Goal: Task Accomplishment & Management: Use online tool/utility

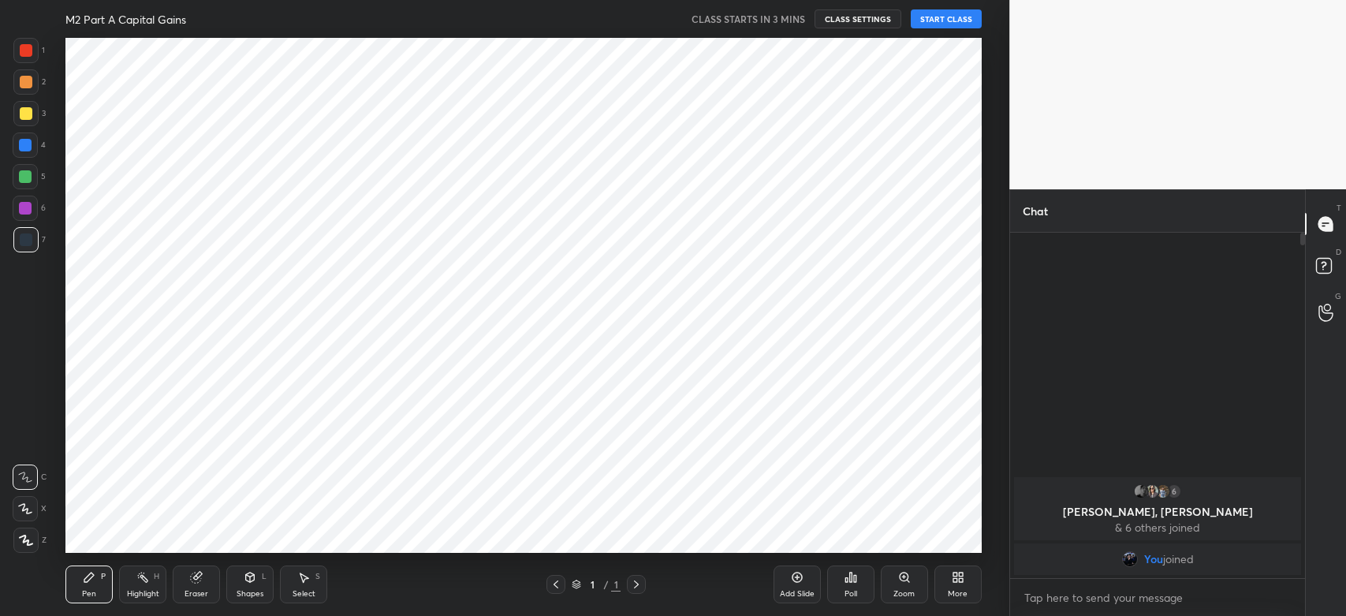
scroll to position [78325, 77895]
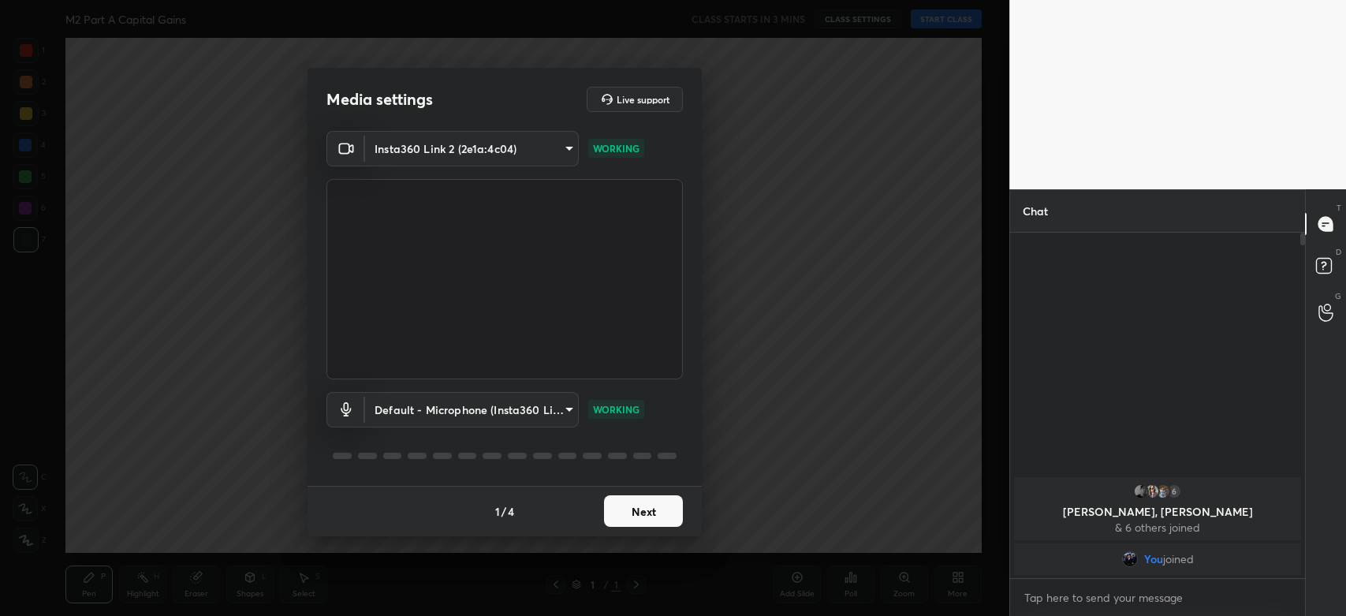
click at [637, 507] on button "Next" at bounding box center [643, 511] width 79 height 32
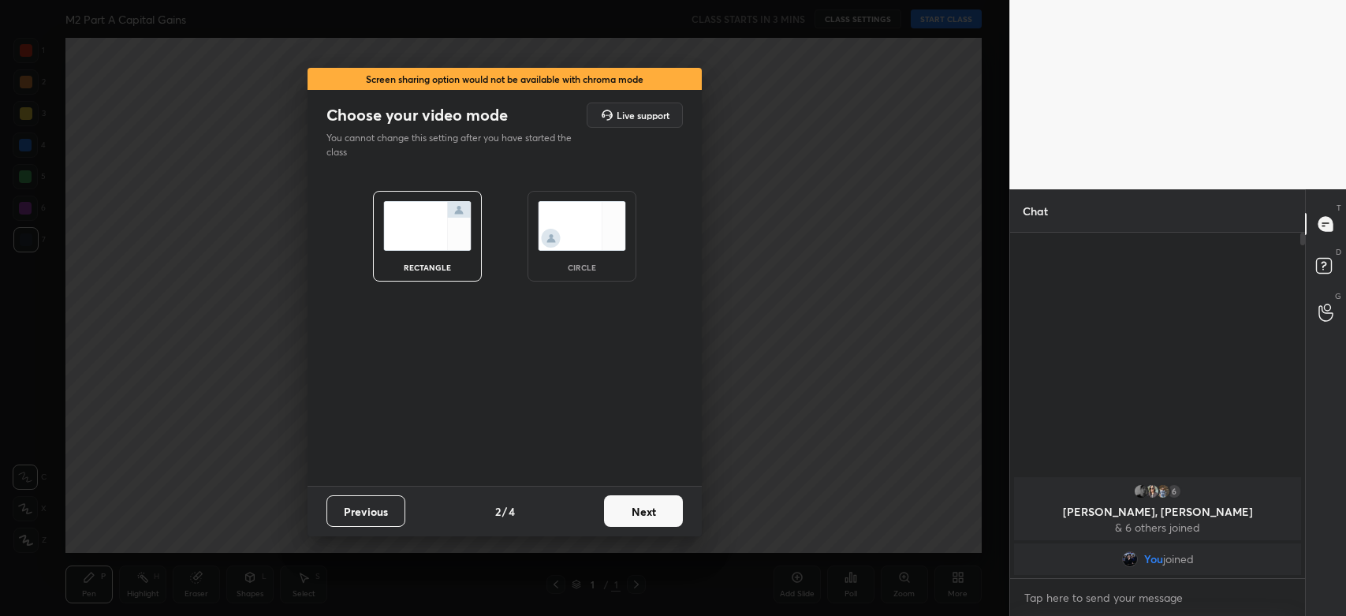
click at [643, 513] on button "Next" at bounding box center [643, 511] width 79 height 32
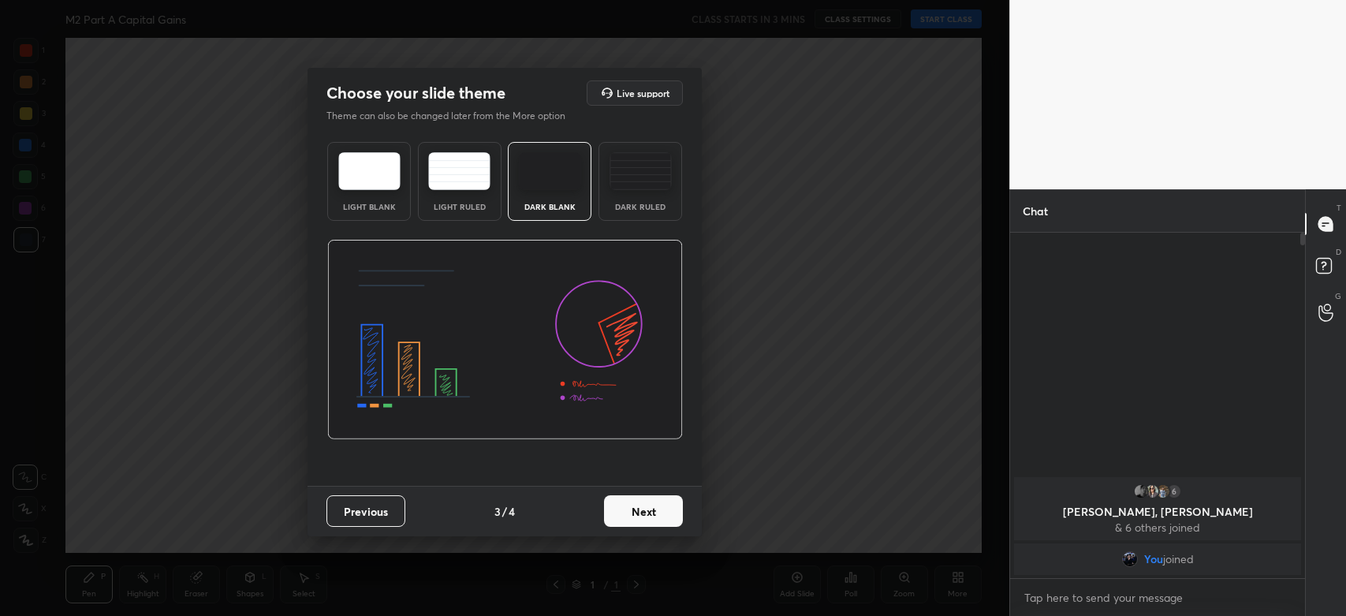
click at [643, 513] on button "Next" at bounding box center [643, 511] width 79 height 32
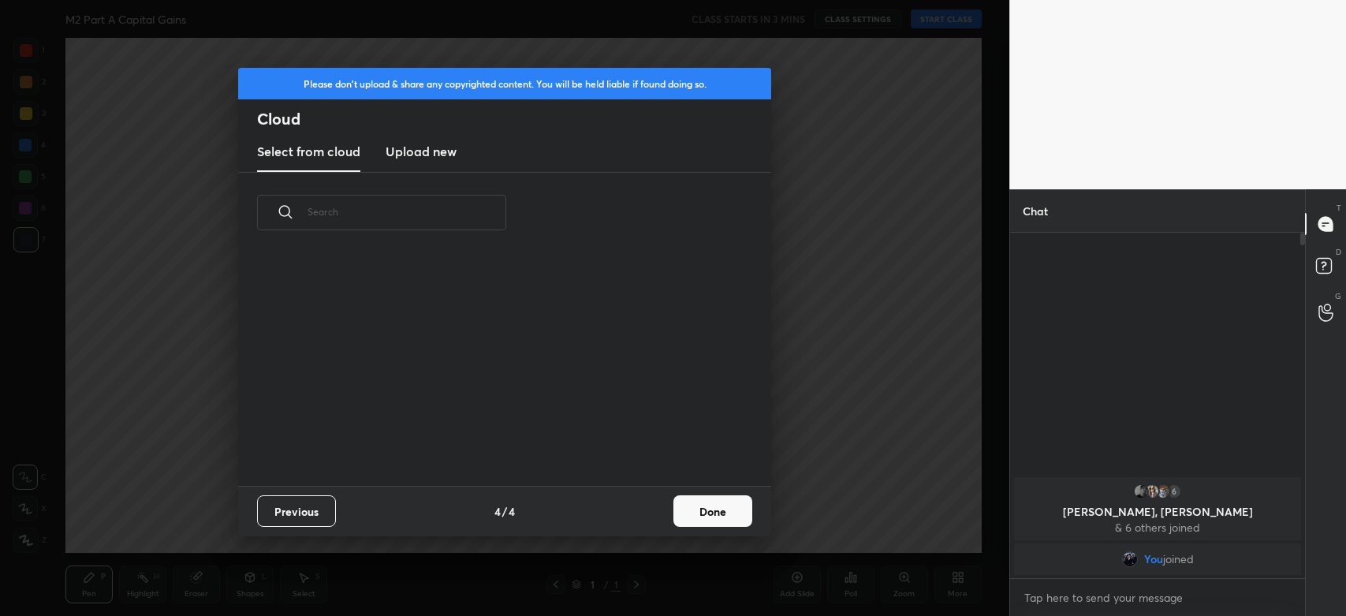
scroll to position [233, 505]
click at [397, 160] on h3 "Upload new" at bounding box center [421, 151] width 71 height 19
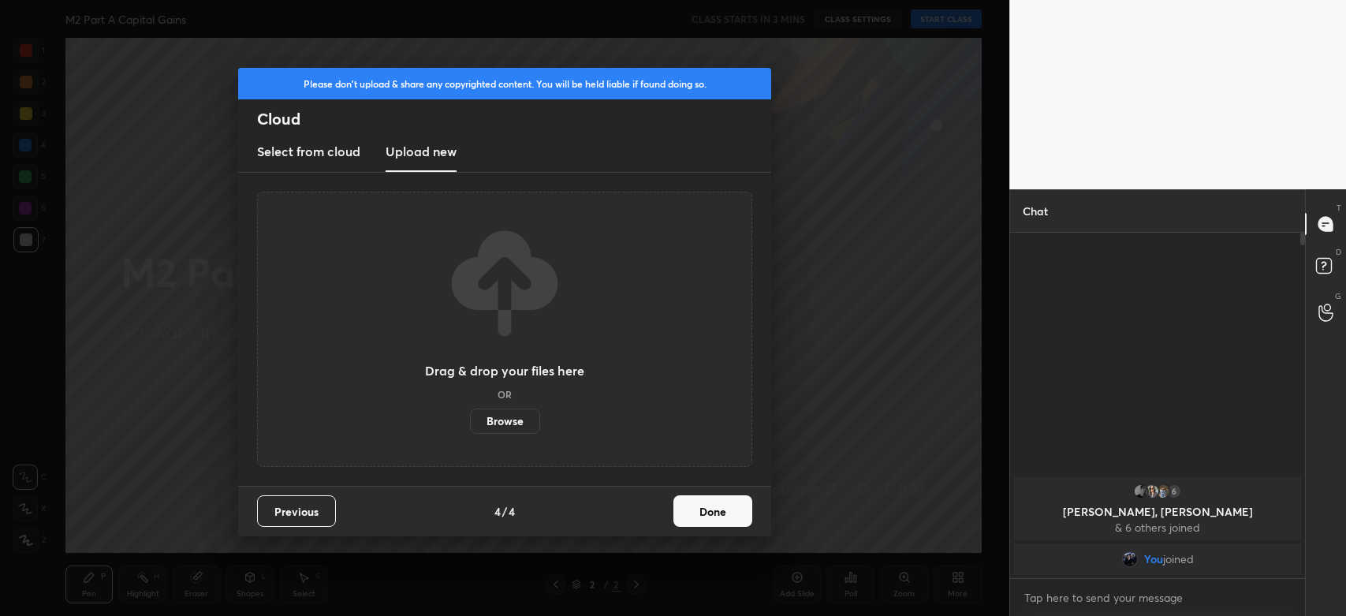
click at [497, 425] on label "Browse" at bounding box center [505, 420] width 70 height 25
click at [470, 425] on input "Browse" at bounding box center [470, 420] width 0 height 25
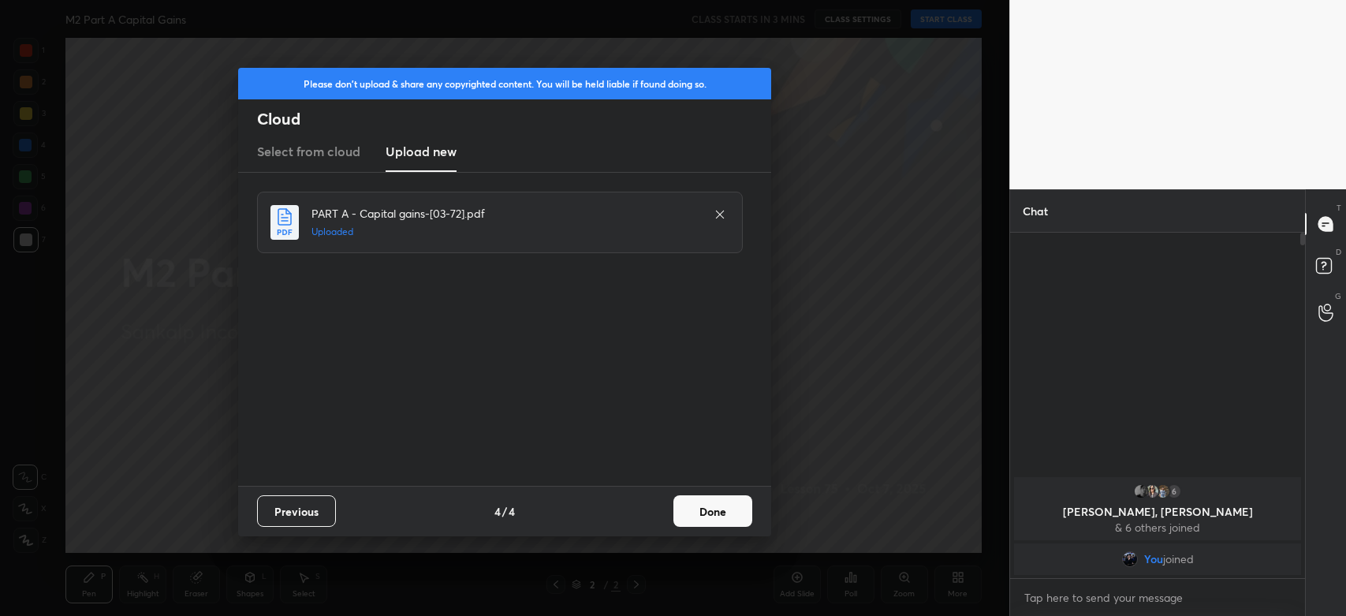
click at [721, 516] on button "Done" at bounding box center [712, 511] width 79 height 32
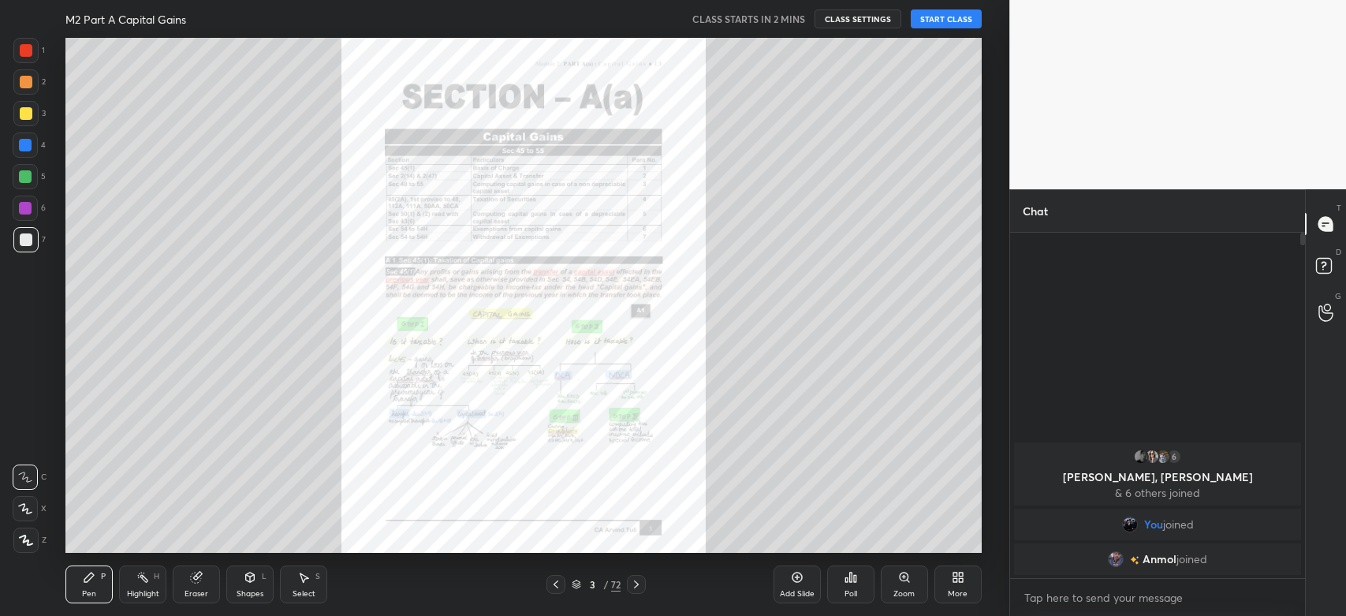
click at [635, 585] on icon at bounding box center [636, 584] width 13 height 13
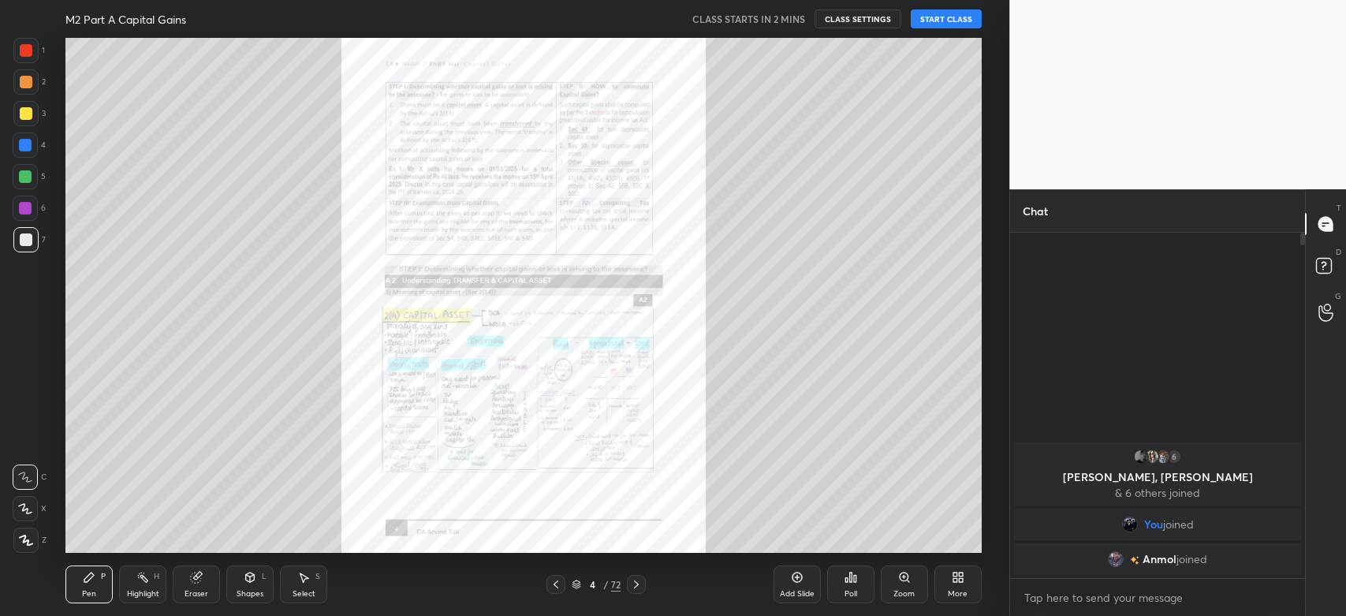
click at [635, 585] on icon at bounding box center [636, 584] width 13 height 13
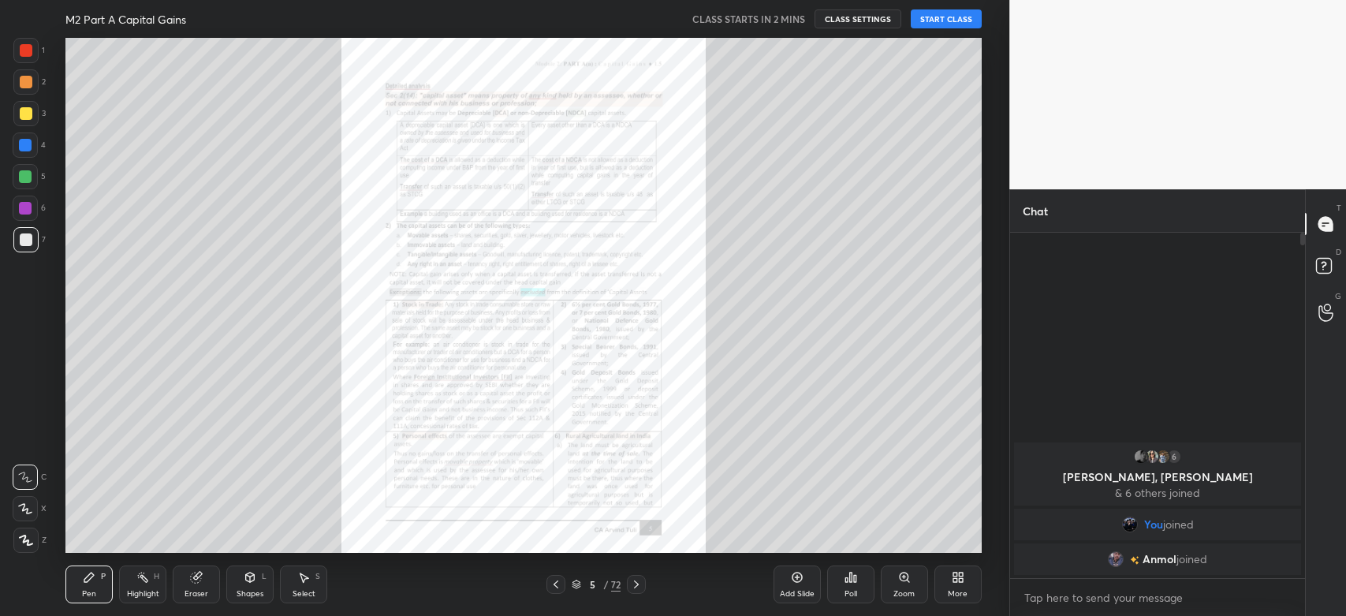
click at [635, 585] on icon at bounding box center [636, 584] width 13 height 13
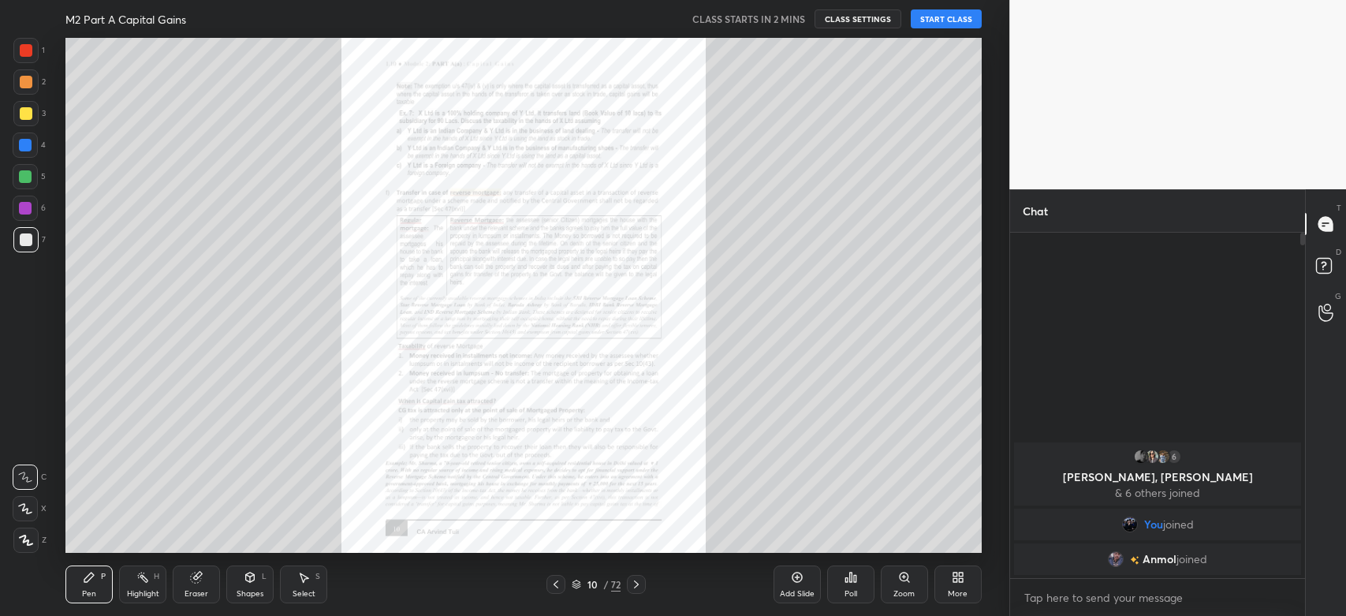
click at [635, 585] on icon at bounding box center [636, 584] width 13 height 13
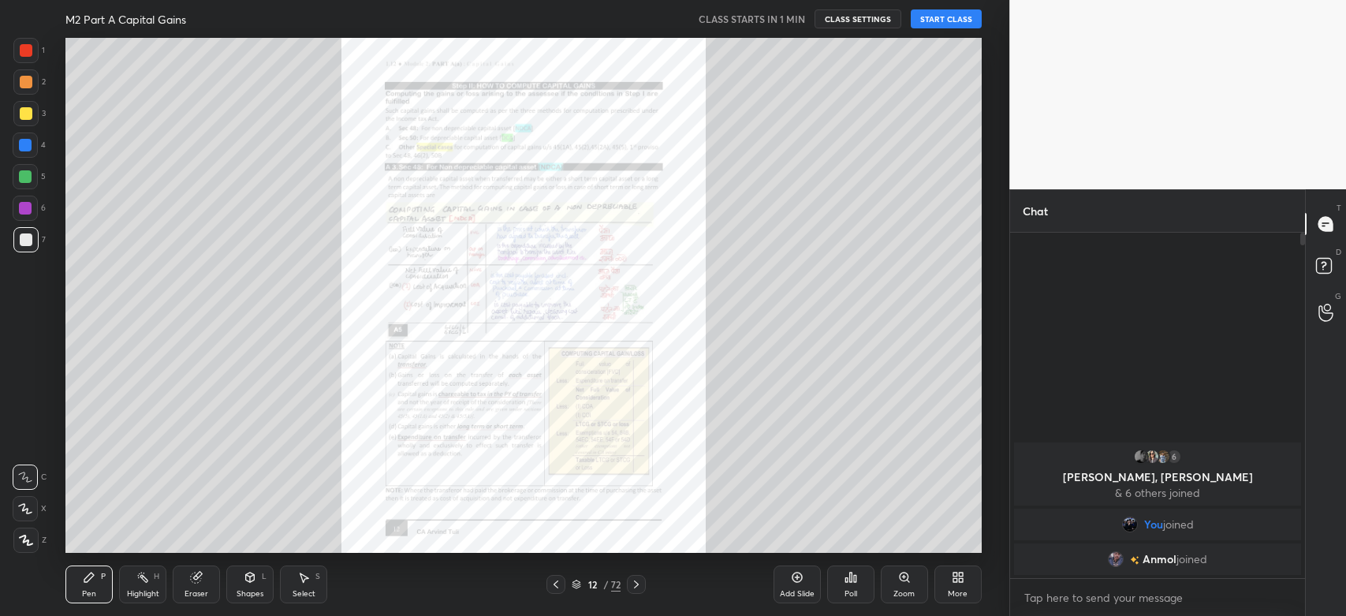
click at [952, 17] on button "START CLASS" at bounding box center [946, 18] width 71 height 19
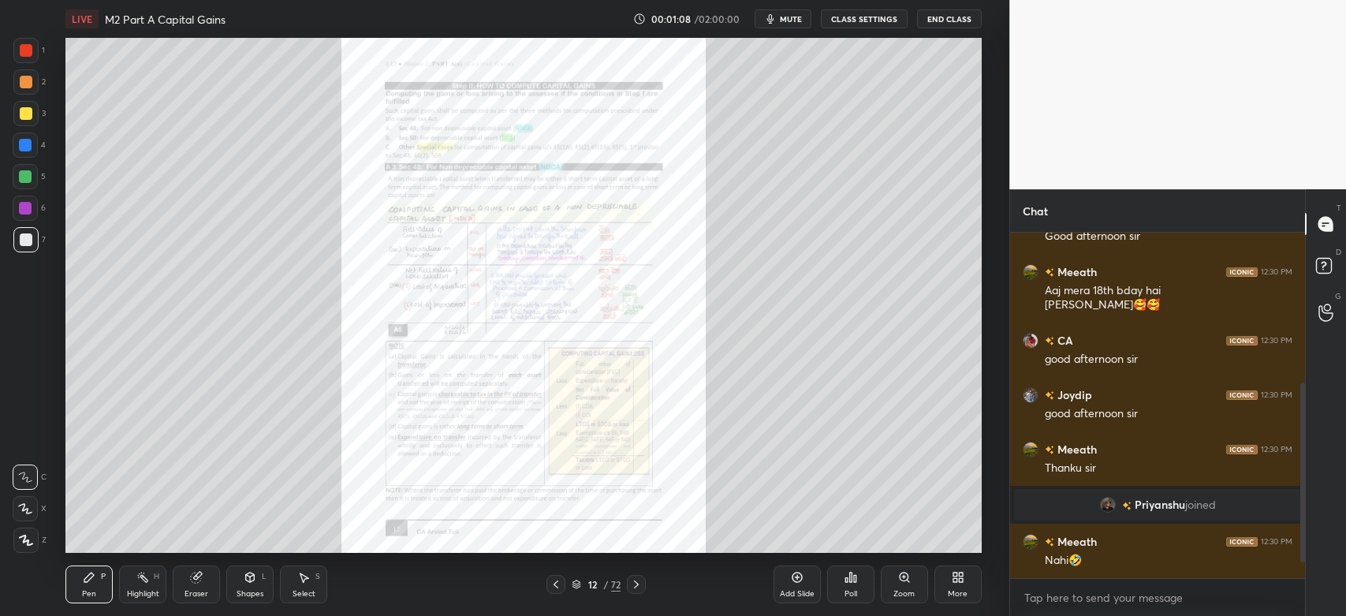
scroll to position [318, 0]
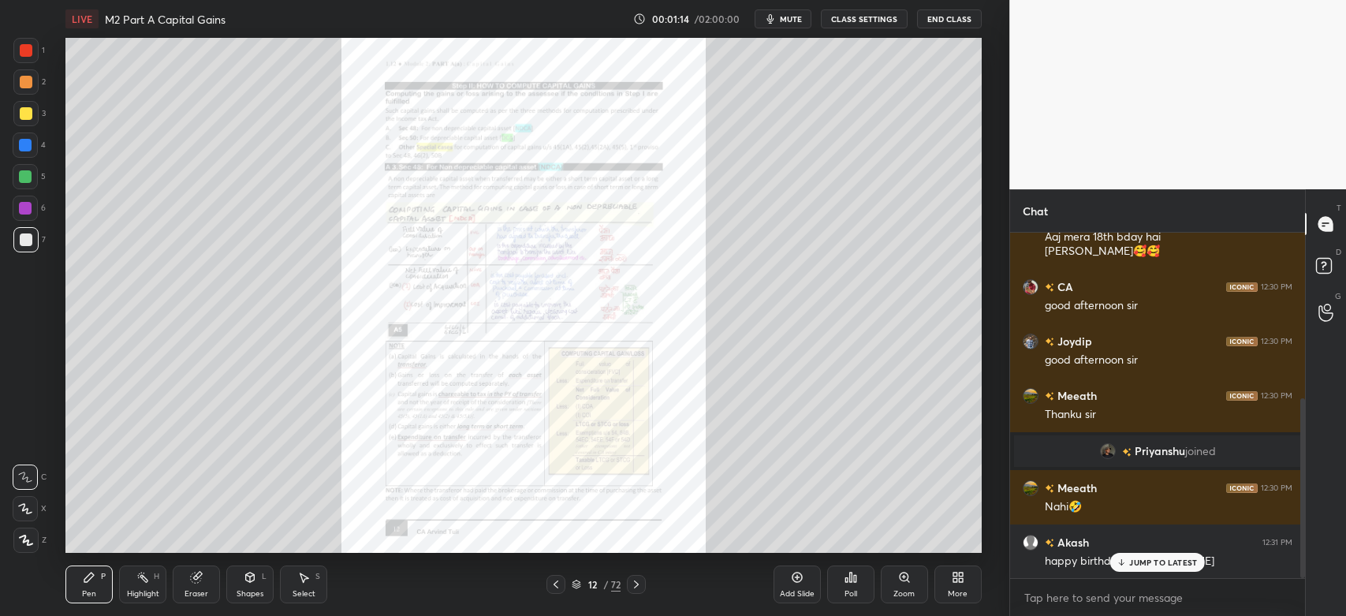
click at [1145, 561] on p "JUMP TO LATEST" at bounding box center [1163, 561] width 68 height 9
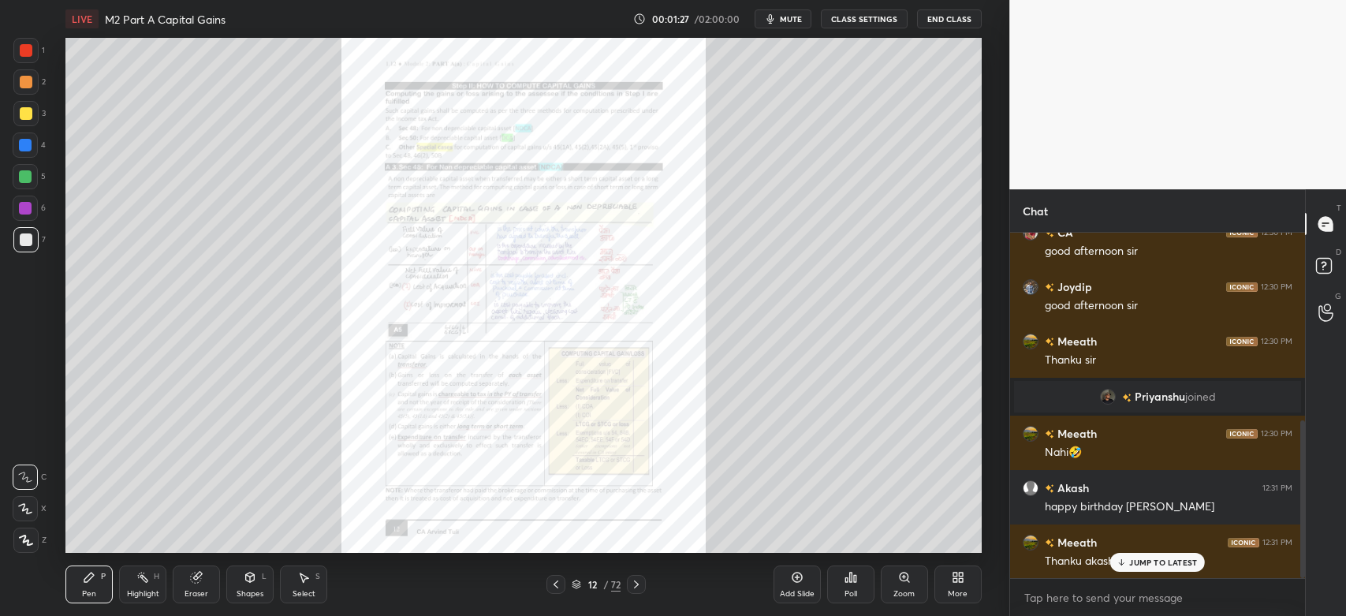
scroll to position [410, 0]
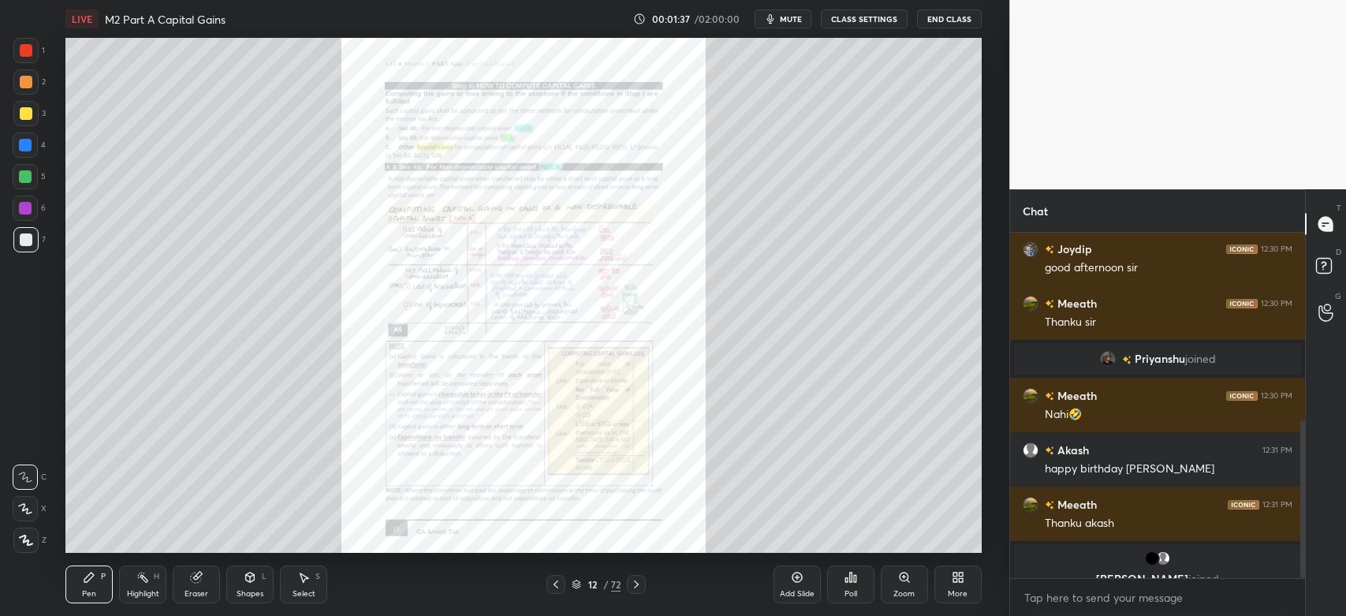
click at [638, 586] on icon at bounding box center [636, 584] width 13 height 13
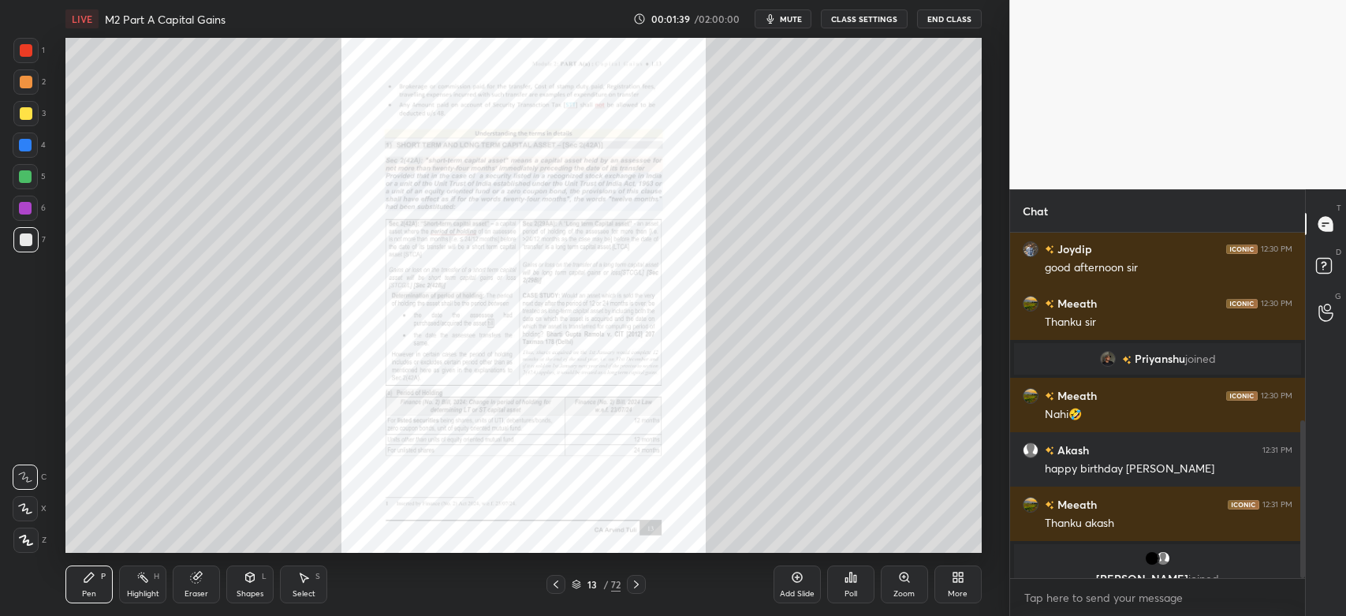
click at [635, 584] on icon at bounding box center [636, 584] width 13 height 13
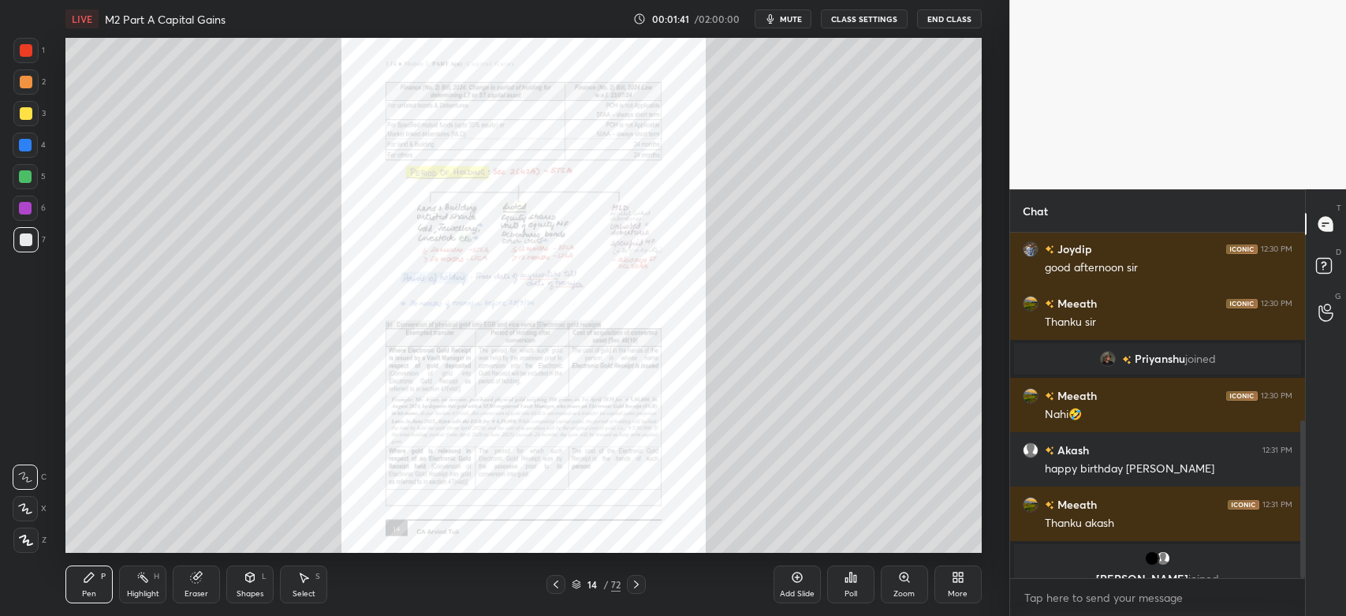
click at [638, 584] on icon at bounding box center [636, 584] width 5 height 8
click at [639, 583] on icon at bounding box center [636, 584] width 13 height 13
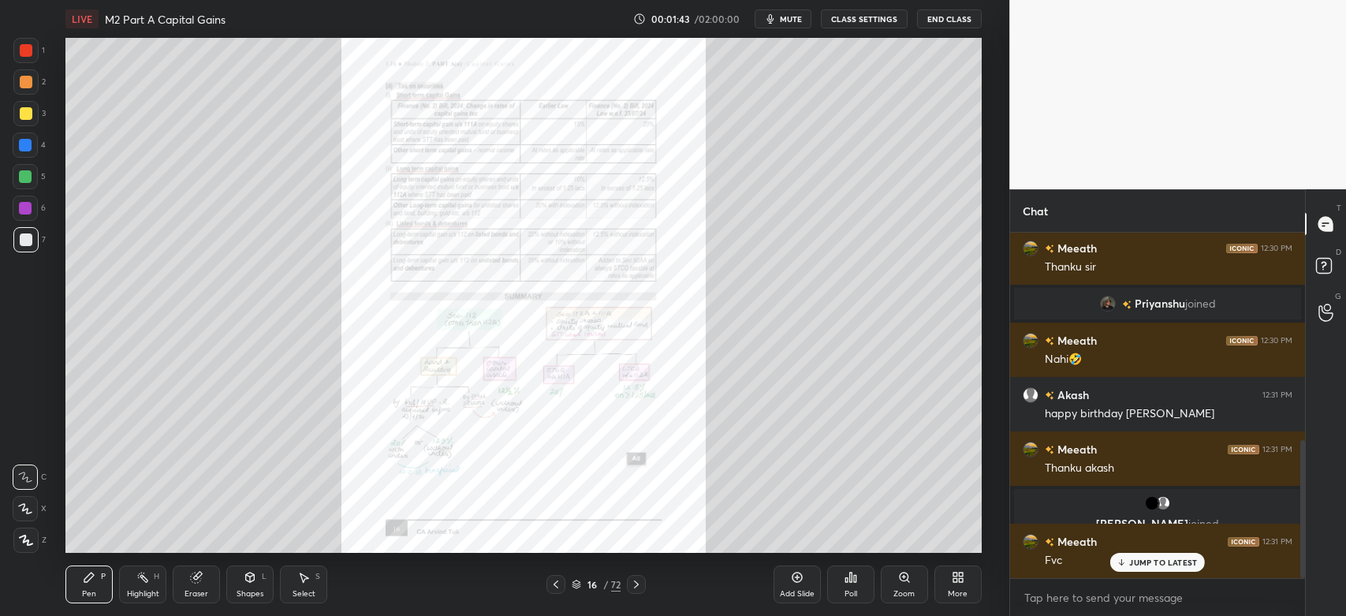
scroll to position [519, 0]
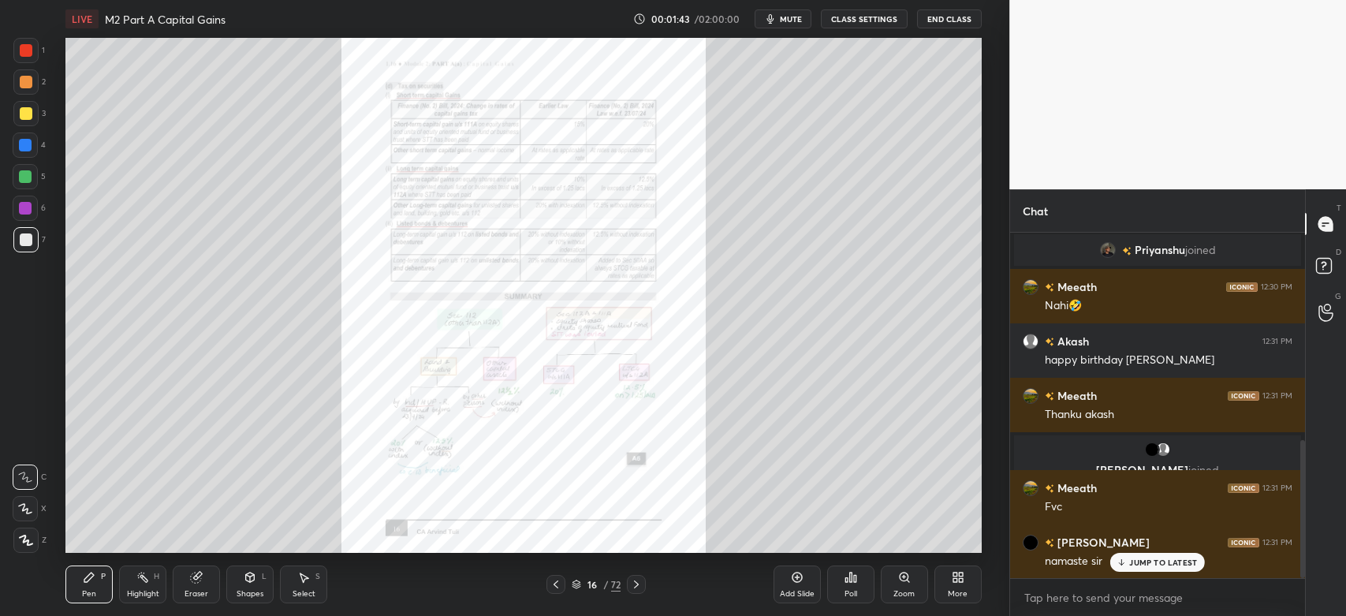
click at [638, 584] on icon at bounding box center [636, 584] width 5 height 8
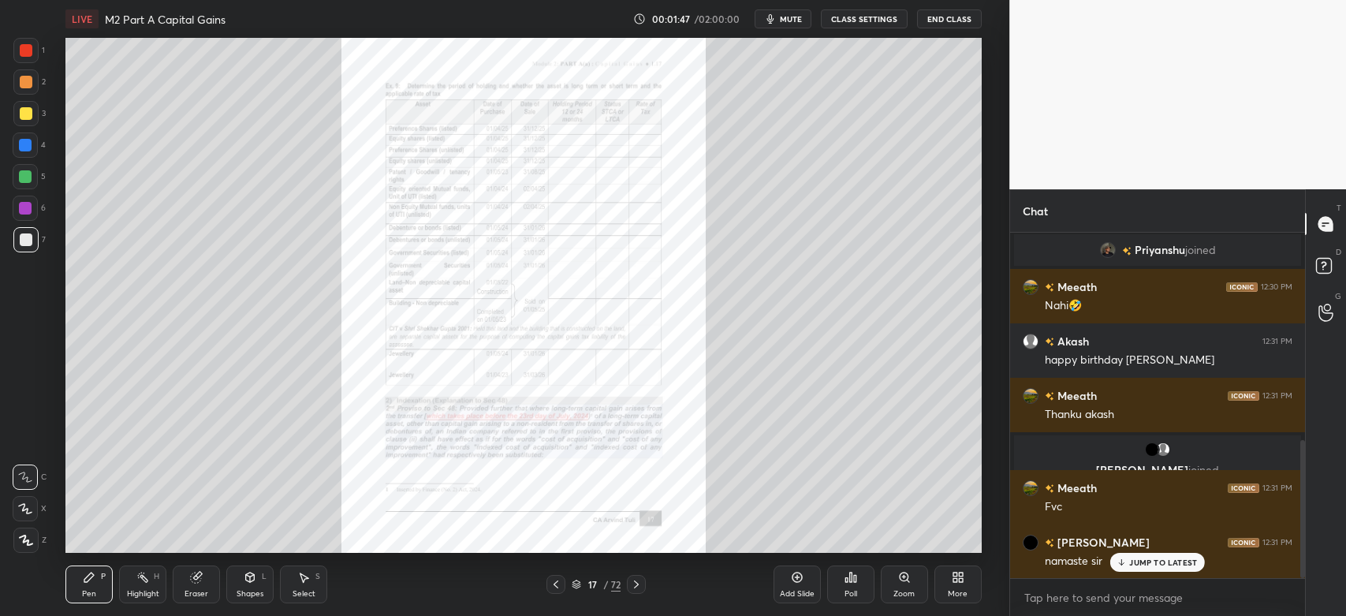
click at [635, 585] on icon at bounding box center [636, 584] width 13 height 13
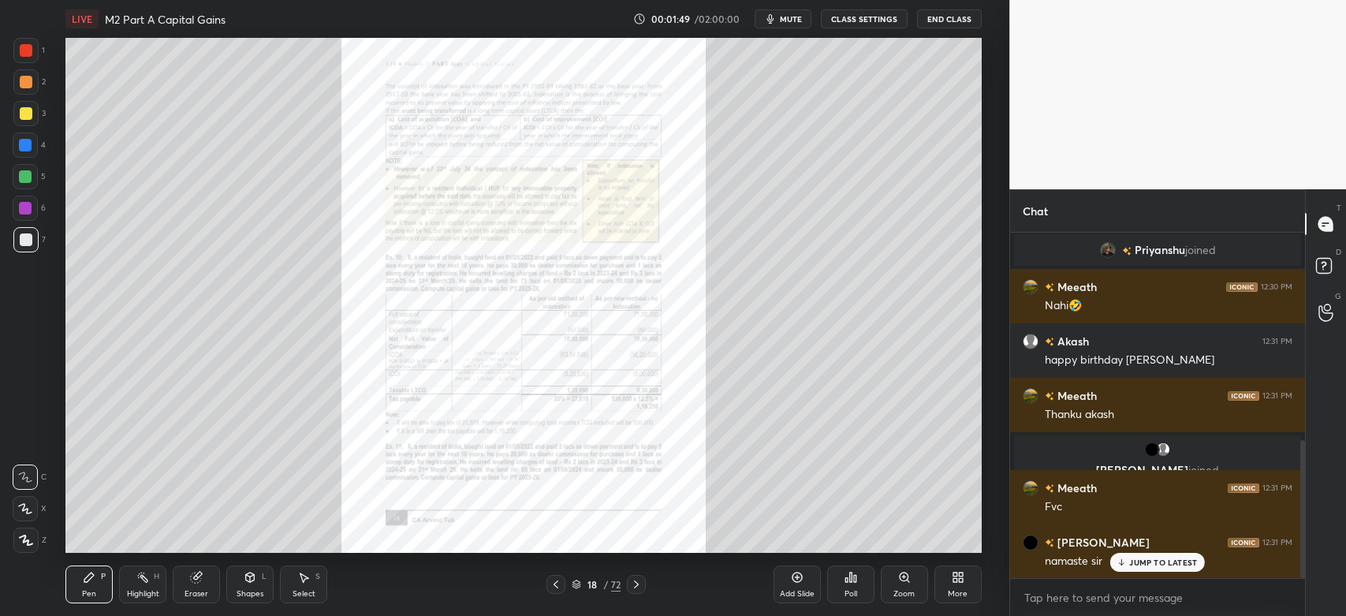
click at [555, 589] on icon at bounding box center [556, 584] width 13 height 13
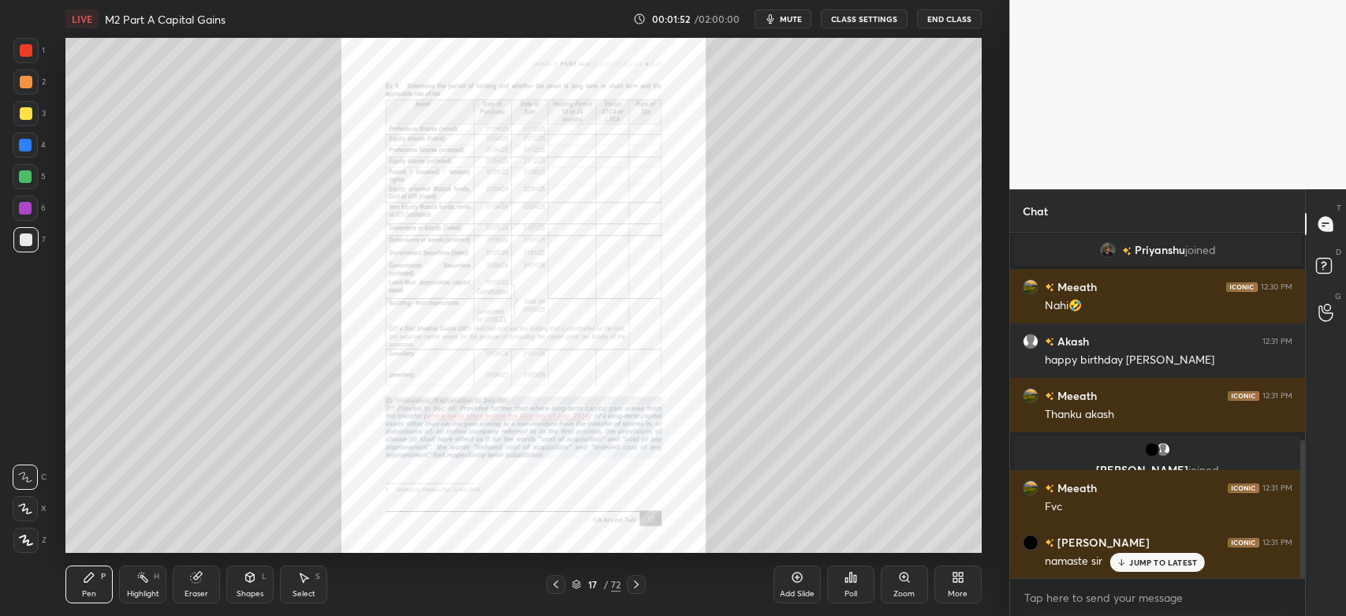
click at [636, 590] on icon at bounding box center [636, 584] width 13 height 13
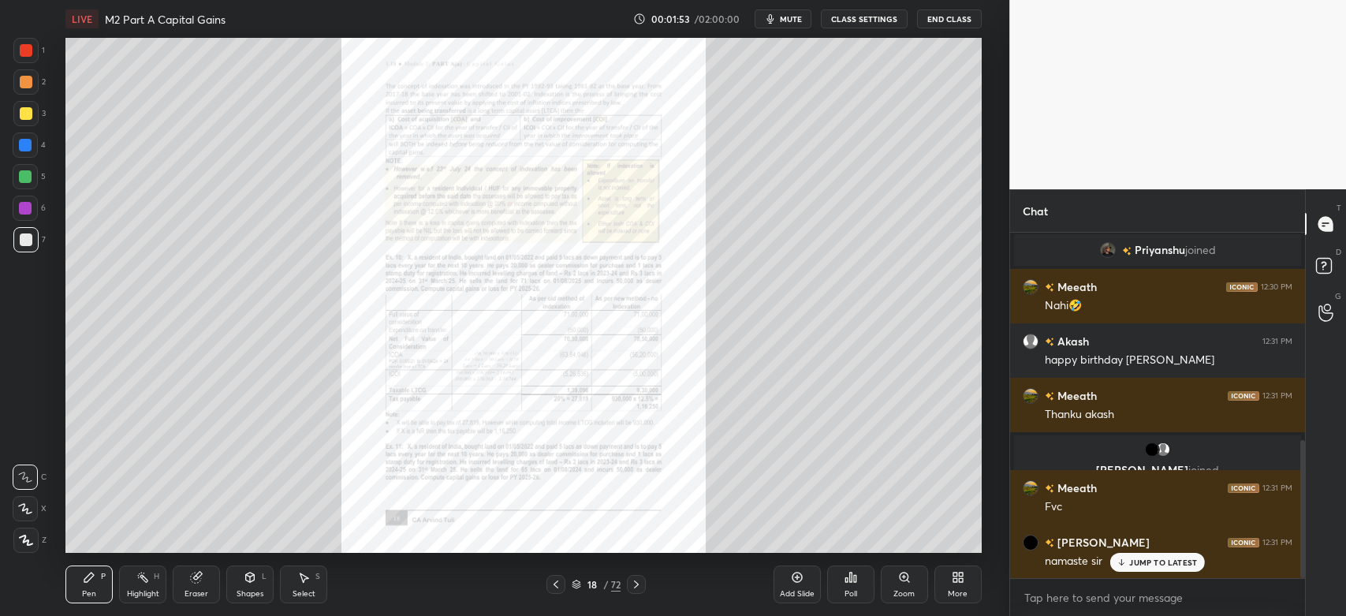
click at [556, 588] on icon at bounding box center [556, 584] width 13 height 13
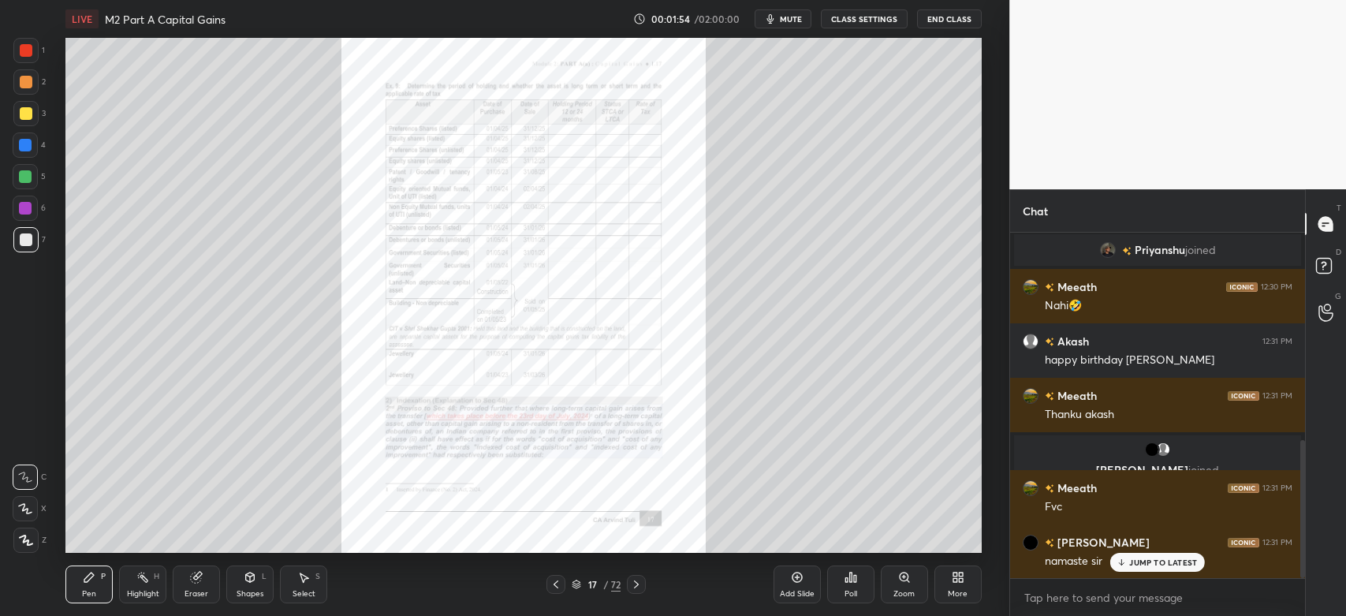
click at [1151, 564] on p "JUMP TO LATEST" at bounding box center [1163, 561] width 68 height 9
click at [1146, 565] on div "namaste sir" at bounding box center [1169, 561] width 248 height 16
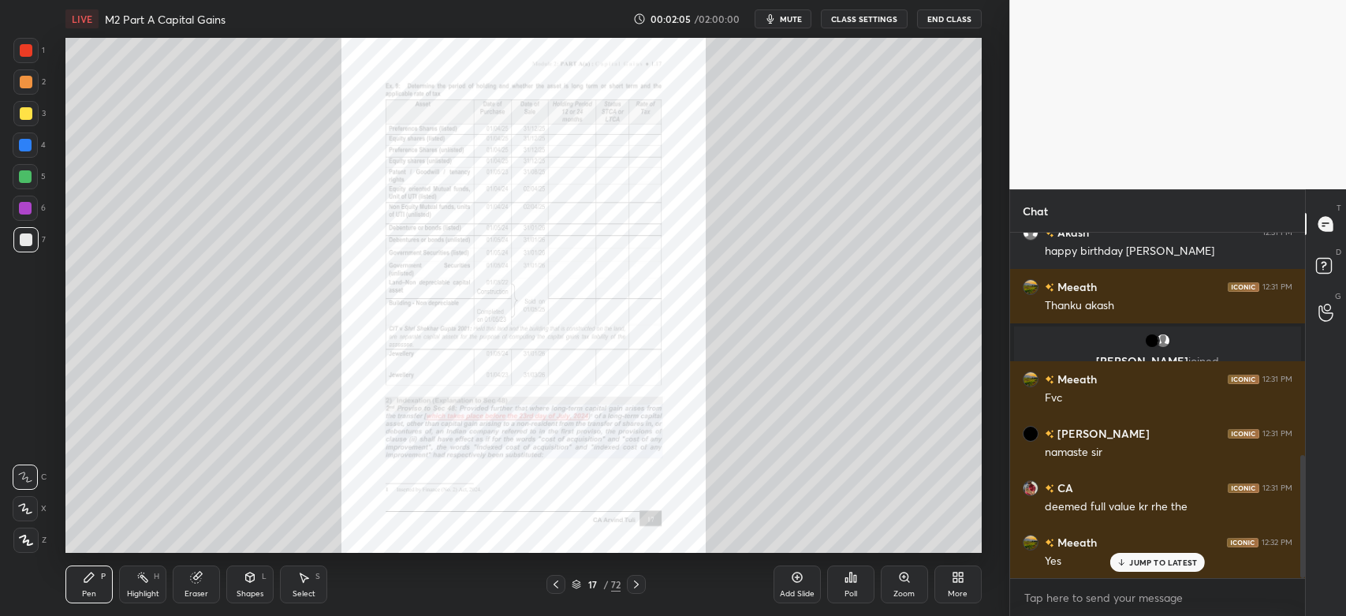
scroll to position [665, 0]
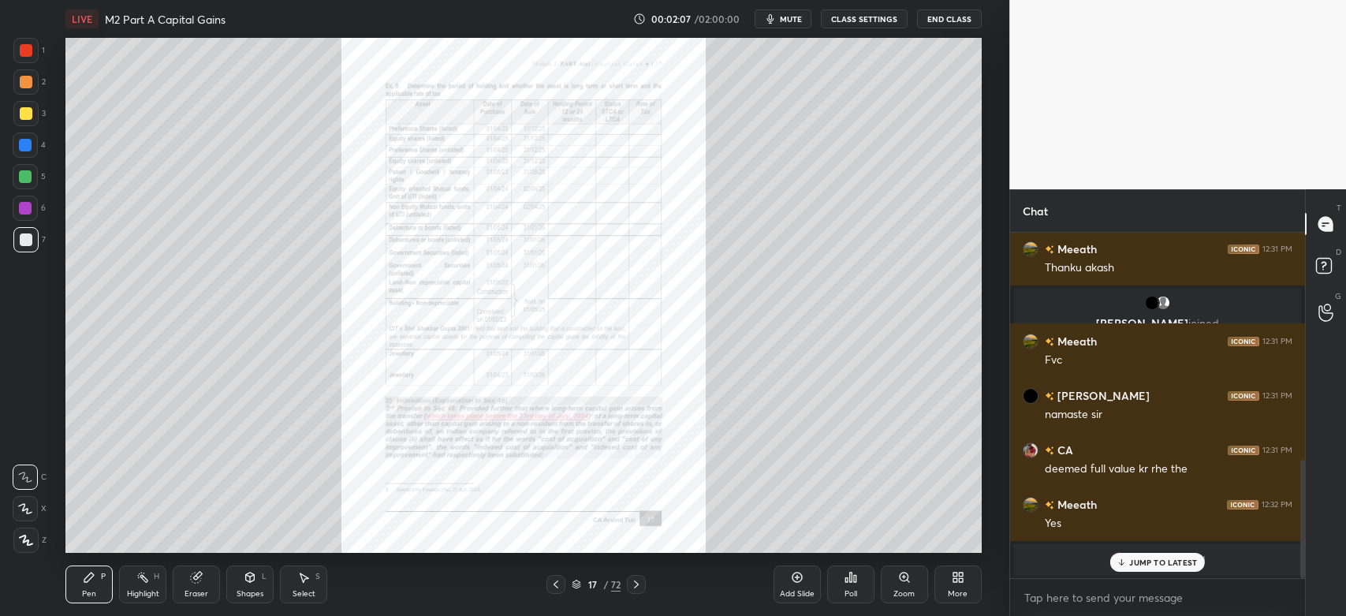
click at [637, 585] on icon at bounding box center [636, 584] width 13 height 13
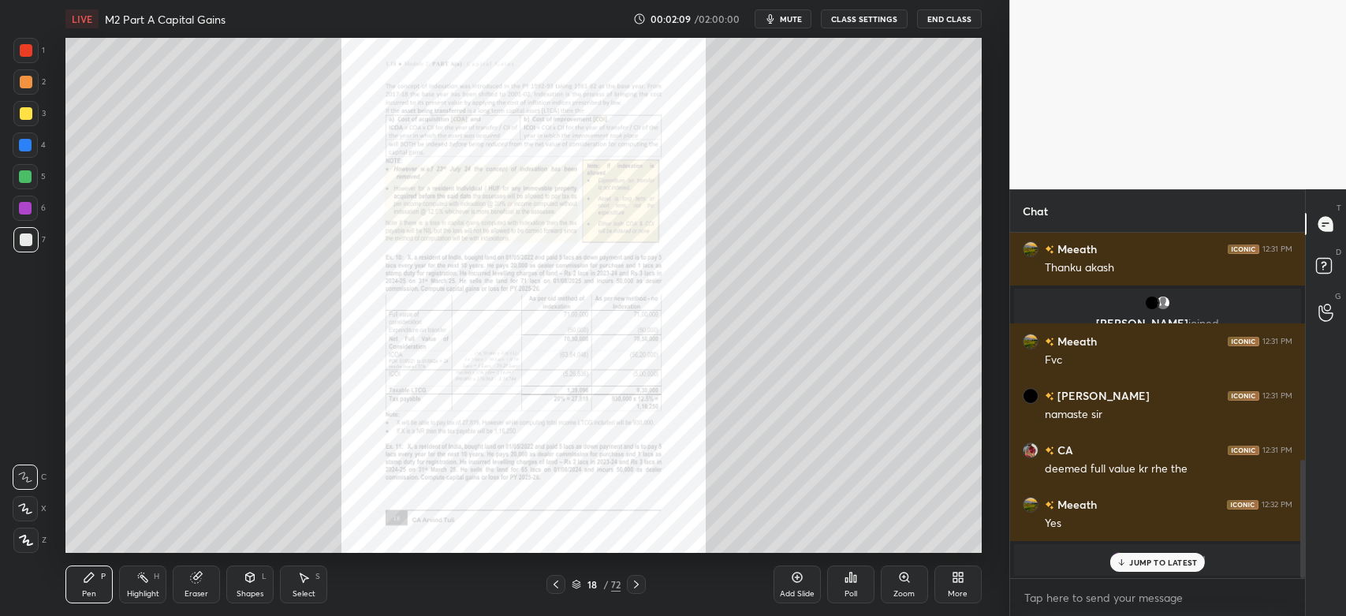
click at [552, 585] on icon at bounding box center [556, 584] width 13 height 13
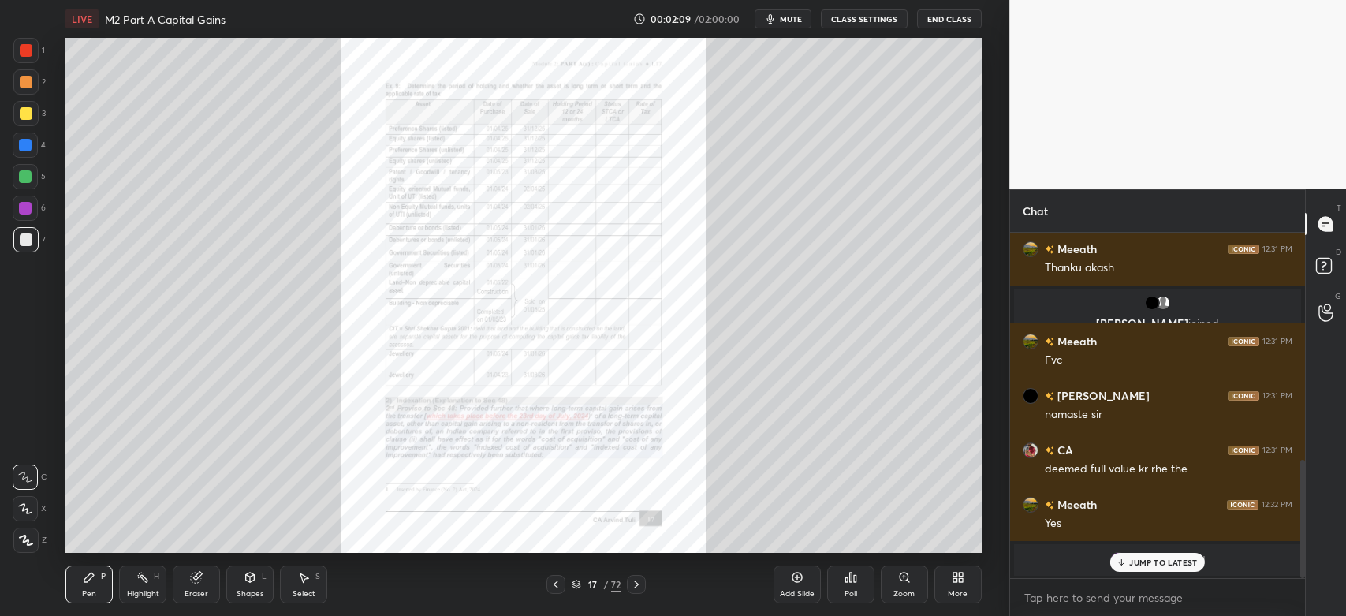
click at [559, 586] on icon at bounding box center [556, 584] width 13 height 13
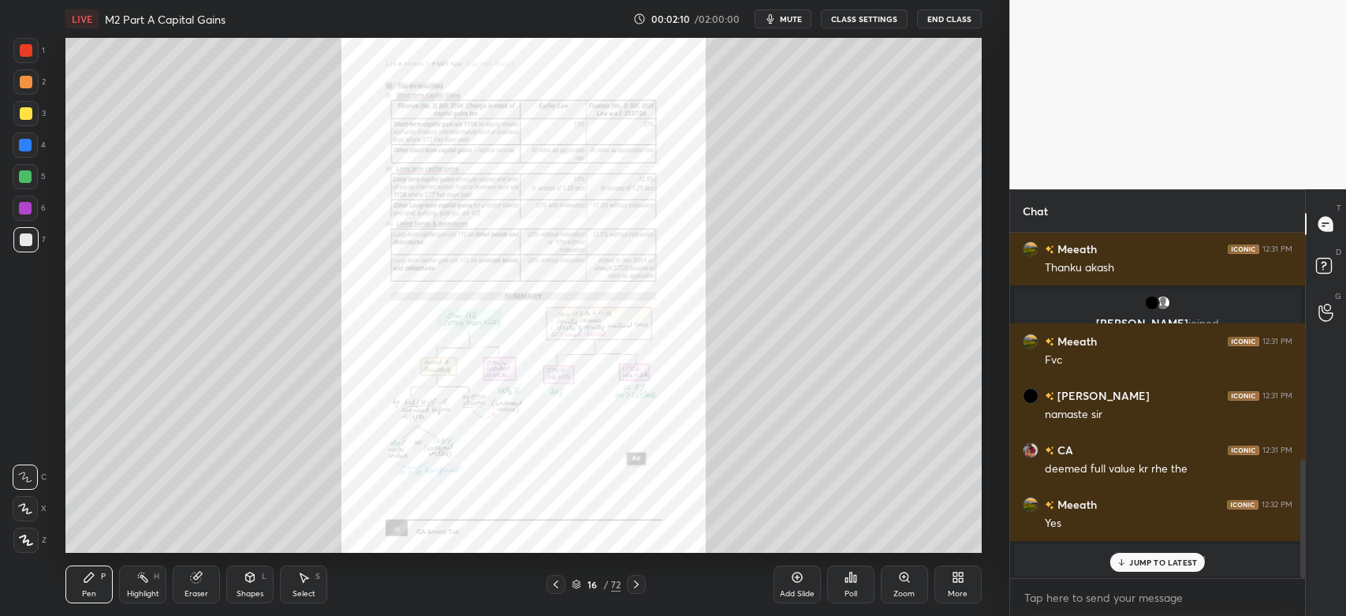
click at [557, 584] on icon at bounding box center [556, 584] width 13 height 13
click at [557, 585] on icon at bounding box center [556, 584] width 13 height 13
click at [29, 83] on div at bounding box center [26, 82] width 13 height 13
click at [637, 590] on icon at bounding box center [636, 584] width 13 height 13
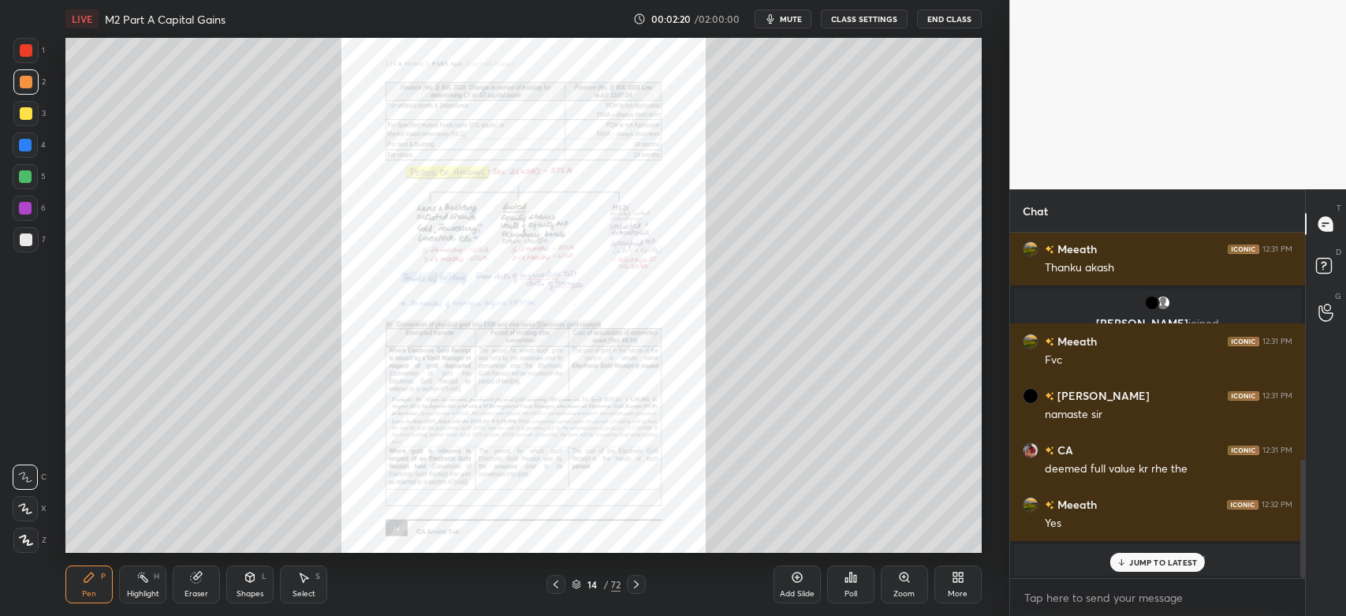
click at [909, 574] on icon at bounding box center [904, 577] width 13 height 13
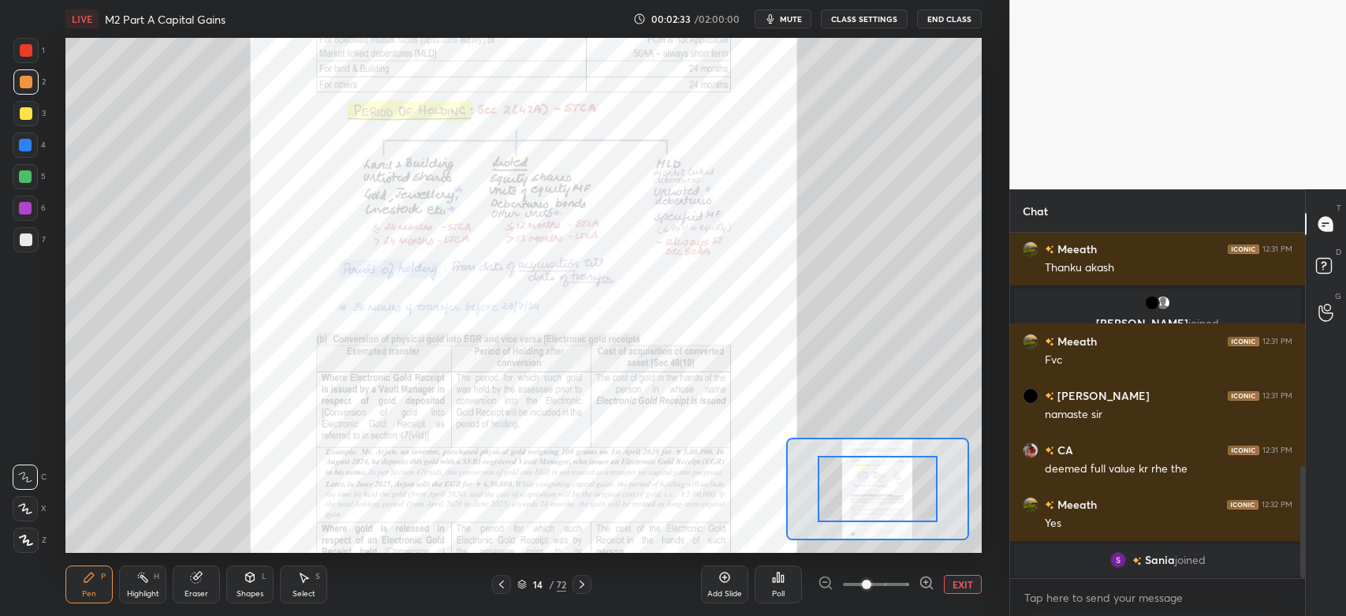
scroll to position [720, 0]
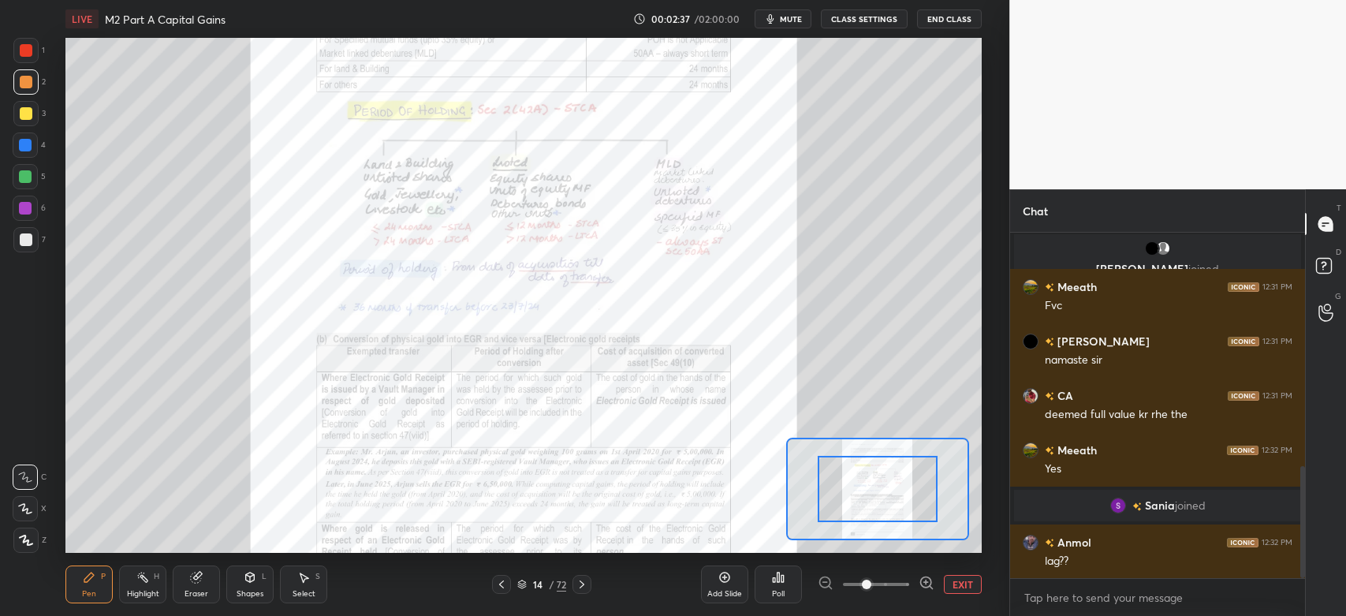
click at [585, 586] on icon at bounding box center [582, 584] width 13 height 13
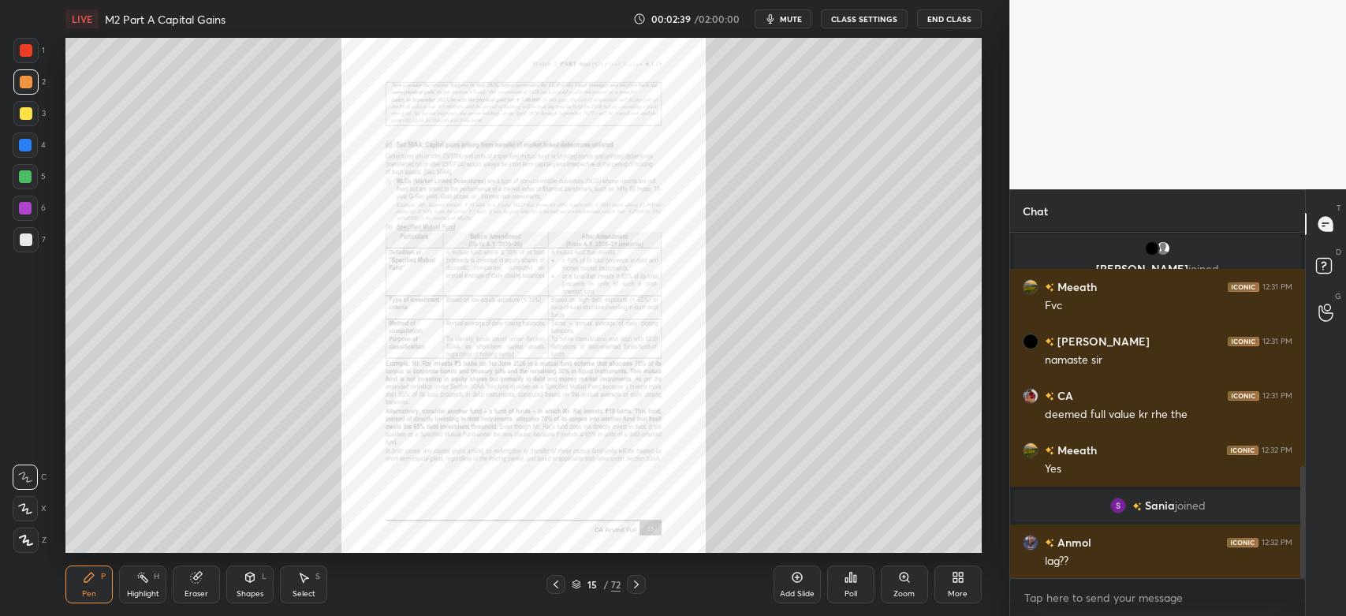
click at [635, 591] on div at bounding box center [636, 584] width 19 height 19
click at [900, 584] on div "Zoom" at bounding box center [904, 584] width 47 height 38
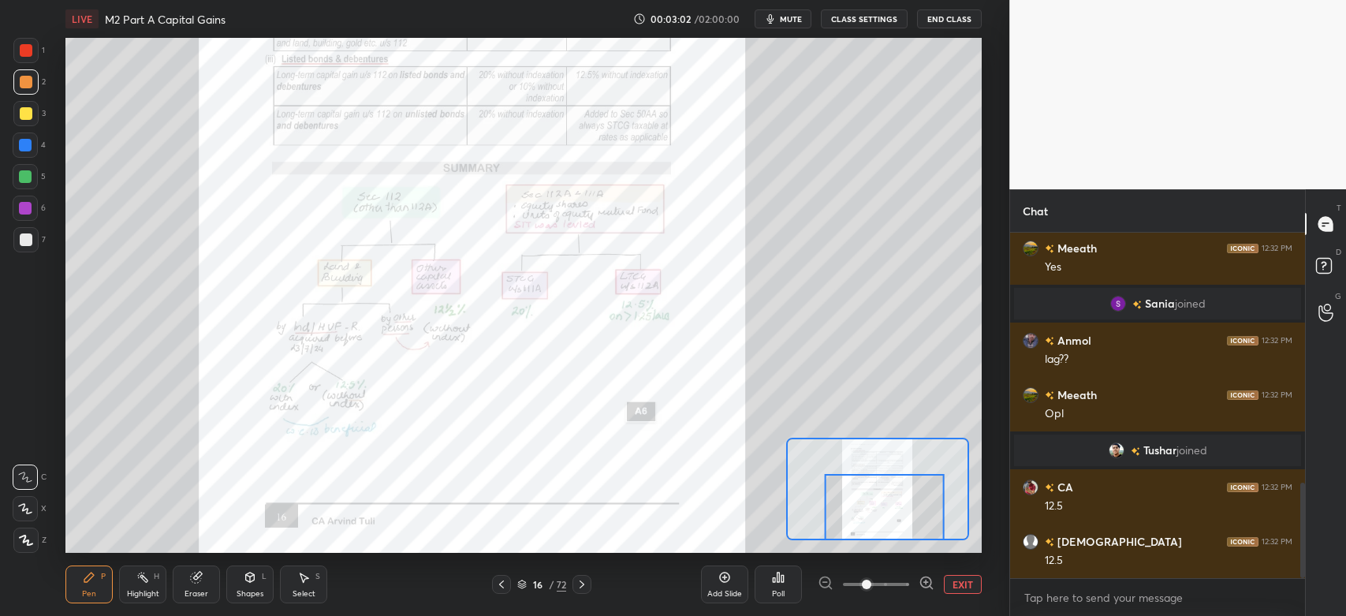
scroll to position [945, 0]
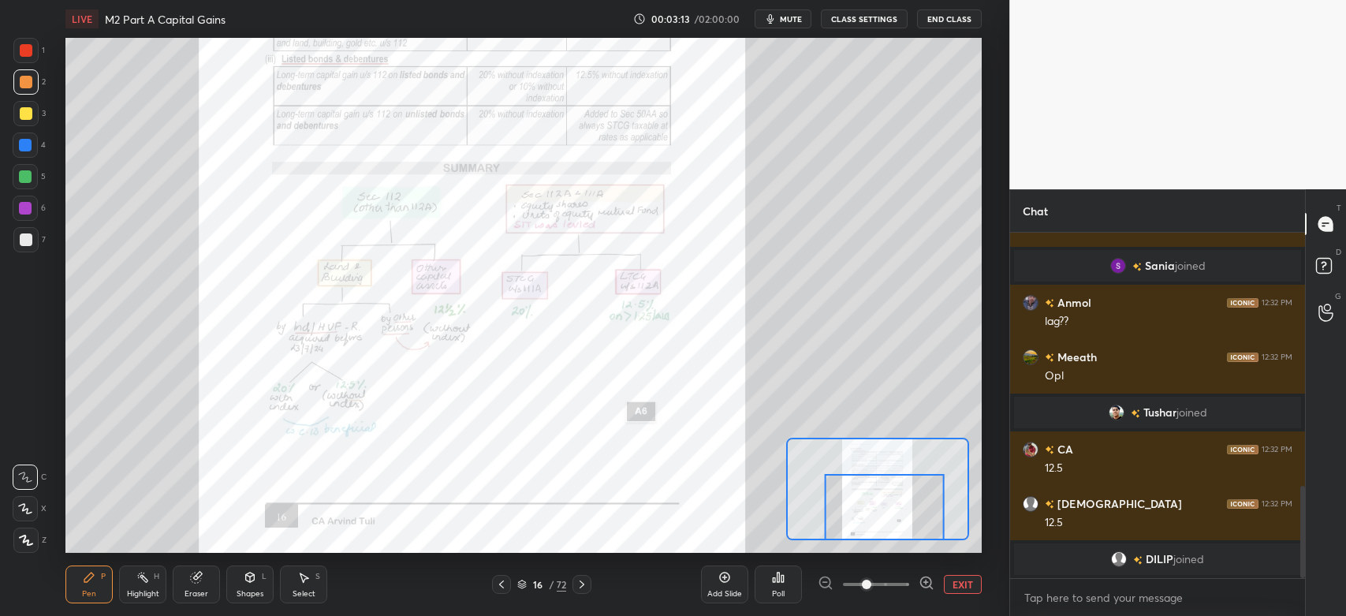
click at [587, 585] on icon at bounding box center [582, 584] width 13 height 13
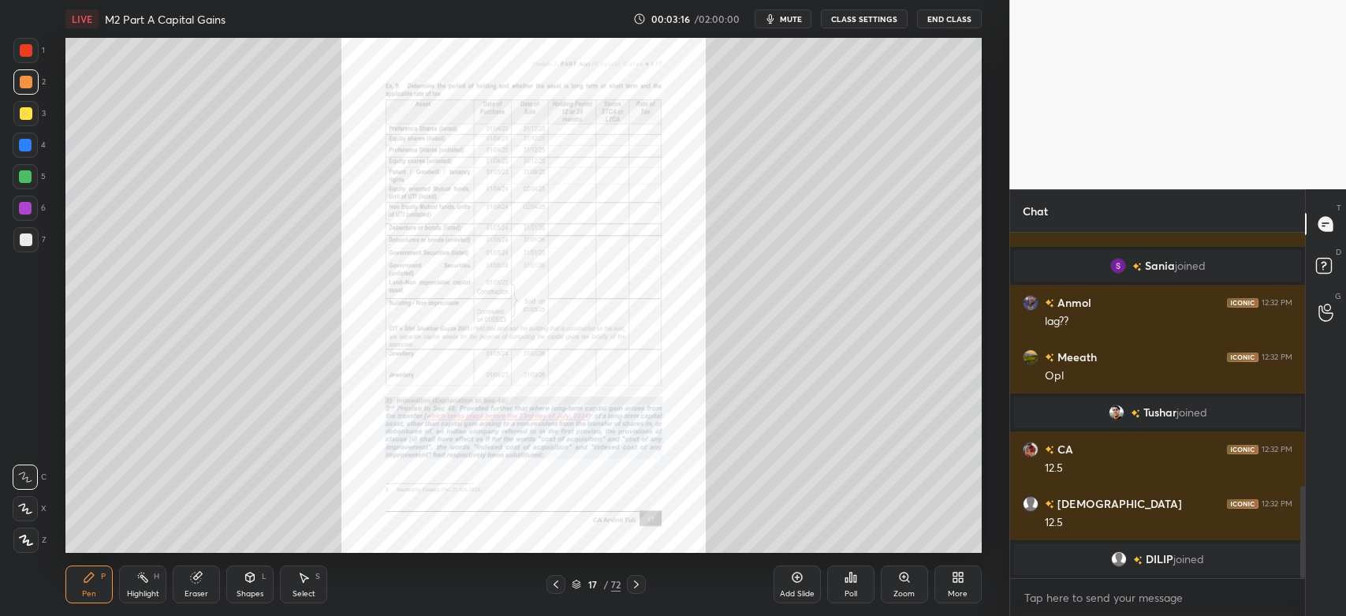
click at [637, 588] on icon at bounding box center [636, 584] width 13 height 13
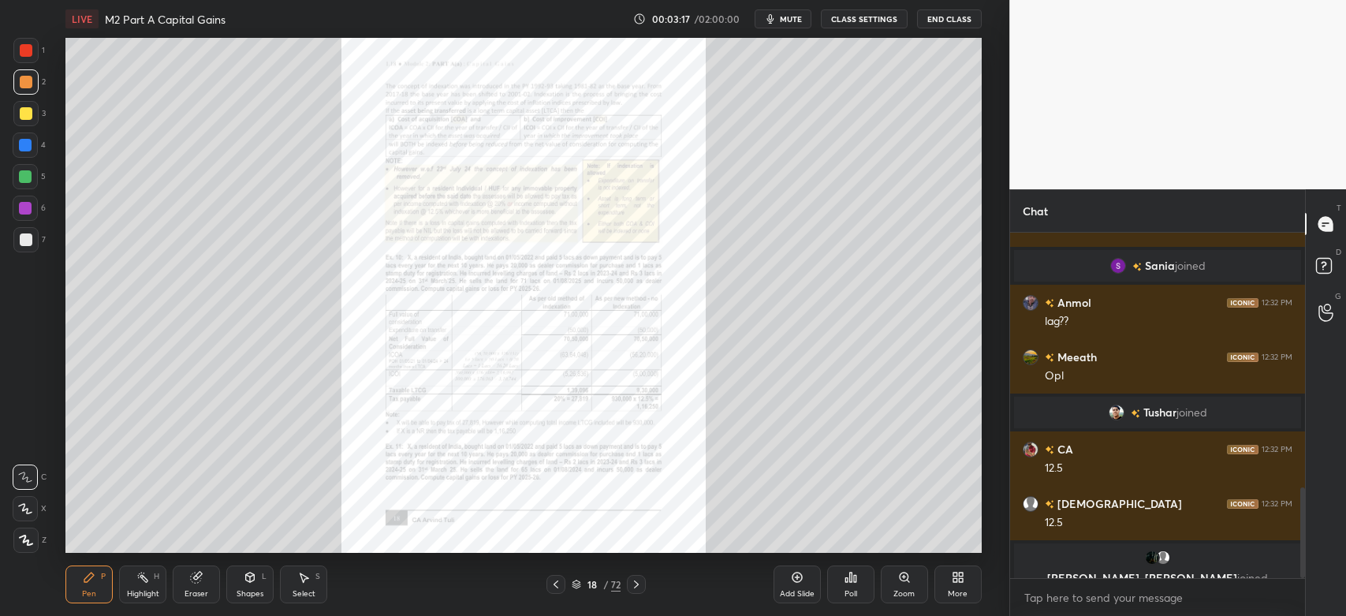
scroll to position [963, 0]
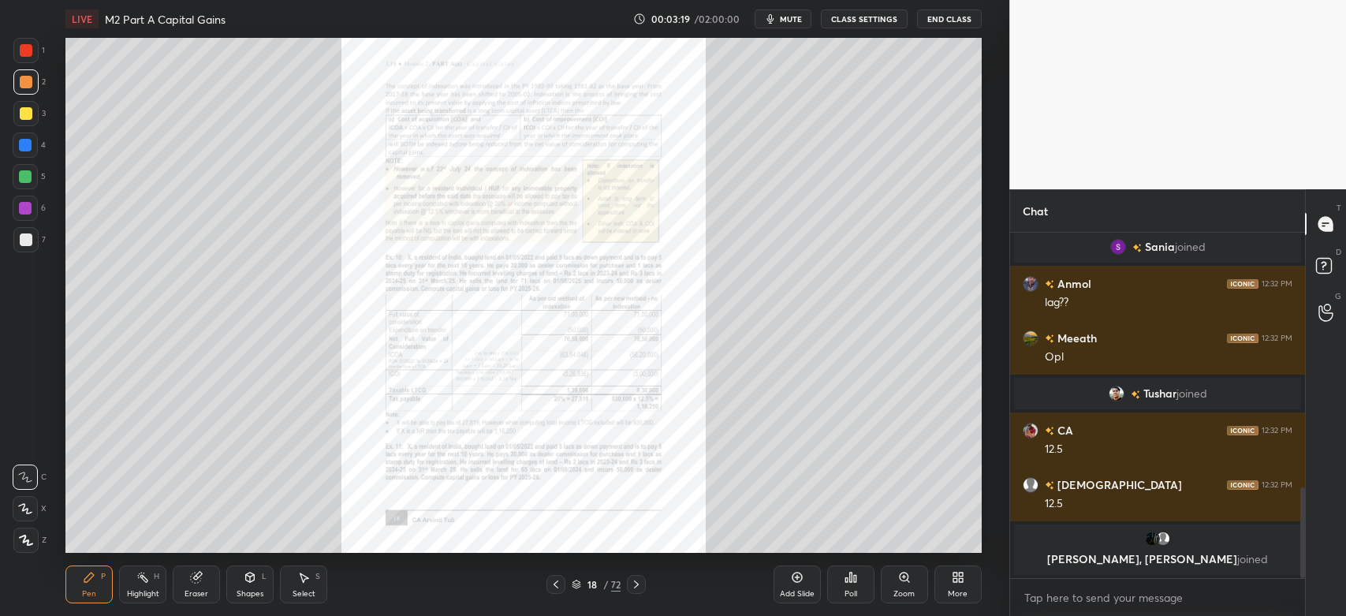
click at [561, 591] on div at bounding box center [555, 584] width 19 height 19
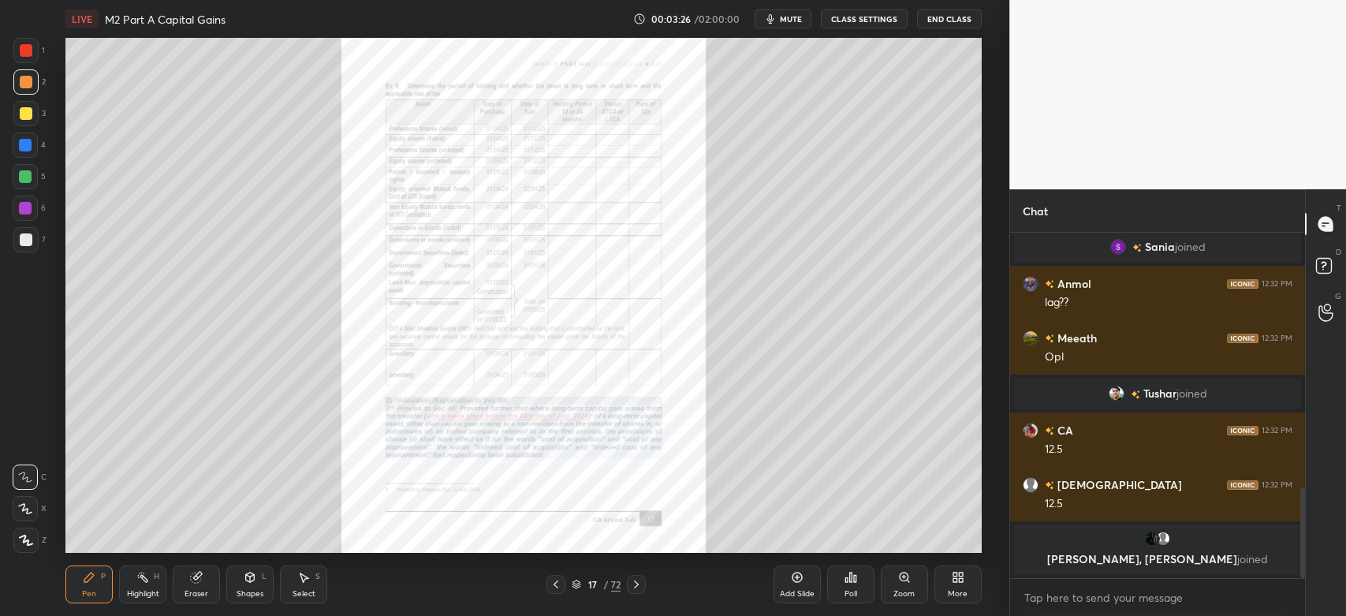
click at [642, 585] on icon at bounding box center [636, 584] width 13 height 13
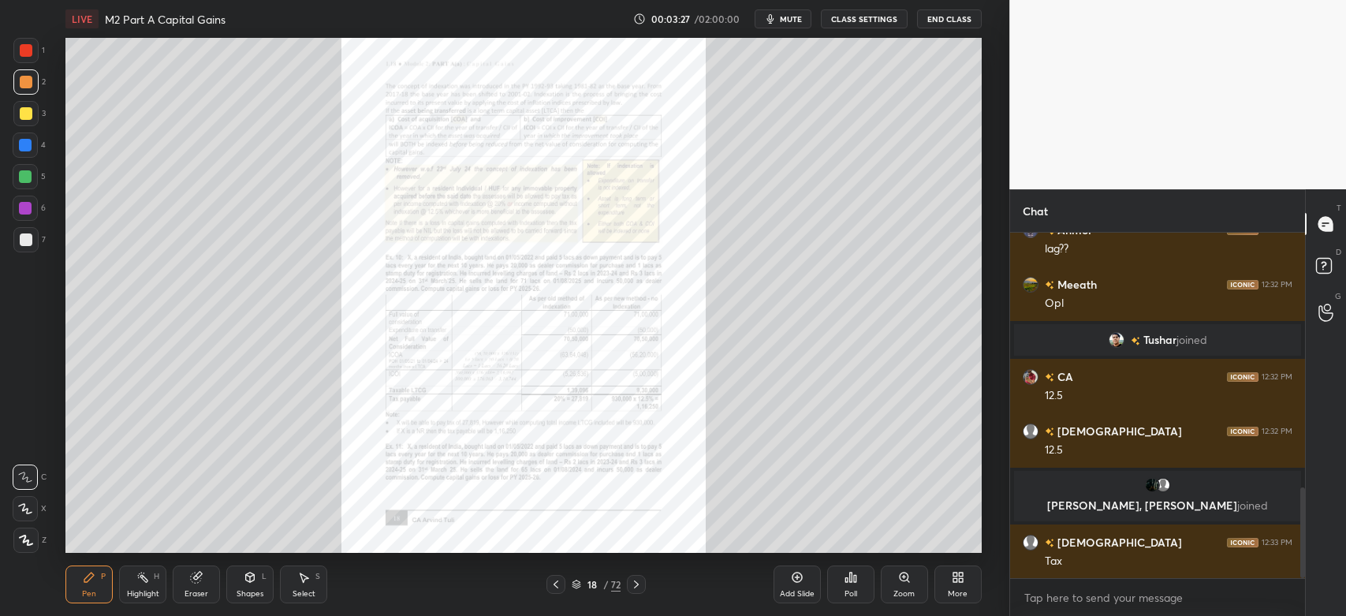
scroll to position [1028, 0]
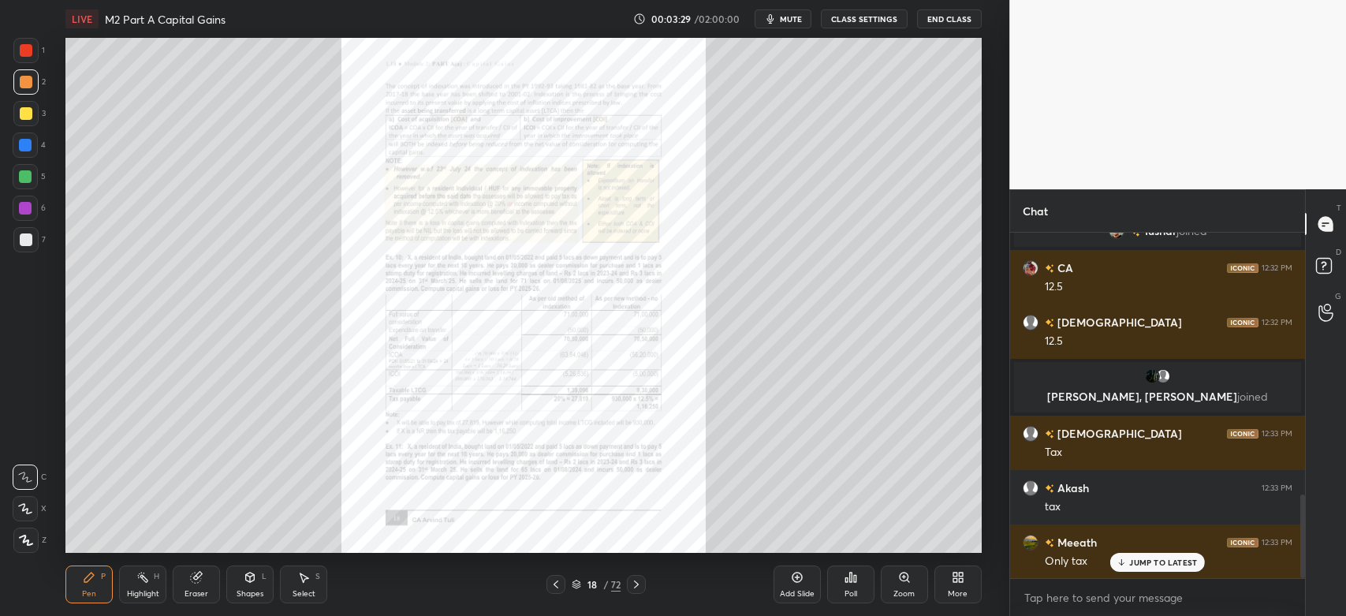
click at [904, 585] on div "Zoom" at bounding box center [904, 584] width 47 height 38
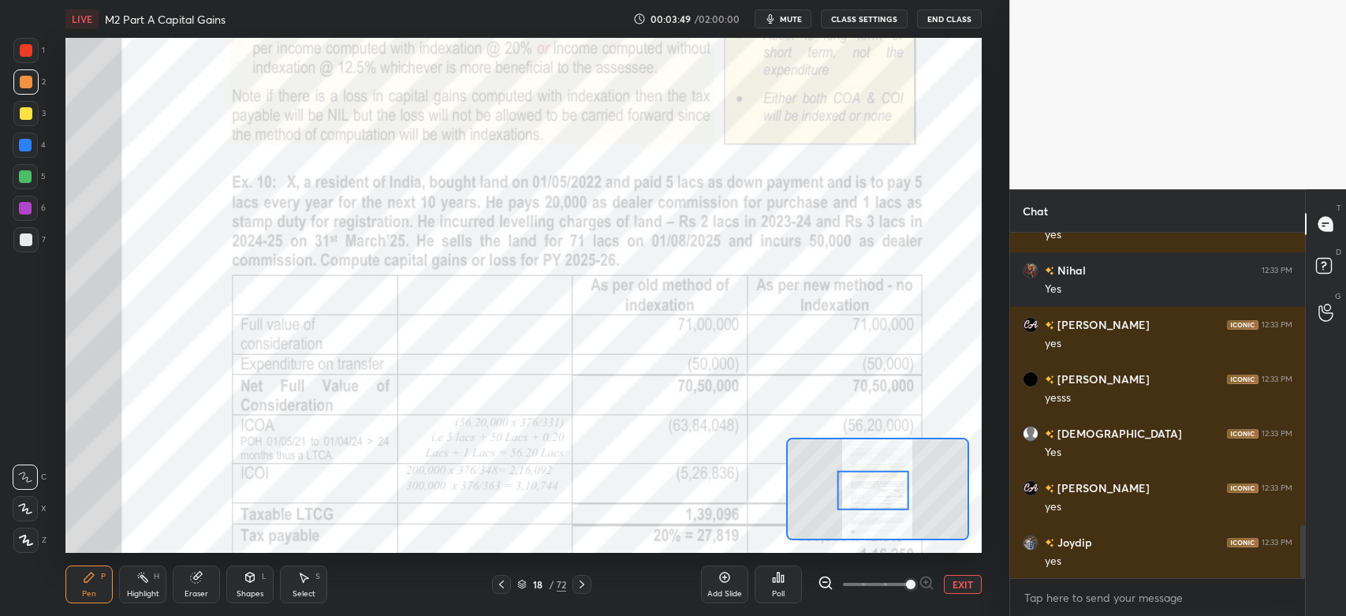
scroll to position [1898, 0]
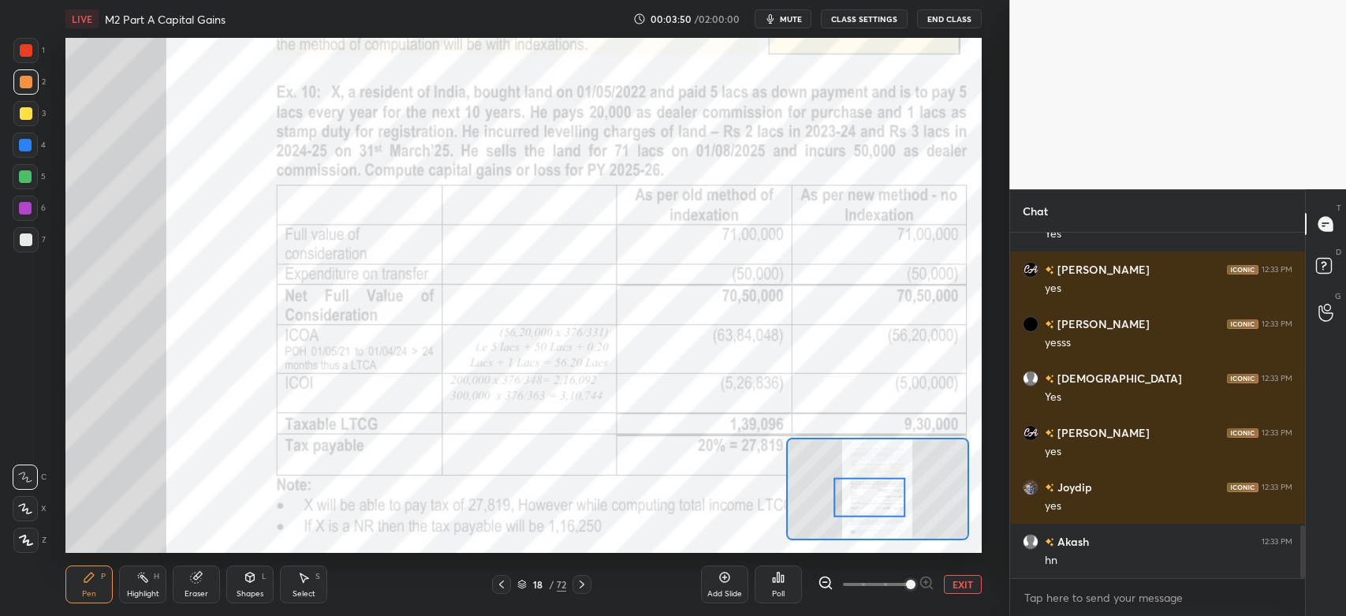
click at [582, 587] on icon at bounding box center [581, 584] width 5 height 8
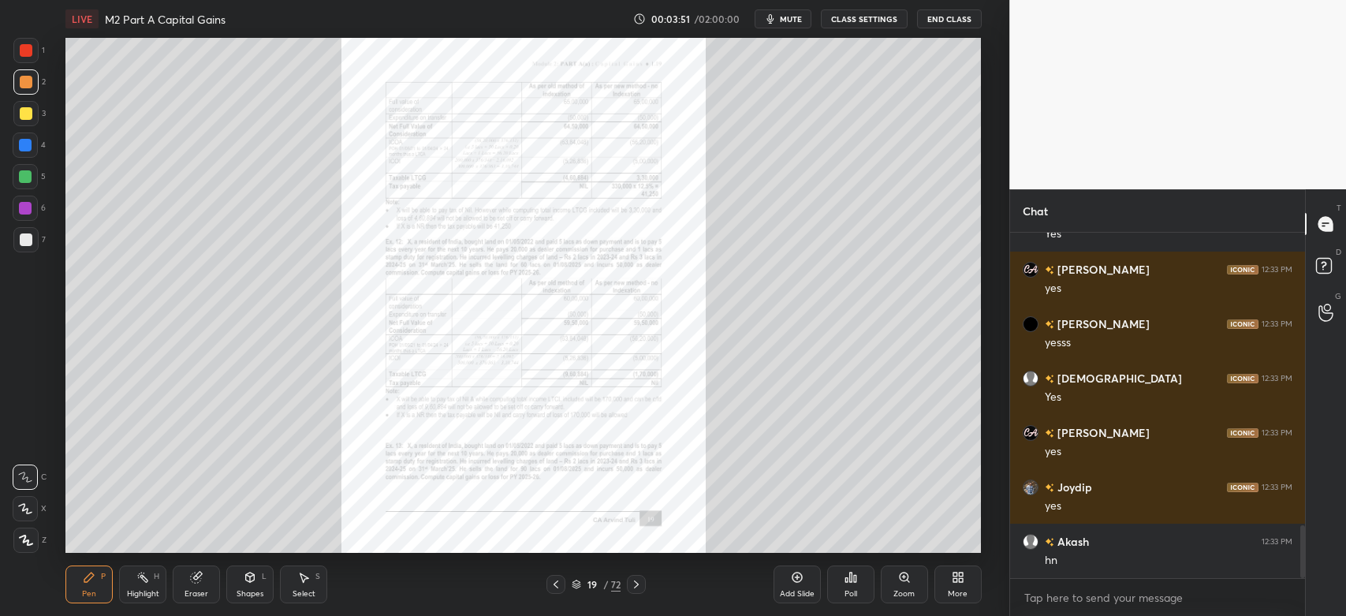
scroll to position [1952, 0]
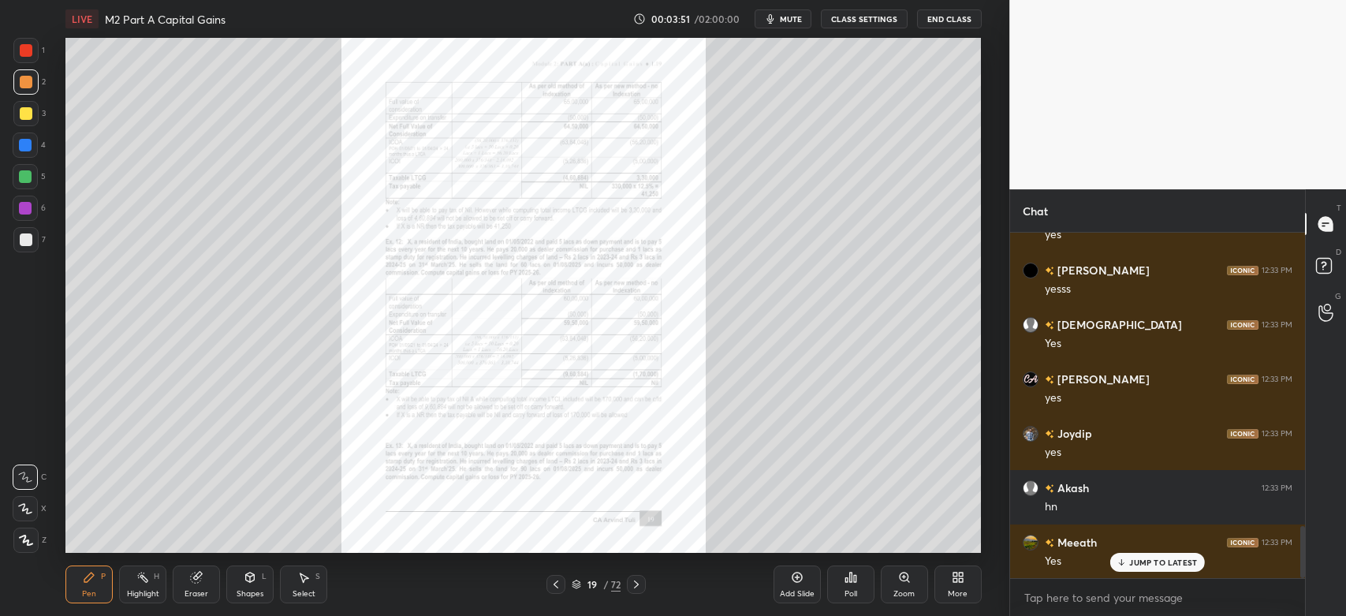
click at [639, 585] on icon at bounding box center [636, 584] width 13 height 13
click at [639, 587] on icon at bounding box center [636, 584] width 13 height 13
click at [909, 585] on div "Zoom" at bounding box center [904, 584] width 47 height 38
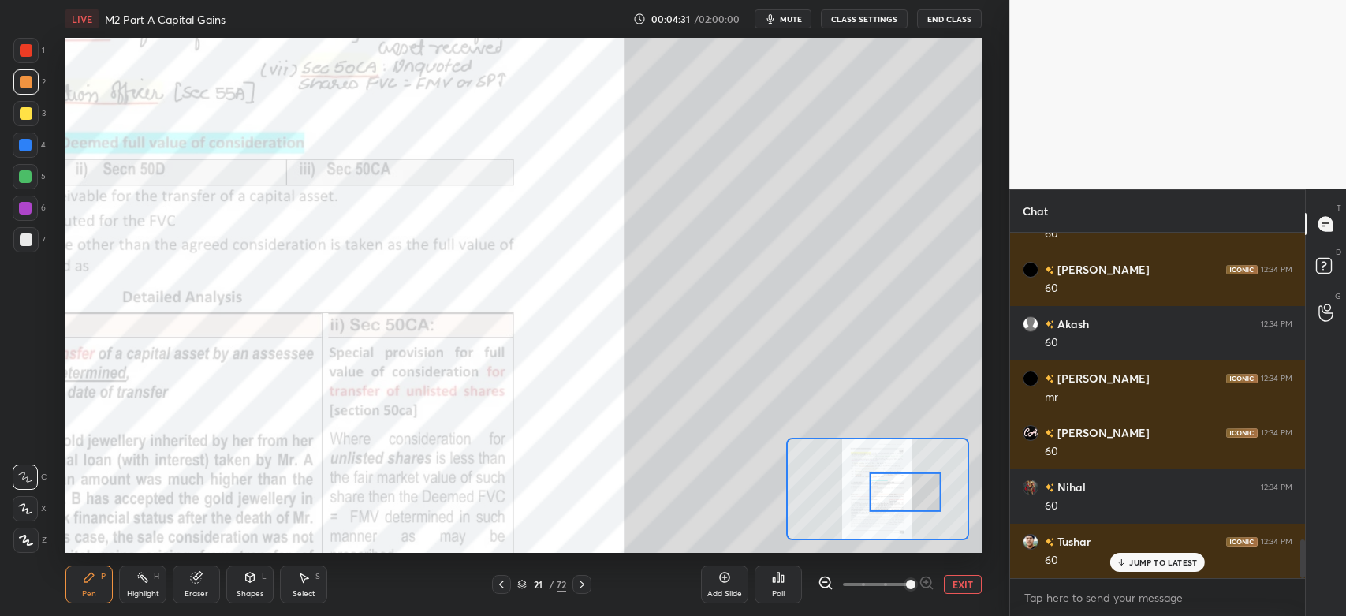
scroll to position [2714, 0]
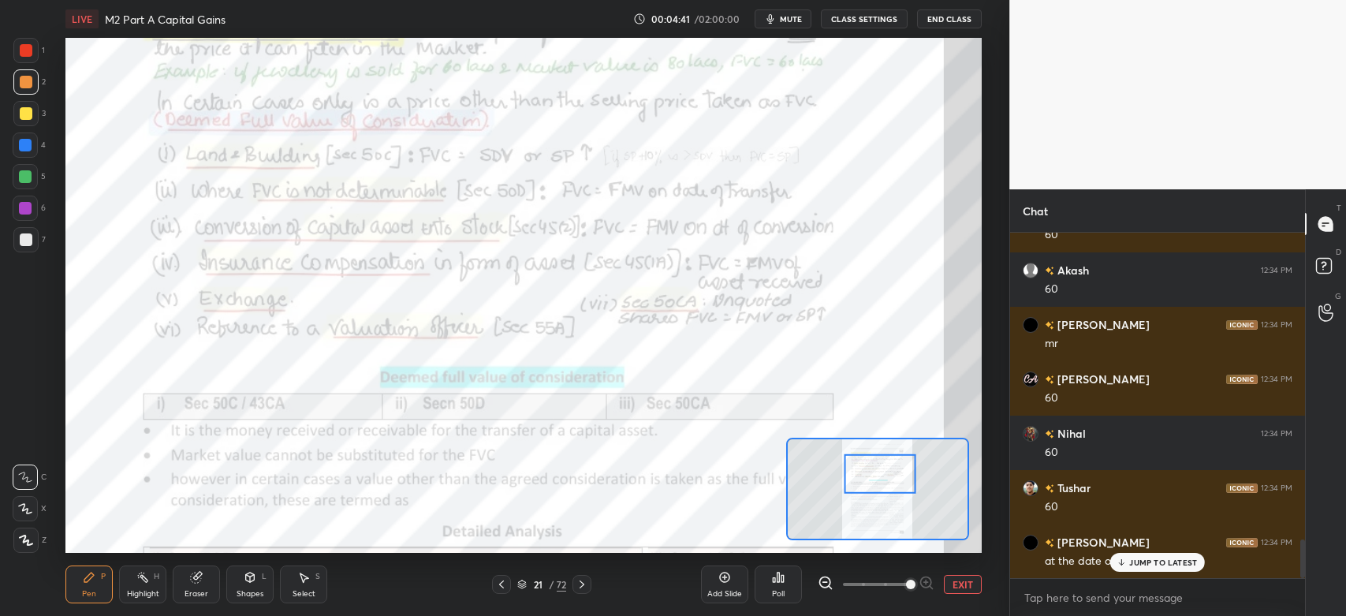
click at [883, 473] on div at bounding box center [880, 473] width 72 height 40
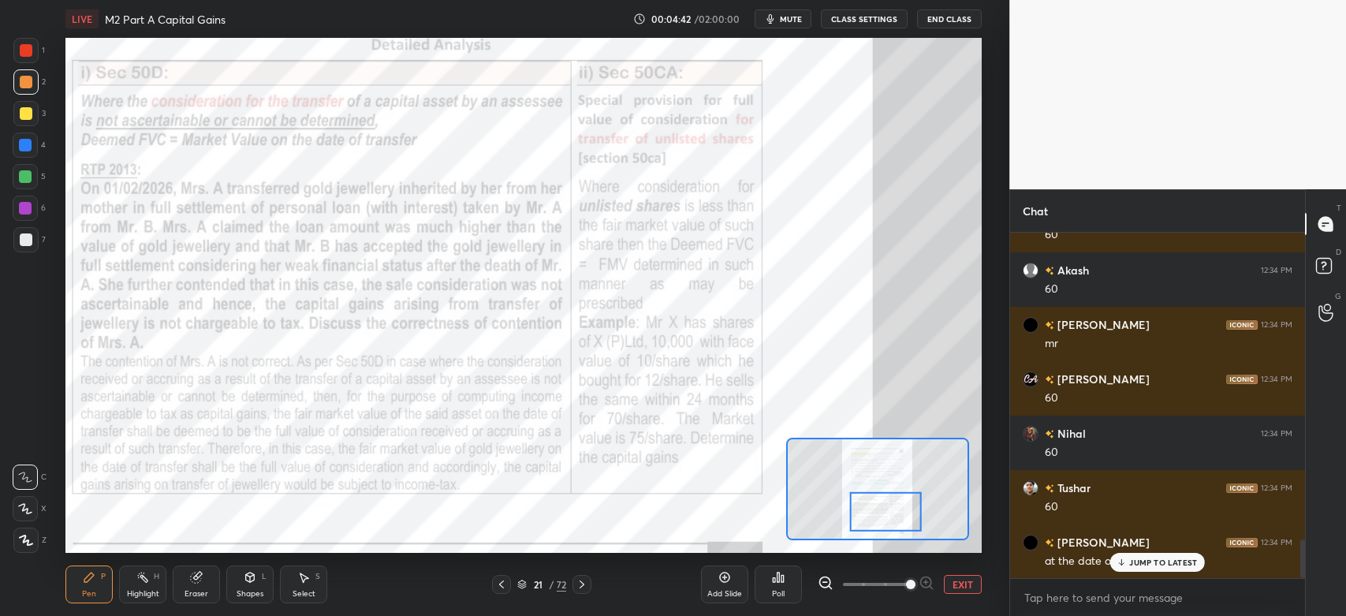
click at [584, 587] on icon at bounding box center [582, 584] width 13 height 13
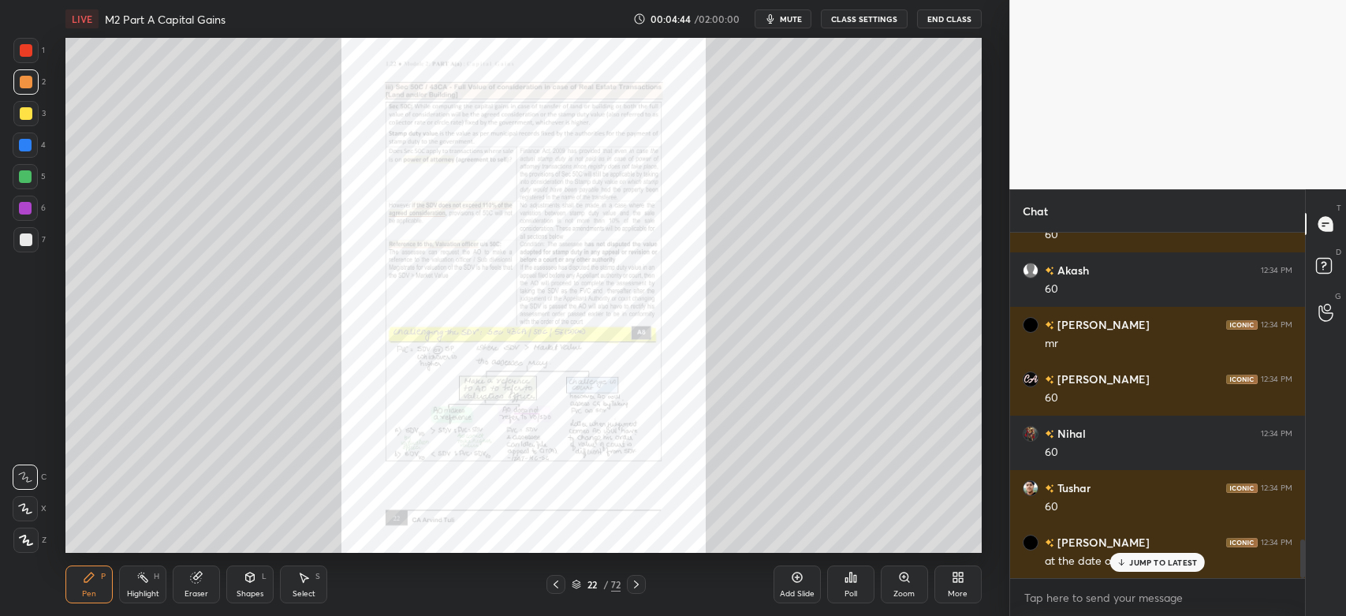
click at [906, 585] on div "Zoom" at bounding box center [904, 584] width 47 height 38
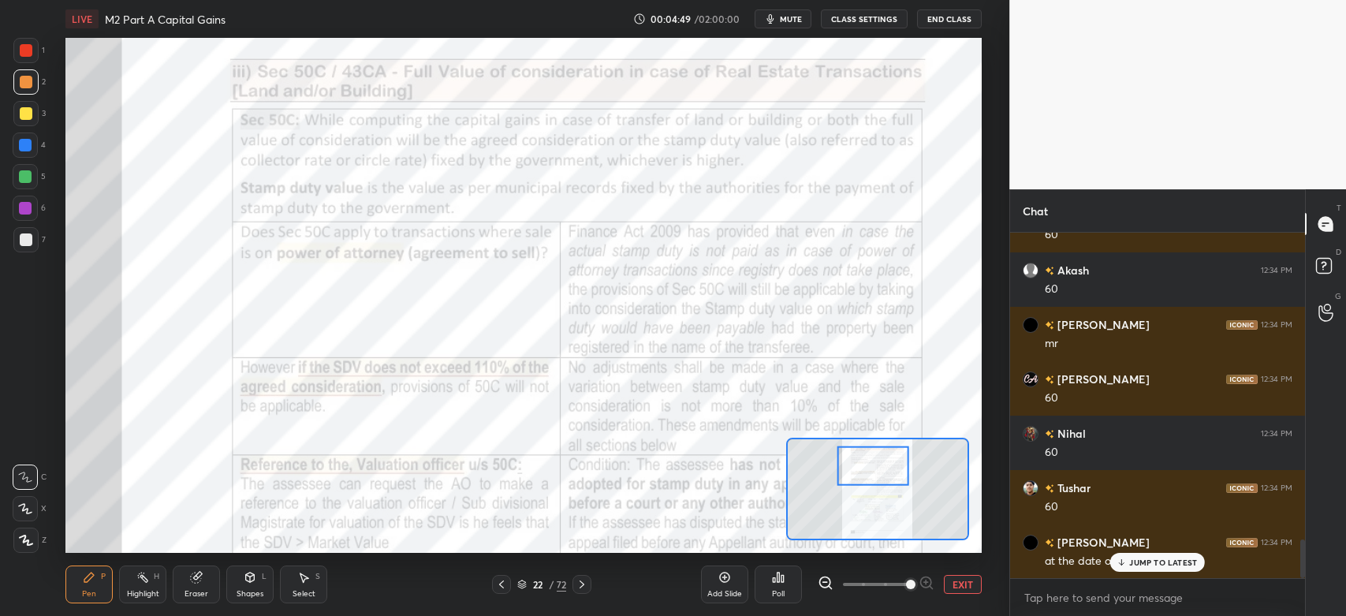
click at [32, 47] on div at bounding box center [25, 50] width 25 height 25
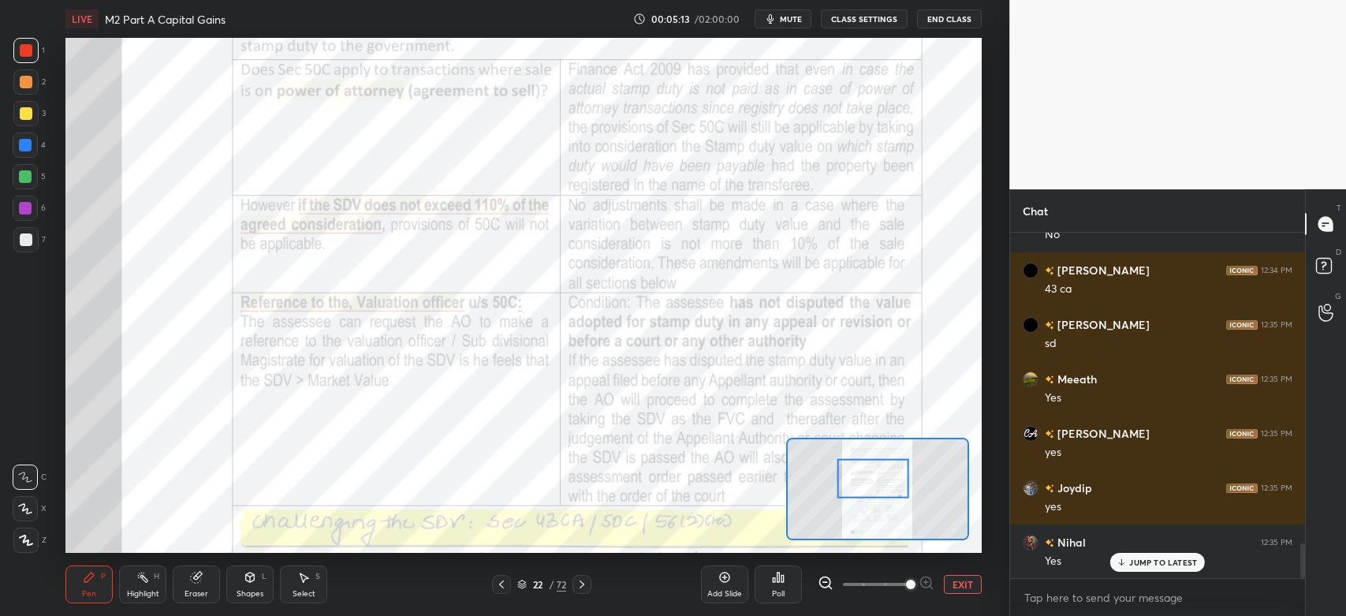
scroll to position [3165, 0]
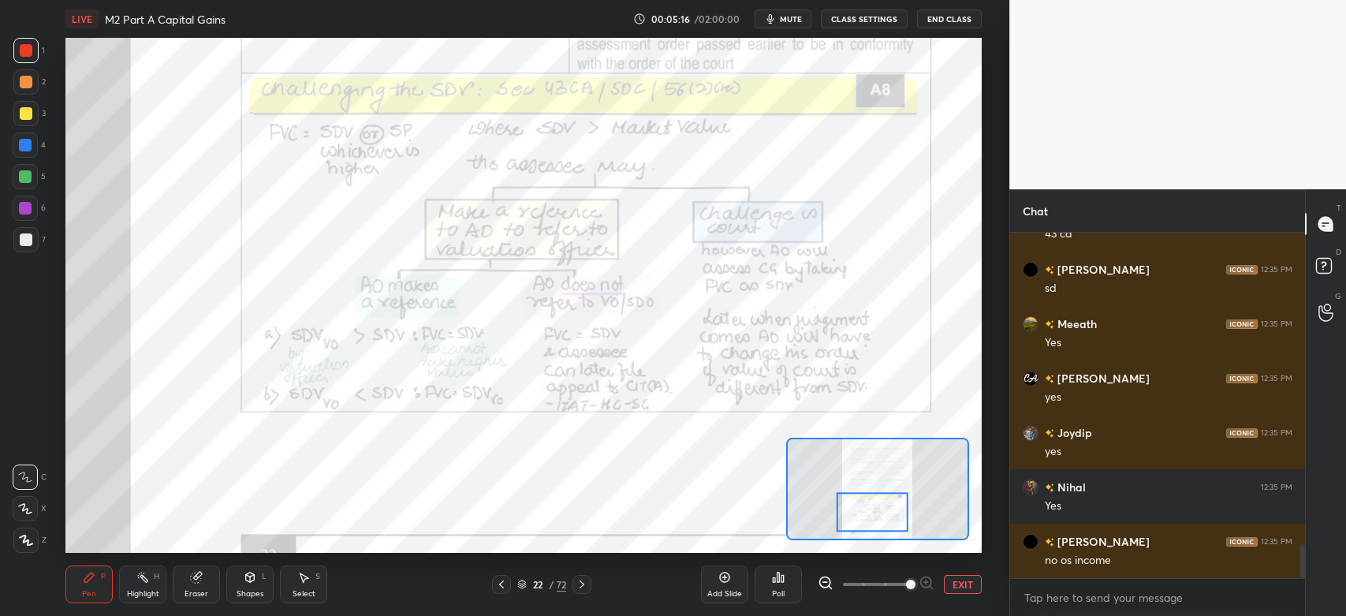
click at [24, 52] on div at bounding box center [26, 50] width 13 height 13
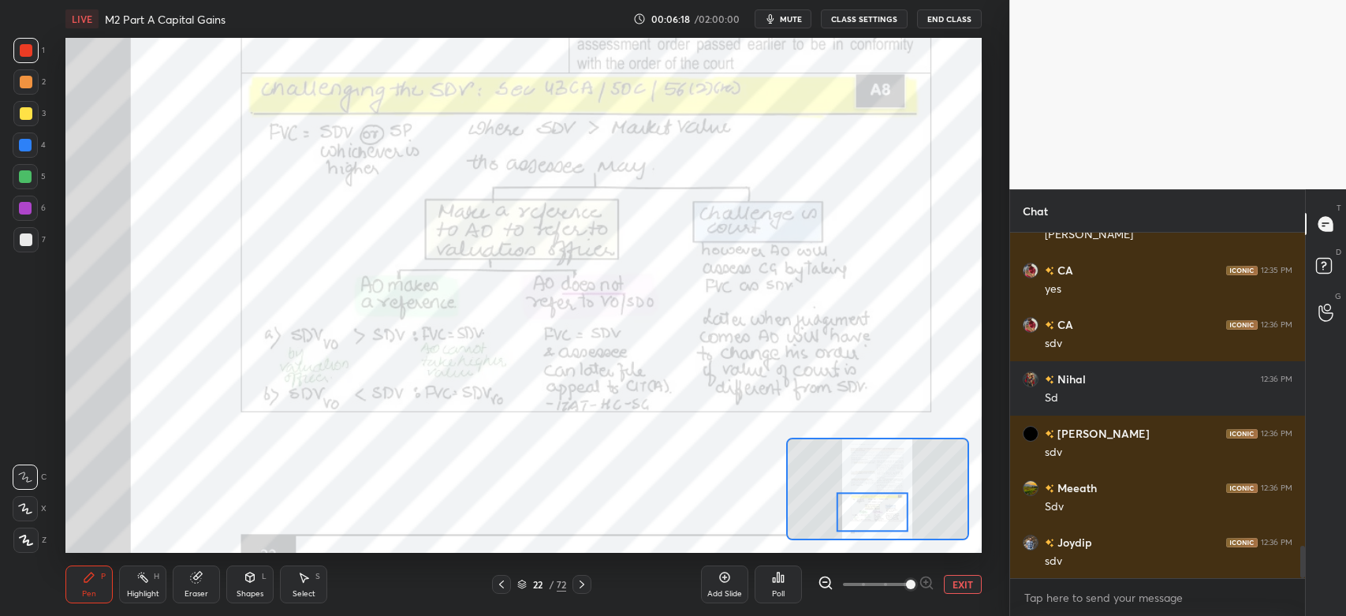
scroll to position [3381, 0]
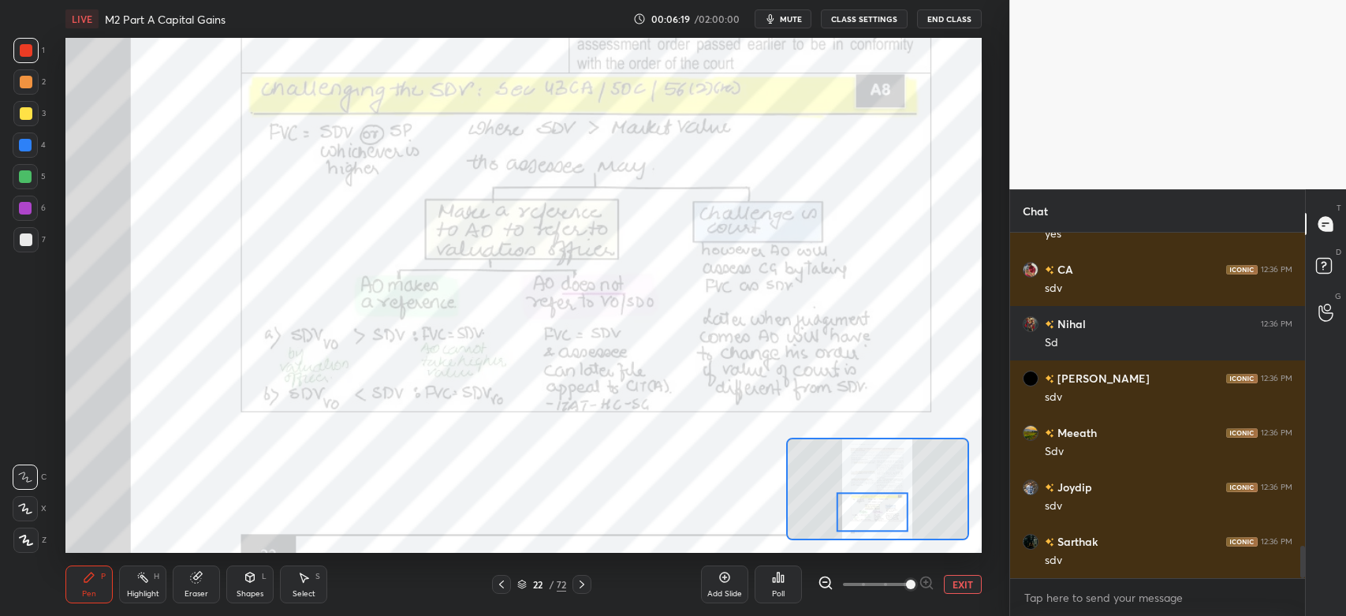
click at [588, 587] on div at bounding box center [581, 584] width 19 height 19
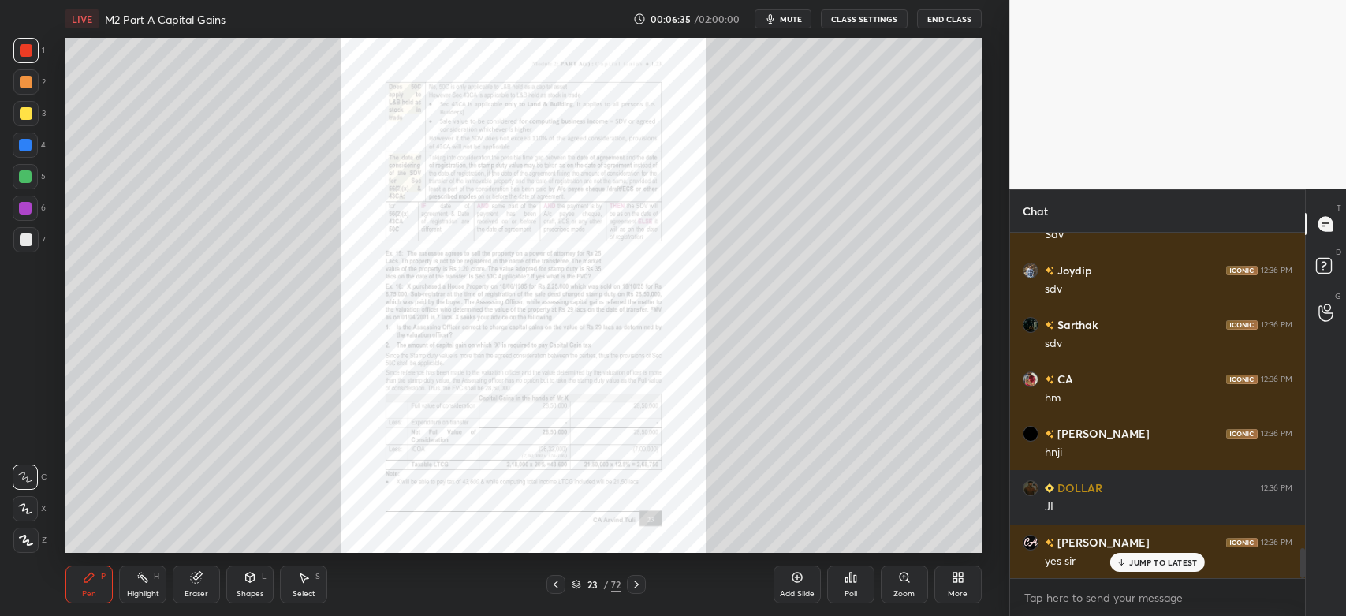
scroll to position [3635, 0]
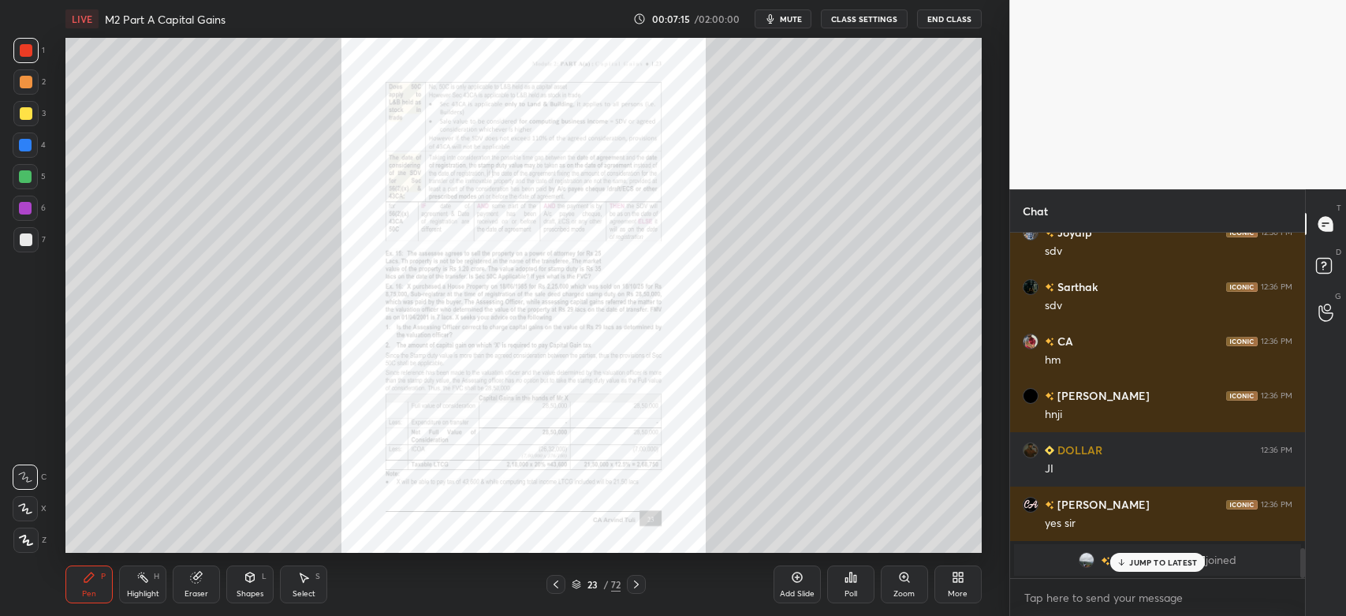
click at [906, 579] on icon at bounding box center [904, 576] width 9 height 9
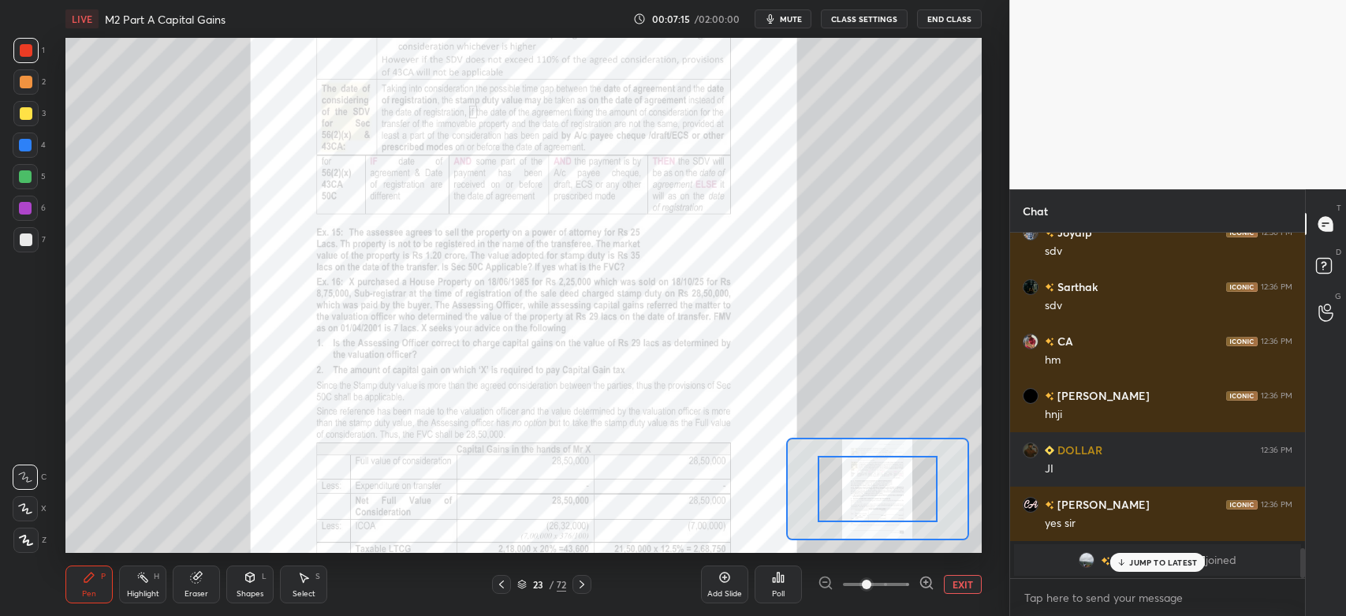
click at [918, 579] on icon at bounding box center [926, 583] width 16 height 16
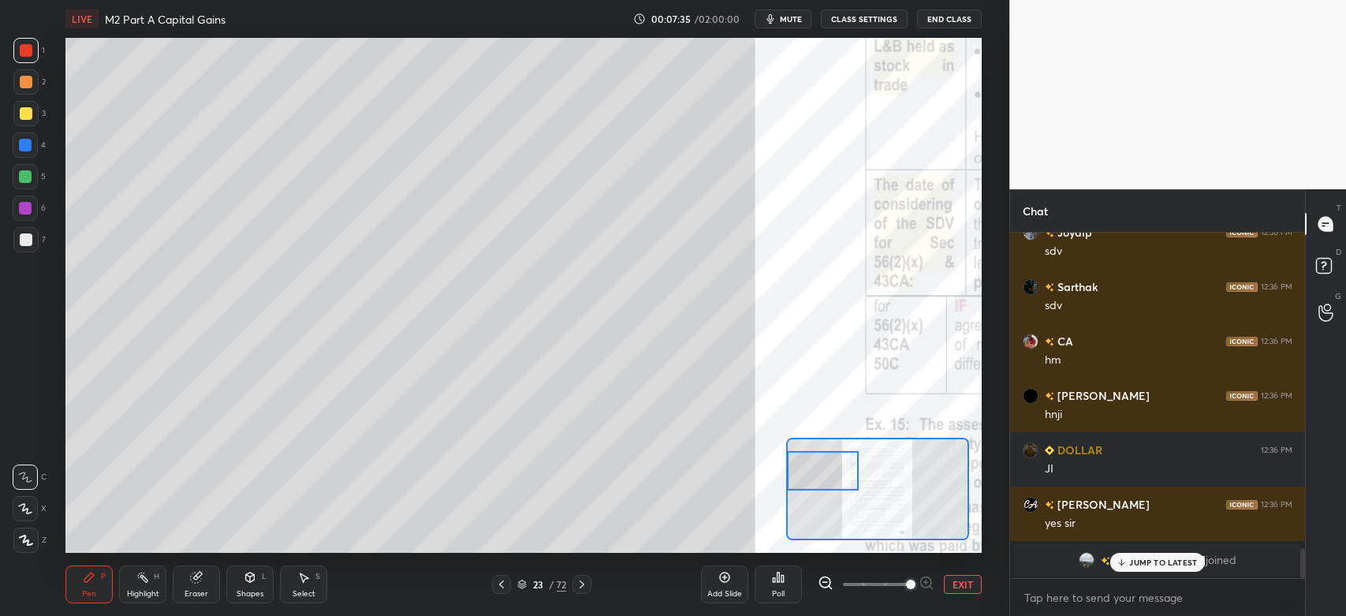
click at [258, 579] on div "Shapes L" at bounding box center [249, 584] width 47 height 38
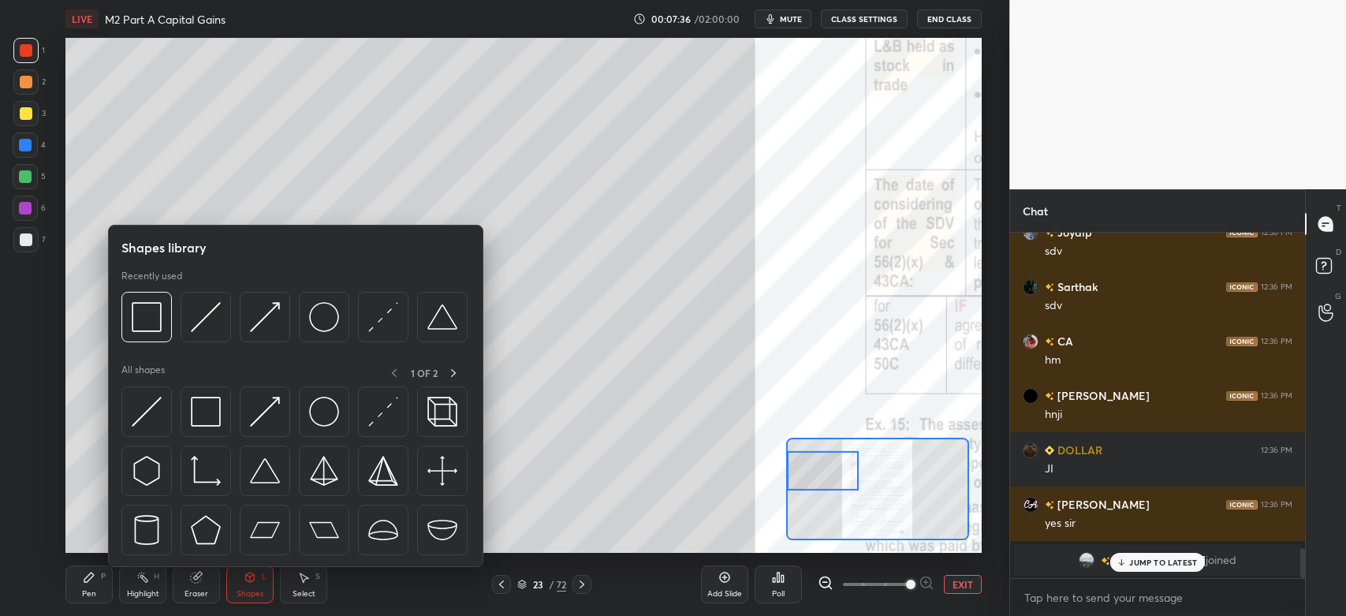
click at [207, 325] on img at bounding box center [206, 317] width 30 height 30
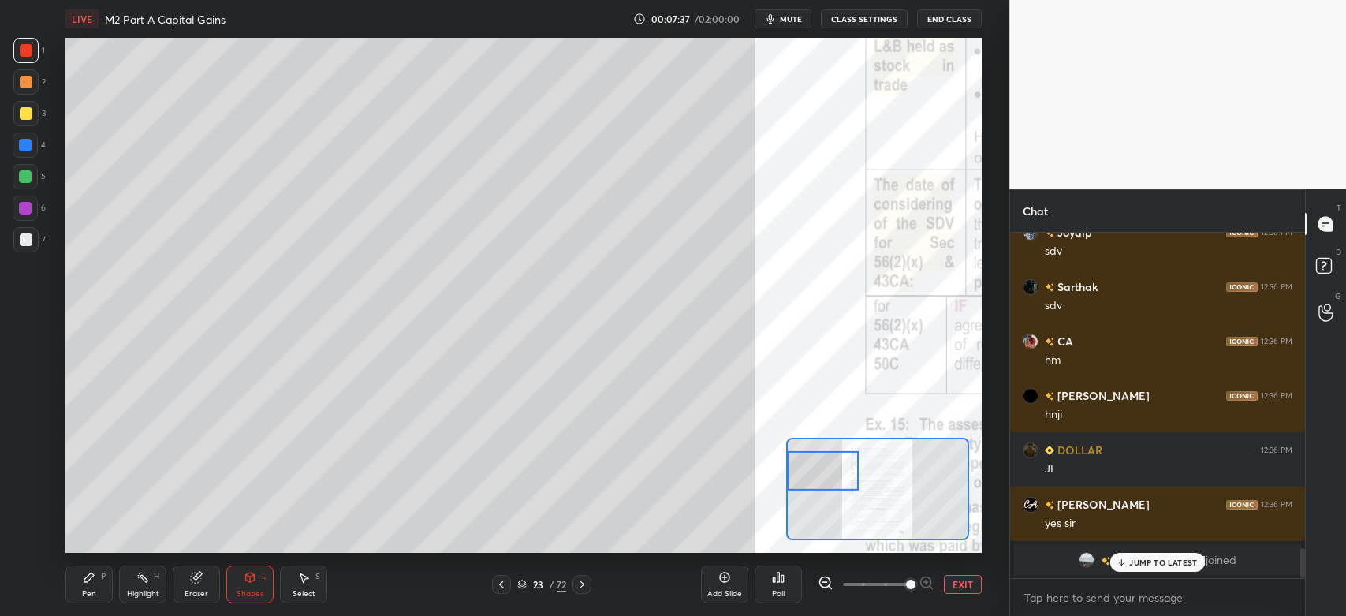
click at [497, 587] on icon at bounding box center [501, 584] width 13 height 13
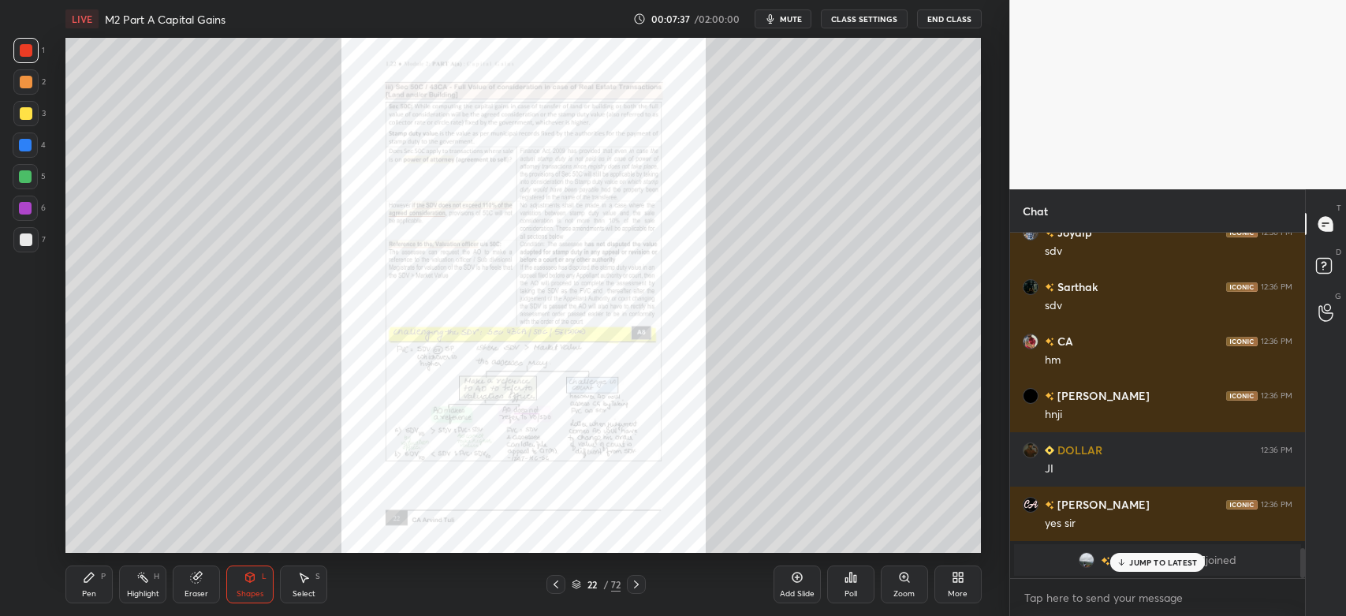
click at [793, 572] on icon at bounding box center [797, 577] width 13 height 13
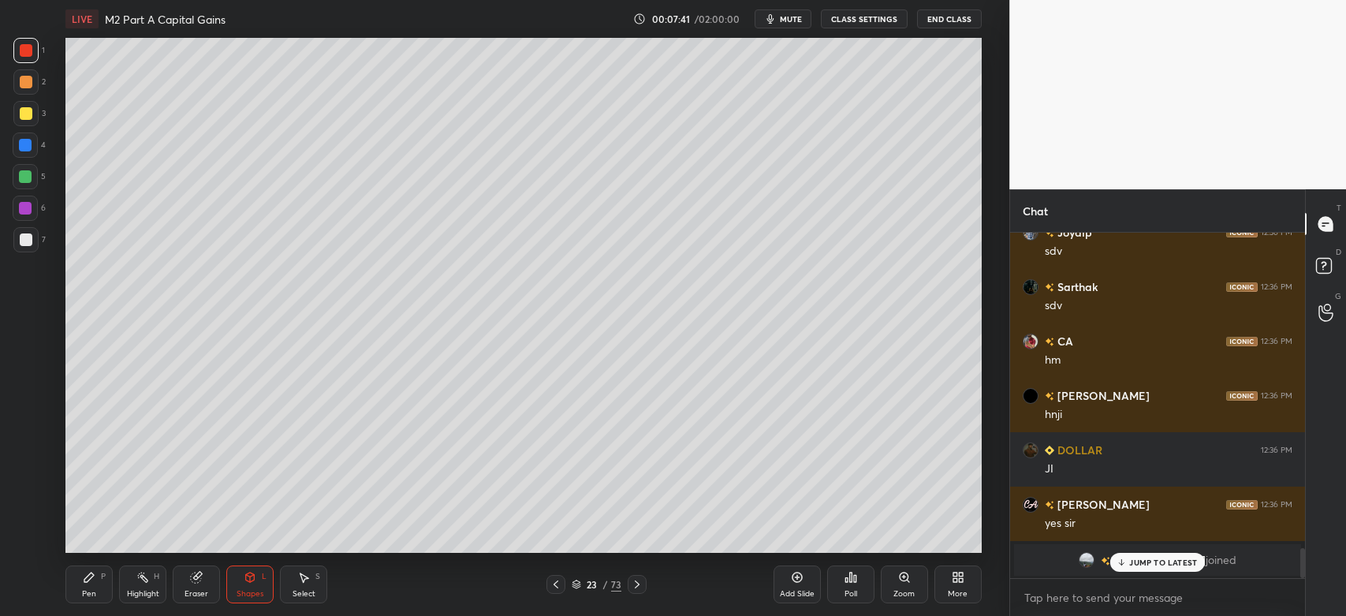
click at [95, 576] on icon at bounding box center [89, 577] width 13 height 13
click at [24, 245] on div at bounding box center [26, 239] width 13 height 13
click at [9, 542] on div "1 2 3 4 5 6 7 C X Z C X Z E E Erase all H H" at bounding box center [25, 295] width 50 height 515
click at [23, 114] on div at bounding box center [26, 113] width 13 height 13
click at [24, 243] on div at bounding box center [26, 239] width 13 height 13
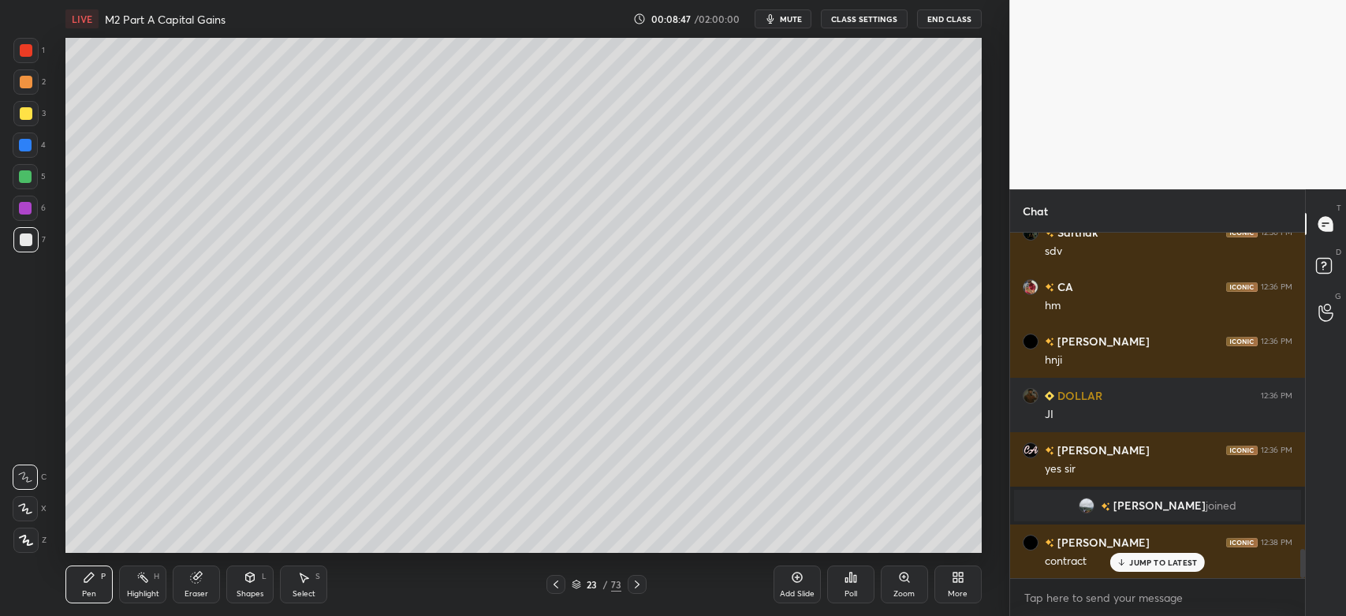
scroll to position [3706, 0]
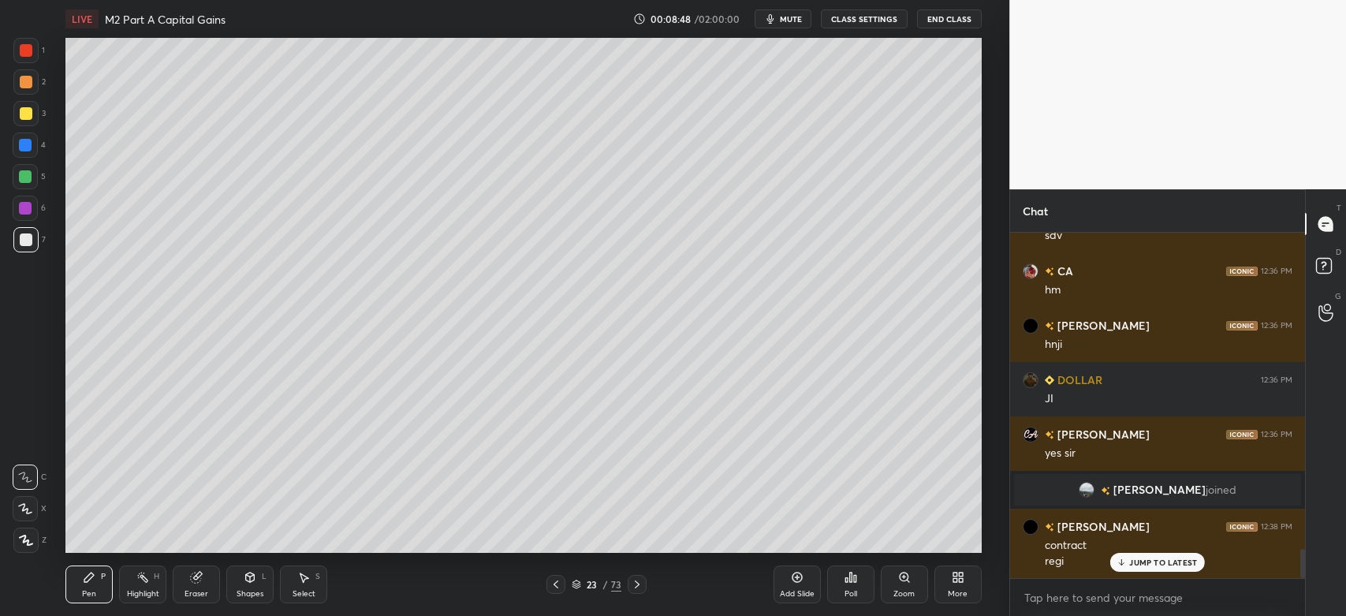
click at [20, 101] on div at bounding box center [25, 113] width 25 height 25
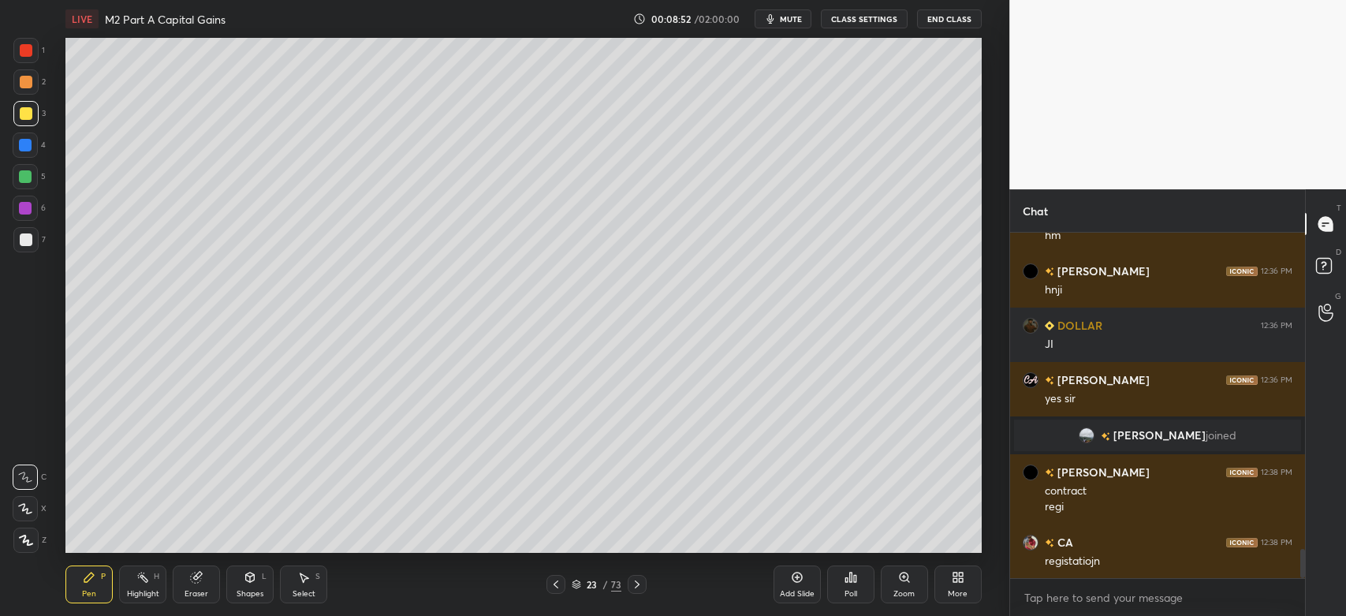
click at [32, 239] on div at bounding box center [25, 239] width 25 height 25
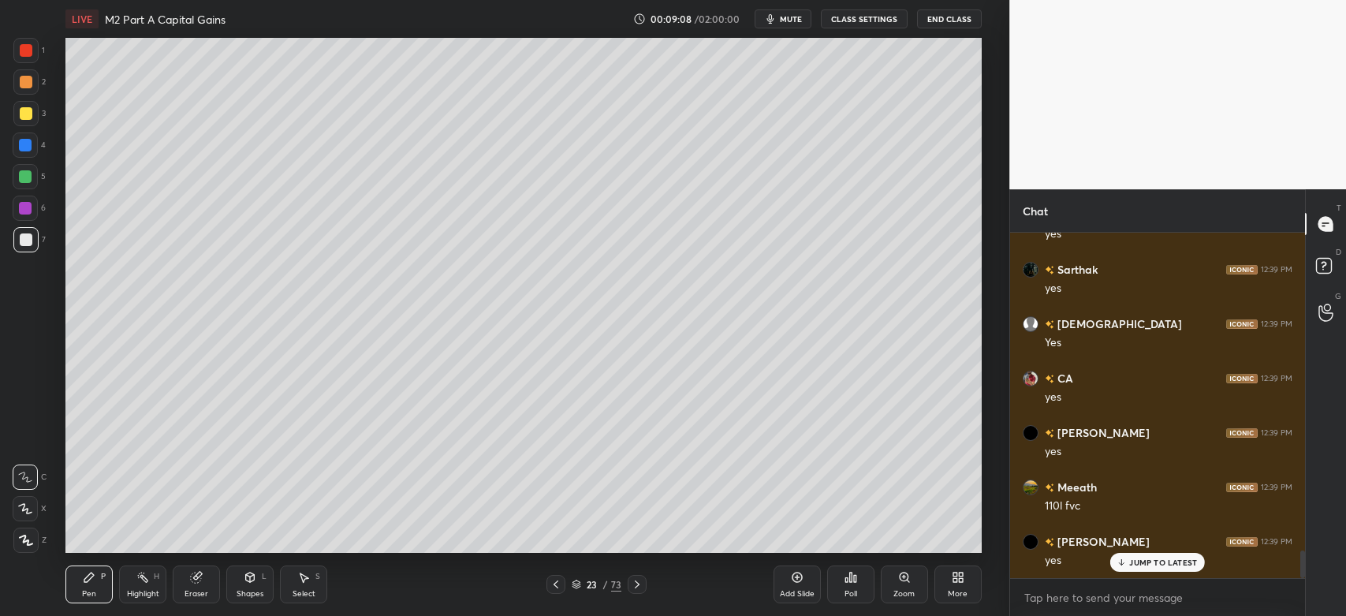
scroll to position [3983, 0]
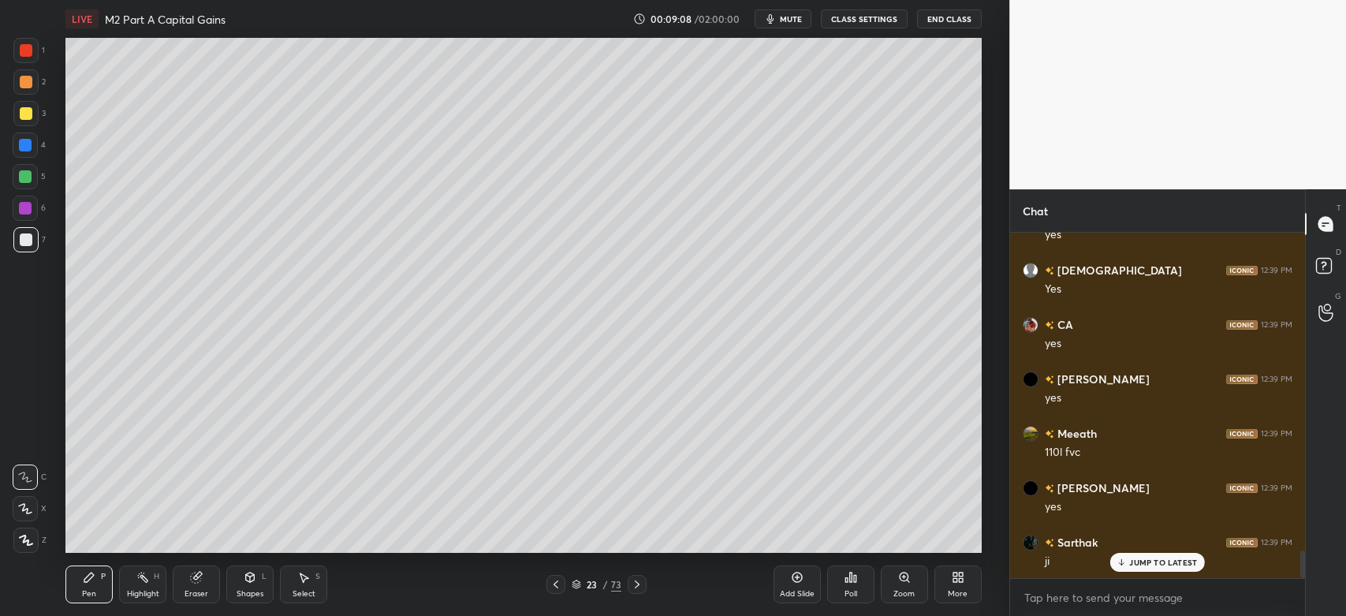
click at [20, 127] on div "3" at bounding box center [29, 117] width 32 height 32
click at [25, 539] on icon at bounding box center [26, 539] width 13 height 9
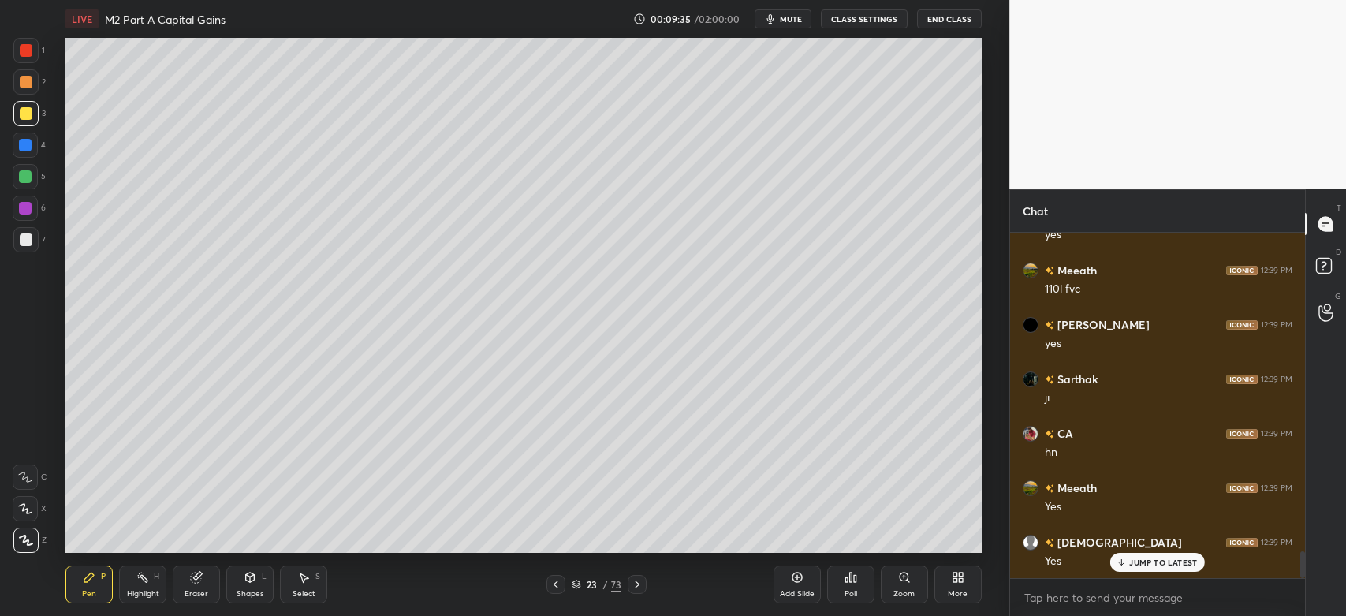
scroll to position [4201, 0]
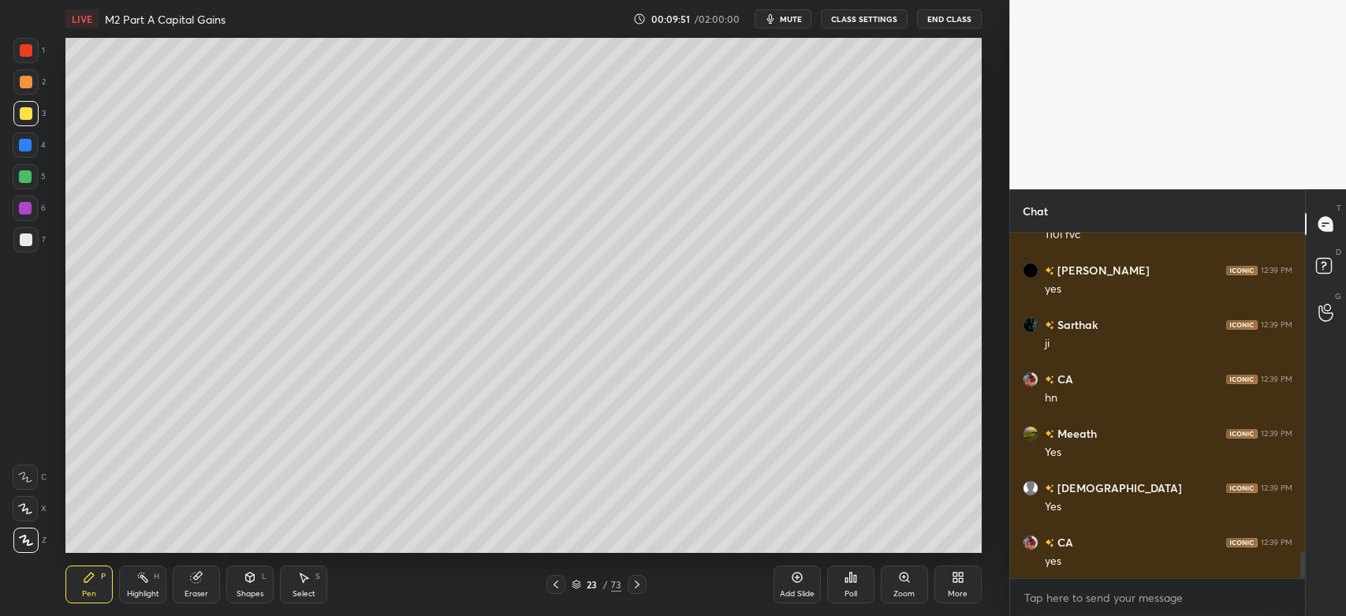
click at [25, 86] on div at bounding box center [26, 82] width 13 height 13
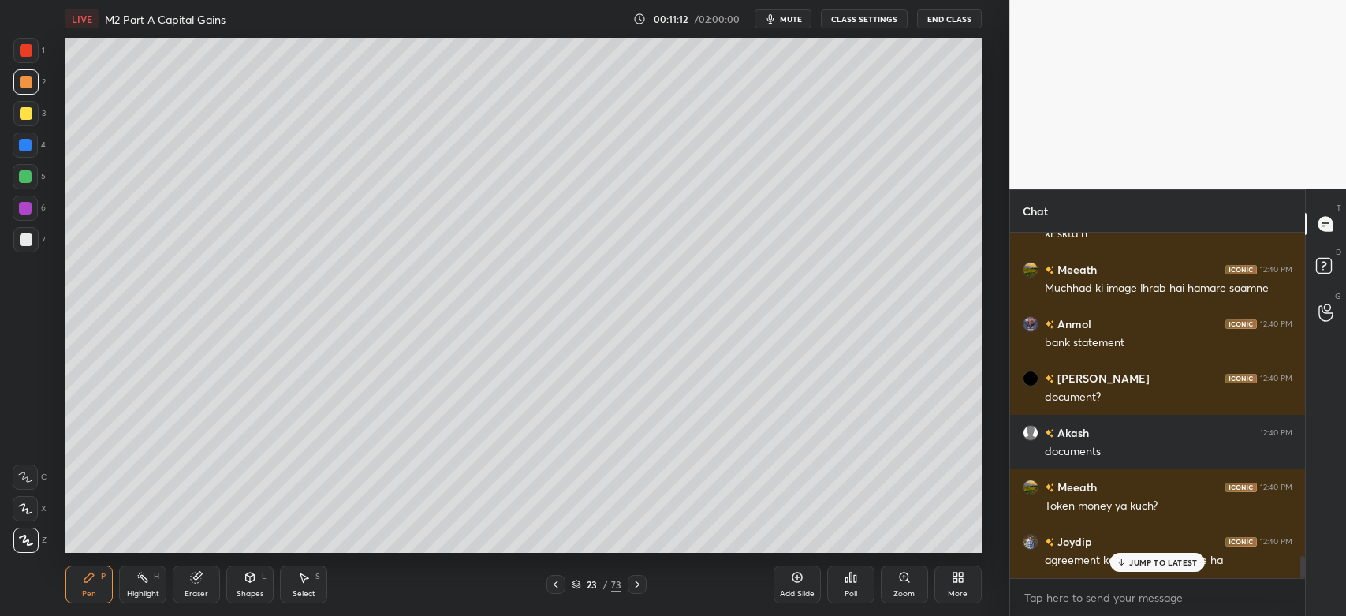
scroll to position [4978, 0]
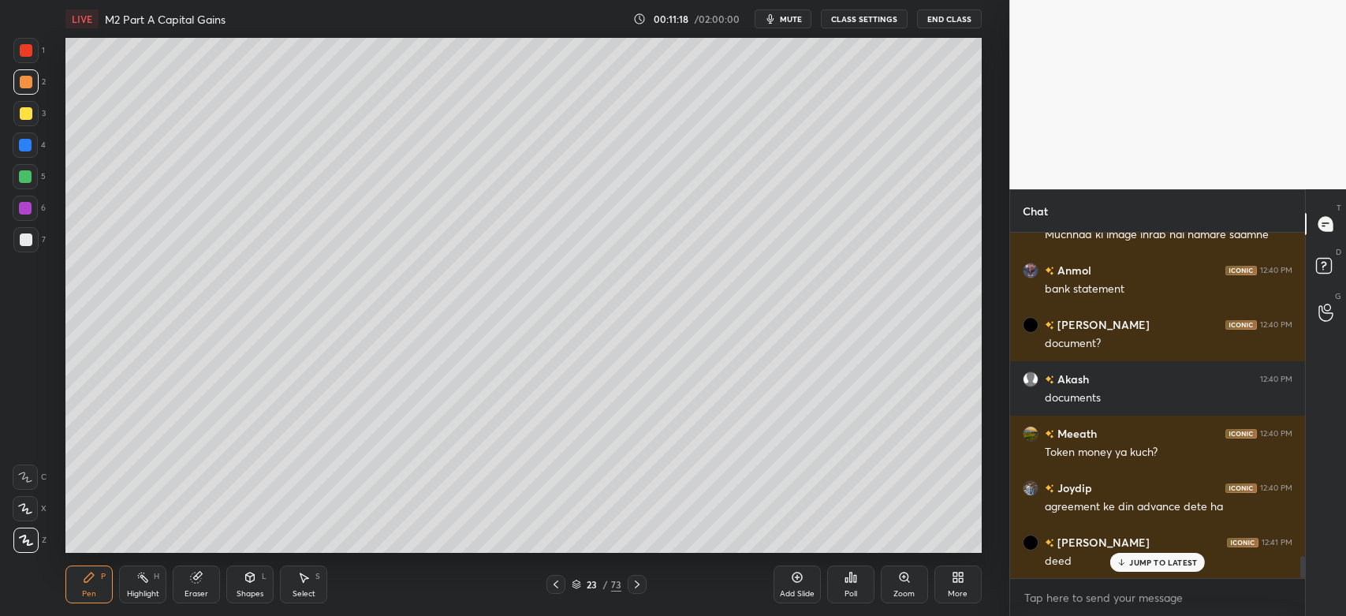
click at [23, 249] on div at bounding box center [25, 239] width 25 height 25
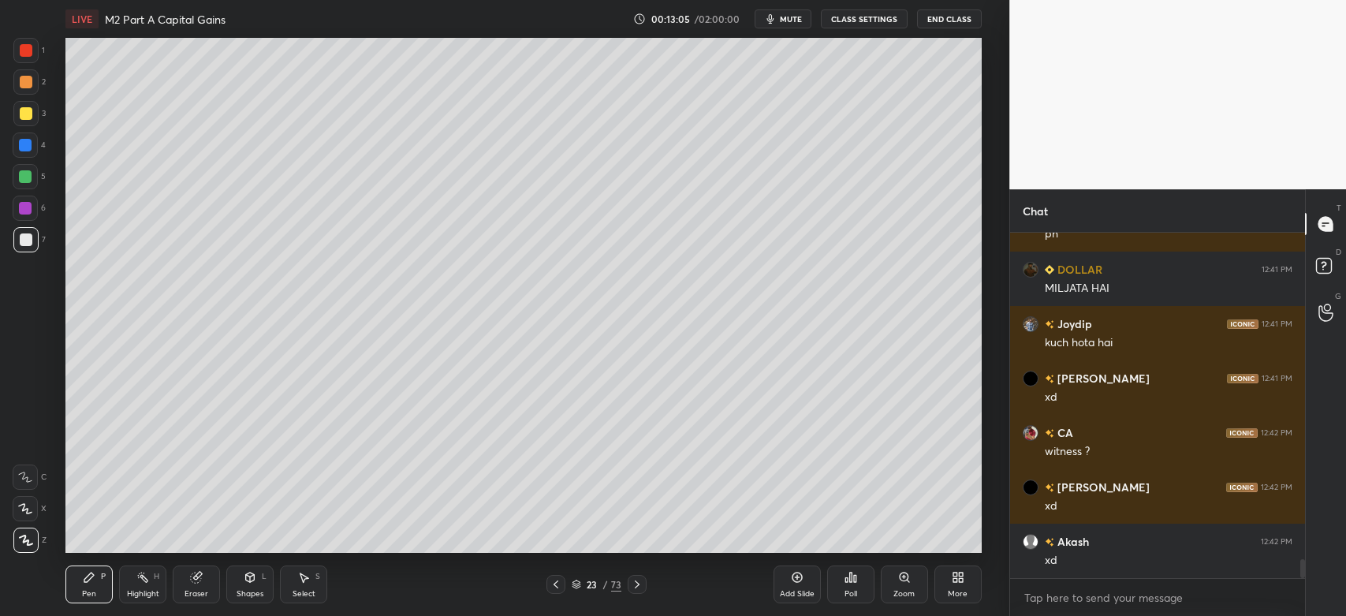
scroll to position [5957, 0]
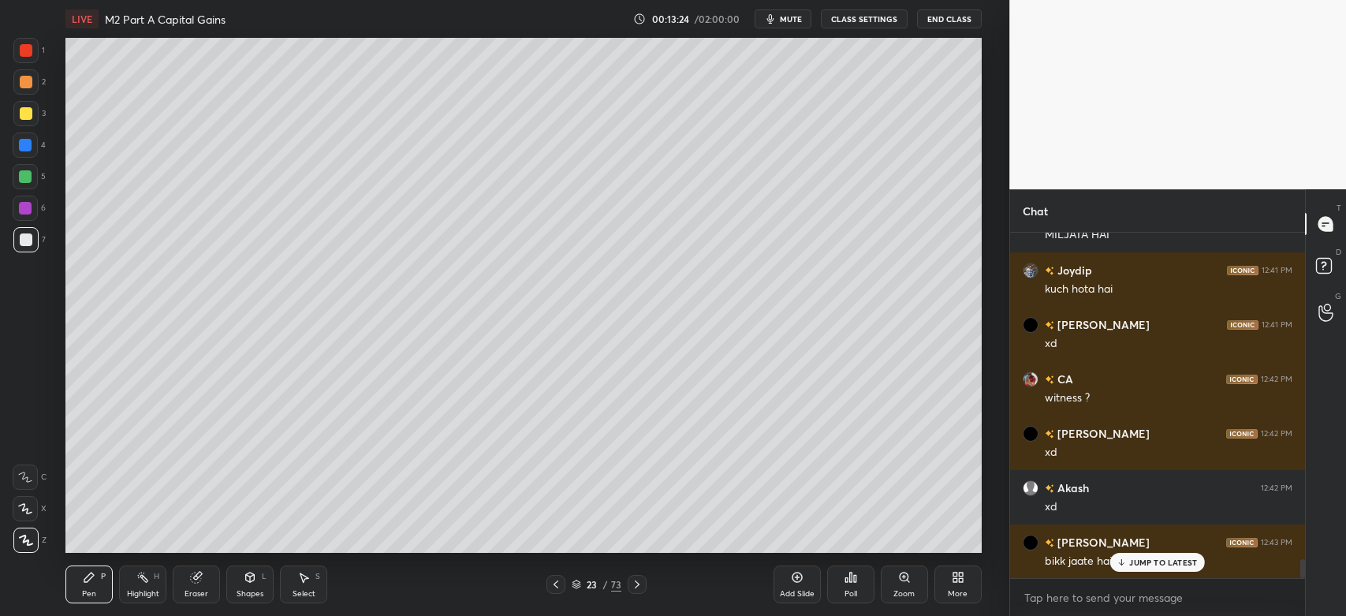
click at [1164, 566] on p "JUMP TO LATEST" at bounding box center [1163, 561] width 68 height 9
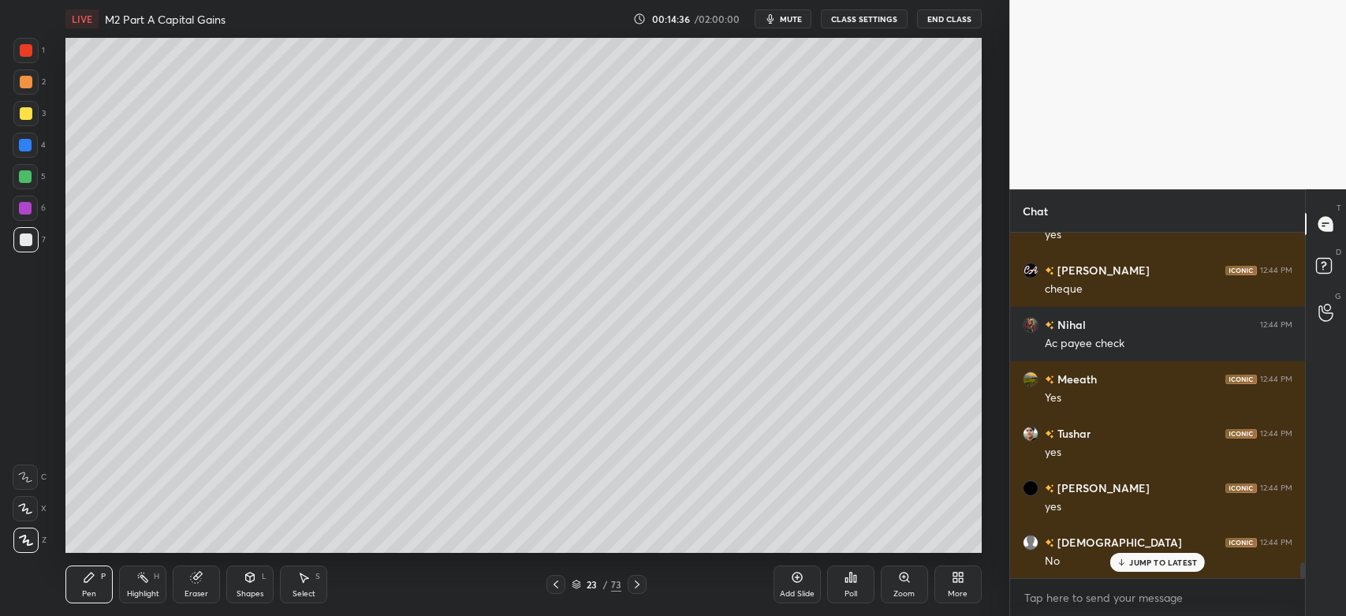
scroll to position [7263, 0]
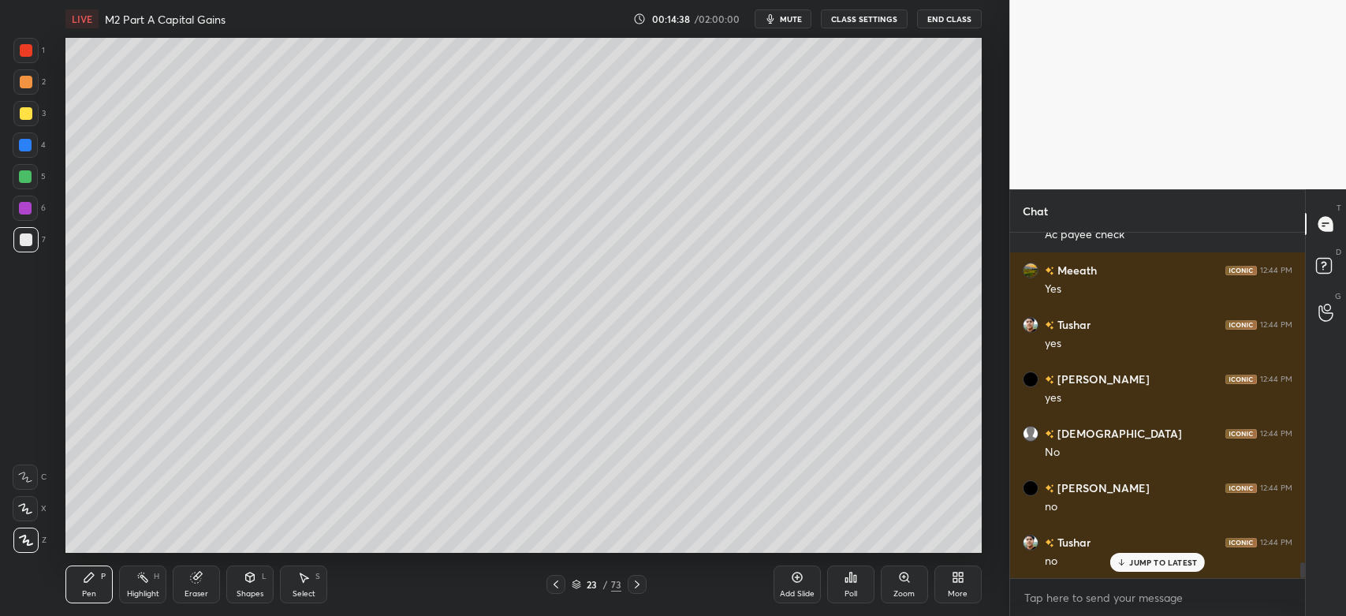
click at [637, 587] on icon at bounding box center [637, 584] width 13 height 13
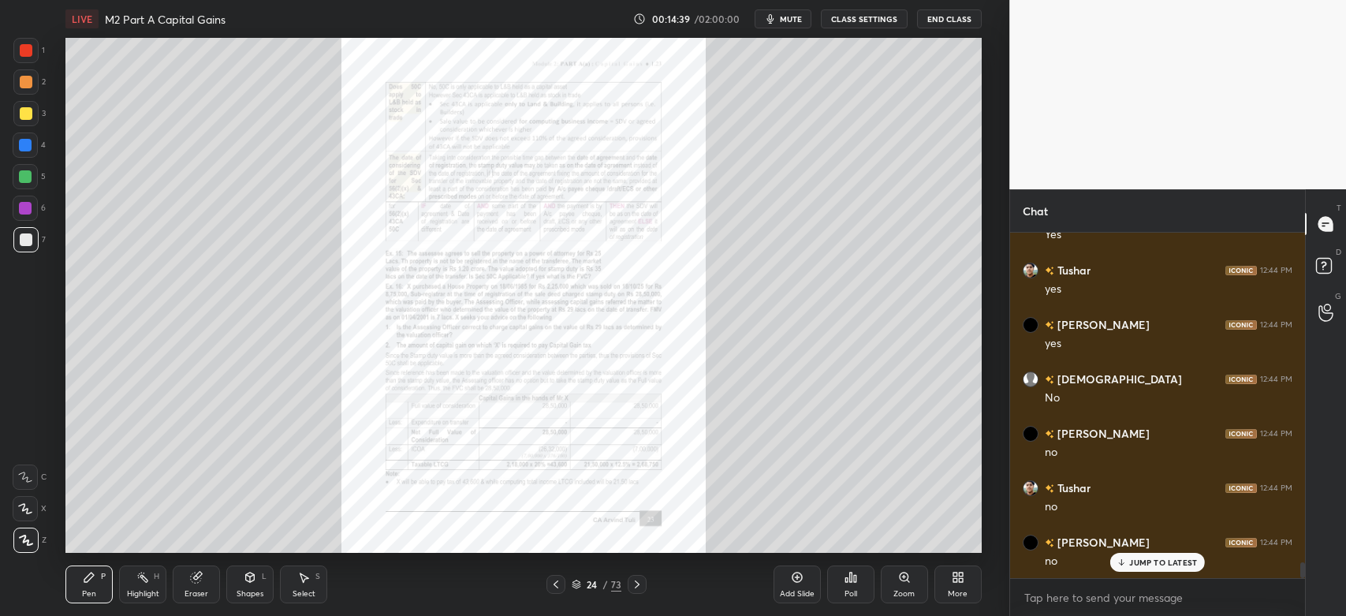
scroll to position [7426, 0]
click at [905, 578] on icon at bounding box center [904, 576] width 9 height 9
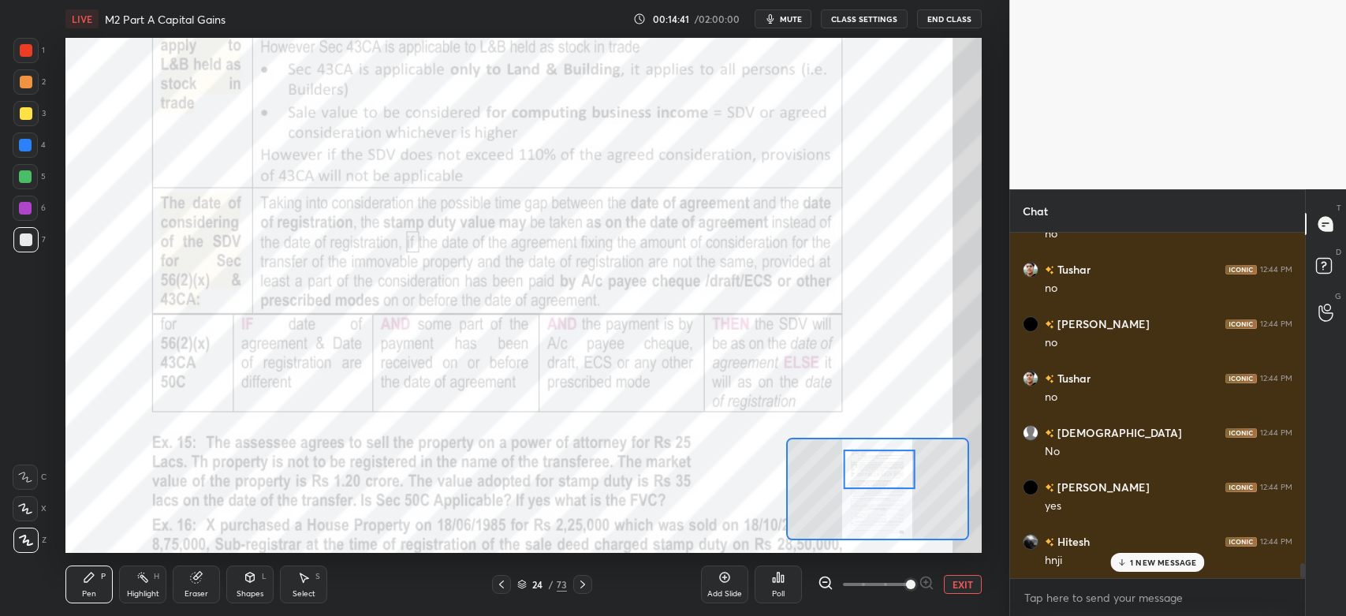
click at [32, 52] on div at bounding box center [26, 50] width 13 height 13
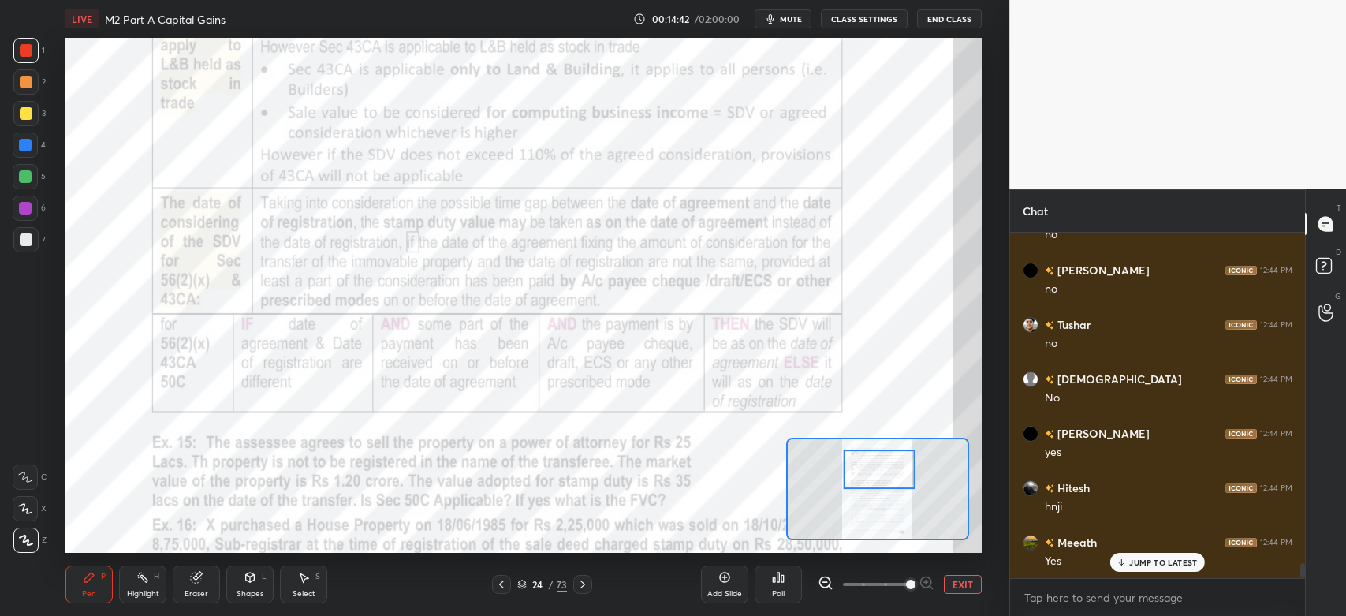
click at [29, 484] on div at bounding box center [25, 476] width 25 height 25
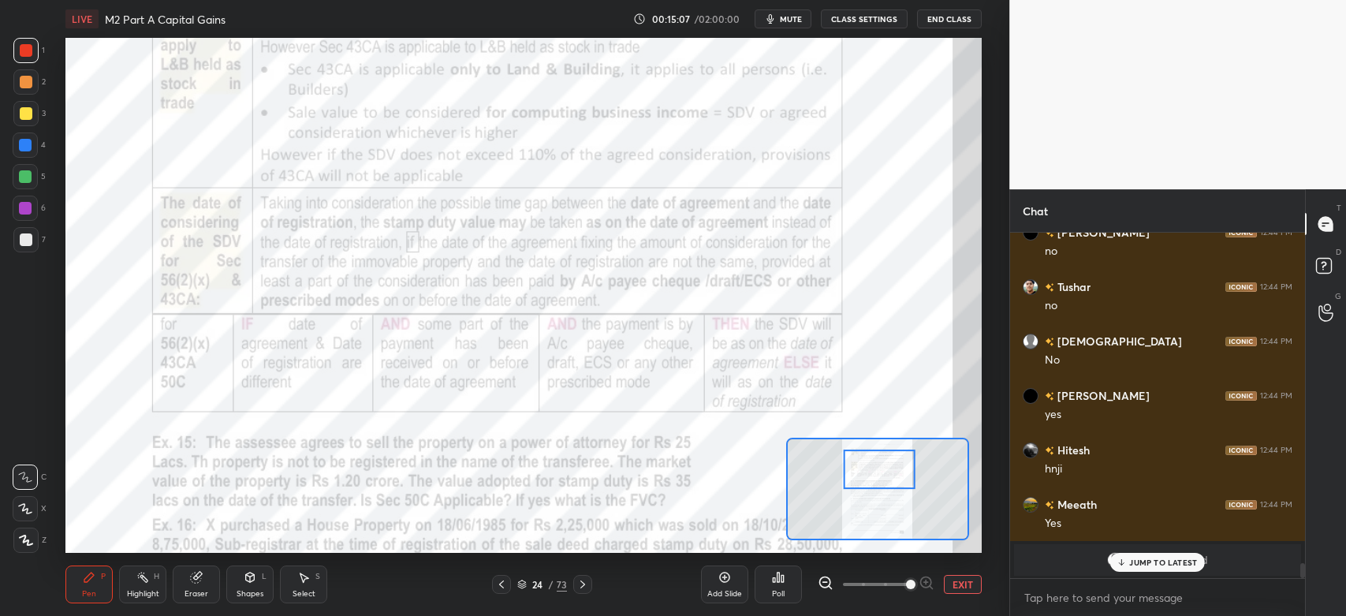
click at [507, 587] on icon at bounding box center [501, 584] width 13 height 13
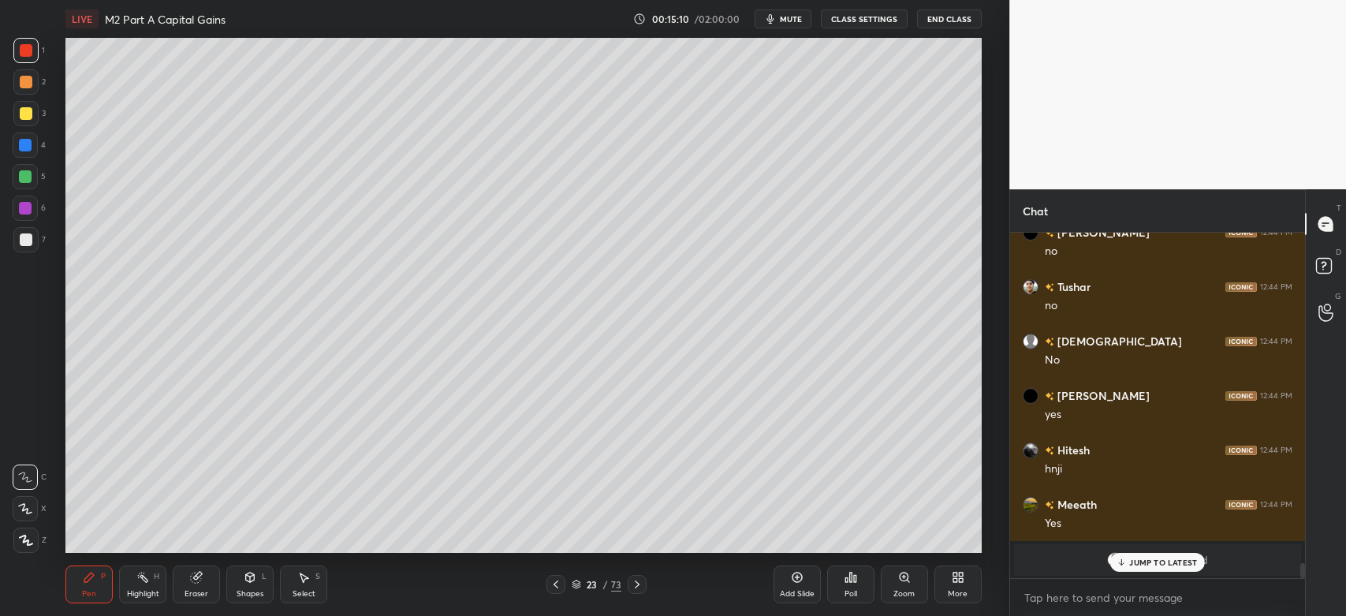
click at [132, 594] on div "Highlight" at bounding box center [143, 594] width 32 height 8
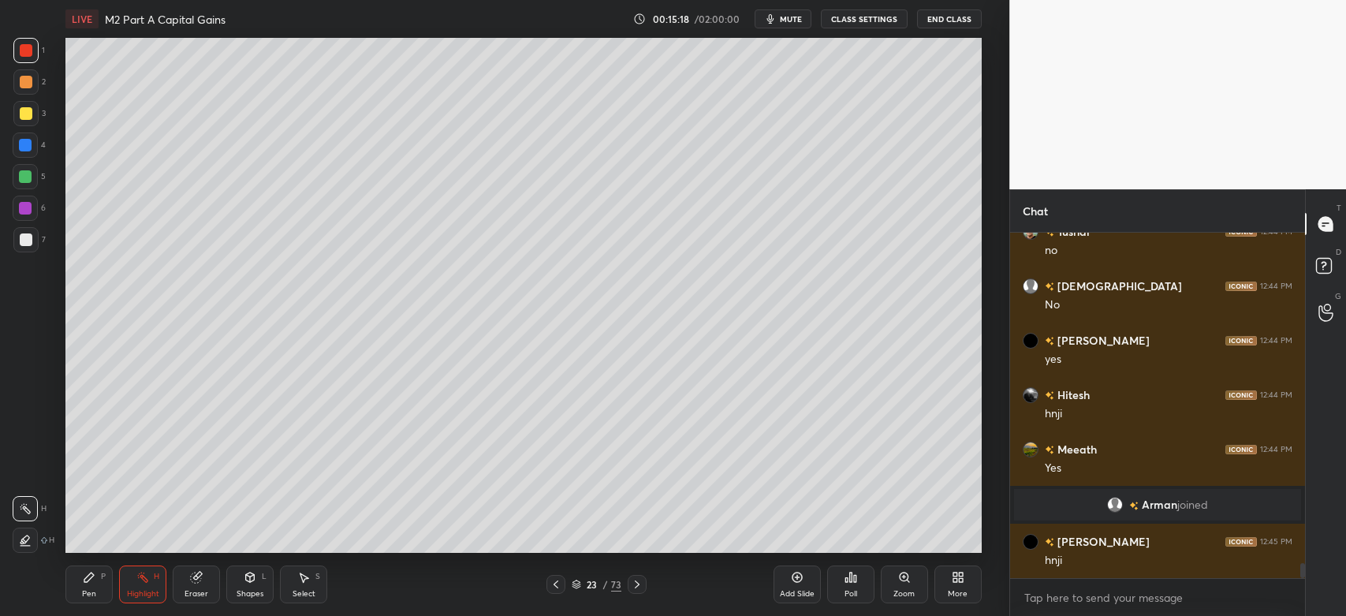
click at [97, 595] on div "Pen P" at bounding box center [88, 584] width 47 height 38
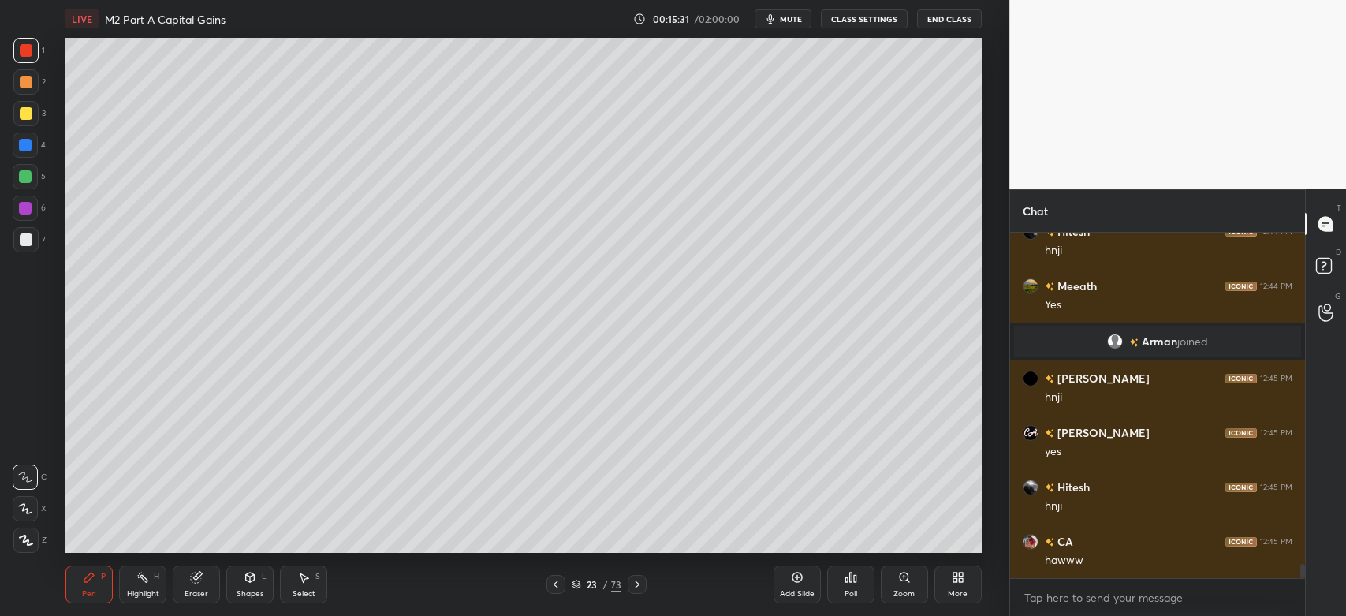
scroll to position [7899, 0]
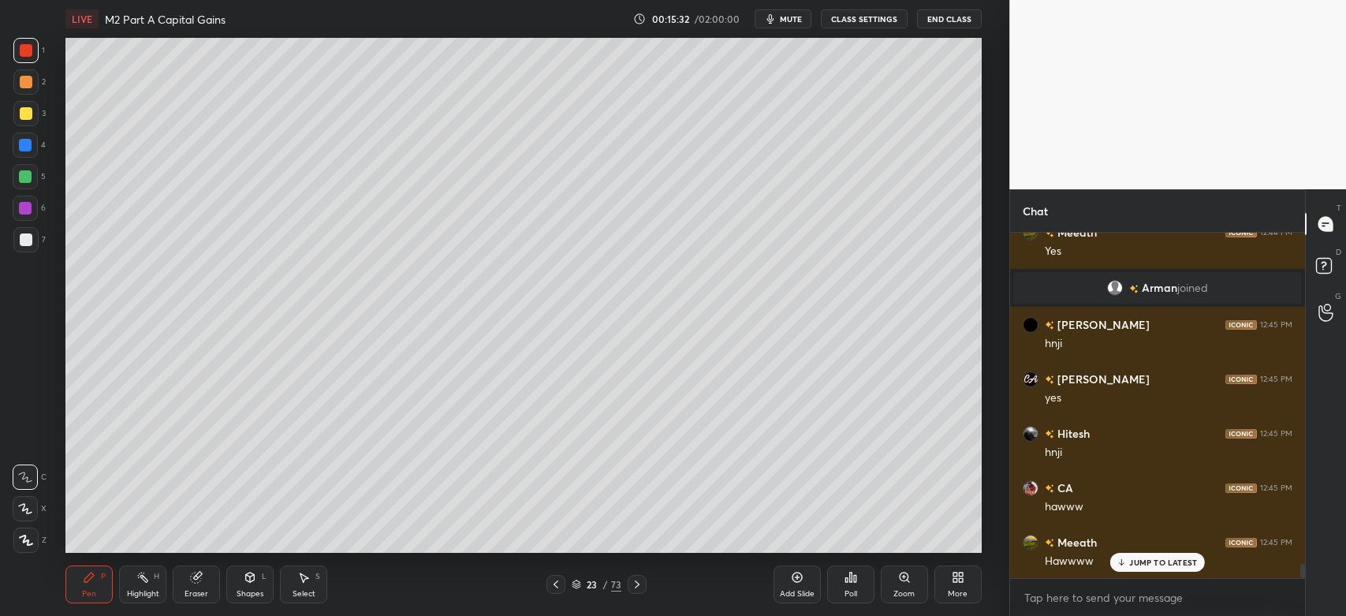
click at [25, 245] on div at bounding box center [26, 239] width 13 height 13
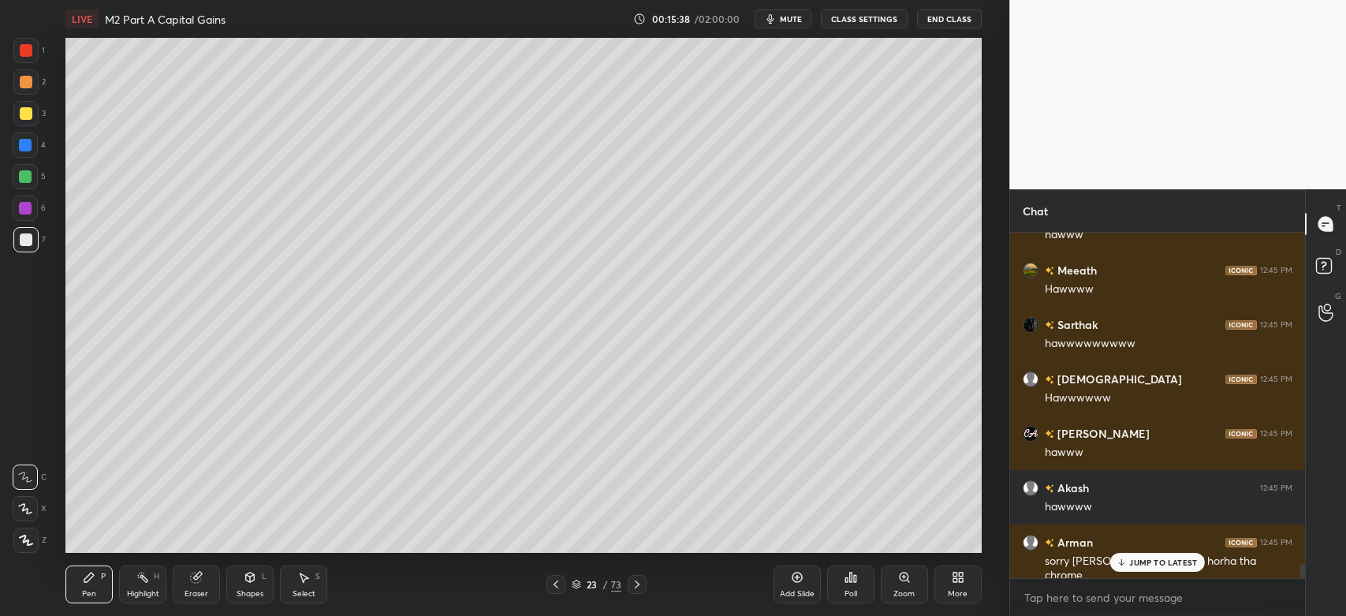
scroll to position [8225, 0]
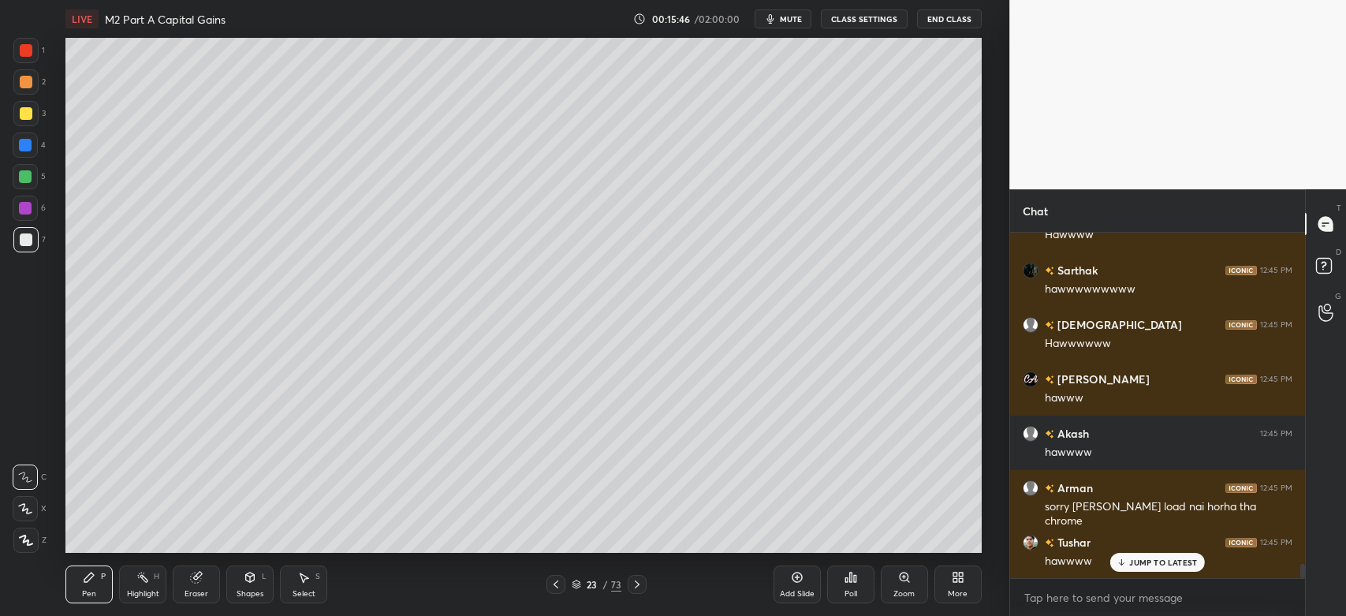
click at [638, 587] on icon at bounding box center [637, 584] width 13 height 13
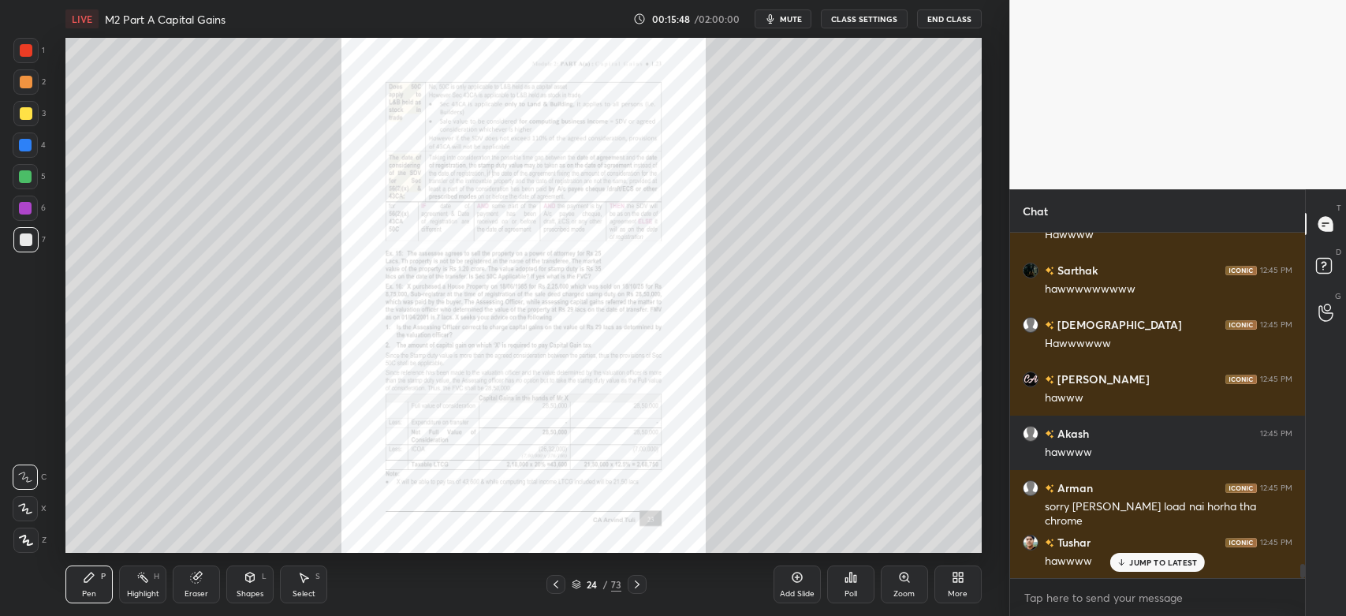
click at [901, 584] on div "Zoom" at bounding box center [904, 584] width 47 height 38
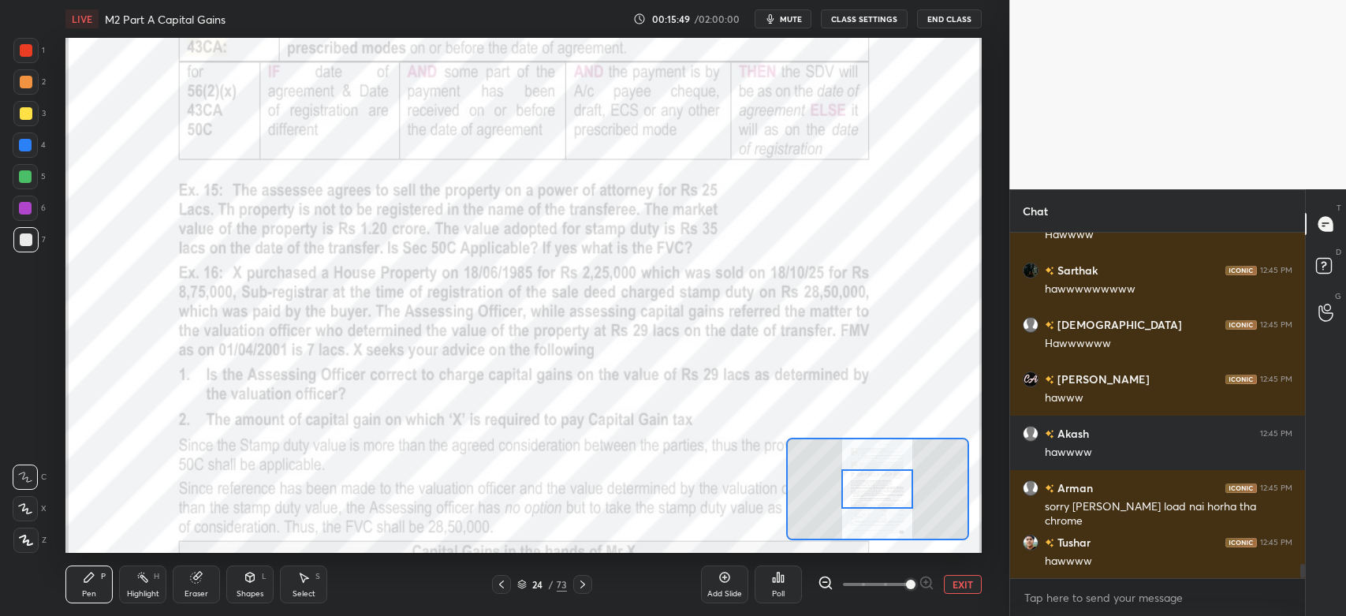
scroll to position [8281, 0]
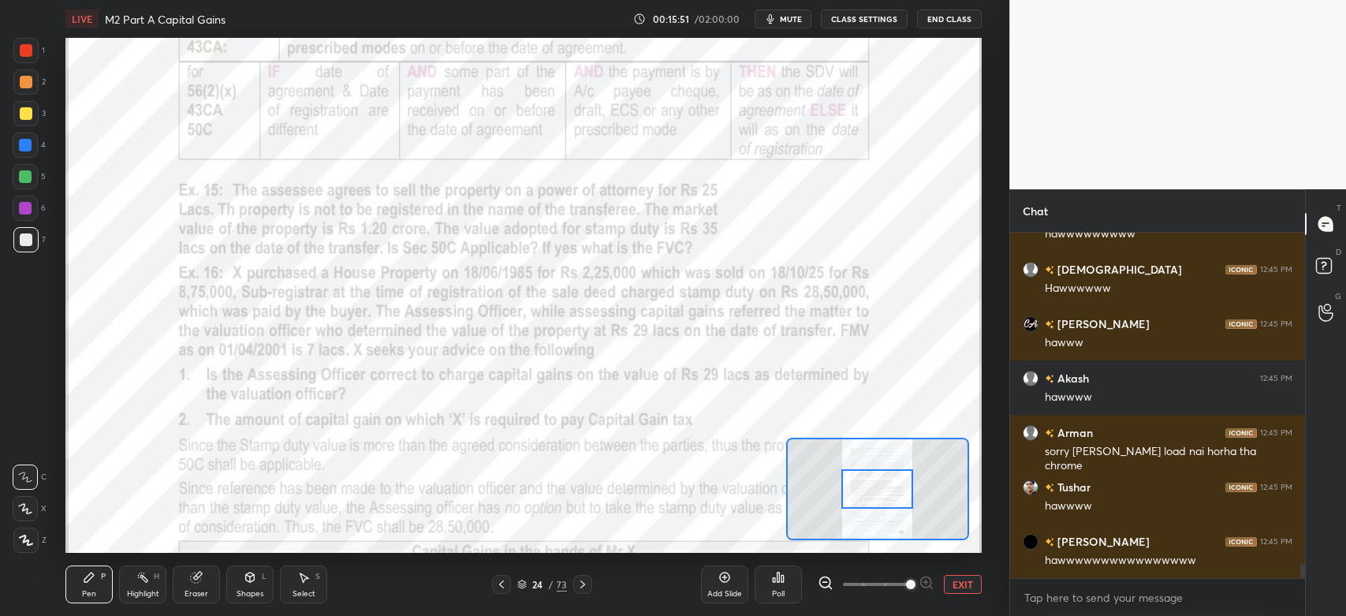
click at [25, 52] on div at bounding box center [26, 50] width 13 height 13
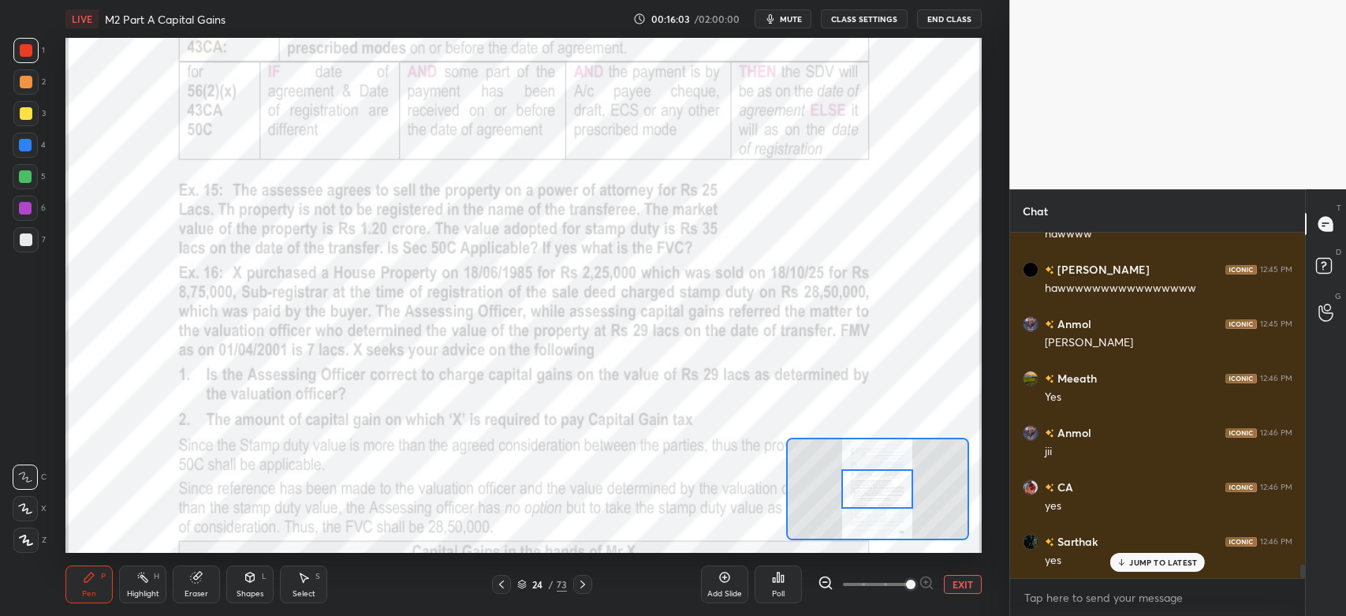
scroll to position [8606, 0]
click at [583, 590] on icon at bounding box center [582, 584] width 13 height 13
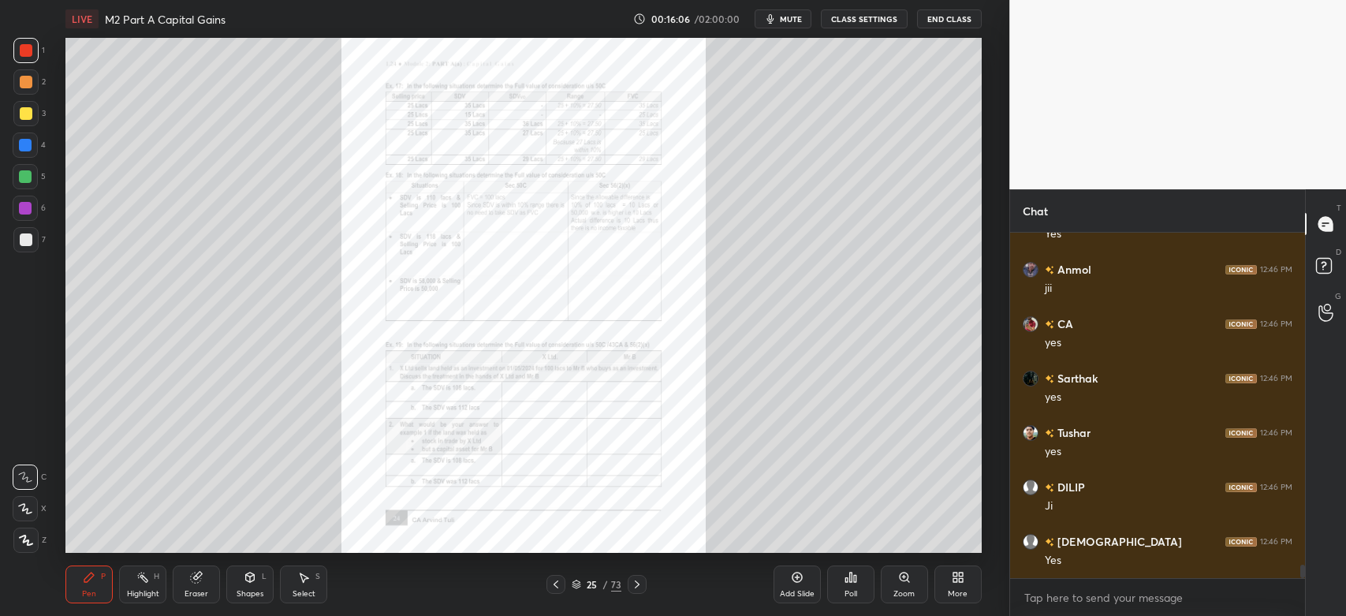
scroll to position [8769, 0]
click at [636, 590] on icon at bounding box center [637, 584] width 13 height 13
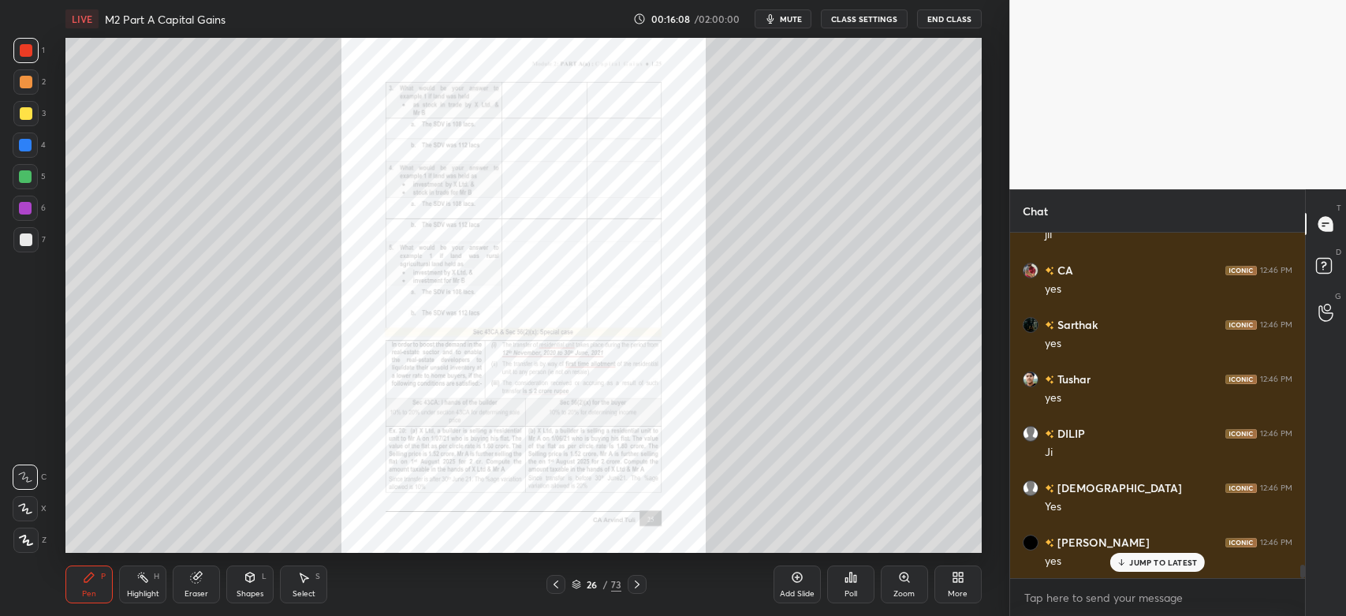
click at [547, 591] on div at bounding box center [555, 584] width 19 height 19
click at [154, 588] on div "Highlight H" at bounding box center [142, 584] width 47 height 38
click at [640, 585] on icon at bounding box center [637, 584] width 13 height 13
click at [635, 585] on icon at bounding box center [637, 584] width 13 height 13
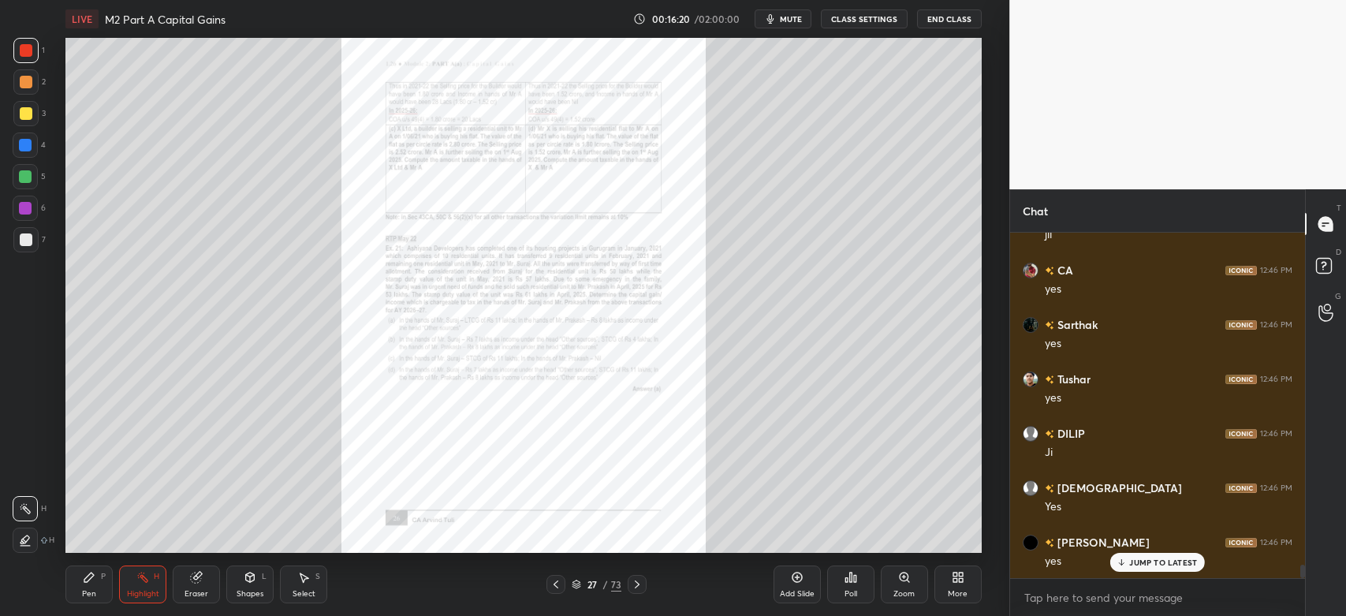
click at [637, 590] on icon at bounding box center [637, 584] width 13 height 13
click at [554, 589] on icon at bounding box center [556, 584] width 13 height 13
click at [555, 587] on icon at bounding box center [556, 584] width 13 height 13
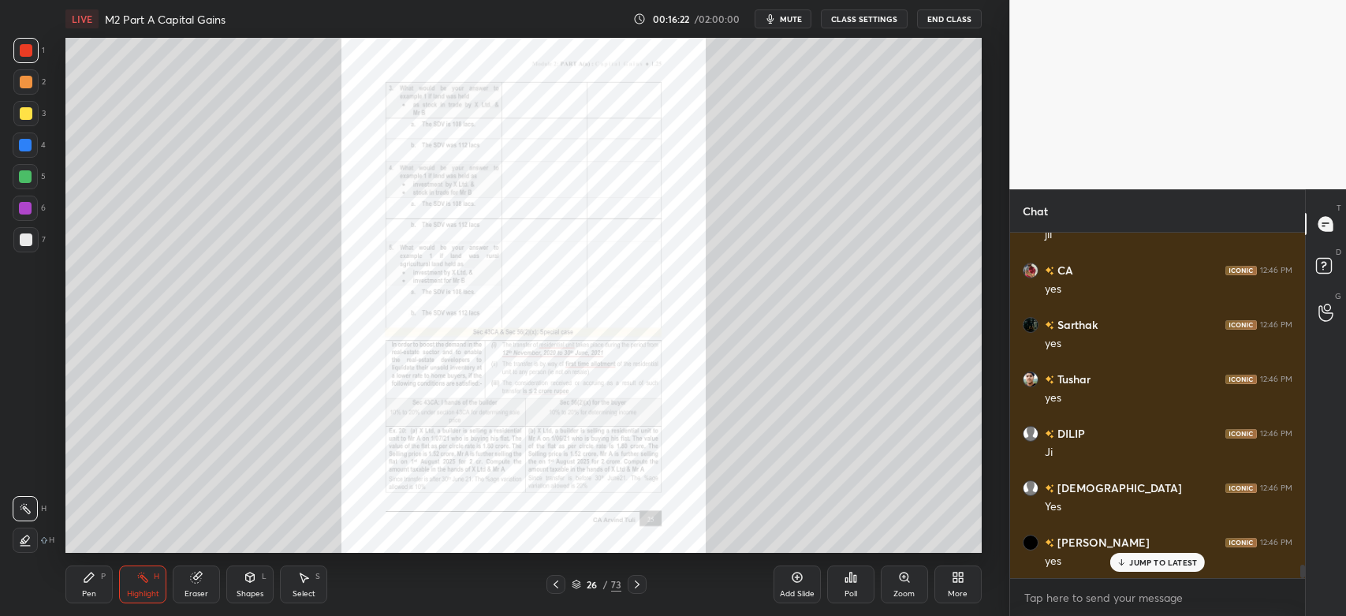
click at [561, 587] on icon at bounding box center [556, 584] width 13 height 13
click at [558, 585] on icon at bounding box center [556, 584] width 13 height 13
click at [556, 585] on icon at bounding box center [556, 584] width 13 height 13
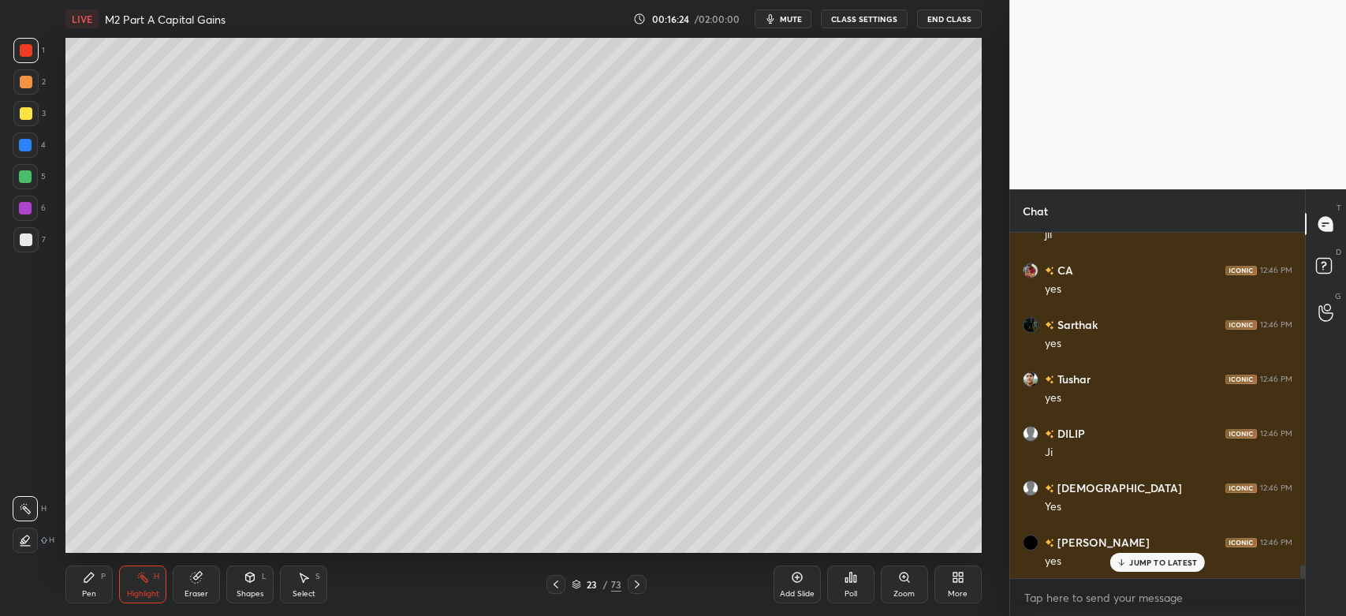
click at [553, 586] on icon at bounding box center [556, 584] width 13 height 13
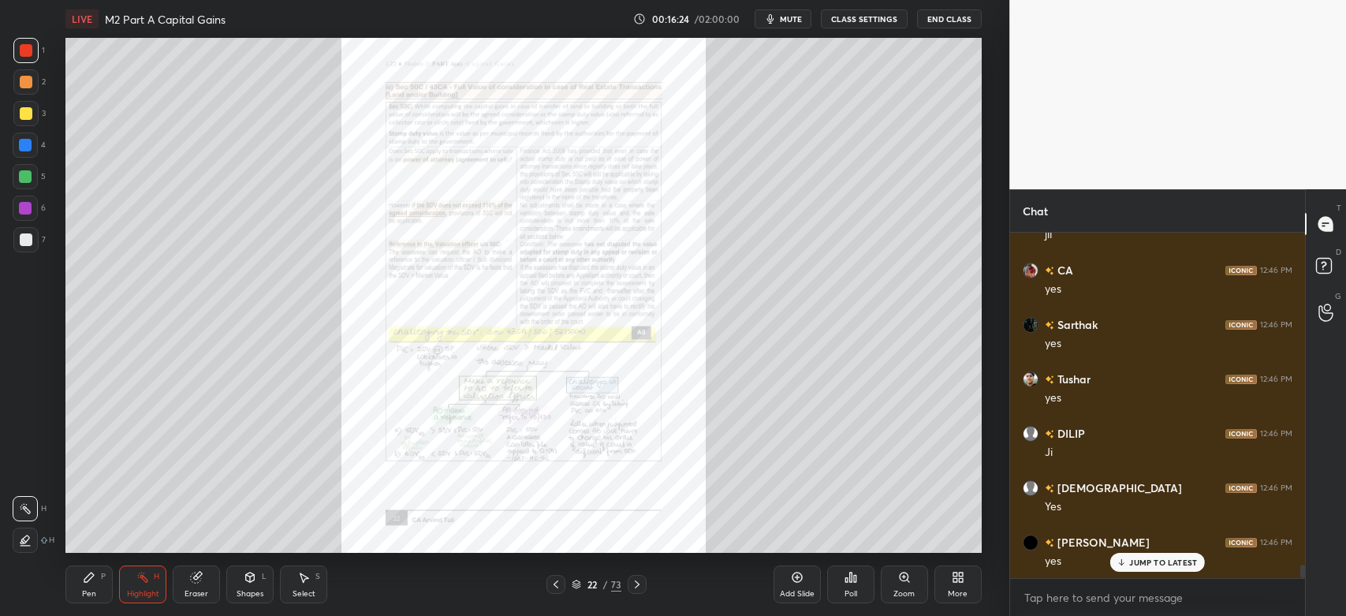
click at [552, 587] on icon at bounding box center [556, 584] width 13 height 13
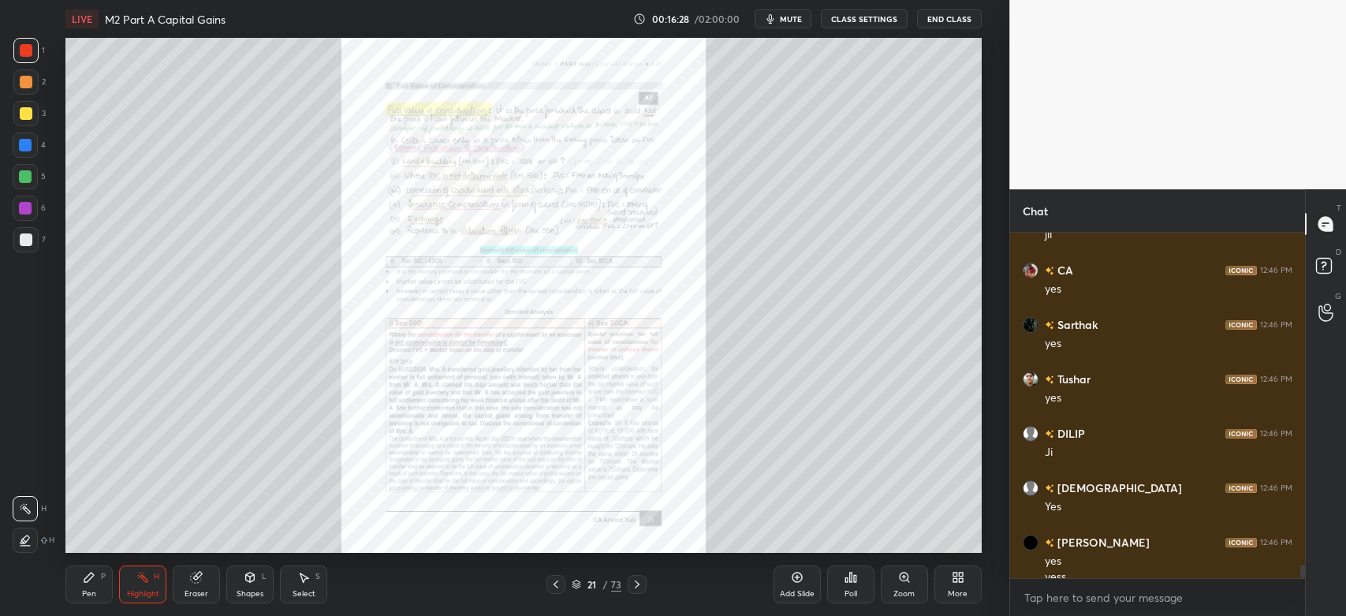
scroll to position [8786, 0]
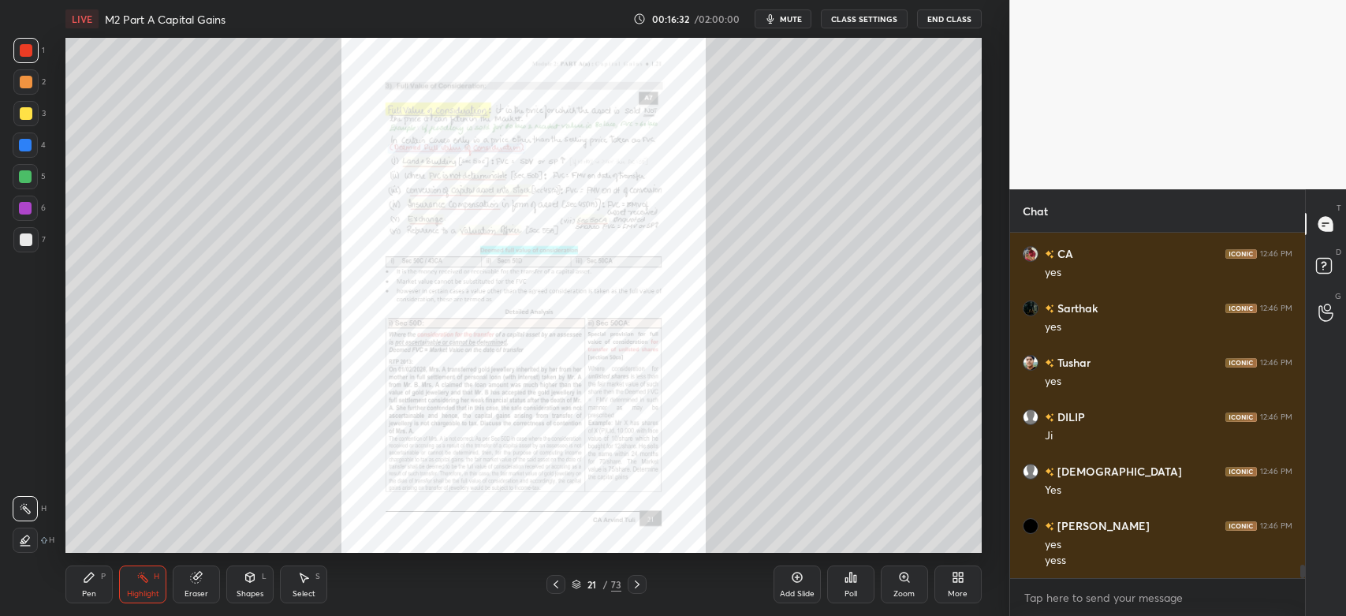
click at [643, 584] on icon at bounding box center [637, 584] width 13 height 13
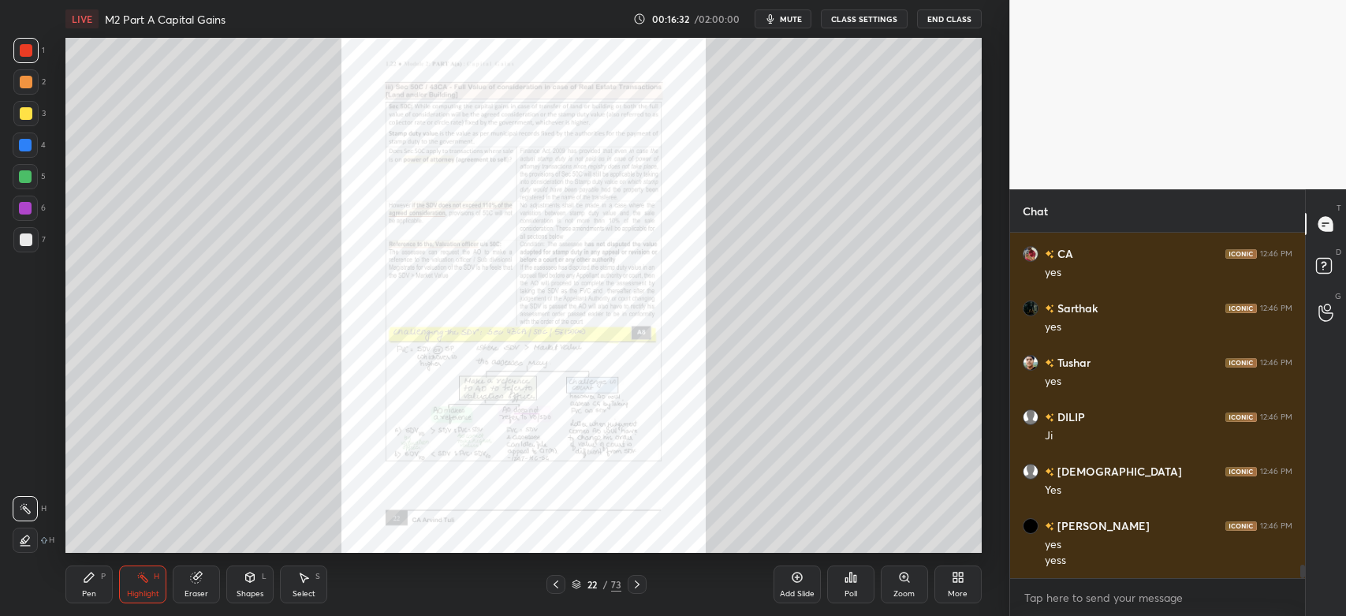
click at [637, 591] on icon at bounding box center [637, 584] width 13 height 13
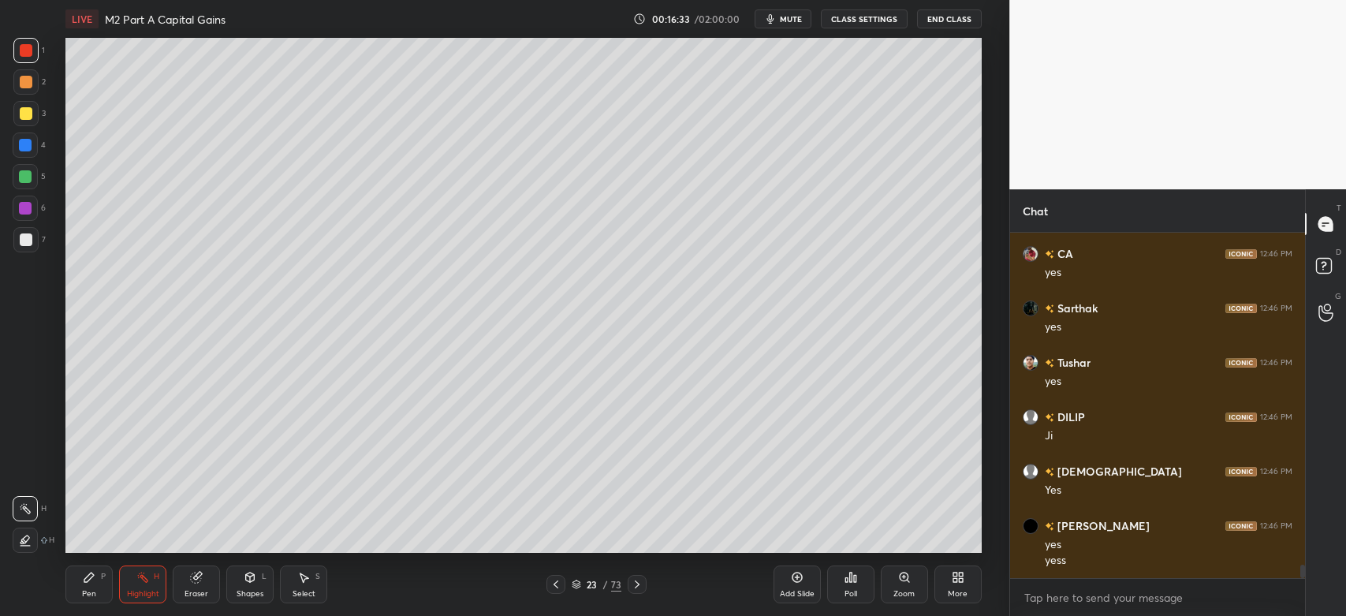
click at [634, 591] on div at bounding box center [637, 584] width 19 height 19
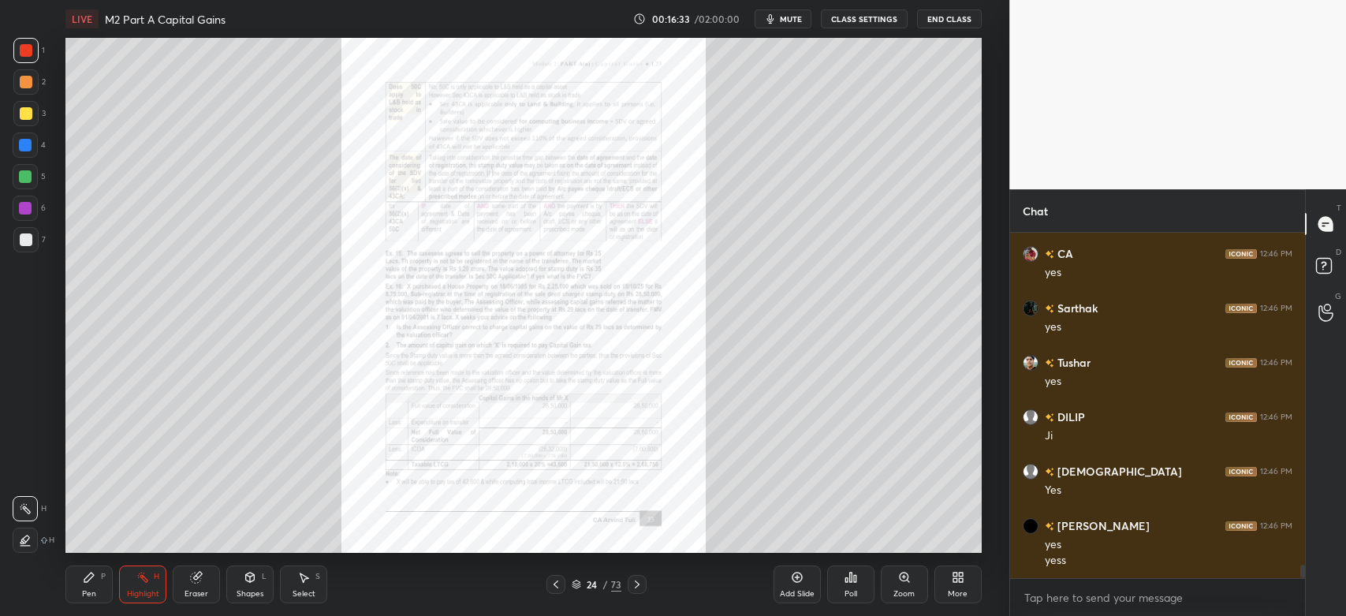
click at [636, 590] on icon at bounding box center [637, 584] width 13 height 13
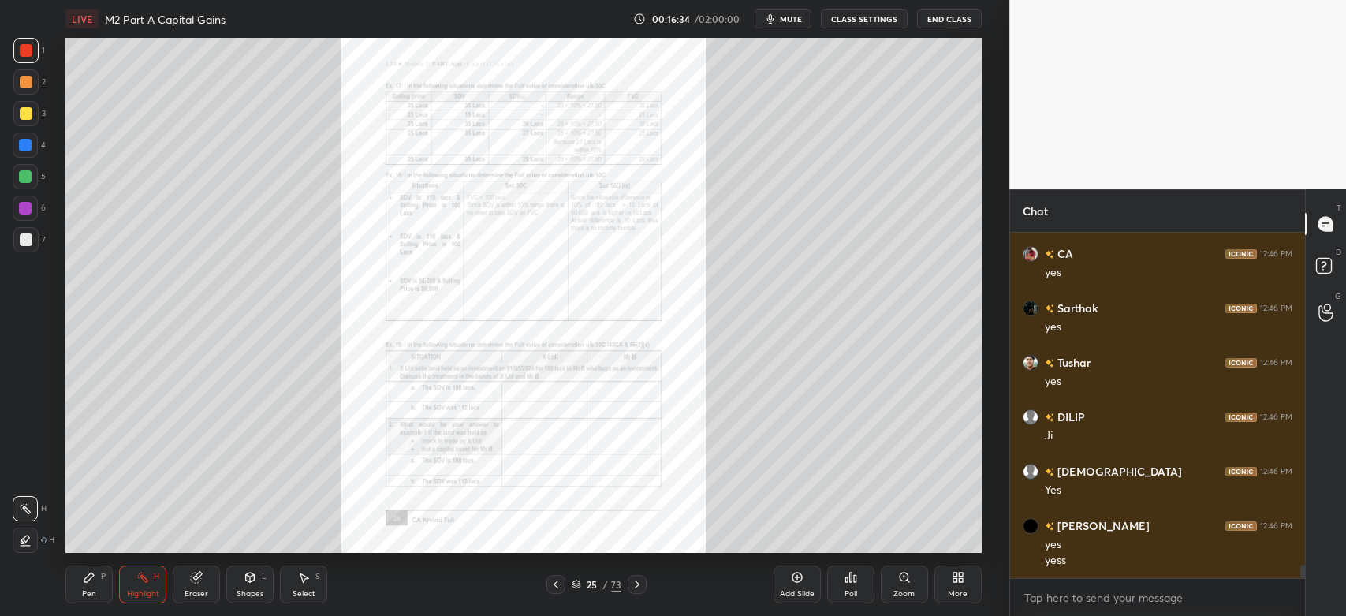
click at [635, 591] on div at bounding box center [637, 584] width 19 height 19
click at [636, 592] on div at bounding box center [637, 584] width 19 height 19
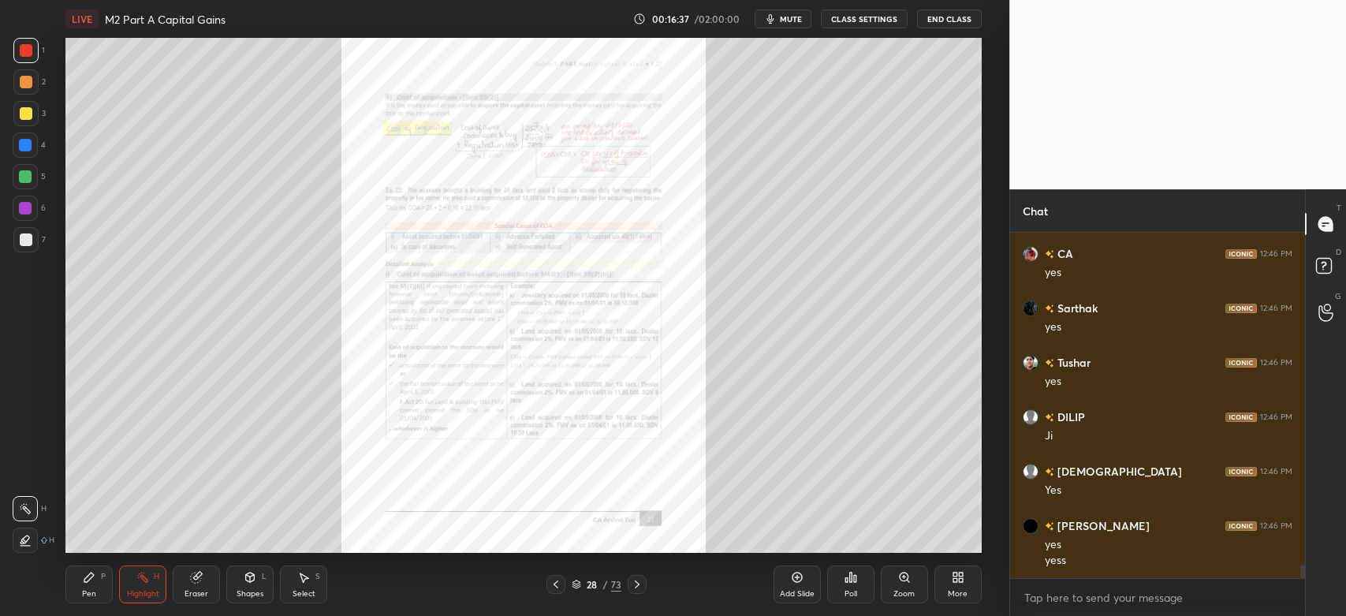
click at [900, 583] on icon at bounding box center [904, 577] width 13 height 13
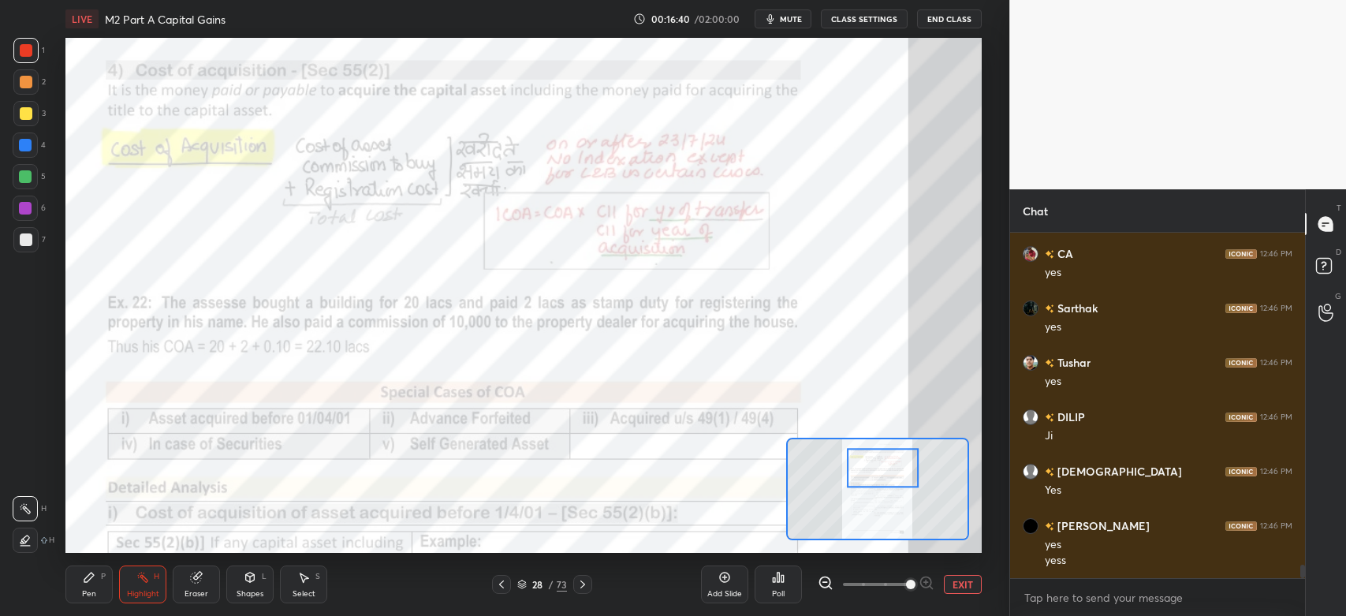
click at [92, 579] on icon at bounding box center [89, 577] width 13 height 13
click at [6, 48] on div "1 2 3 4 5 6 7 C X Z C X Z E E Erase all H H" at bounding box center [25, 295] width 50 height 515
click at [35, 478] on div at bounding box center [25, 476] width 25 height 25
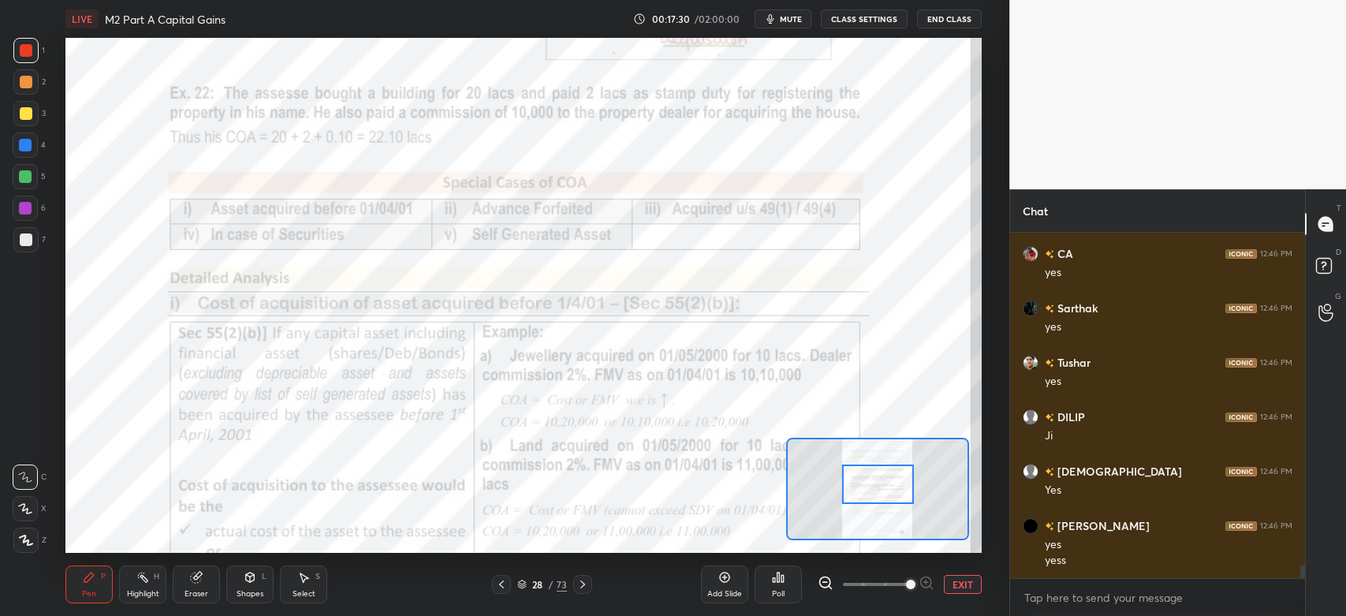
click at [148, 590] on div "Highlight" at bounding box center [143, 594] width 32 height 8
click at [83, 586] on div "Pen P" at bounding box center [88, 584] width 47 height 38
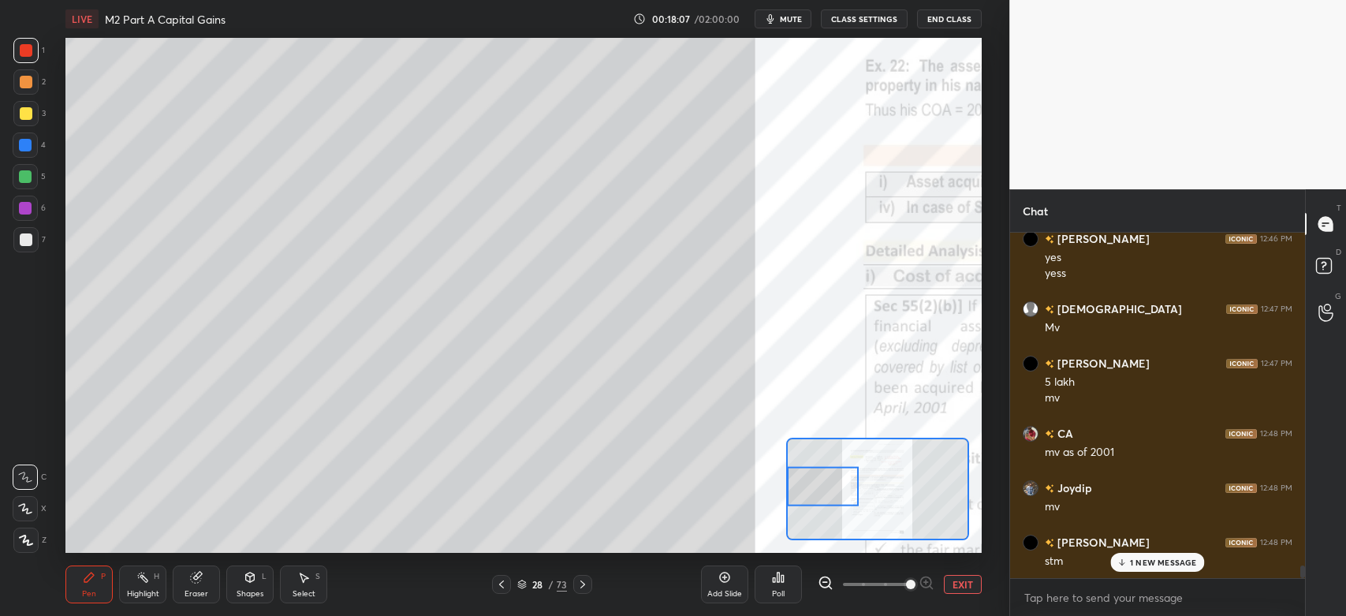
scroll to position [9127, 0]
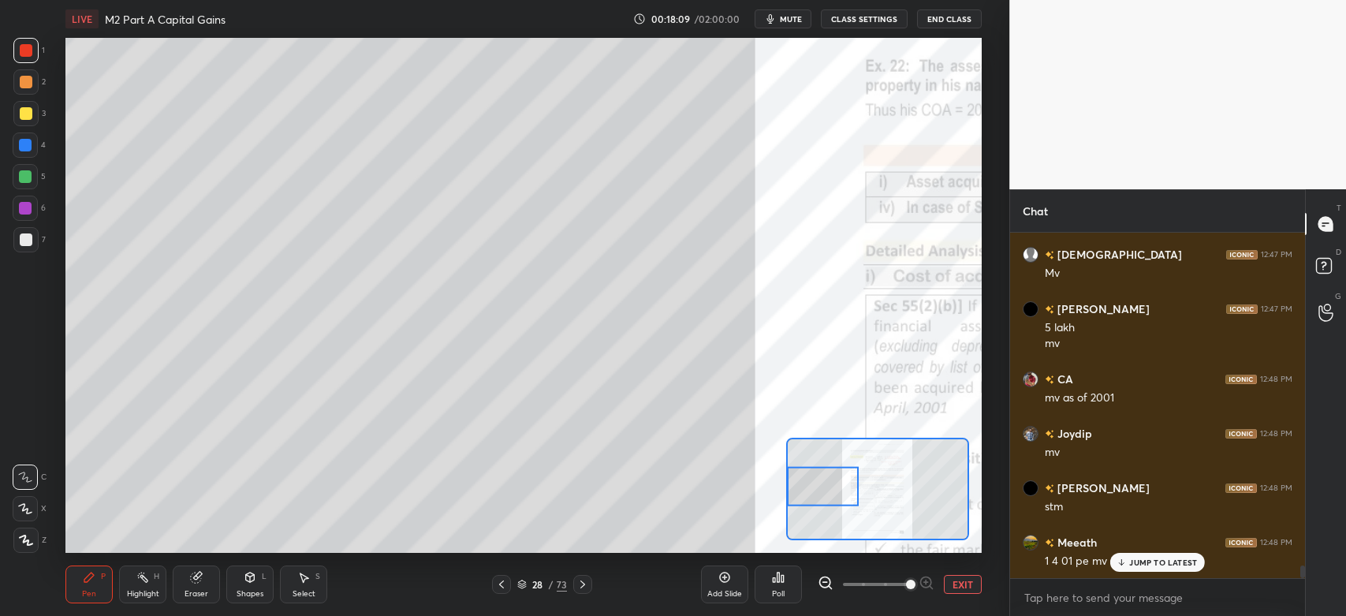
click at [69, 587] on div "Pen P" at bounding box center [88, 584] width 47 height 38
click at [35, 478] on div at bounding box center [25, 476] width 25 height 25
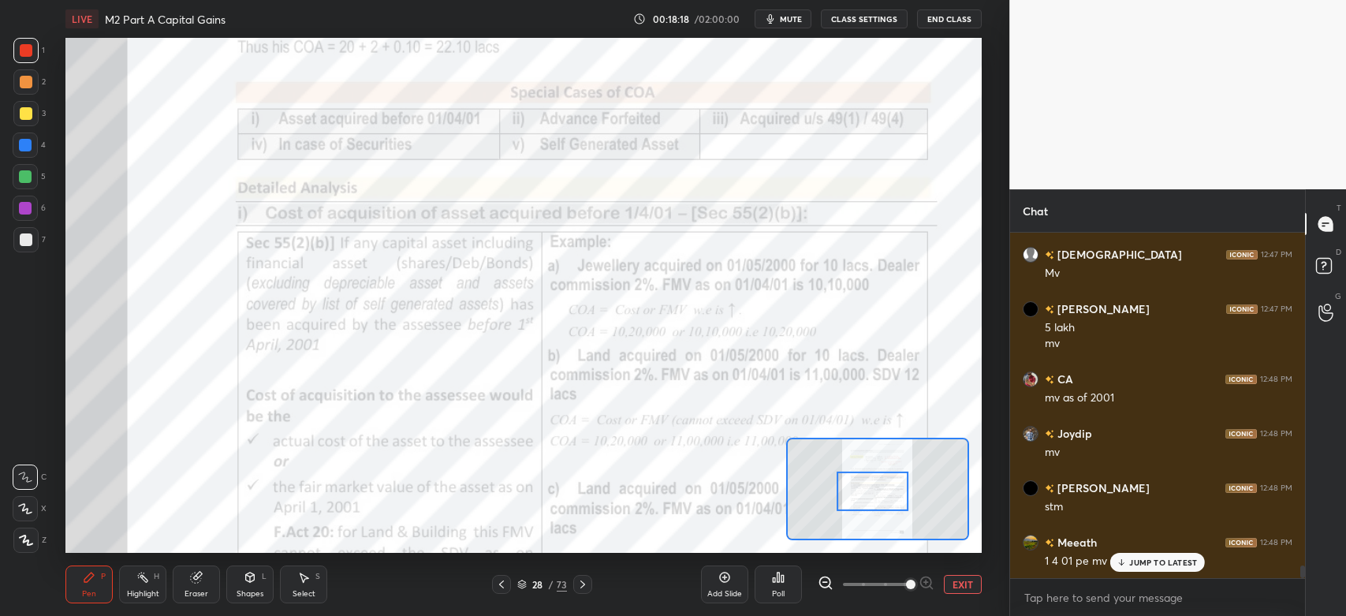
click at [30, 60] on div at bounding box center [25, 50] width 25 height 25
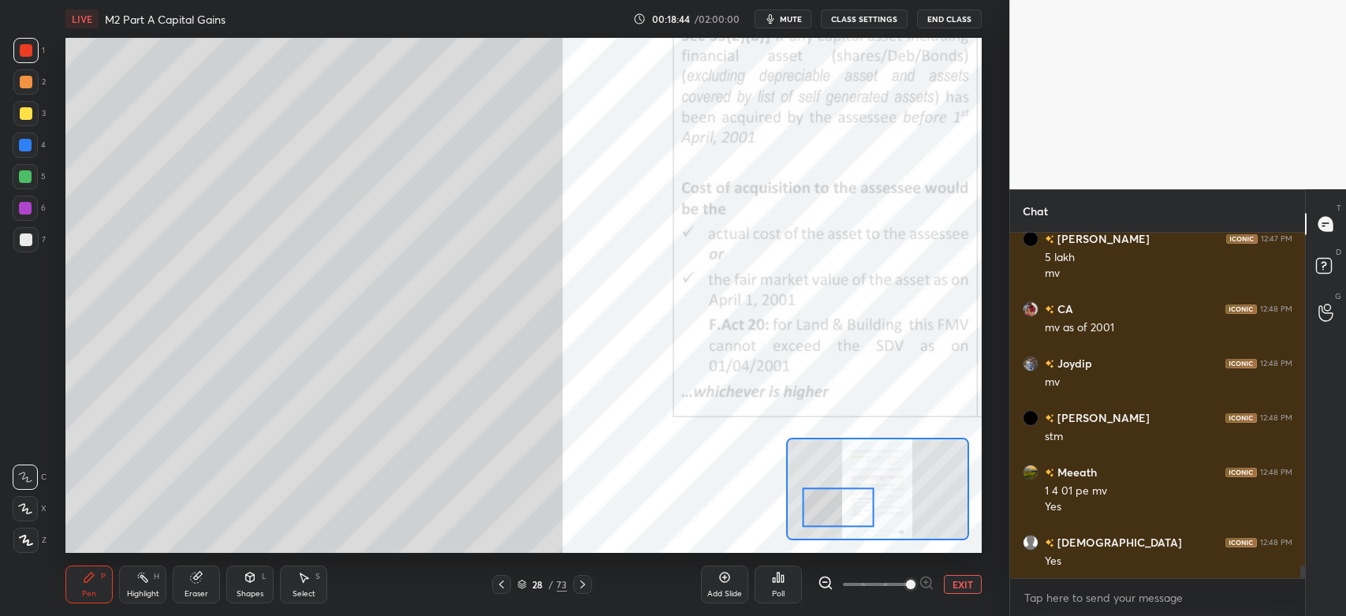
scroll to position [9253, 0]
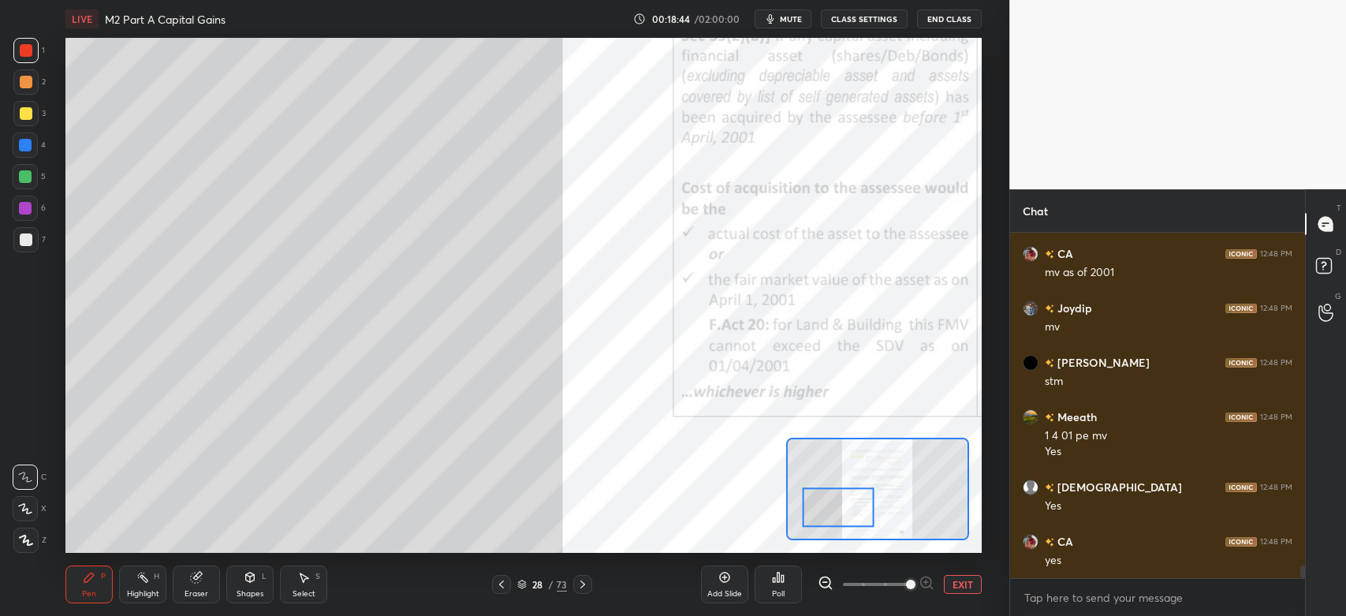
click at [30, 118] on div at bounding box center [26, 113] width 13 height 13
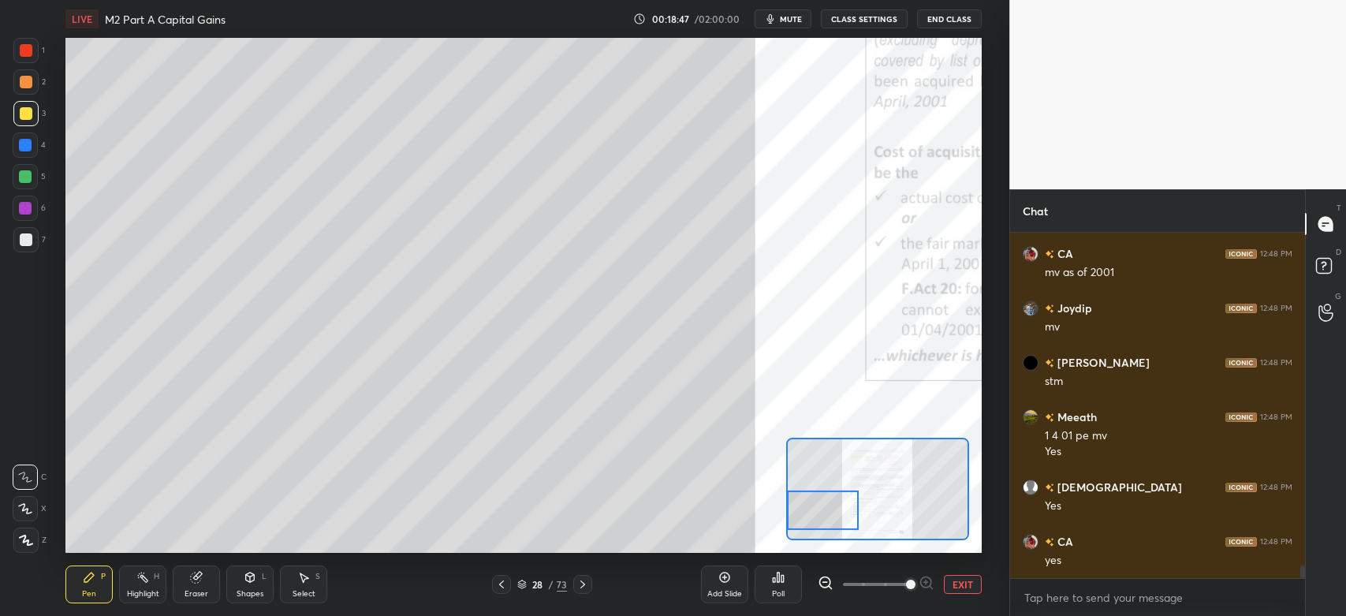
click at [32, 233] on div at bounding box center [25, 239] width 25 height 25
click at [26, 107] on div at bounding box center [26, 113] width 13 height 13
click at [21, 83] on div at bounding box center [26, 82] width 13 height 13
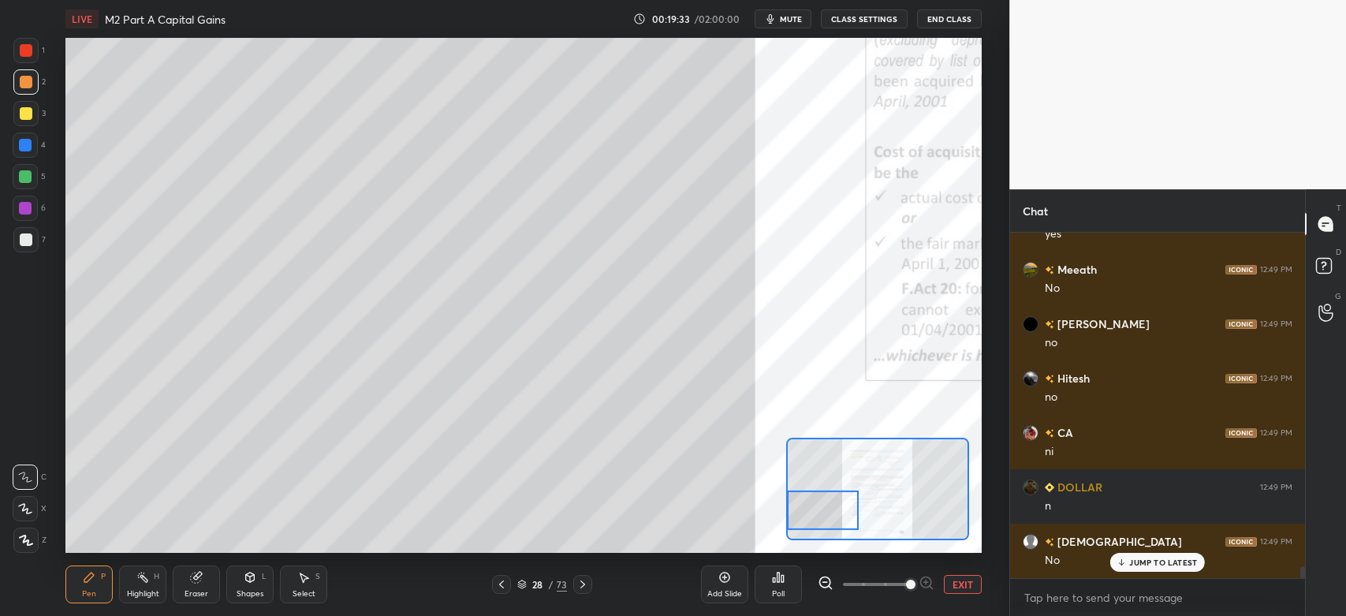
scroll to position [9633, 0]
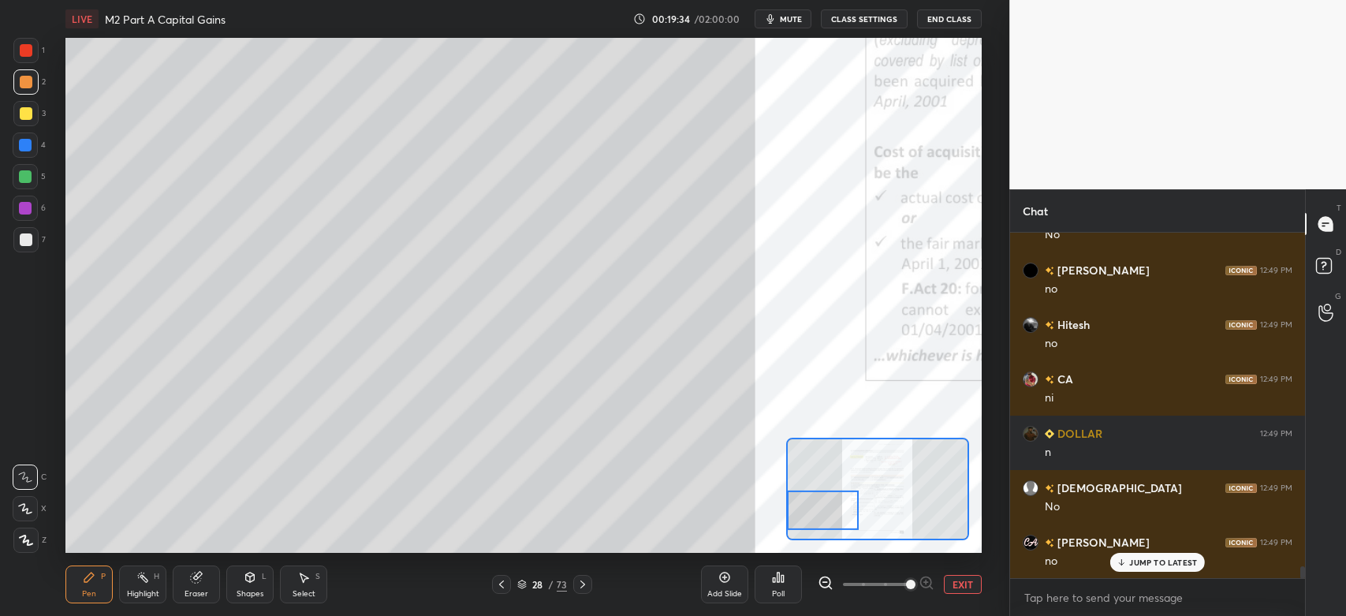
click at [192, 587] on div "Eraser" at bounding box center [196, 584] width 47 height 38
click at [93, 590] on div "Pen" at bounding box center [89, 594] width 14 height 8
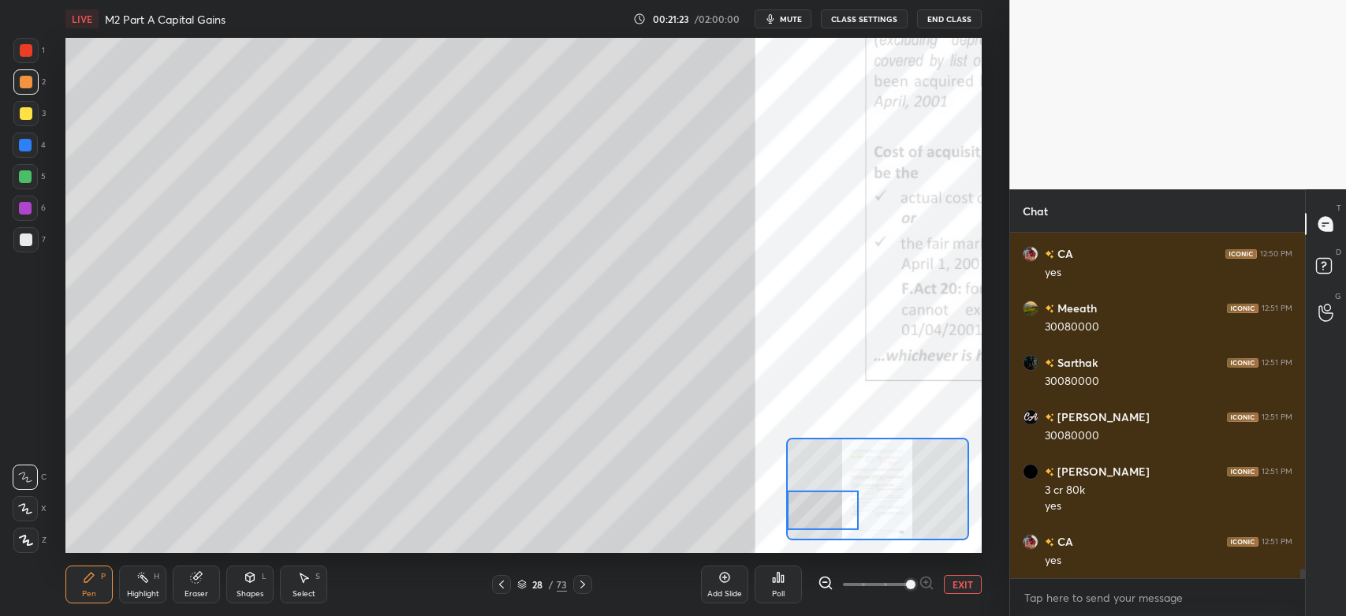
scroll to position [12151, 0]
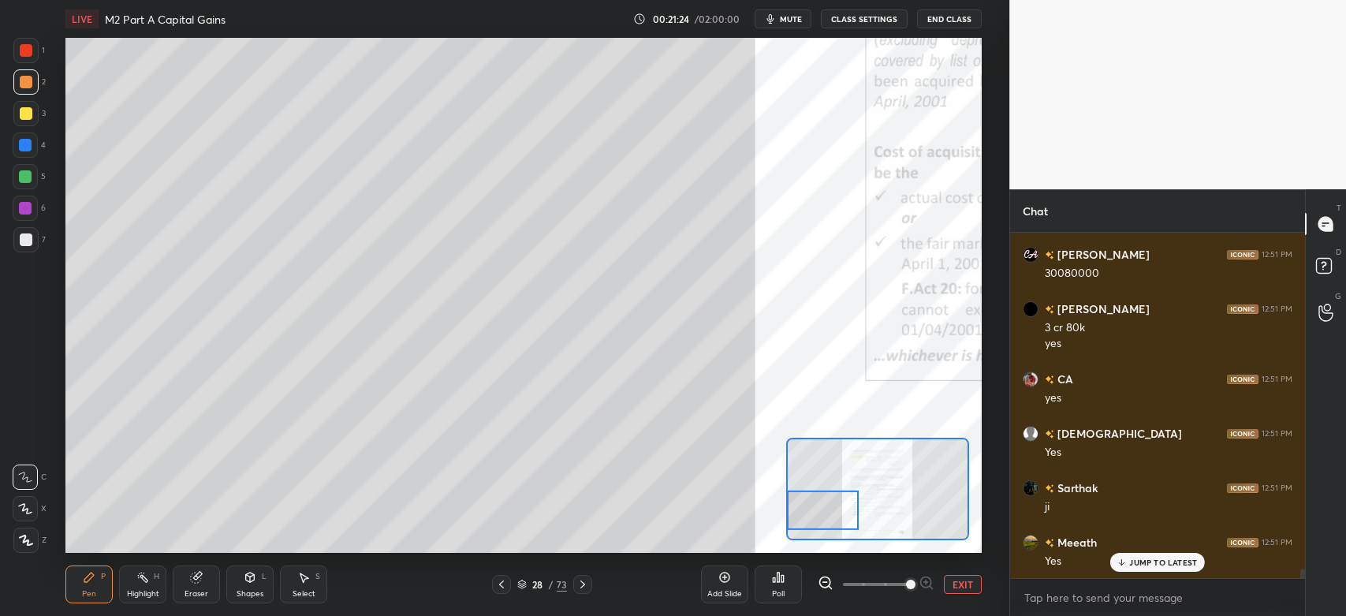
click at [201, 588] on div "Eraser" at bounding box center [196, 584] width 47 height 38
click at [66, 598] on div "Pen P" at bounding box center [88, 584] width 47 height 38
click at [195, 591] on div "Eraser" at bounding box center [196, 594] width 24 height 8
click at [96, 595] on div "Pen P" at bounding box center [88, 584] width 47 height 38
click at [196, 591] on div "Eraser" at bounding box center [196, 594] width 24 height 8
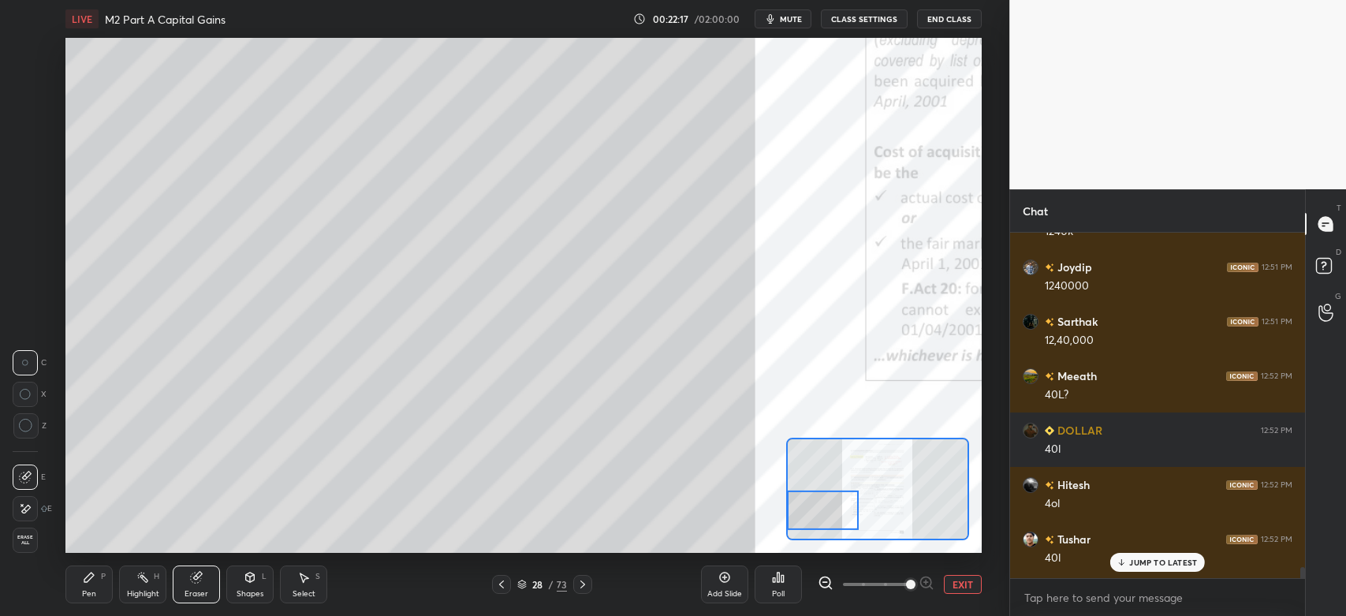
scroll to position [12602, 0]
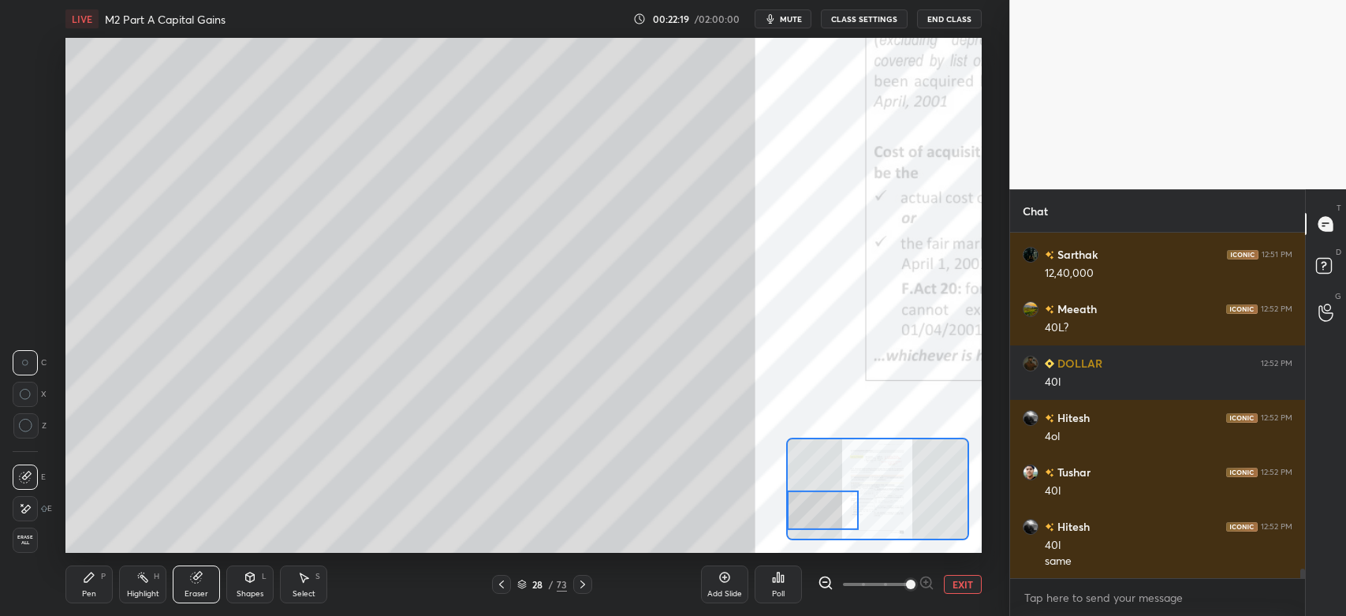
click at [90, 592] on div "Pen" at bounding box center [89, 594] width 14 height 8
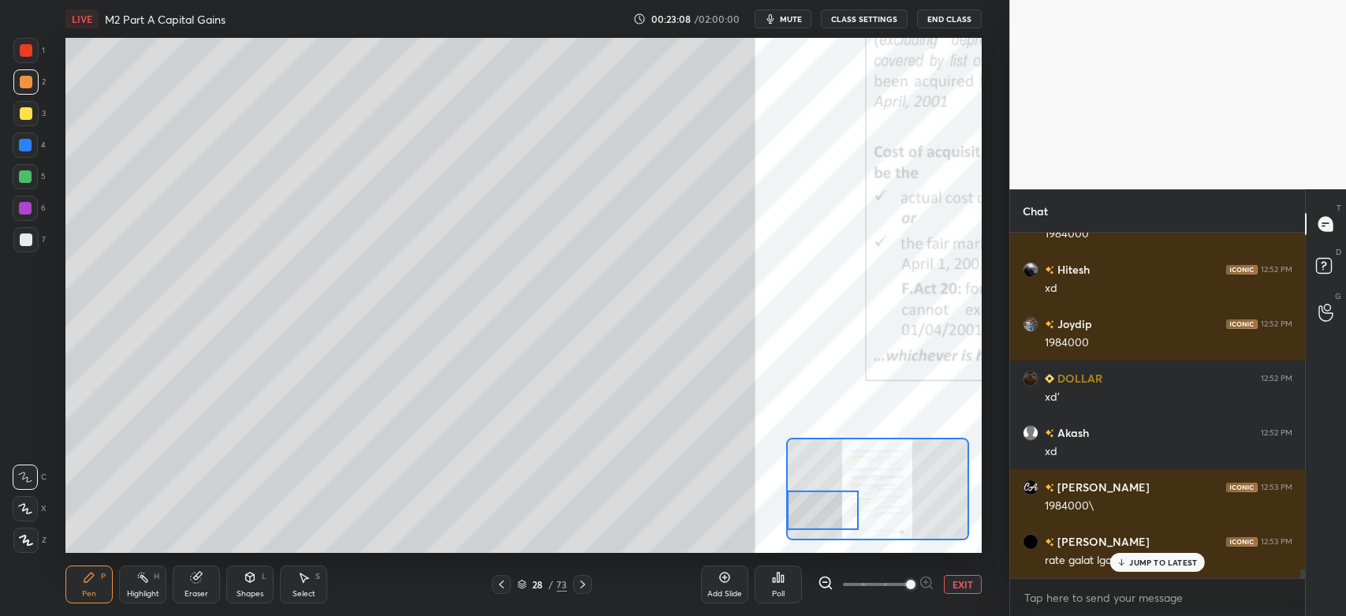
scroll to position [13255, 0]
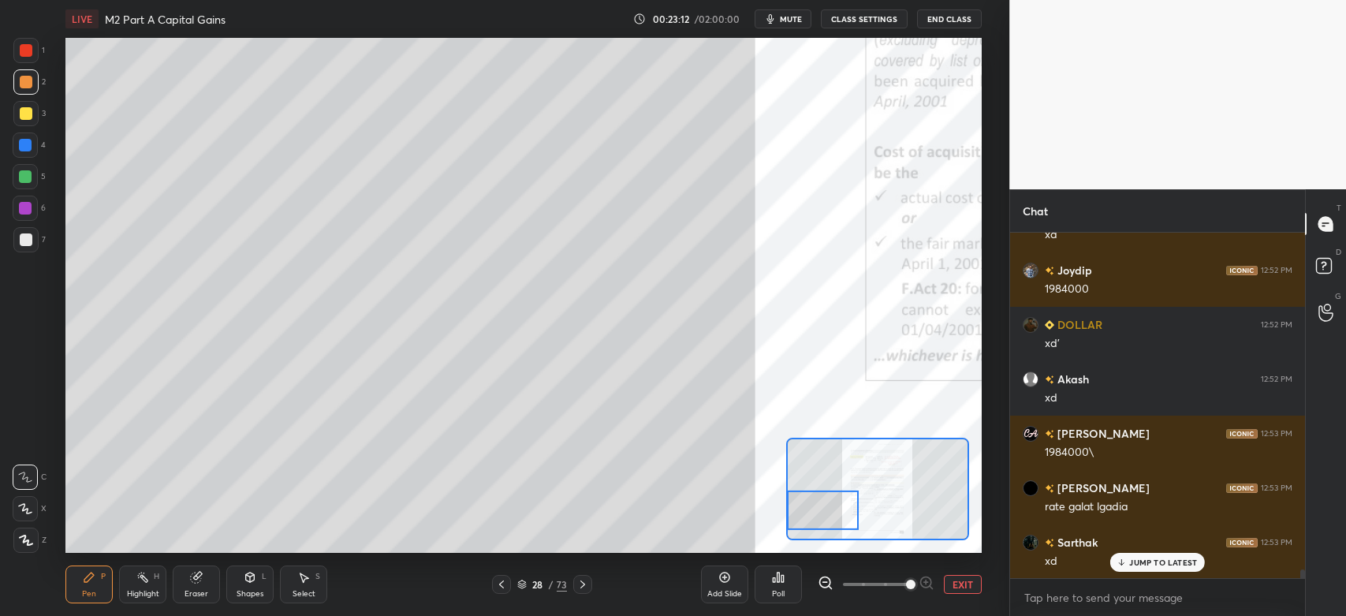
click at [20, 240] on div at bounding box center [26, 239] width 13 height 13
click at [33, 116] on div at bounding box center [25, 113] width 25 height 25
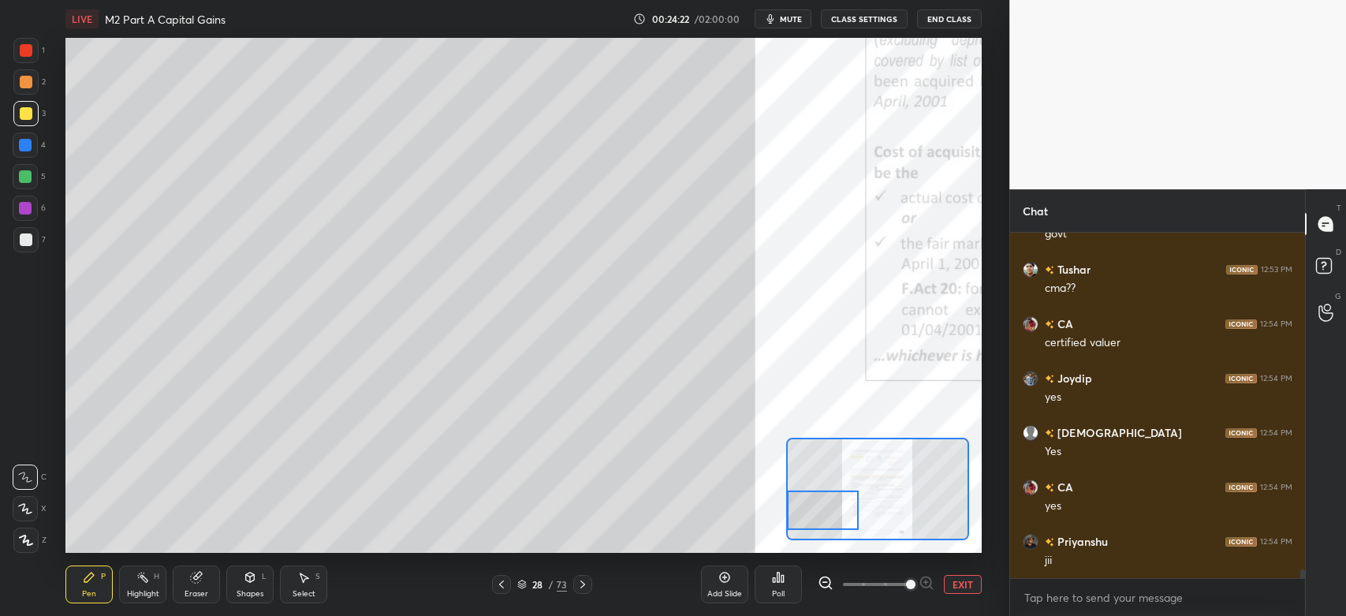
scroll to position [14086, 0]
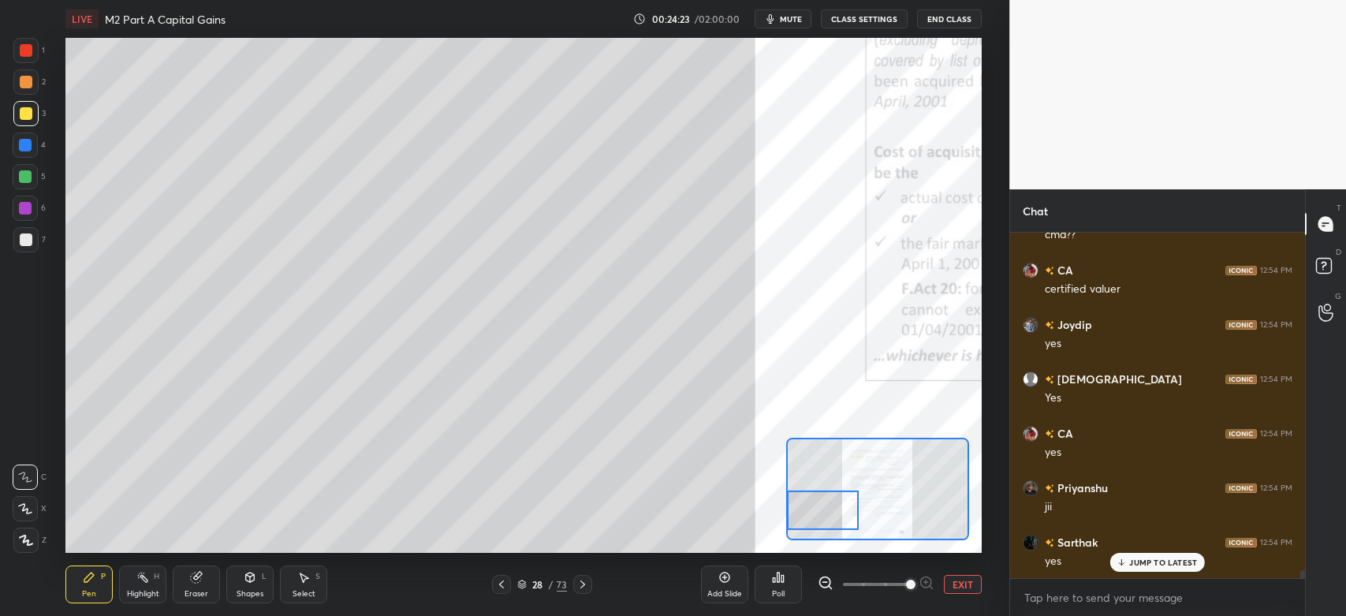
click at [197, 587] on div "Eraser" at bounding box center [196, 584] width 47 height 38
click at [95, 586] on div "Pen P" at bounding box center [88, 584] width 47 height 38
click at [157, 585] on div "Highlight H" at bounding box center [142, 584] width 47 height 38
click at [95, 580] on icon at bounding box center [89, 577] width 13 height 13
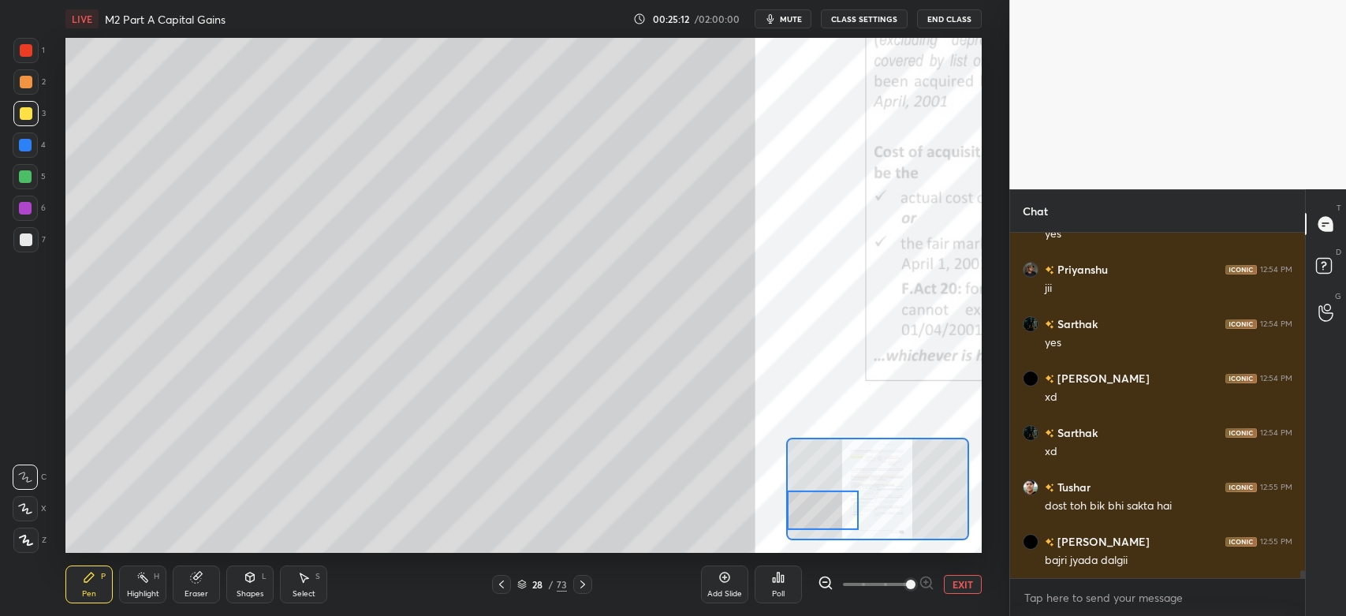
click at [202, 591] on div "Eraser" at bounding box center [196, 594] width 24 height 8
click at [99, 585] on div "Pen P" at bounding box center [88, 584] width 47 height 38
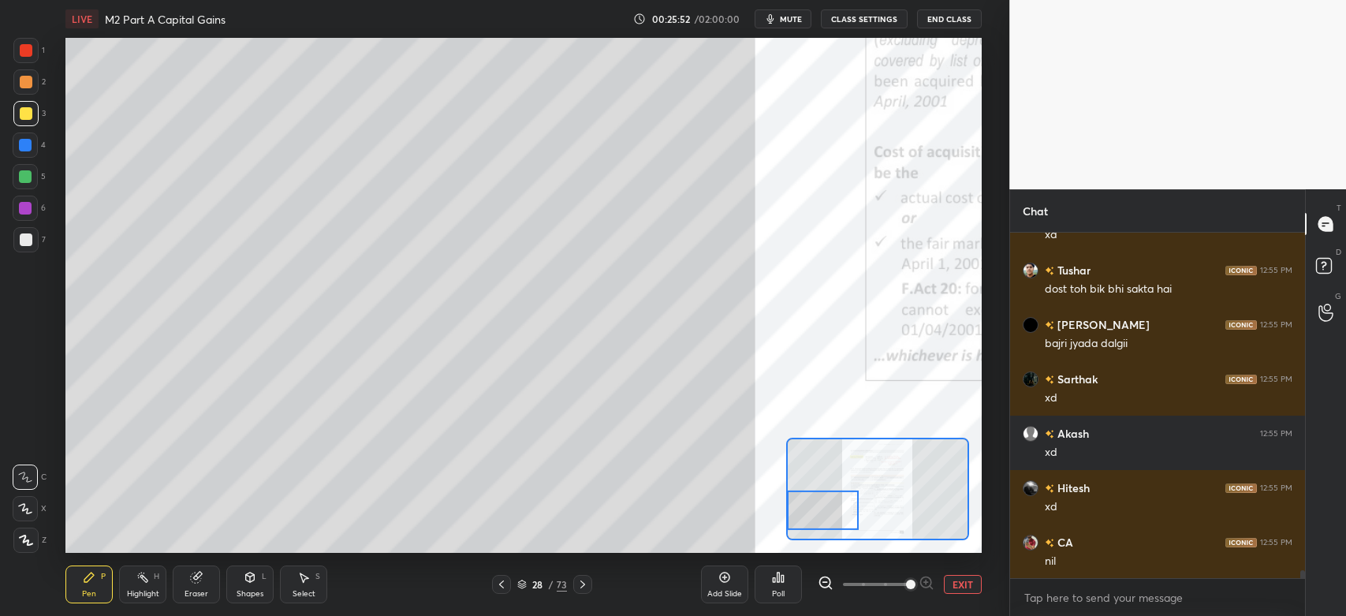
scroll to position [14576, 0]
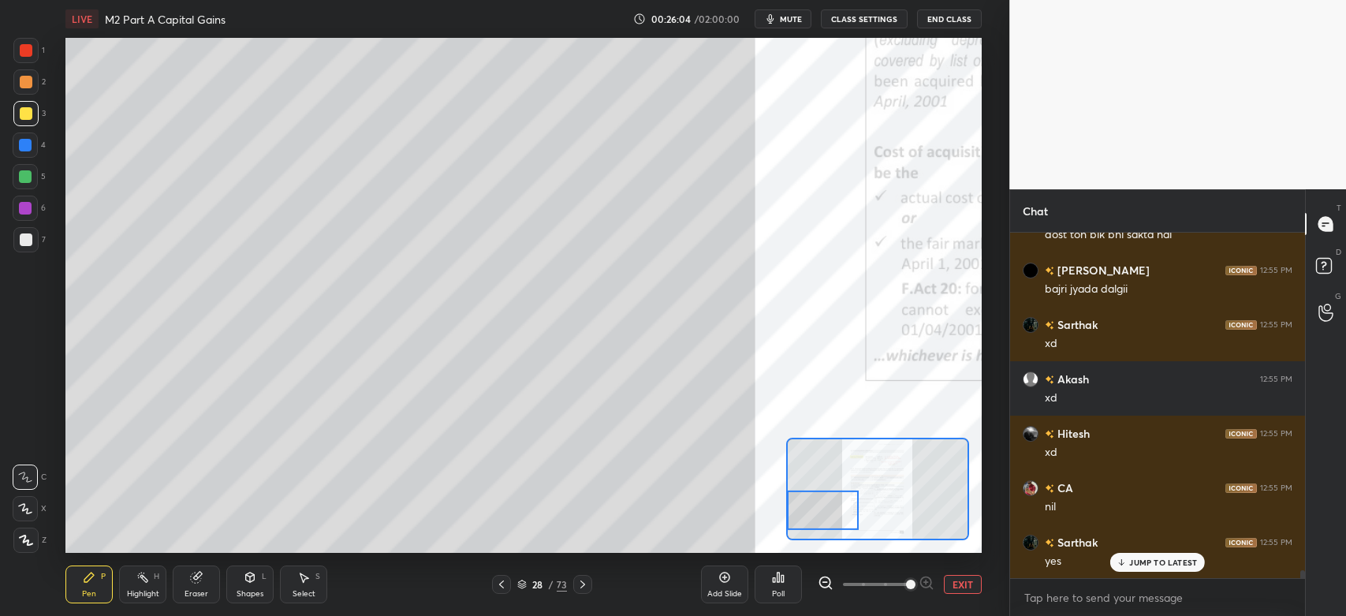
click at [198, 590] on div "Eraser" at bounding box center [196, 594] width 24 height 8
click at [82, 591] on div "Pen" at bounding box center [89, 594] width 14 height 8
click at [200, 590] on div "Eraser" at bounding box center [196, 594] width 24 height 8
click at [95, 591] on div "Pen" at bounding box center [89, 594] width 14 height 8
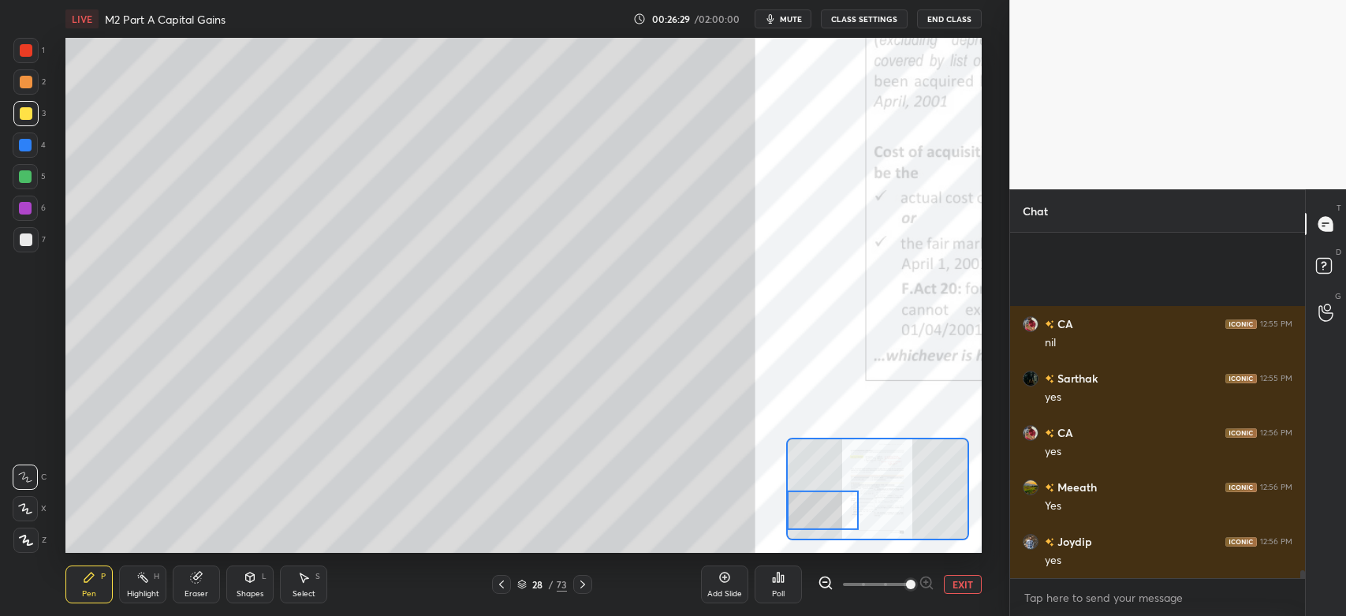
scroll to position [14903, 0]
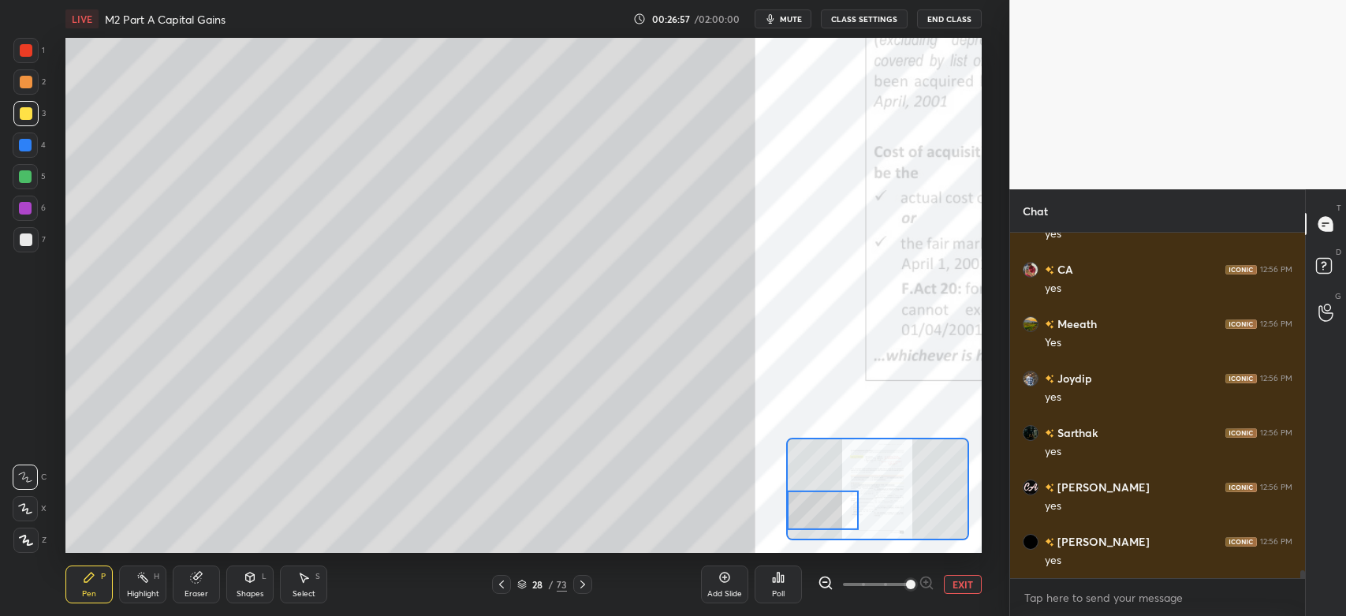
click at [32, 237] on div at bounding box center [25, 239] width 25 height 25
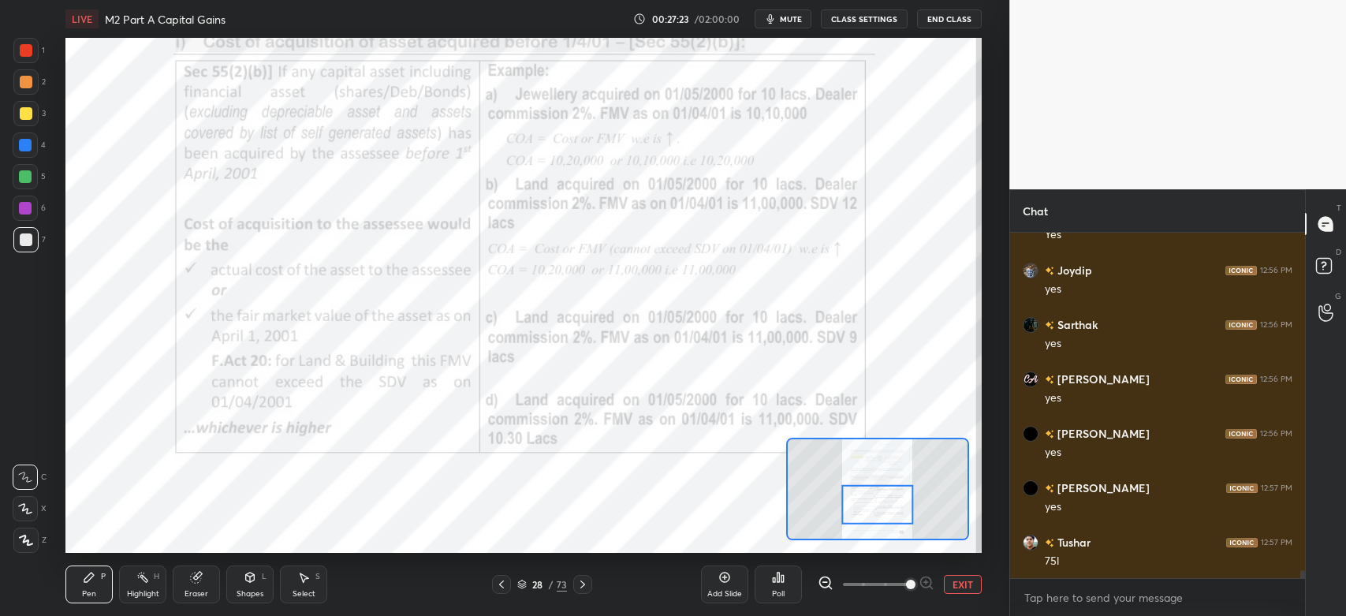
click at [30, 52] on div at bounding box center [26, 50] width 13 height 13
click at [28, 200] on div at bounding box center [25, 208] width 25 height 25
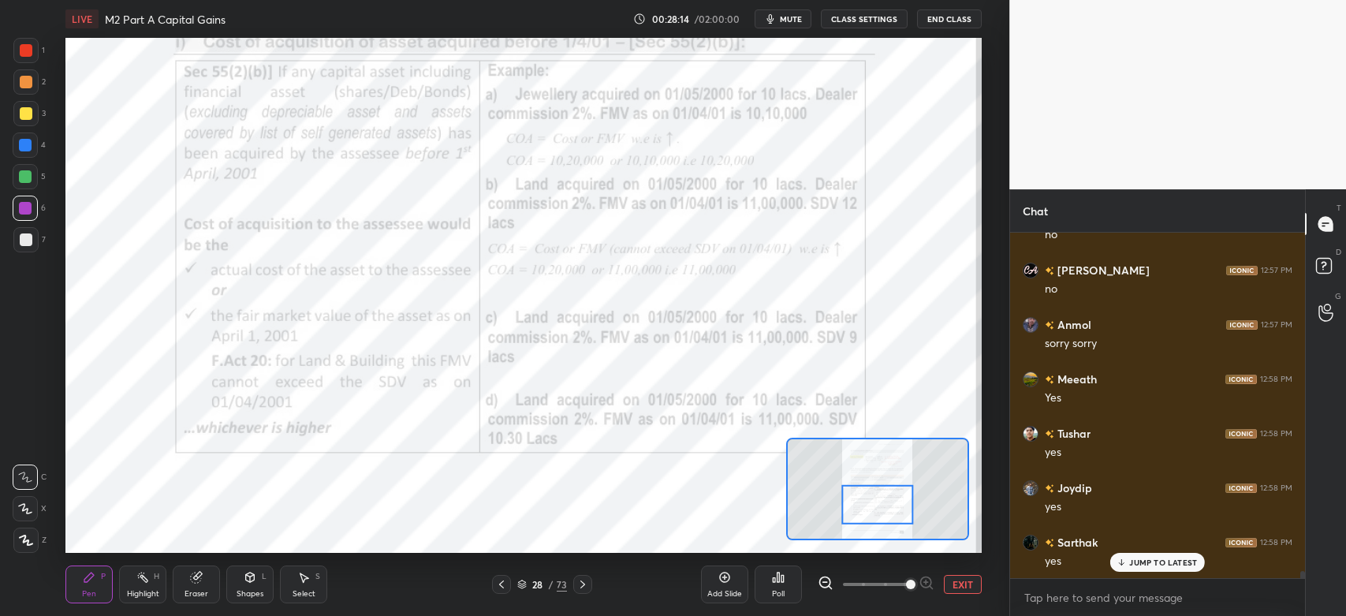
scroll to position [15774, 0]
click at [33, 50] on div at bounding box center [25, 50] width 25 height 25
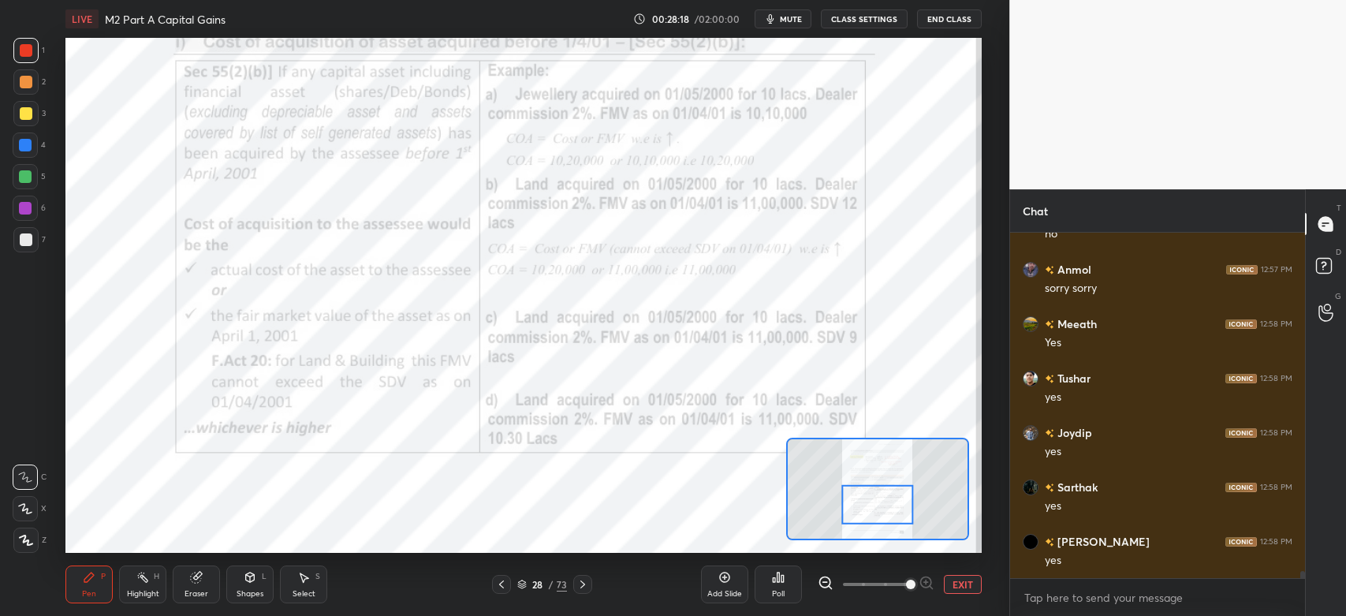
click at [157, 585] on div "Highlight H" at bounding box center [142, 584] width 47 height 38
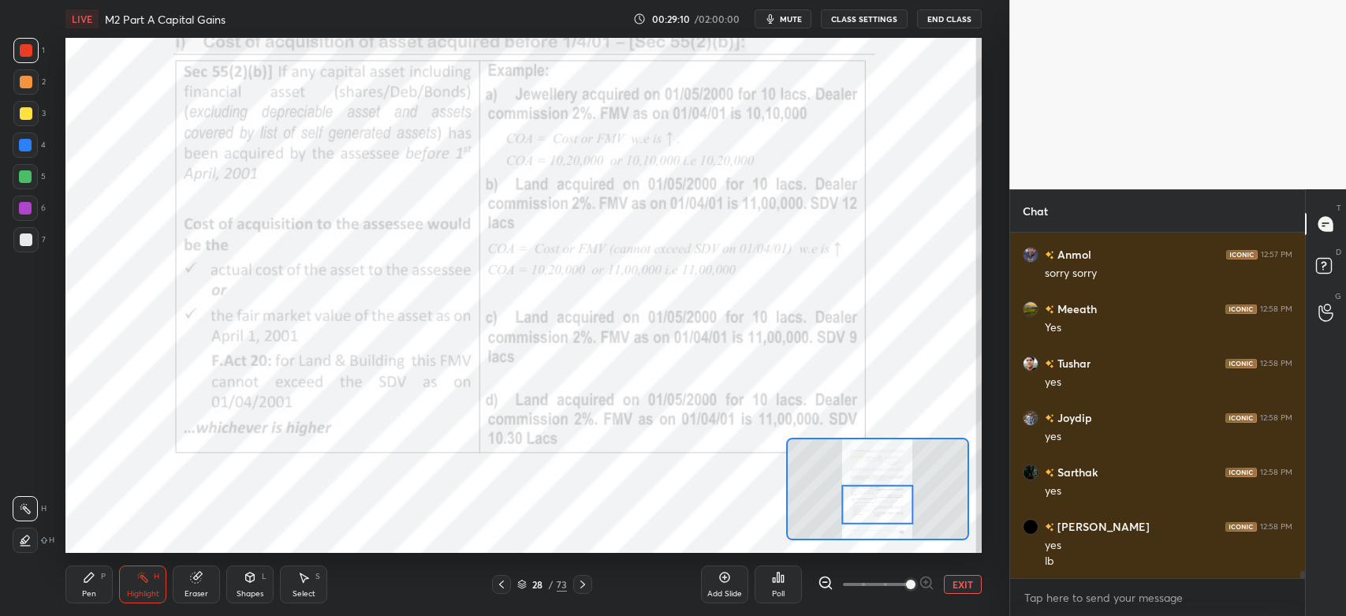
scroll to position [15844, 0]
click at [87, 587] on div "Pen P" at bounding box center [88, 584] width 47 height 38
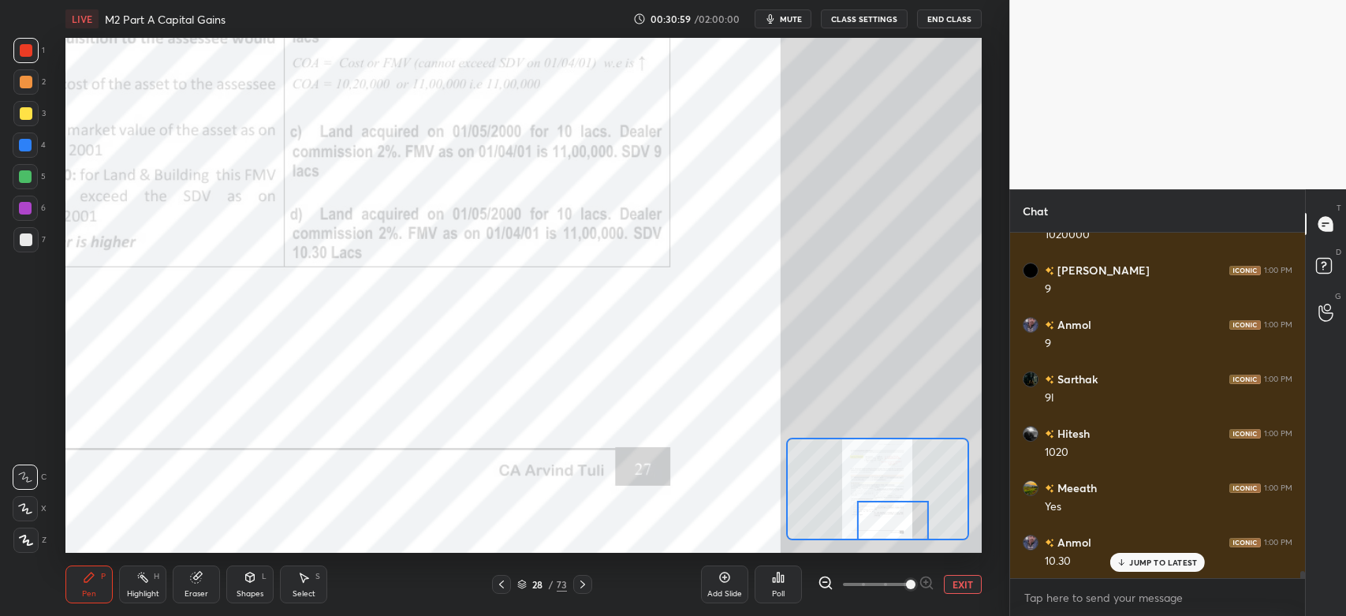
scroll to position [16605, 0]
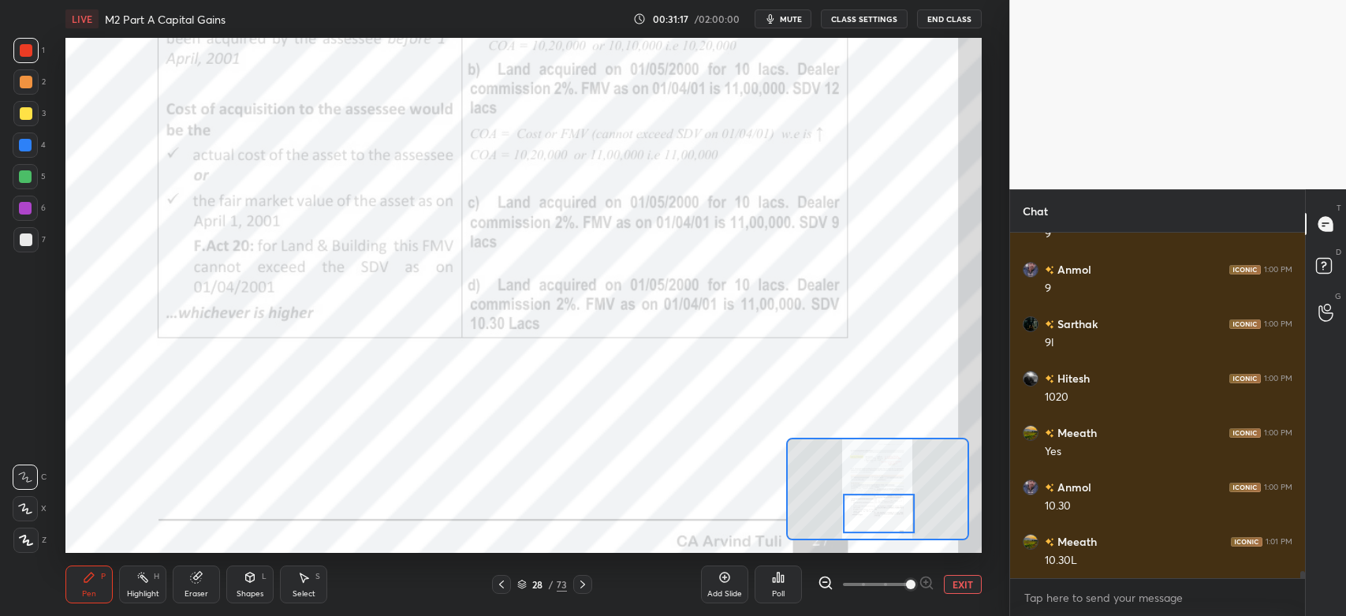
click at [34, 51] on div at bounding box center [25, 50] width 25 height 25
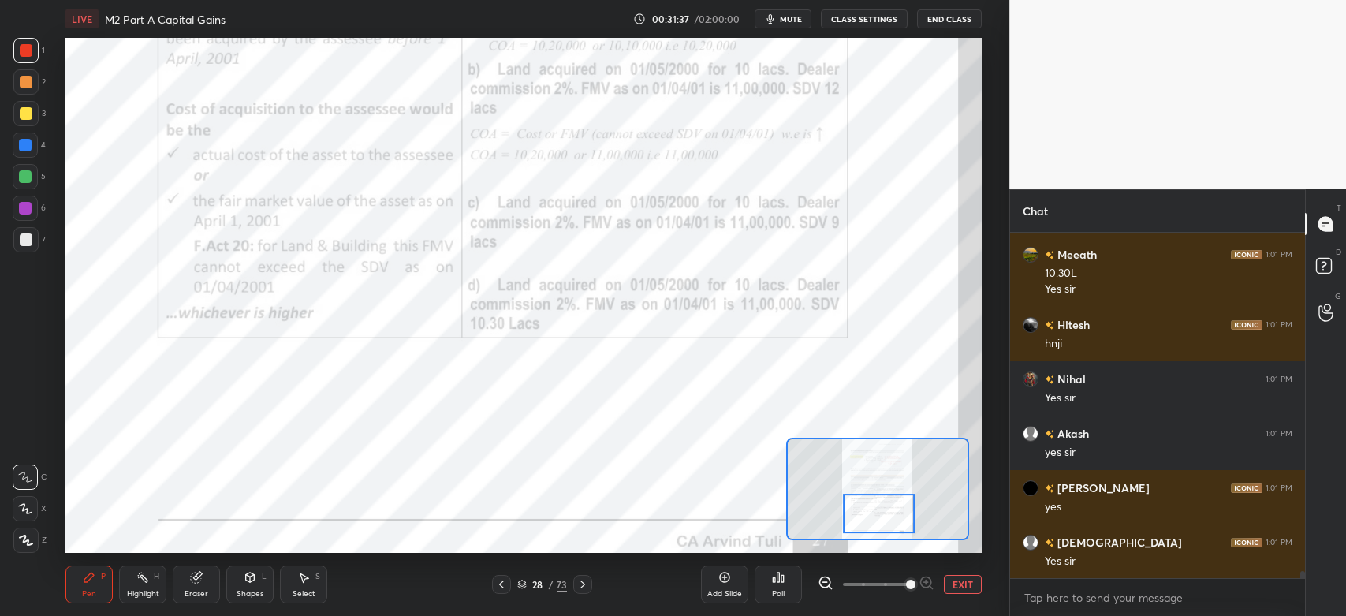
scroll to position [16948, 0]
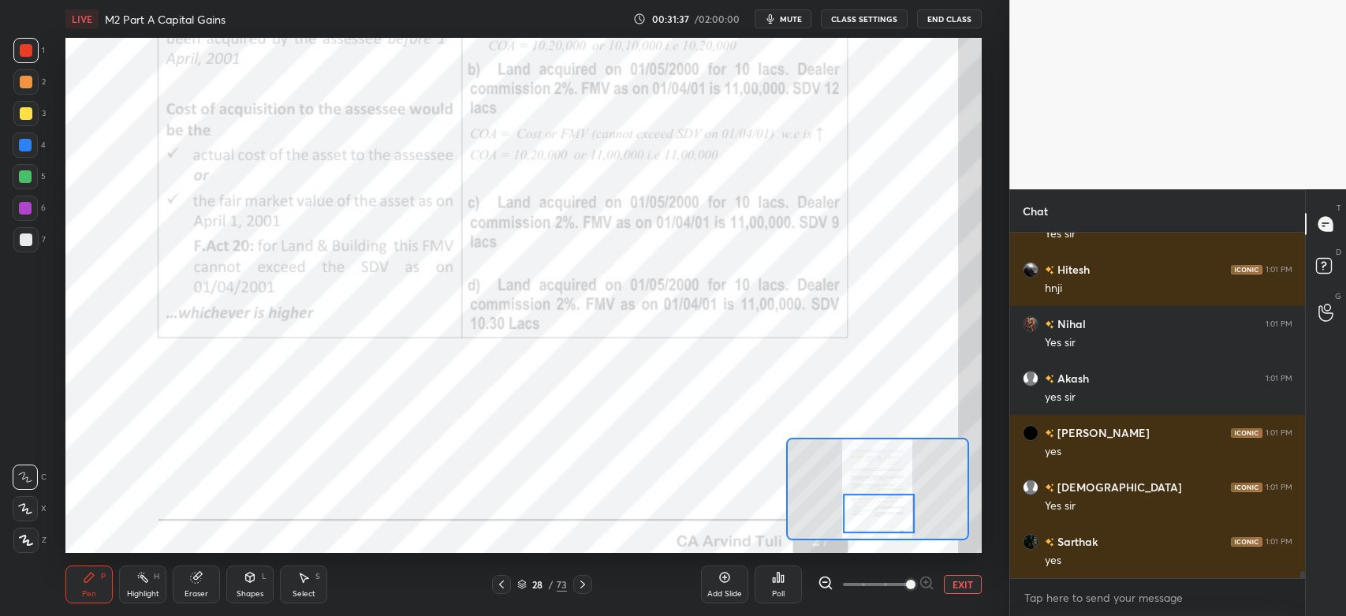
click at [584, 588] on icon at bounding box center [582, 584] width 13 height 13
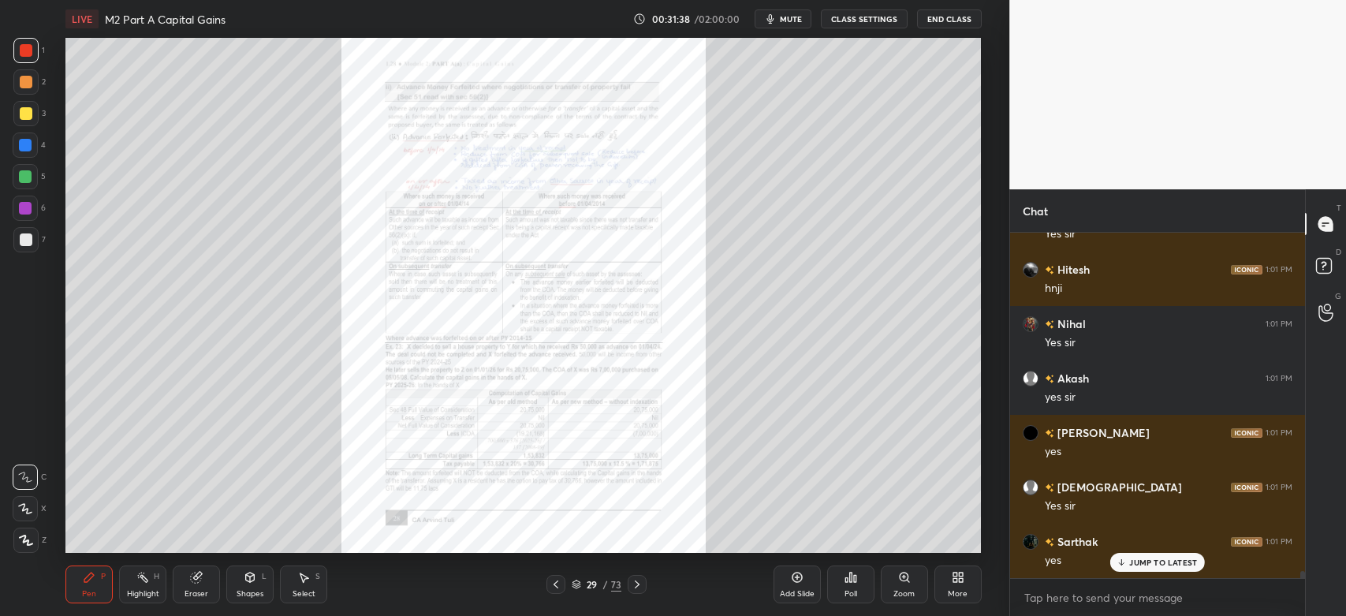
scroll to position [17001, 0]
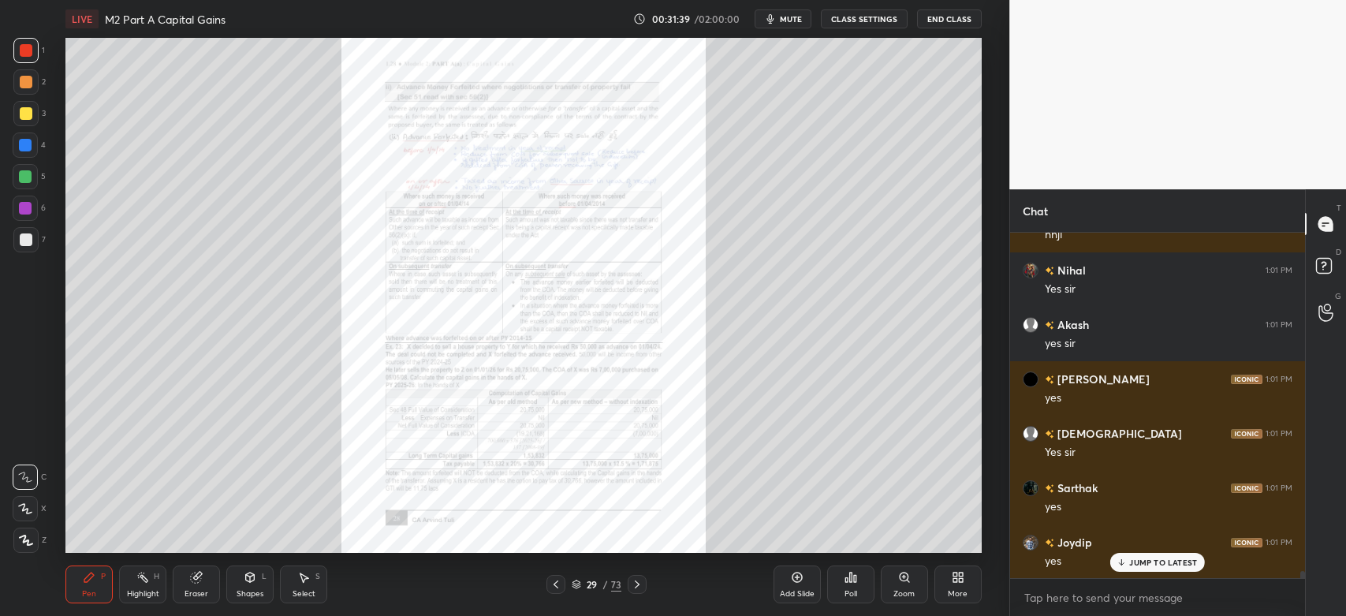
click at [902, 579] on icon at bounding box center [904, 576] width 9 height 9
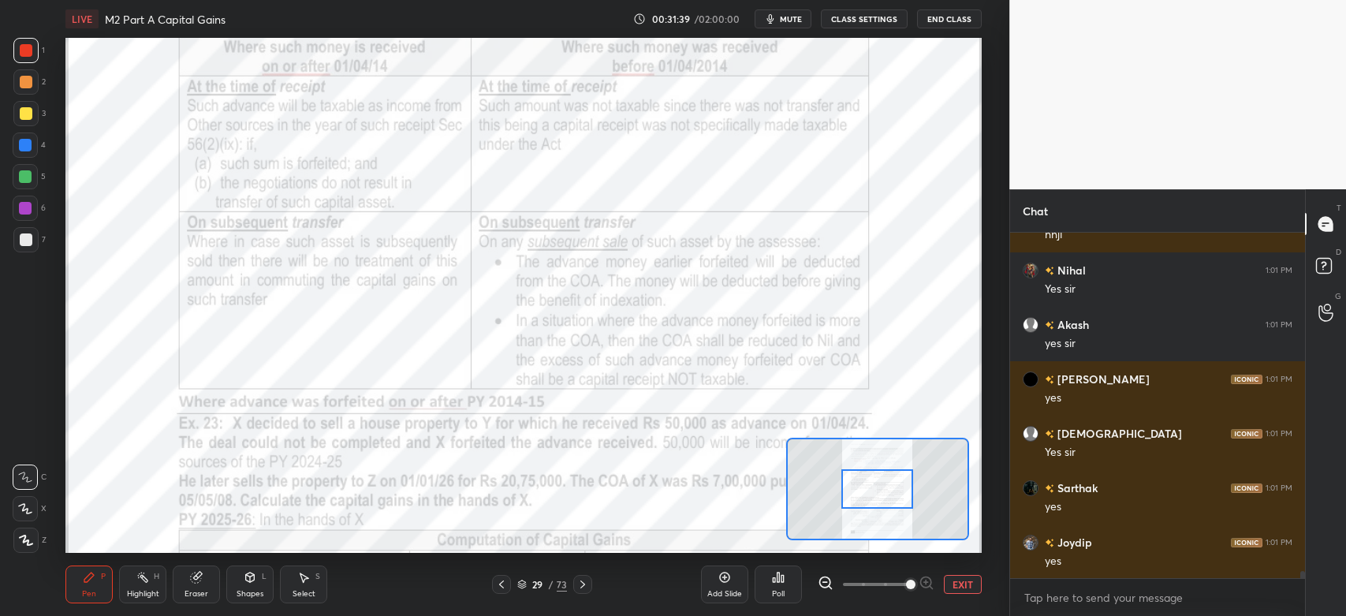
scroll to position [17056, 0]
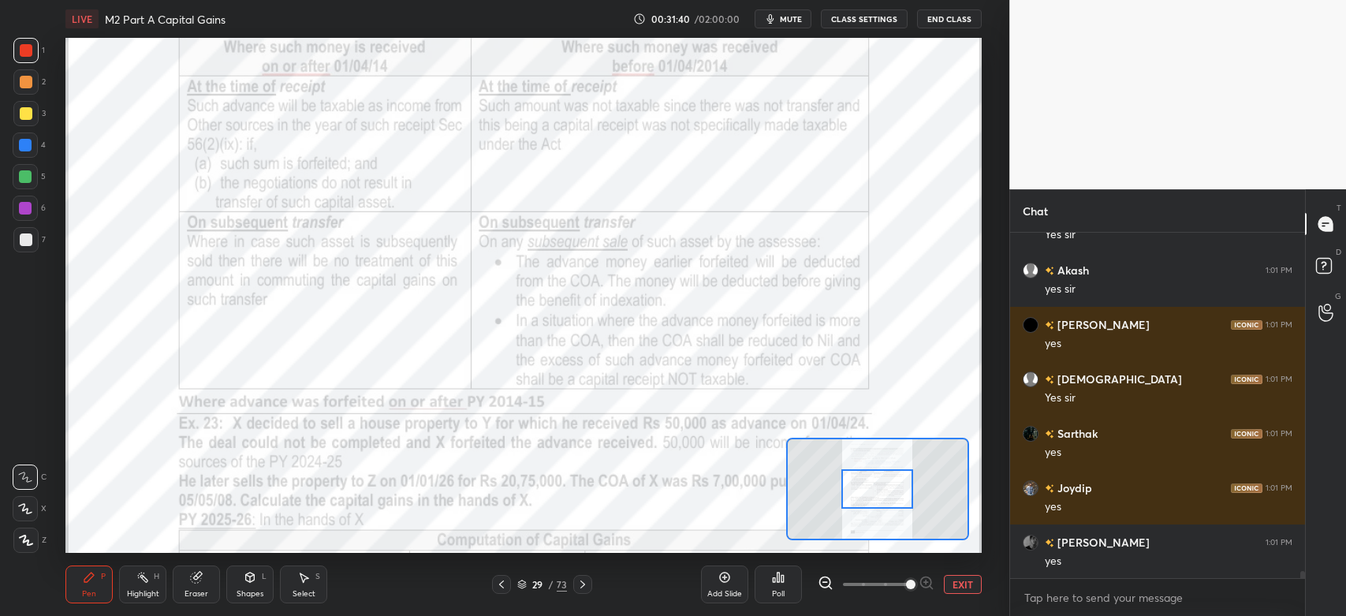
click at [583, 585] on icon at bounding box center [582, 584] width 5 height 8
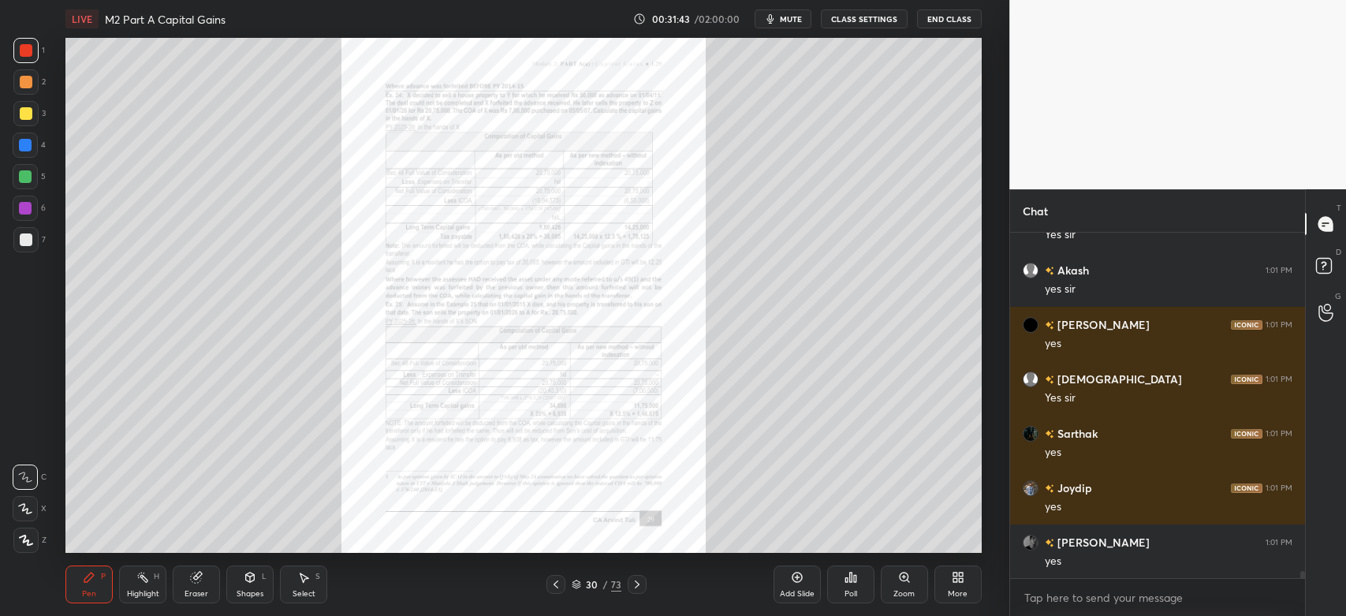
click at [637, 587] on icon at bounding box center [637, 584] width 13 height 13
click at [903, 581] on icon at bounding box center [904, 576] width 9 height 9
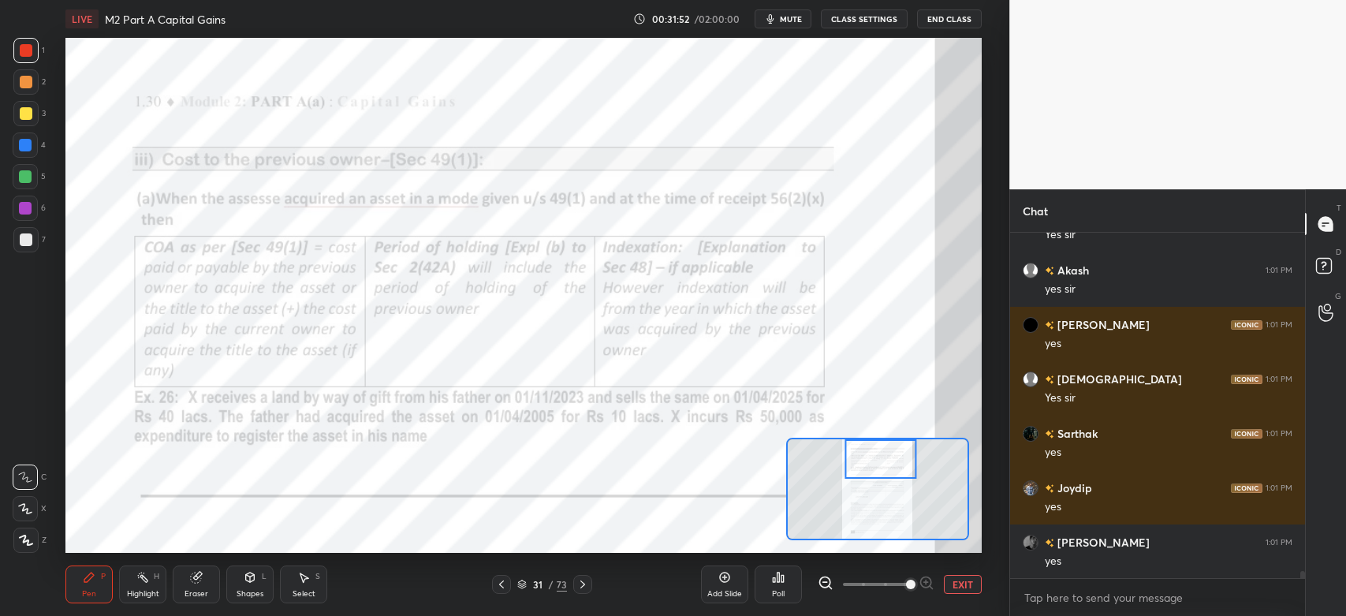
click at [859, 467] on div at bounding box center [881, 459] width 72 height 40
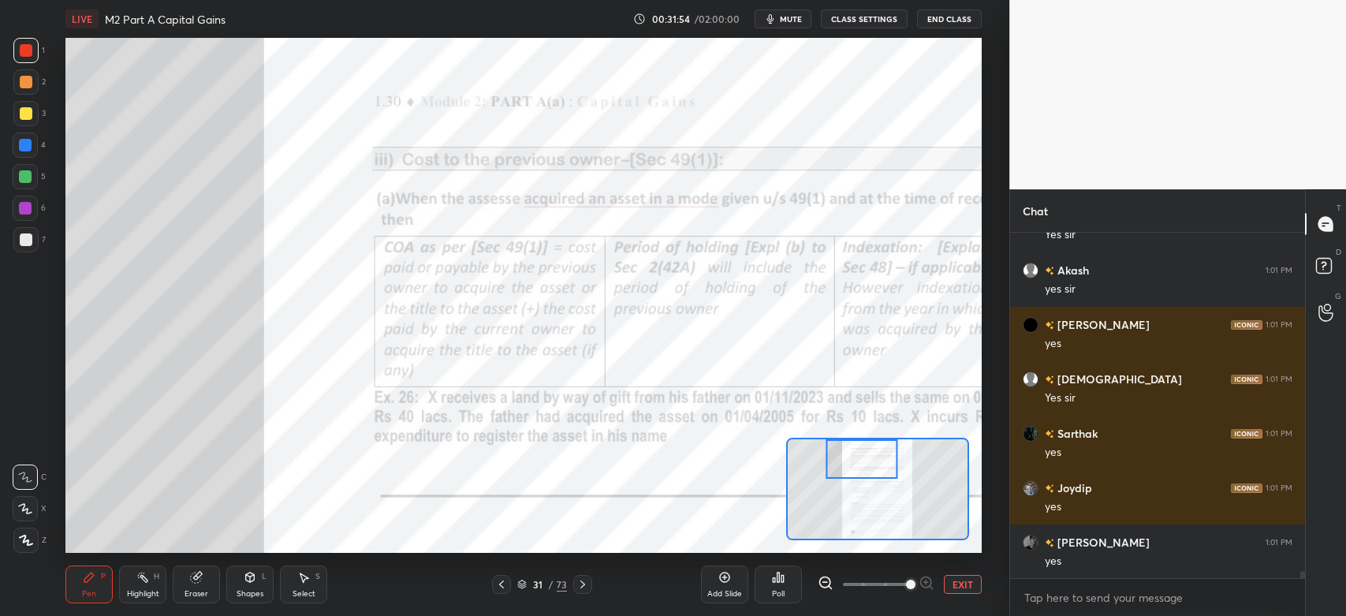
click at [500, 589] on icon at bounding box center [501, 584] width 13 height 13
click at [500, 591] on div "31 / 73" at bounding box center [542, 584] width 318 height 19
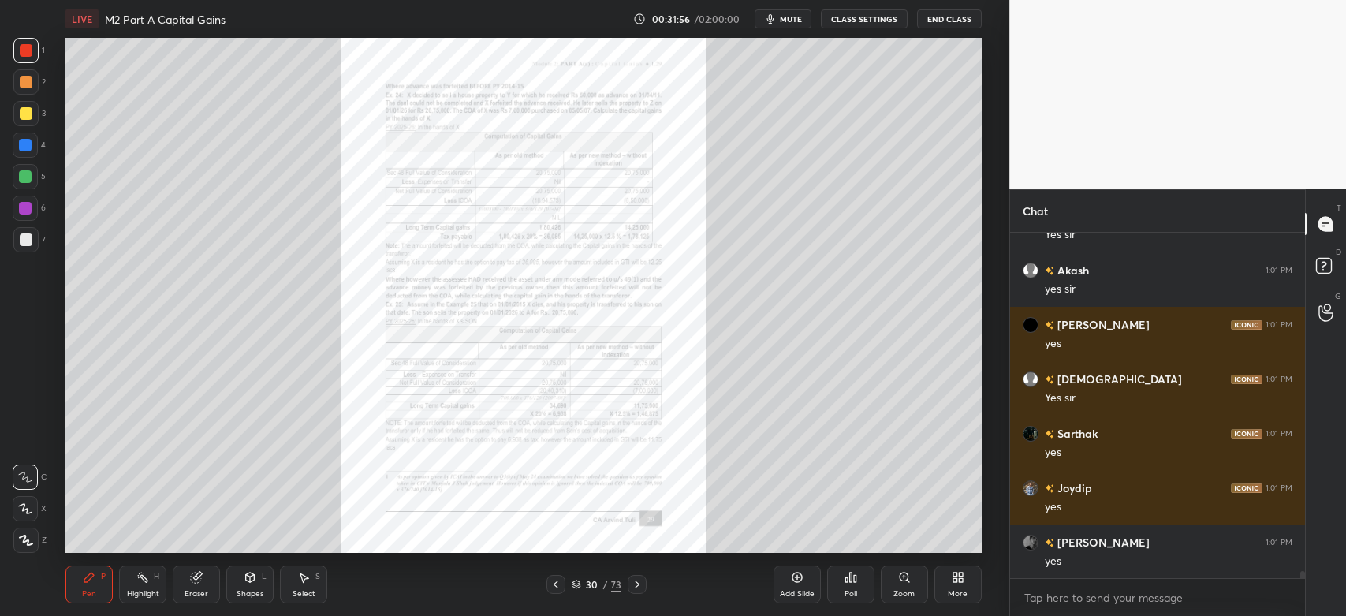
click at [802, 587] on div "Add Slide" at bounding box center [796, 584] width 47 height 38
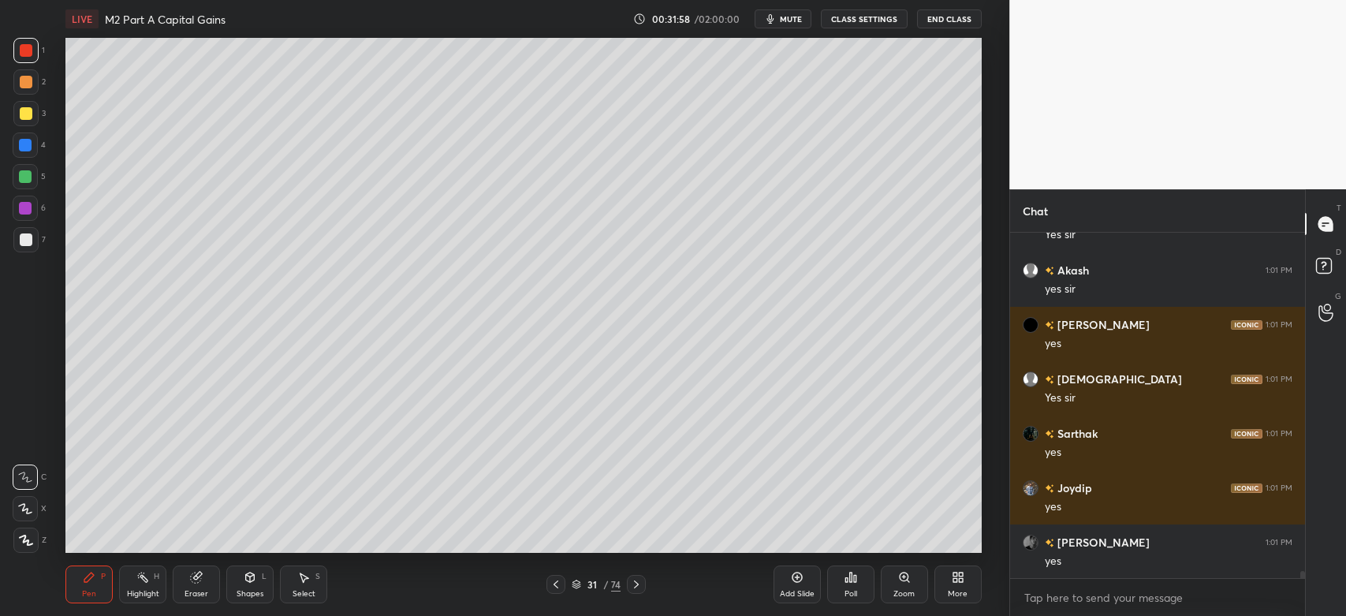
click at [20, 539] on icon at bounding box center [26, 540] width 14 height 11
click at [253, 580] on icon at bounding box center [250, 576] width 9 height 9
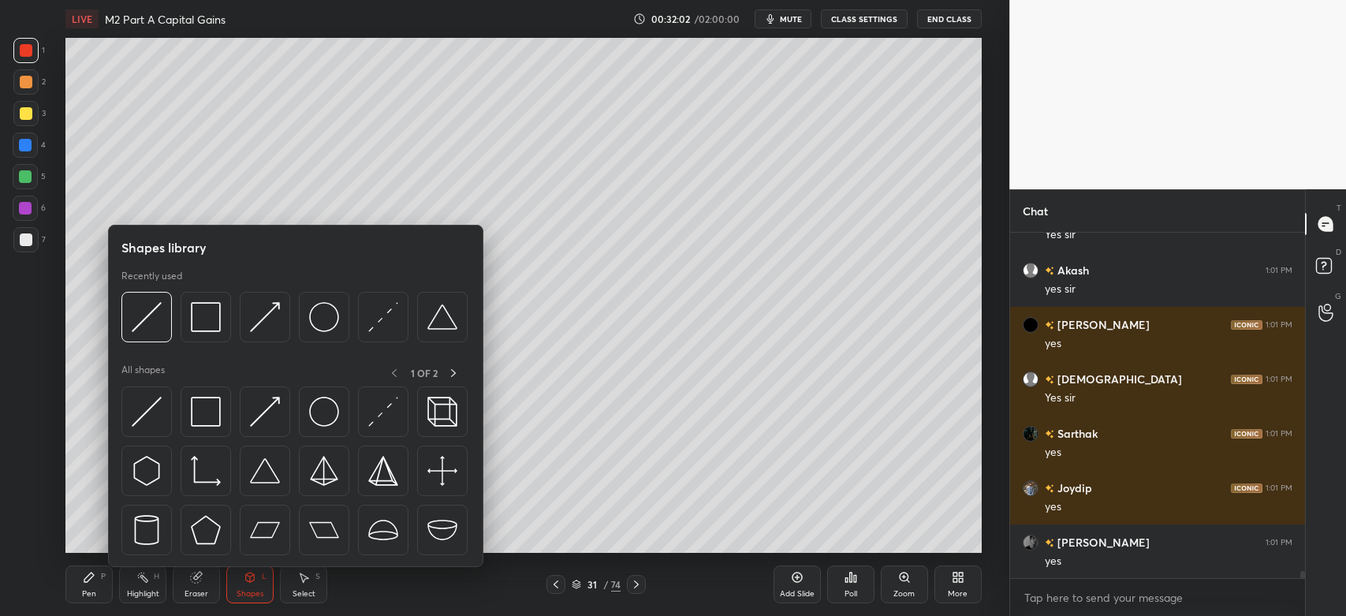
click at [155, 324] on img at bounding box center [147, 317] width 30 height 30
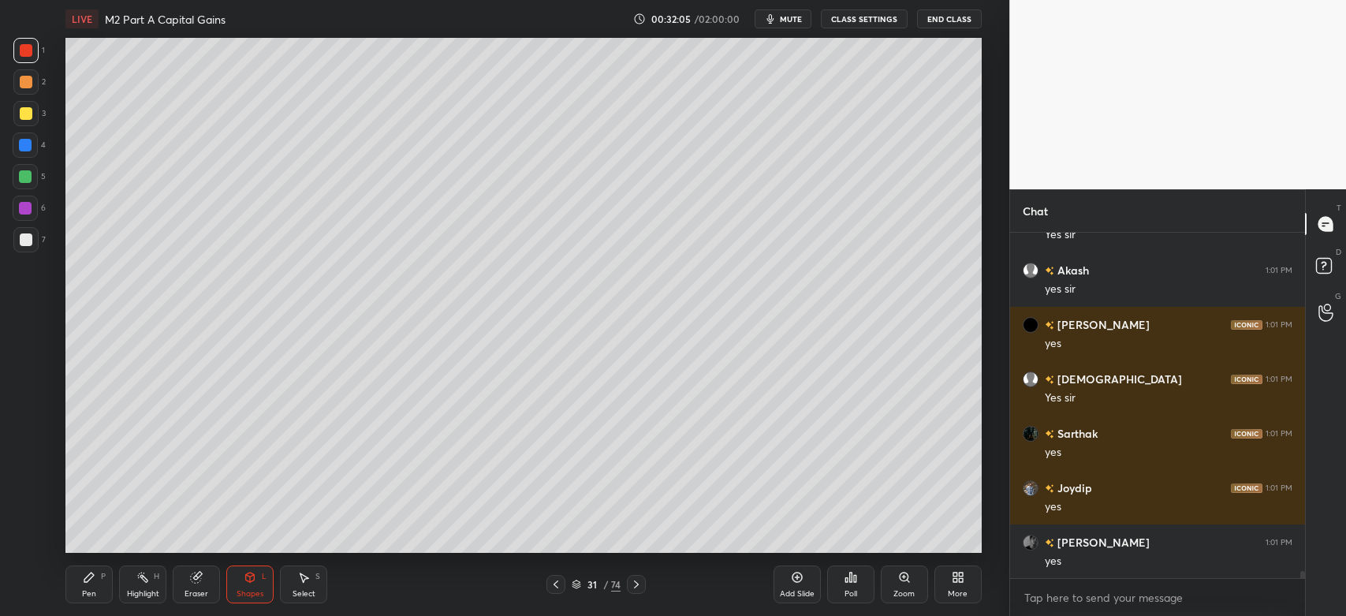
click at [79, 568] on div "Pen P" at bounding box center [88, 584] width 47 height 38
click at [17, 114] on div at bounding box center [25, 113] width 25 height 25
click at [25, 246] on div at bounding box center [25, 239] width 25 height 25
click at [24, 91] on div at bounding box center [25, 81] width 25 height 25
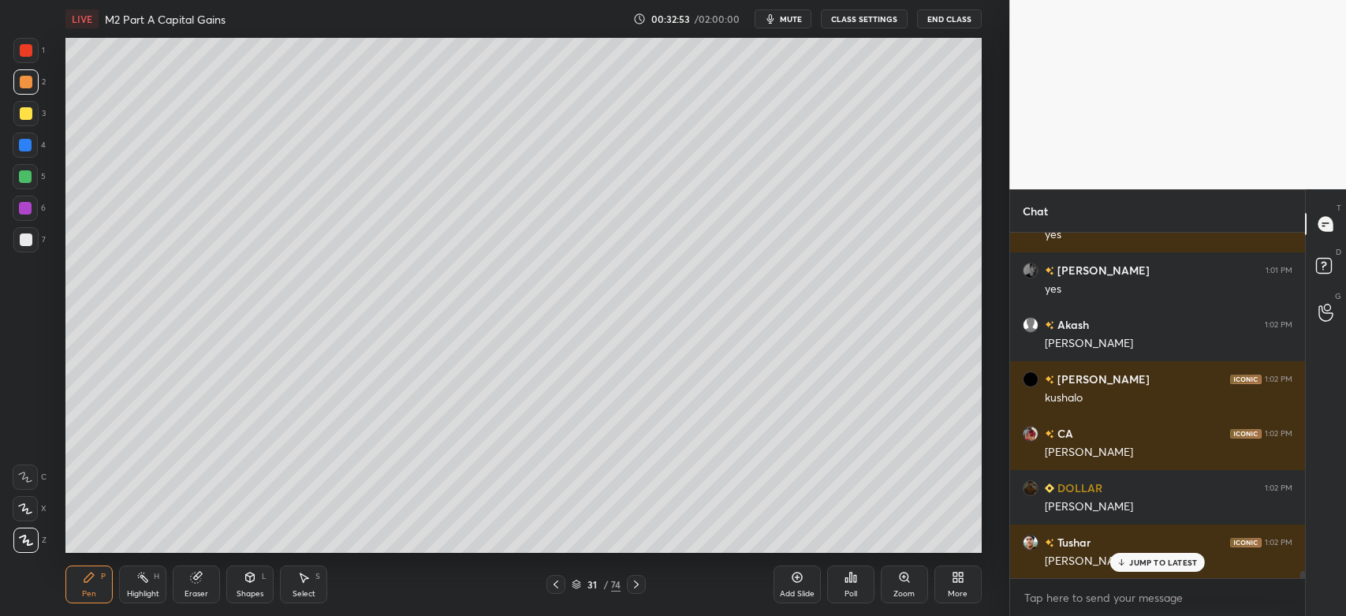
scroll to position [17436, 0]
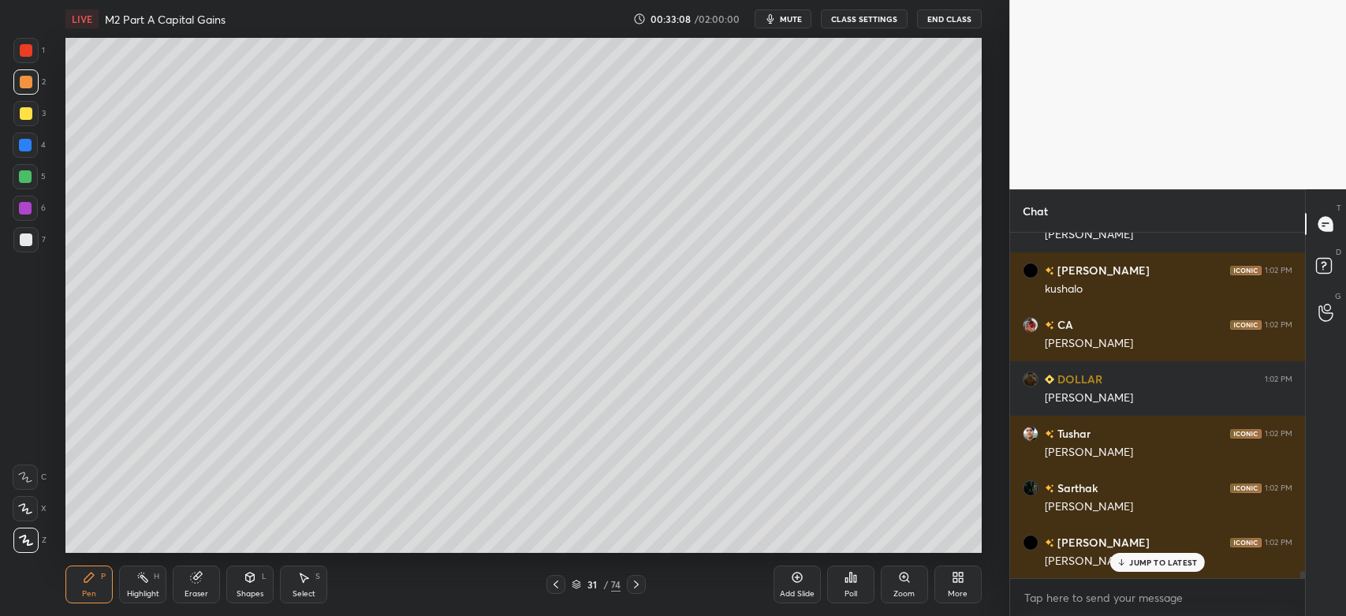
click at [25, 115] on div at bounding box center [26, 113] width 13 height 13
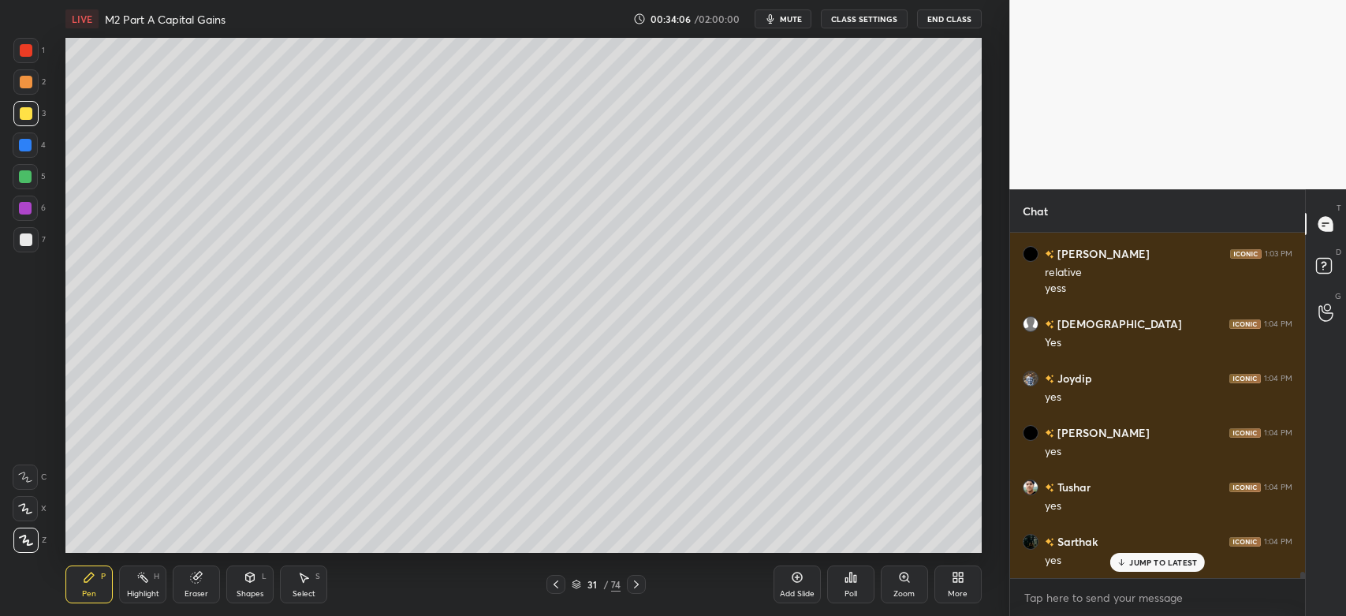
scroll to position [17833, 0]
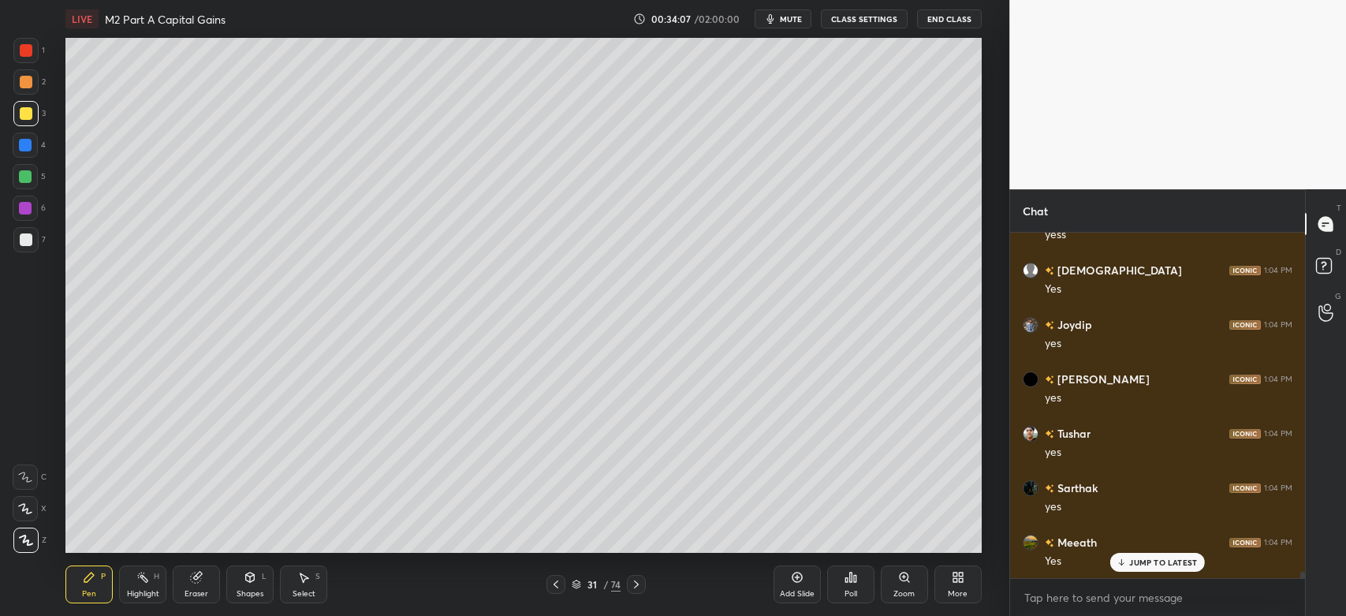
click at [23, 84] on div at bounding box center [26, 82] width 13 height 13
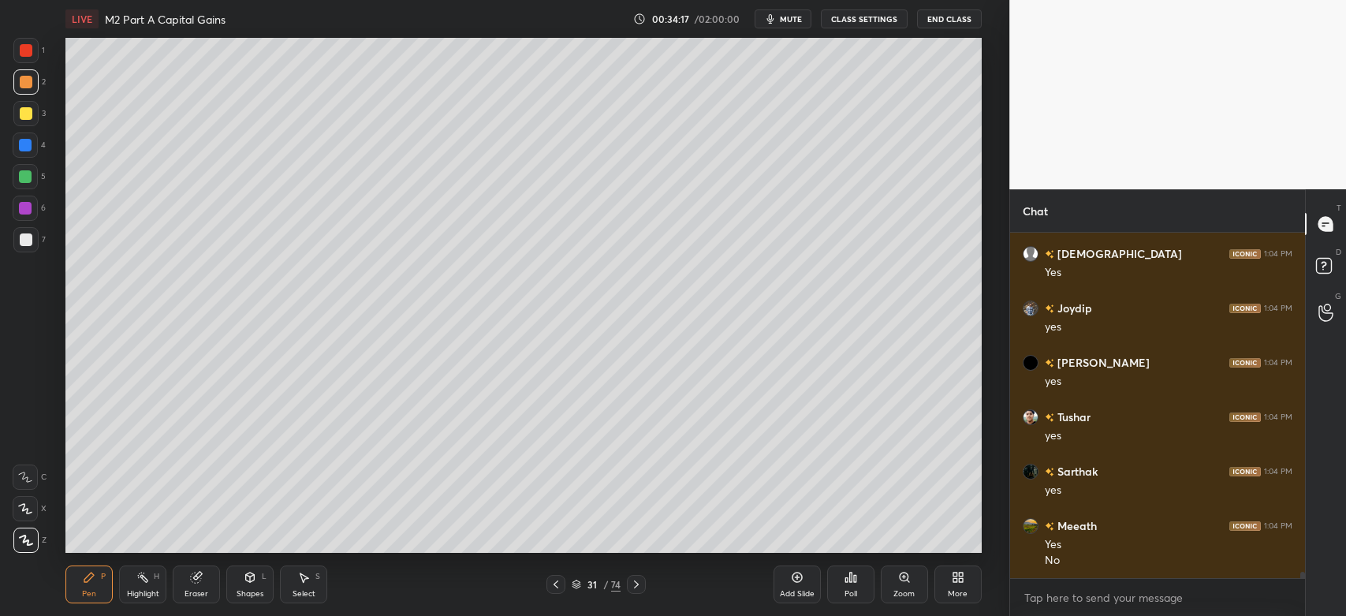
scroll to position [17903, 0]
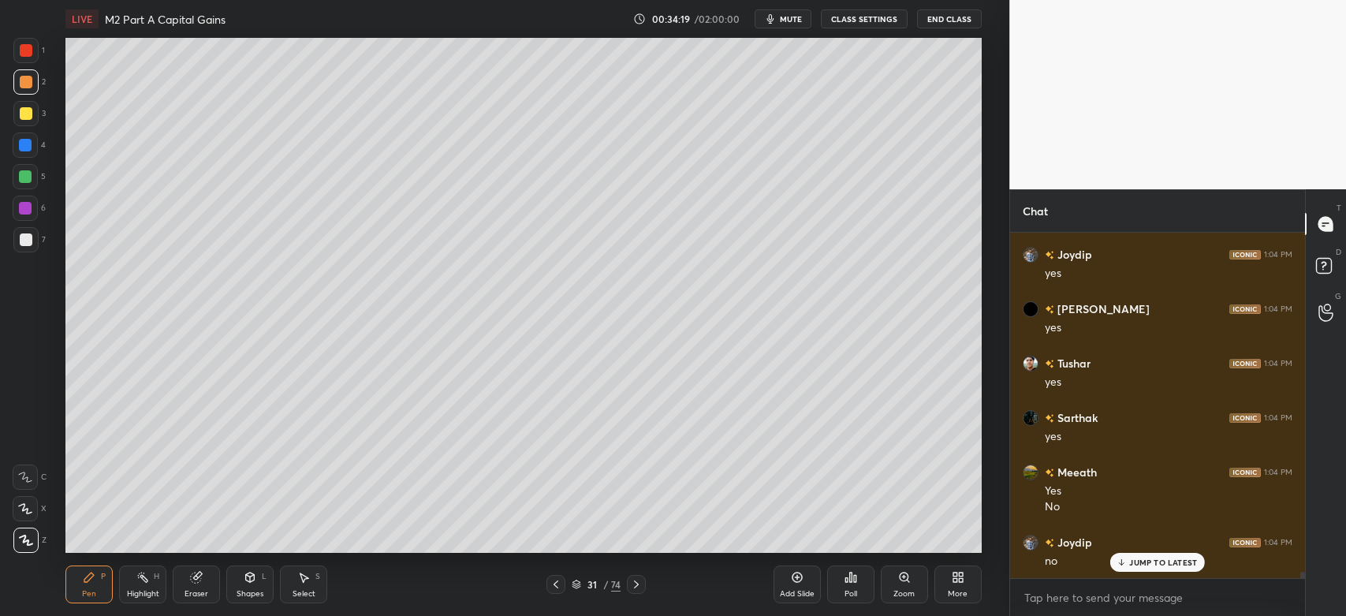
click at [22, 112] on div at bounding box center [26, 113] width 13 height 13
click at [24, 234] on div at bounding box center [26, 239] width 13 height 13
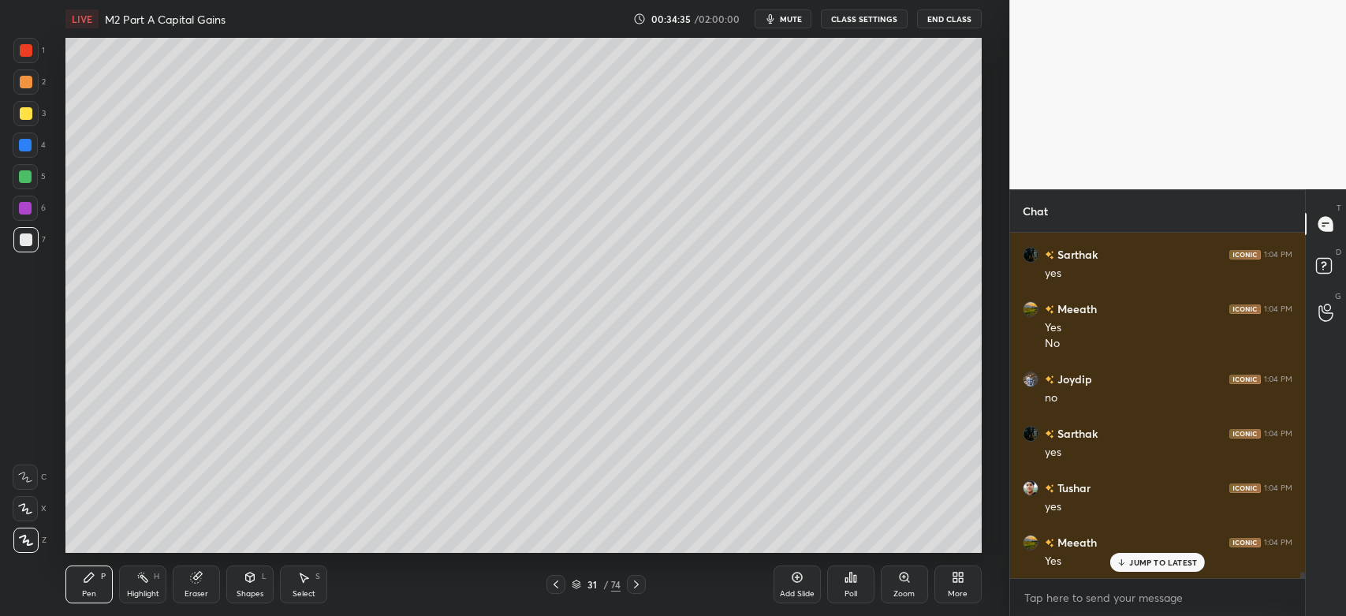
scroll to position [18121, 0]
click at [198, 584] on div "Eraser" at bounding box center [196, 584] width 47 height 38
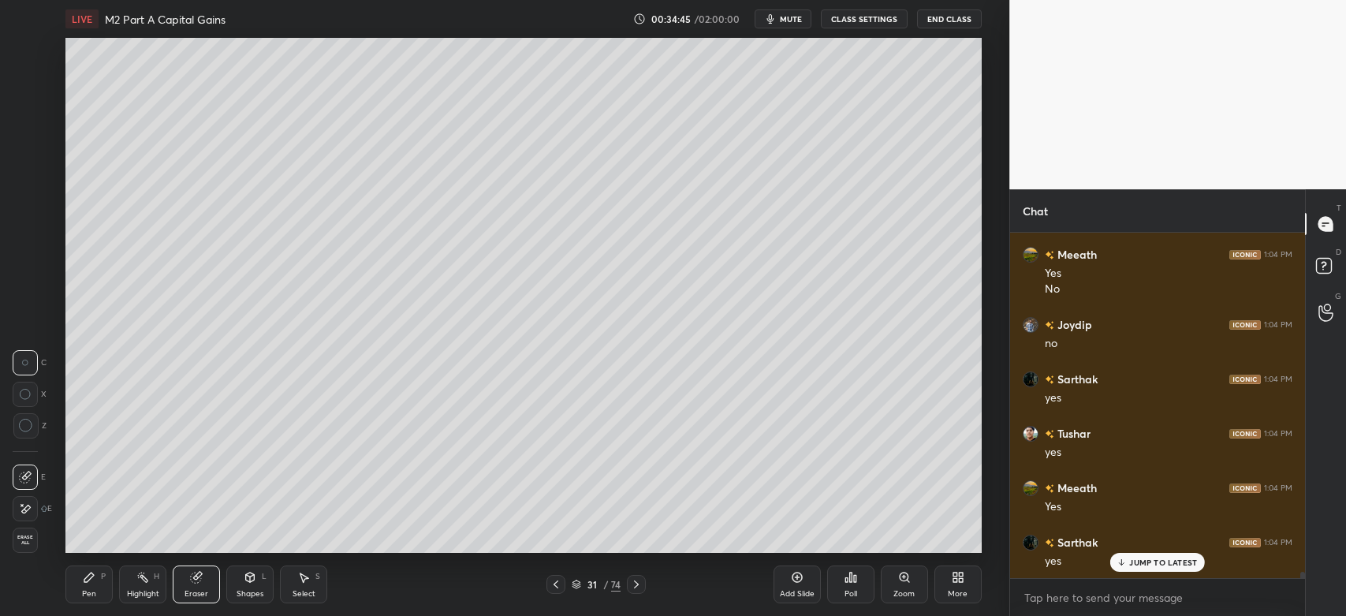
click at [101, 568] on div "Pen P" at bounding box center [88, 584] width 47 height 38
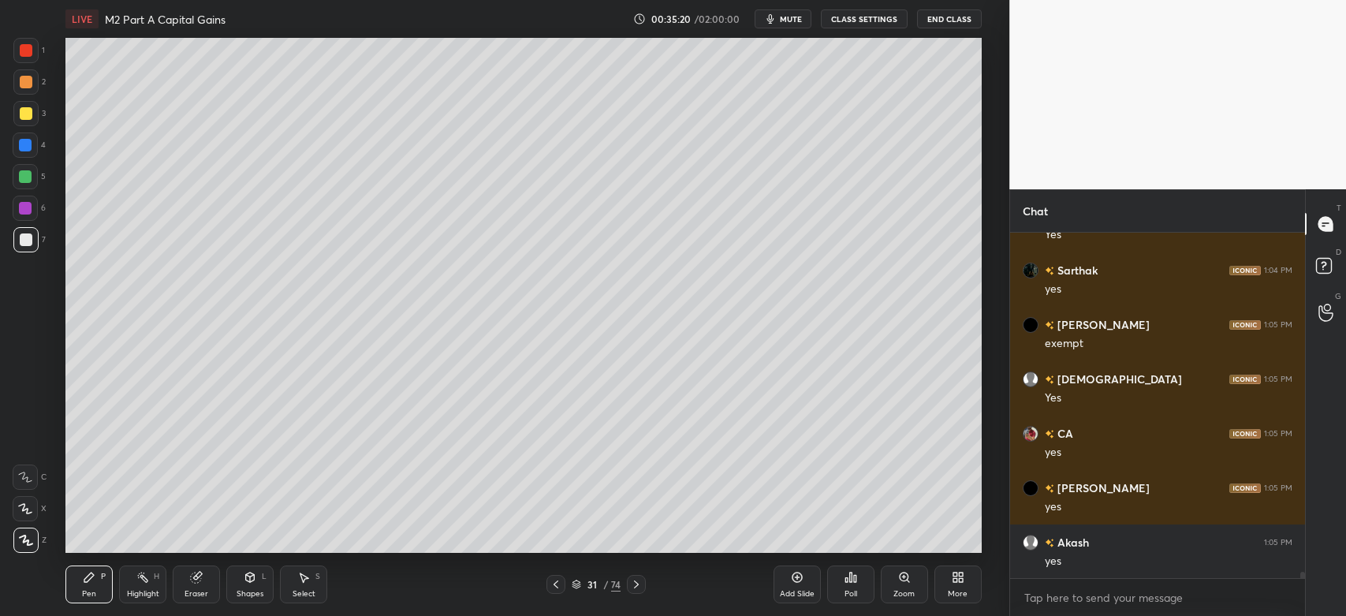
scroll to position [18448, 0]
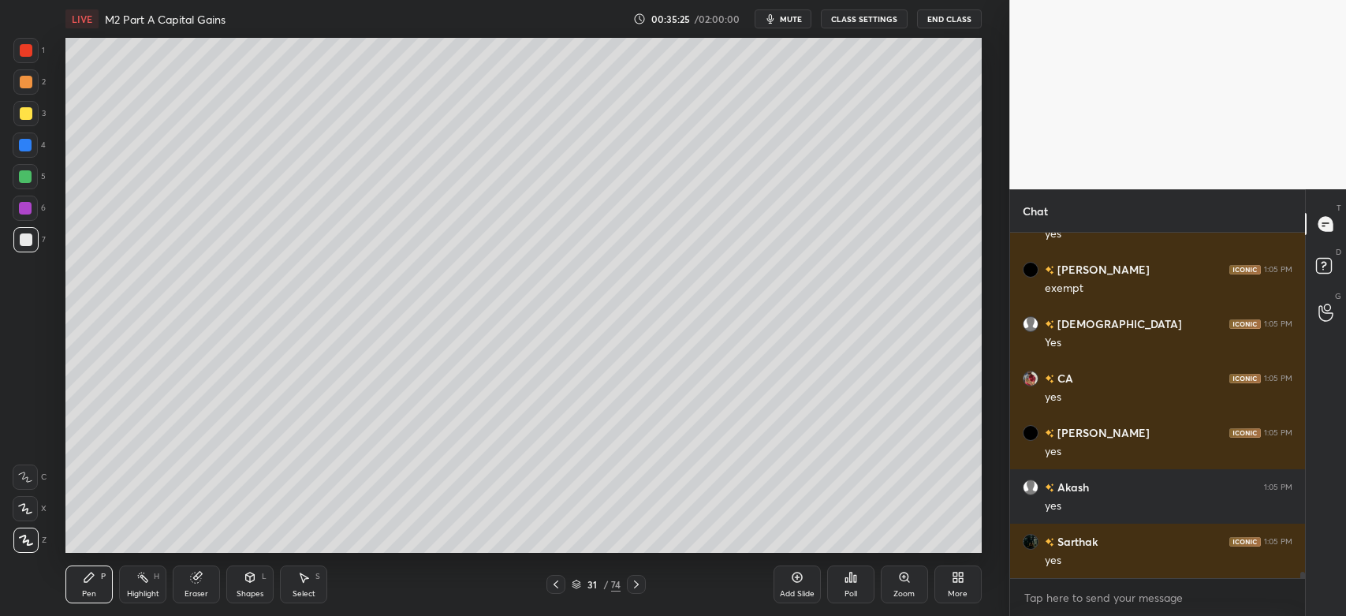
click at [802, 579] on icon at bounding box center [797, 577] width 13 height 13
click at [250, 585] on div "Shapes L" at bounding box center [249, 584] width 47 height 38
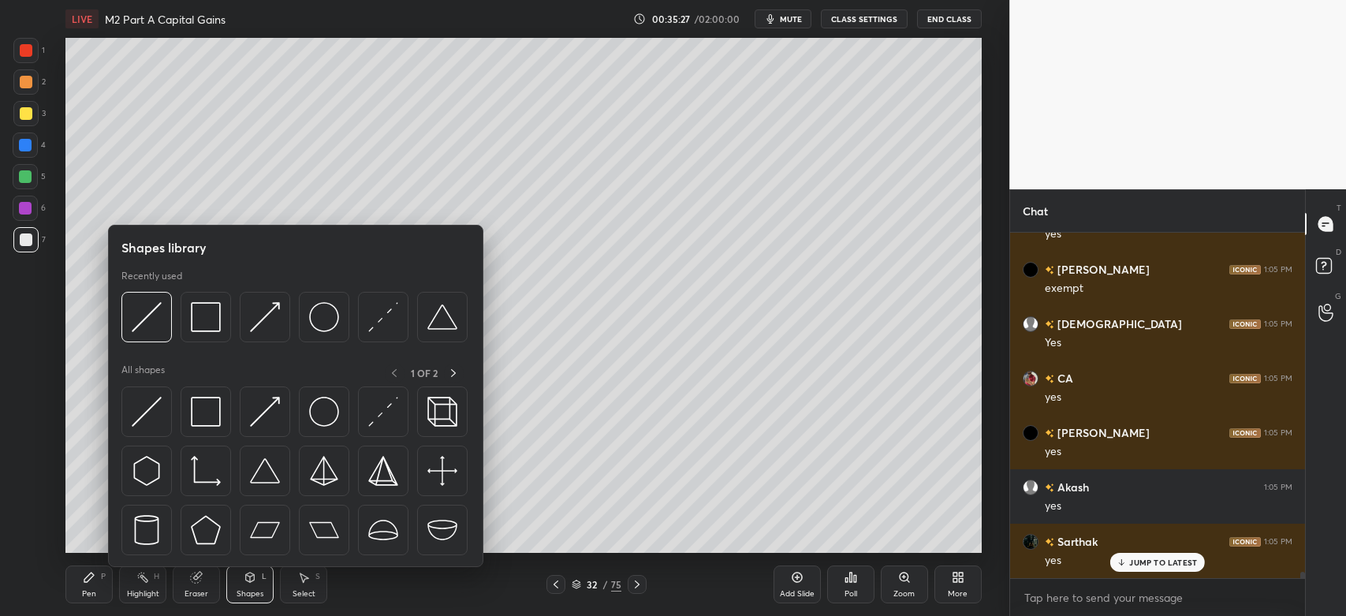
scroll to position [18502, 0]
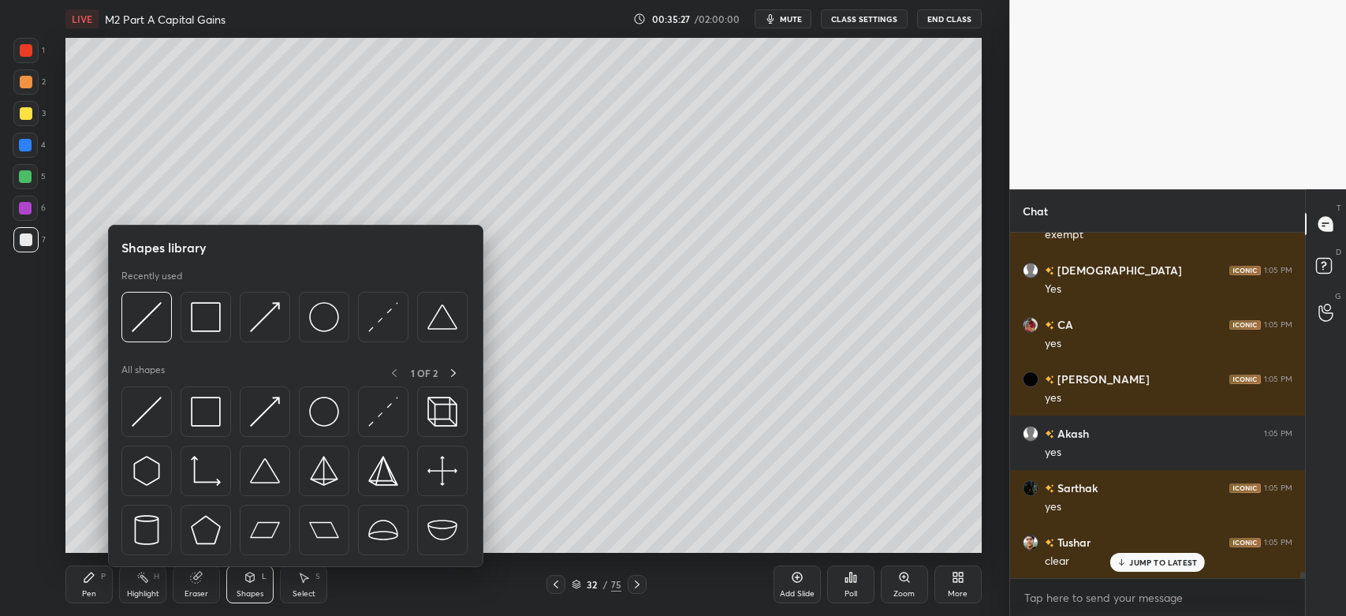
click at [147, 325] on img at bounding box center [147, 317] width 30 height 30
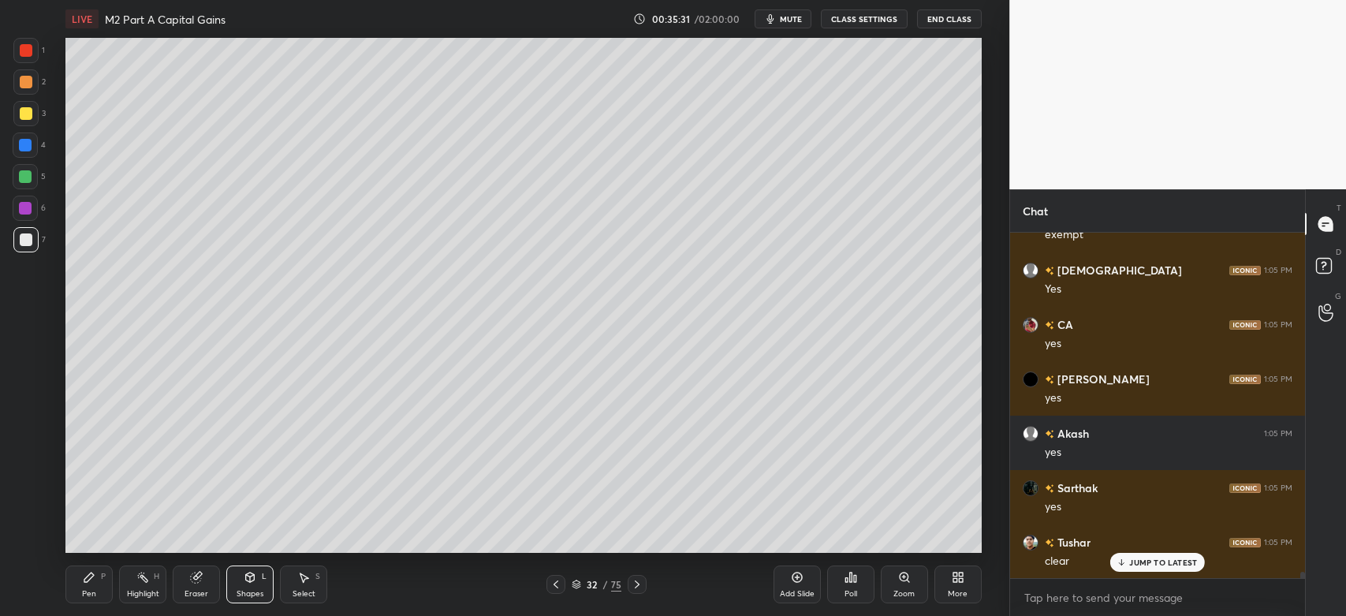
click at [84, 572] on icon at bounding box center [89, 577] width 13 height 13
click at [189, 585] on div "Eraser" at bounding box center [196, 584] width 47 height 38
click at [97, 591] on div "Pen P" at bounding box center [88, 584] width 47 height 38
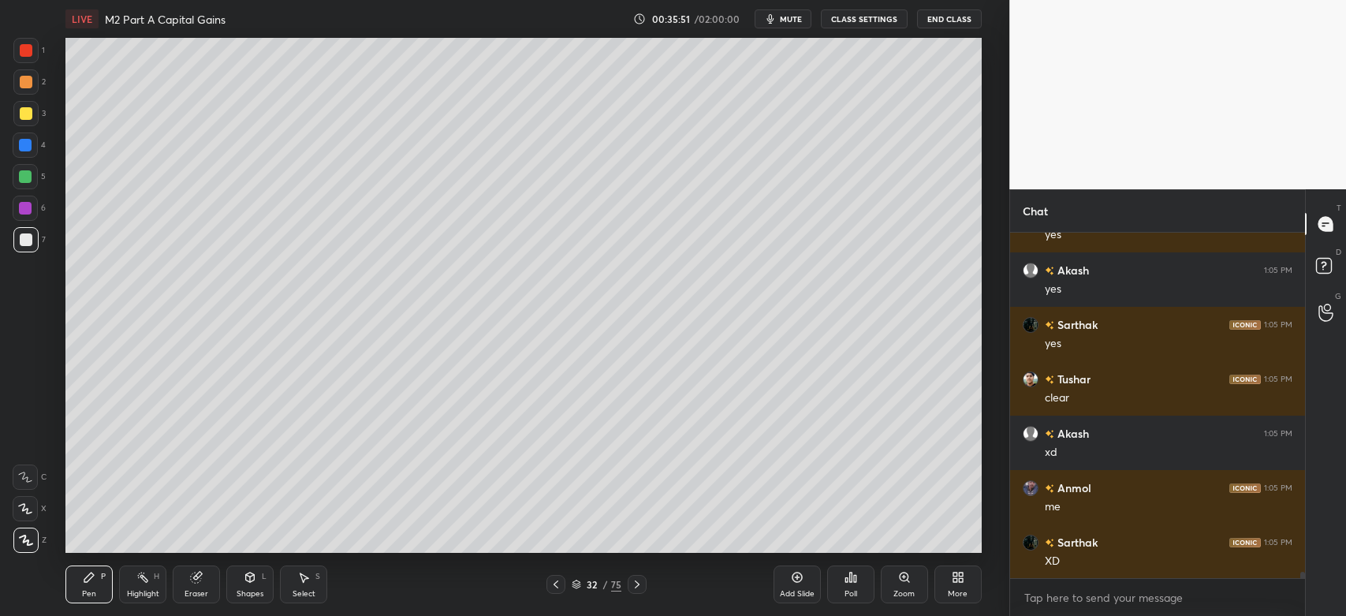
scroll to position [18720, 0]
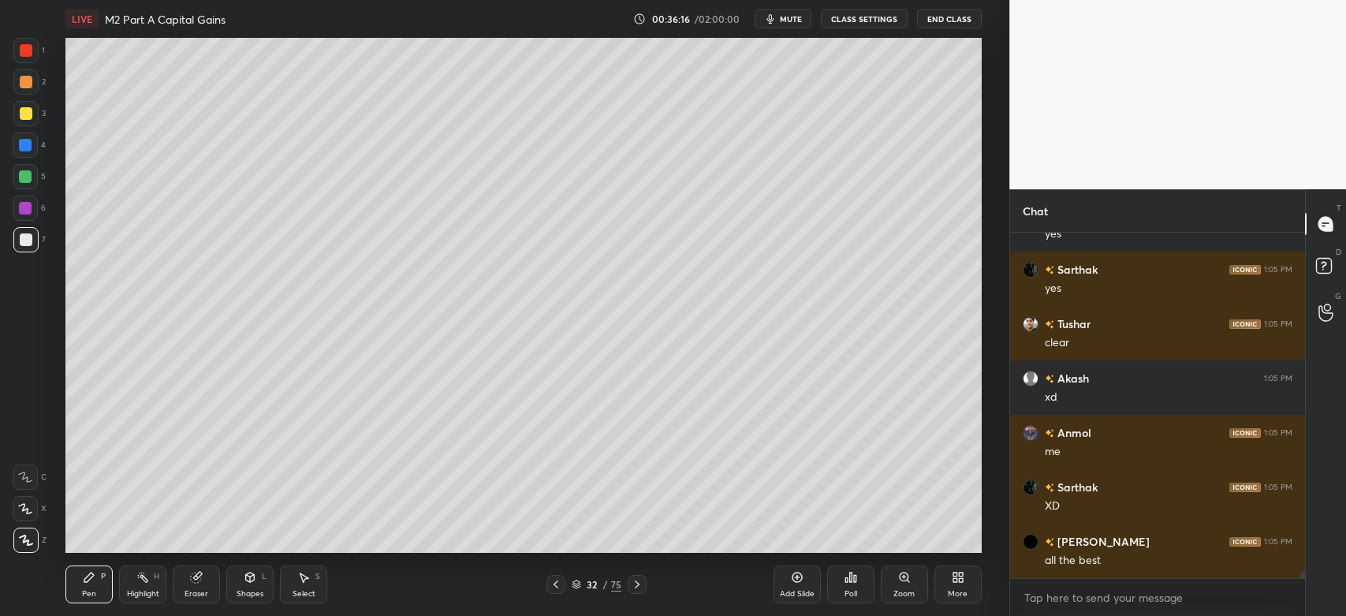
click at [193, 587] on div "Eraser" at bounding box center [196, 584] width 47 height 38
click at [88, 566] on div "Pen P" at bounding box center [88, 584] width 47 height 38
click at [32, 117] on div at bounding box center [26, 113] width 13 height 13
click at [32, 236] on div at bounding box center [25, 239] width 25 height 25
click at [33, 119] on div at bounding box center [25, 113] width 25 height 25
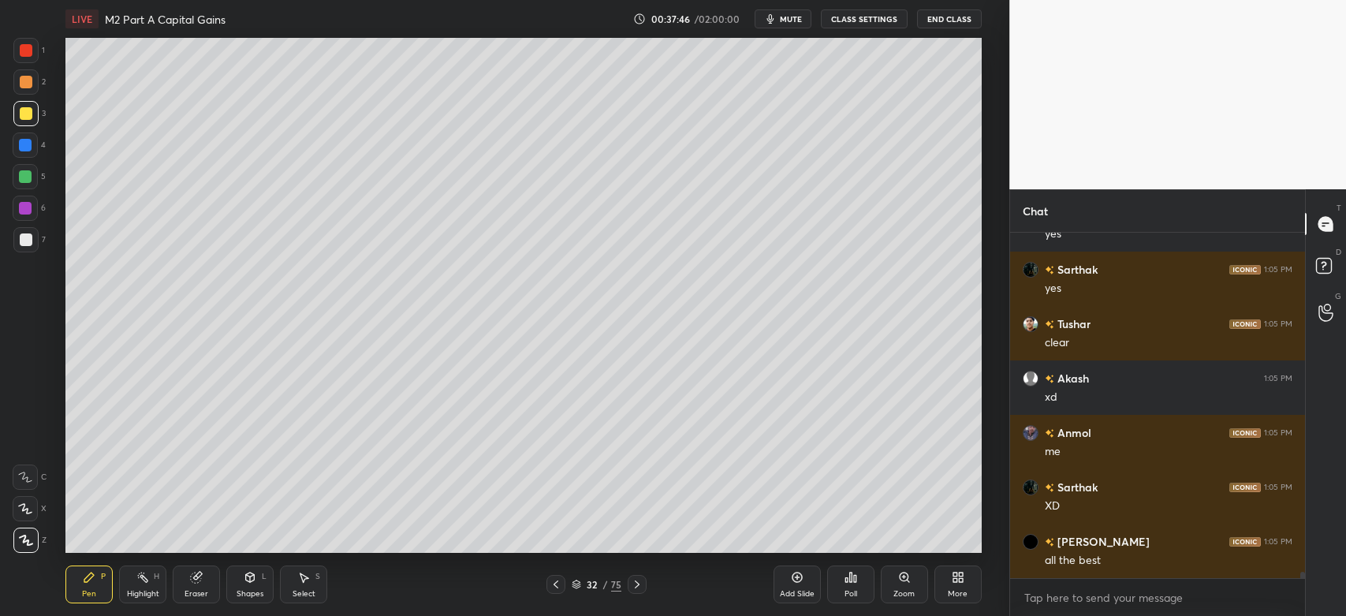
click at [25, 84] on div at bounding box center [26, 82] width 13 height 13
click at [28, 240] on div at bounding box center [26, 239] width 13 height 13
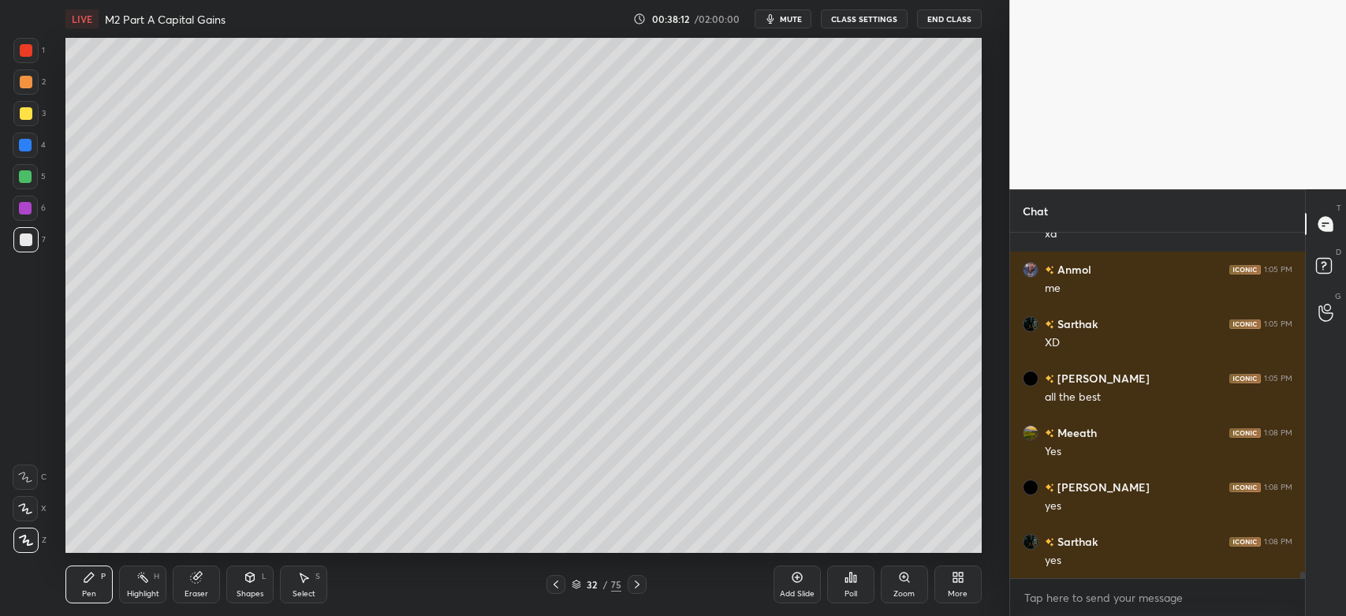
scroll to position [18937, 0]
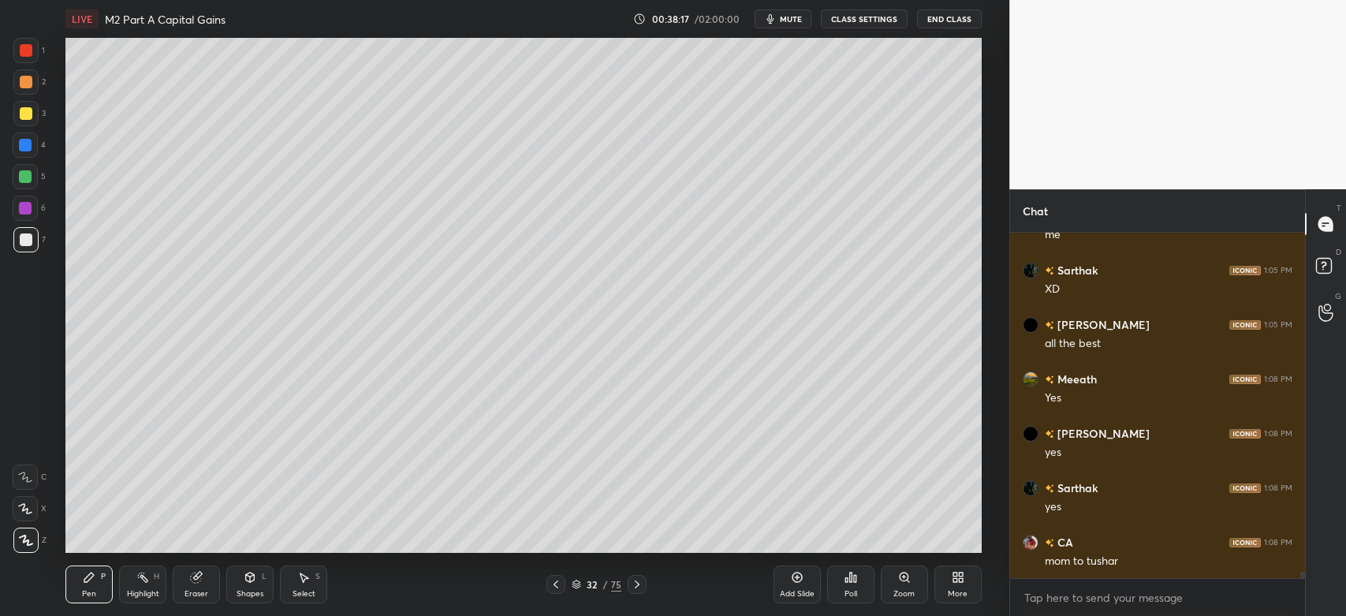
click at [238, 572] on div "Shapes L" at bounding box center [249, 584] width 47 height 38
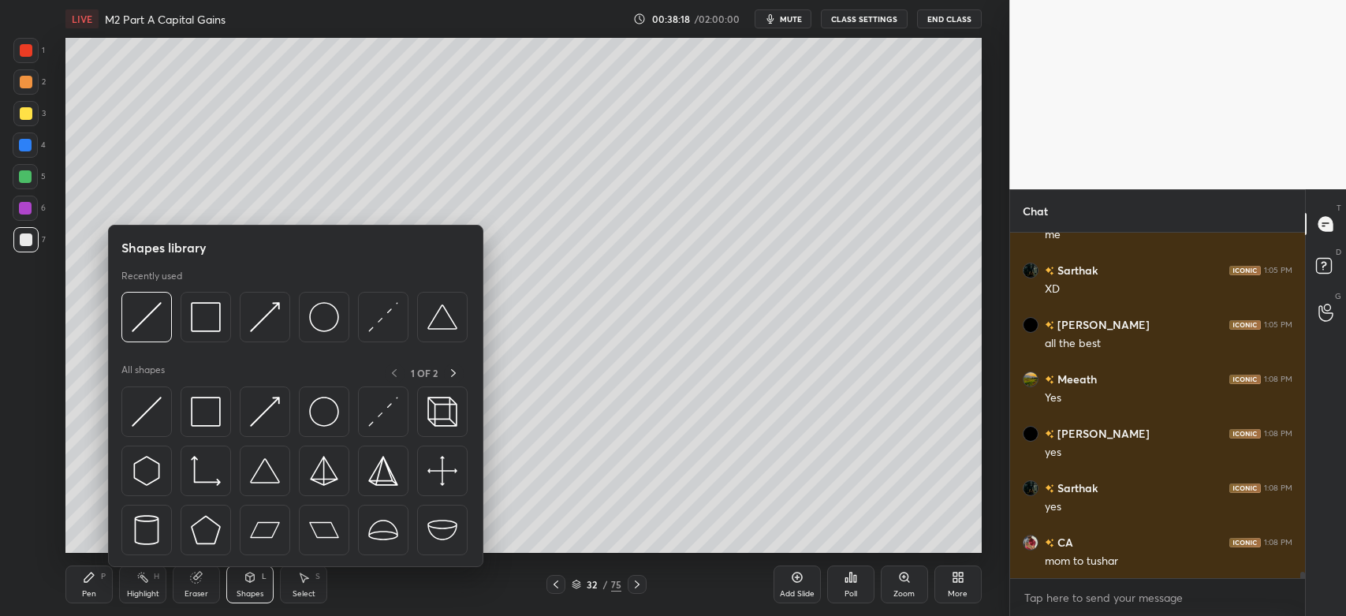
click at [155, 332] on img at bounding box center [147, 317] width 30 height 30
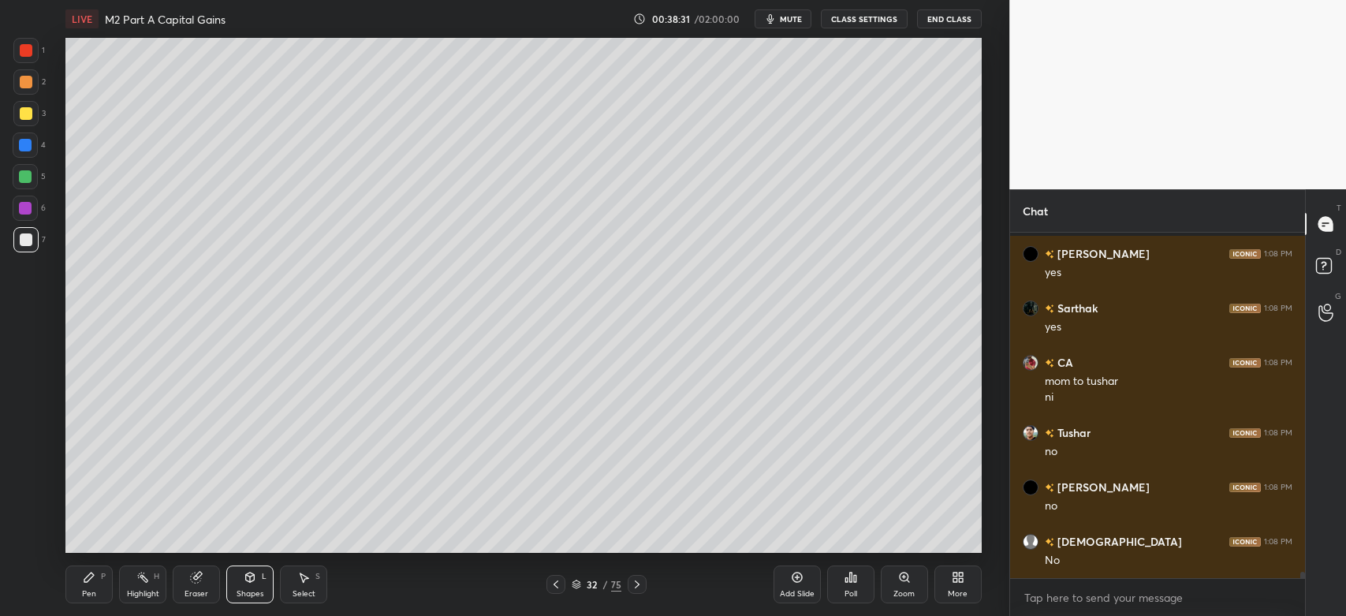
scroll to position [19225, 0]
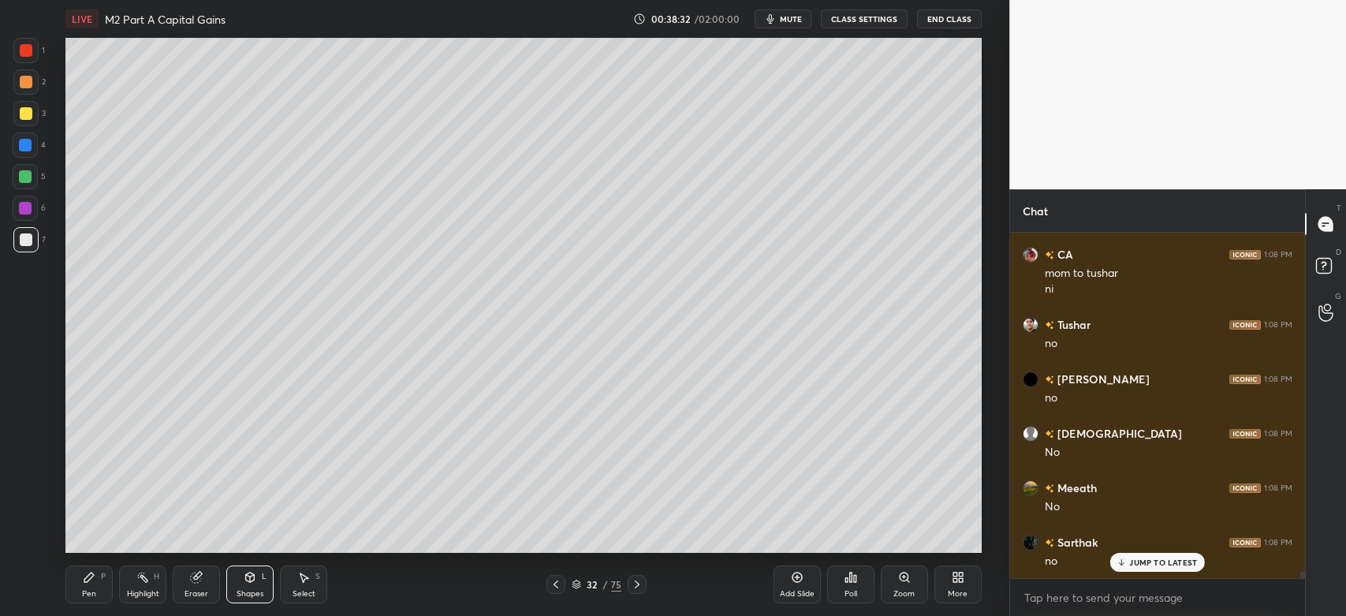
click at [84, 579] on icon at bounding box center [88, 576] width 9 height 9
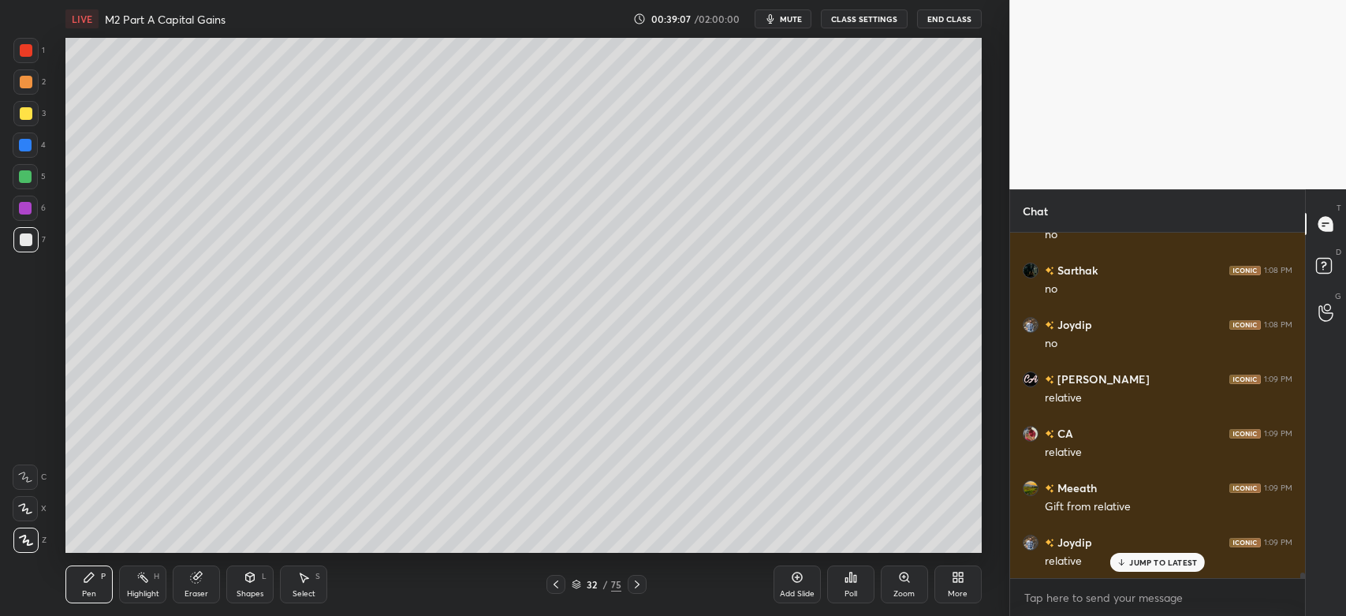
scroll to position [20259, 0]
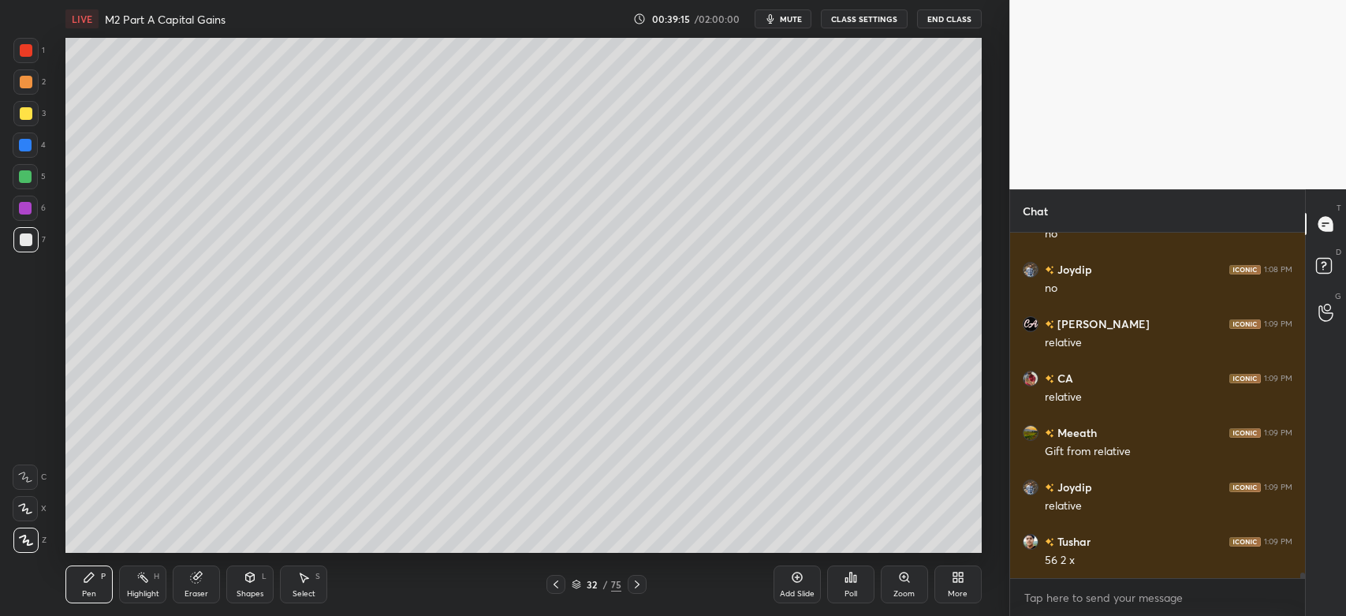
click at [253, 588] on div "Shapes L" at bounding box center [249, 584] width 47 height 38
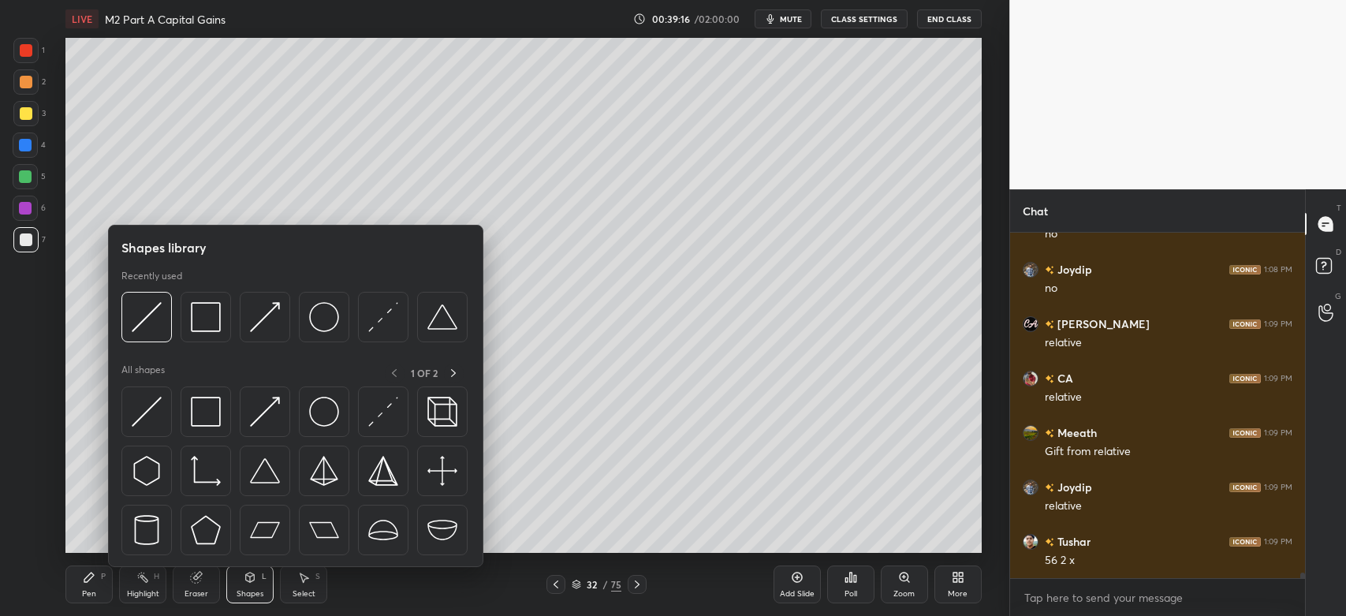
click at [146, 311] on img at bounding box center [147, 317] width 30 height 30
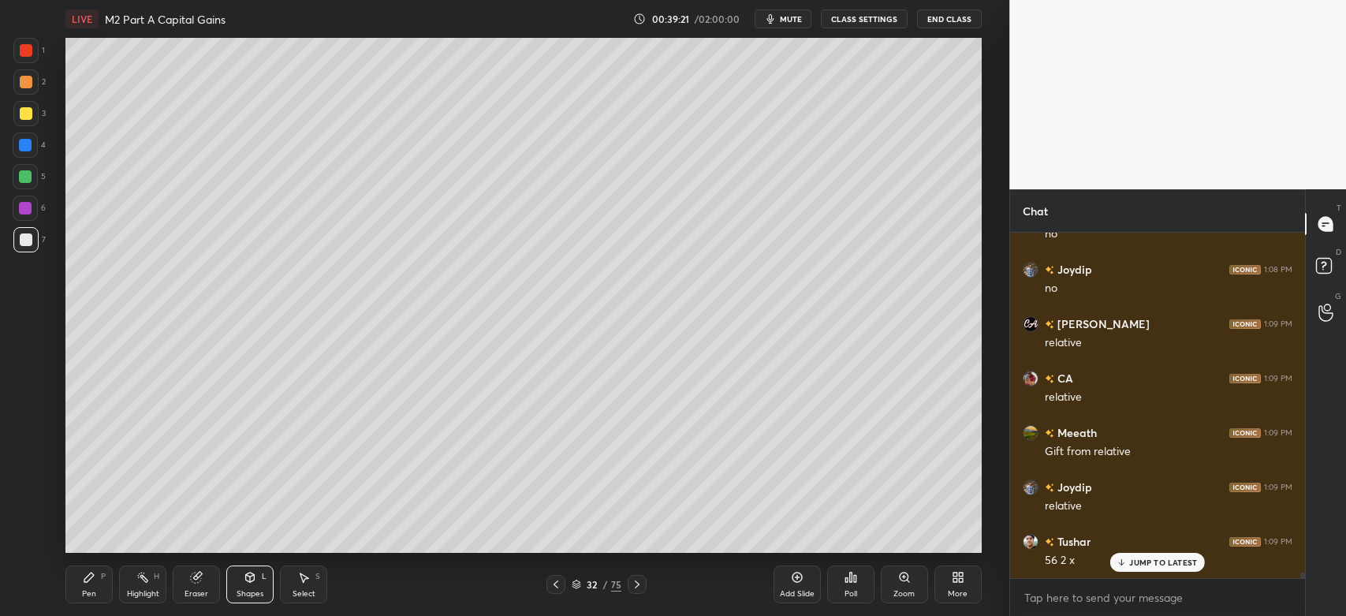
scroll to position [20313, 0]
click at [88, 581] on icon at bounding box center [88, 576] width 9 height 9
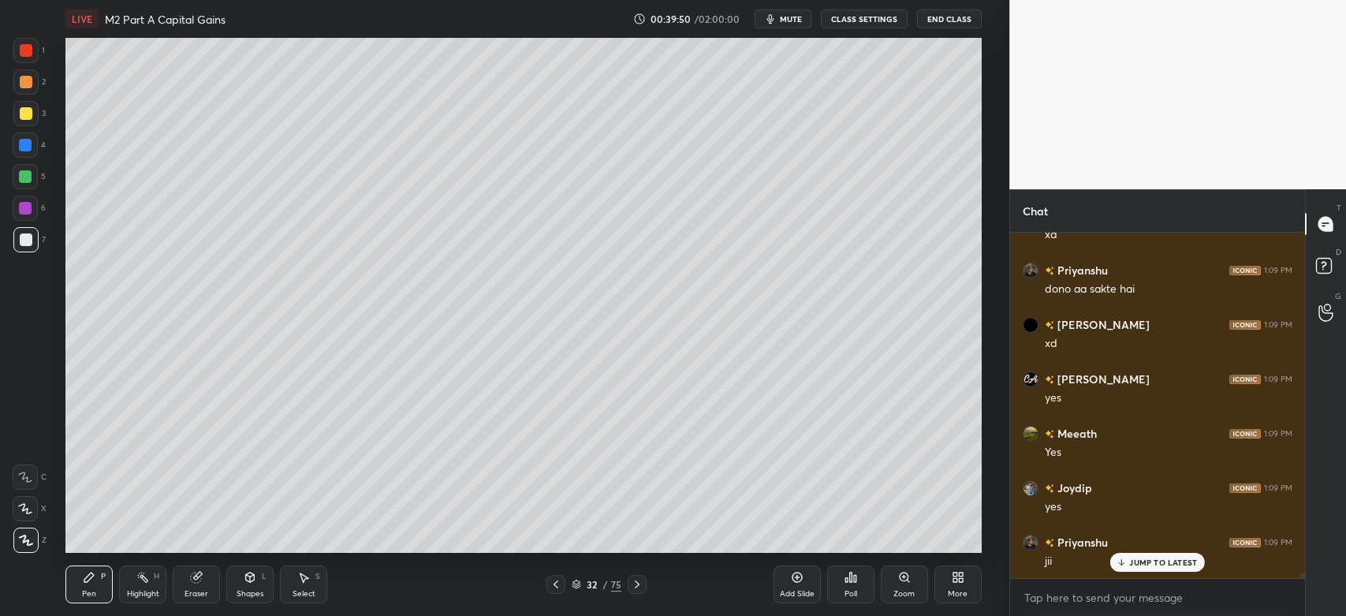
scroll to position [20965, 0]
click at [23, 116] on div at bounding box center [26, 113] width 13 height 13
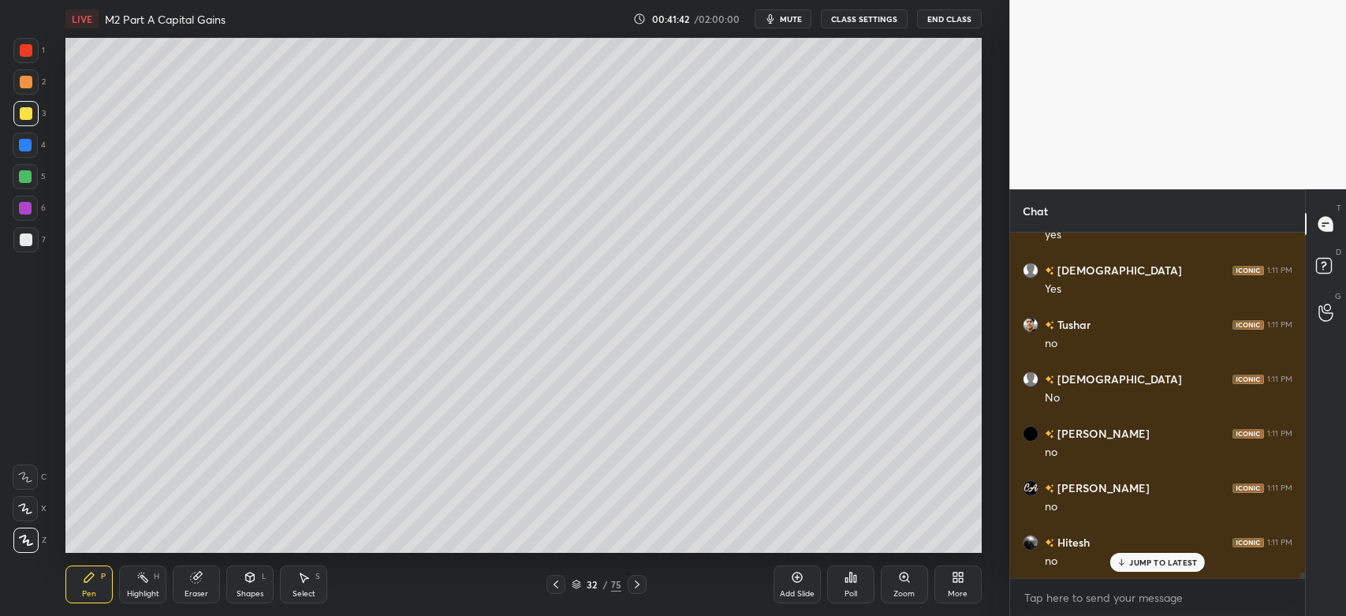
scroll to position [22574, 0]
click at [35, 237] on div at bounding box center [25, 239] width 25 height 25
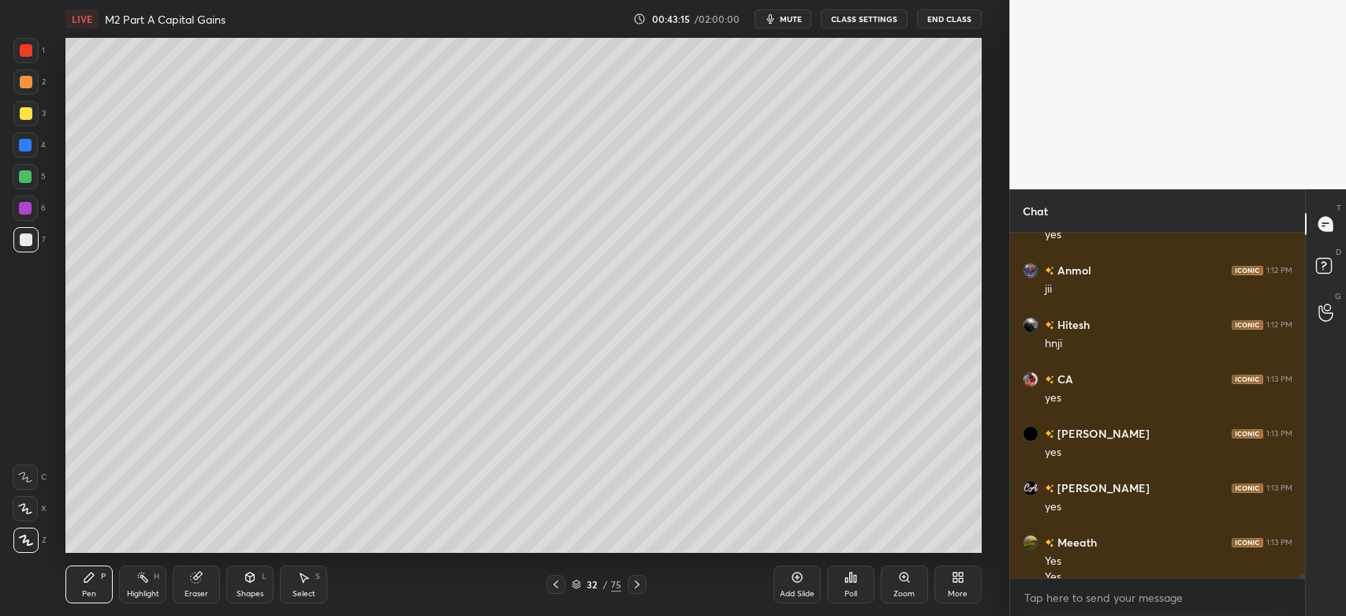
scroll to position [23695, 0]
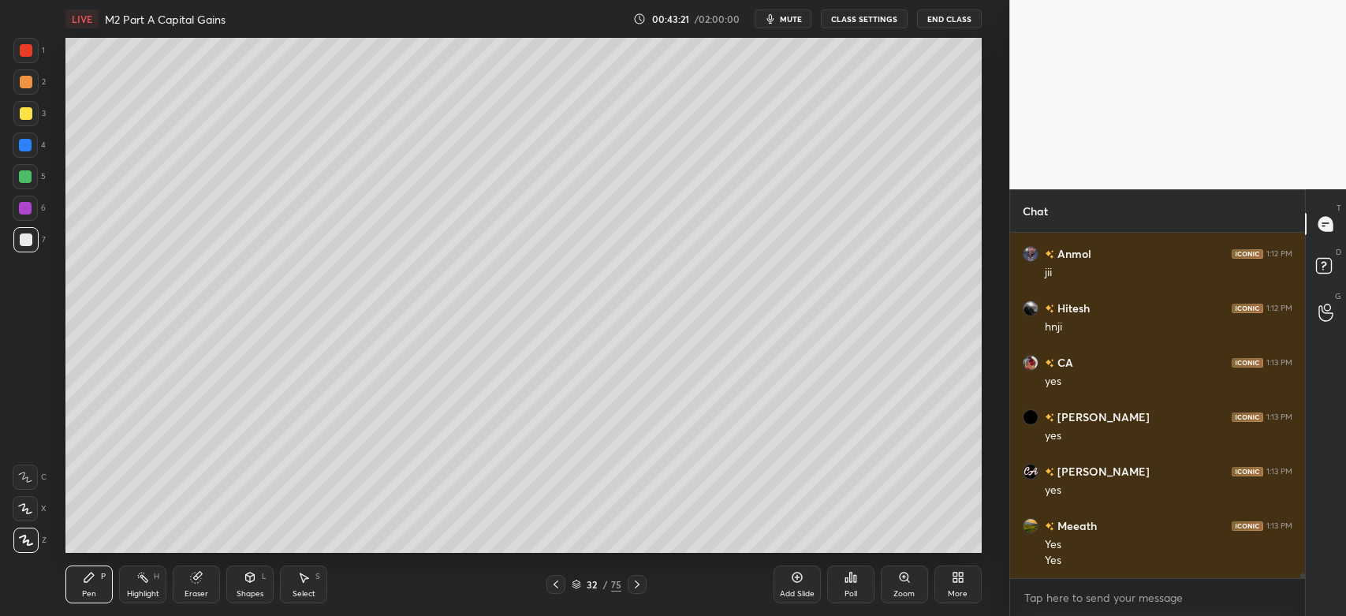
click at [199, 598] on div "Eraser" at bounding box center [196, 594] width 24 height 8
click at [91, 591] on div "Pen" at bounding box center [89, 594] width 14 height 8
click at [28, 479] on icon at bounding box center [25, 476] width 14 height 11
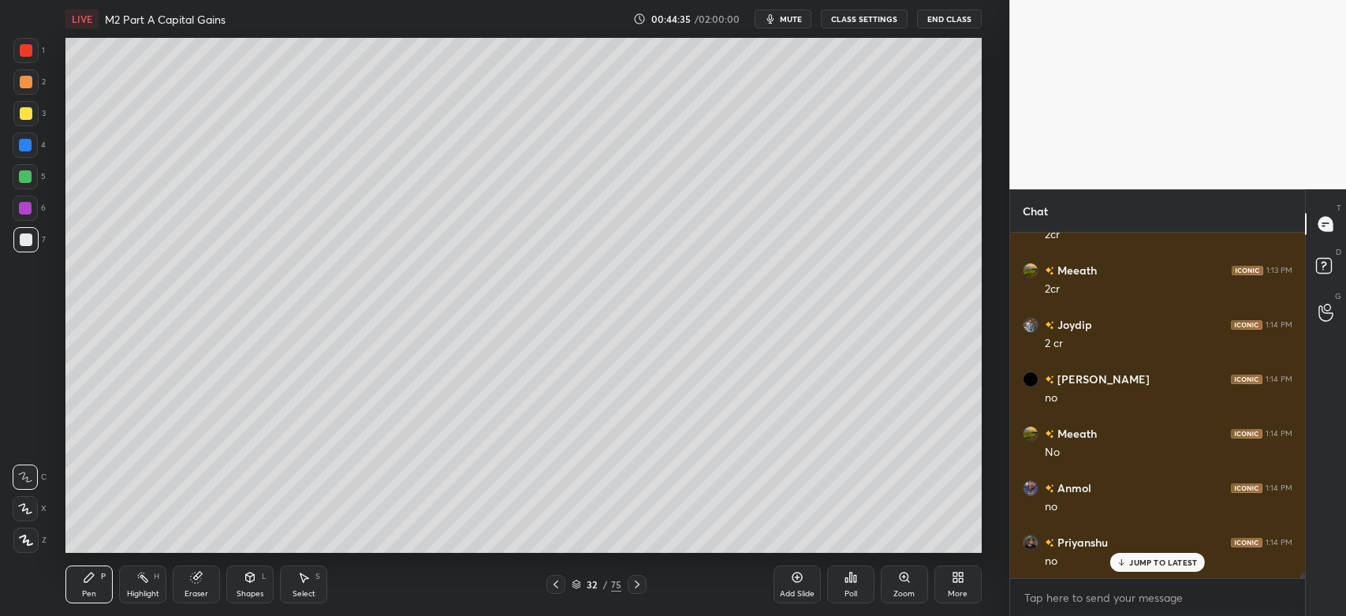
scroll to position [24510, 0]
click at [204, 591] on div "Eraser" at bounding box center [196, 594] width 24 height 8
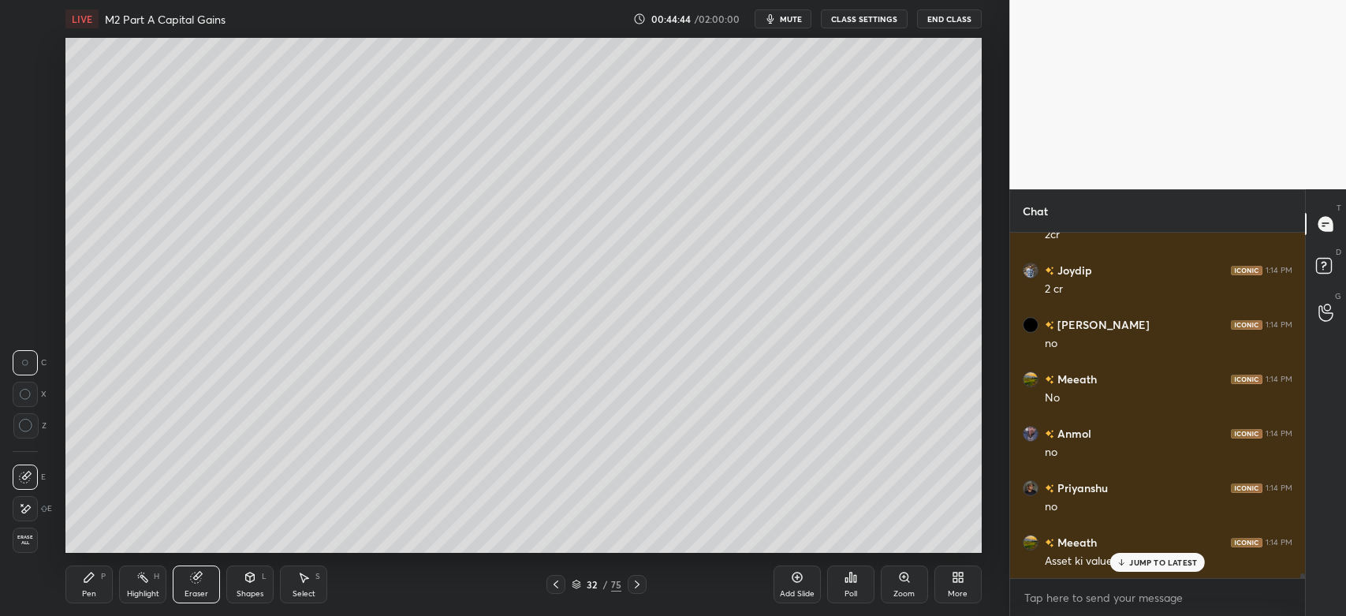
click at [95, 581] on icon at bounding box center [89, 577] width 13 height 13
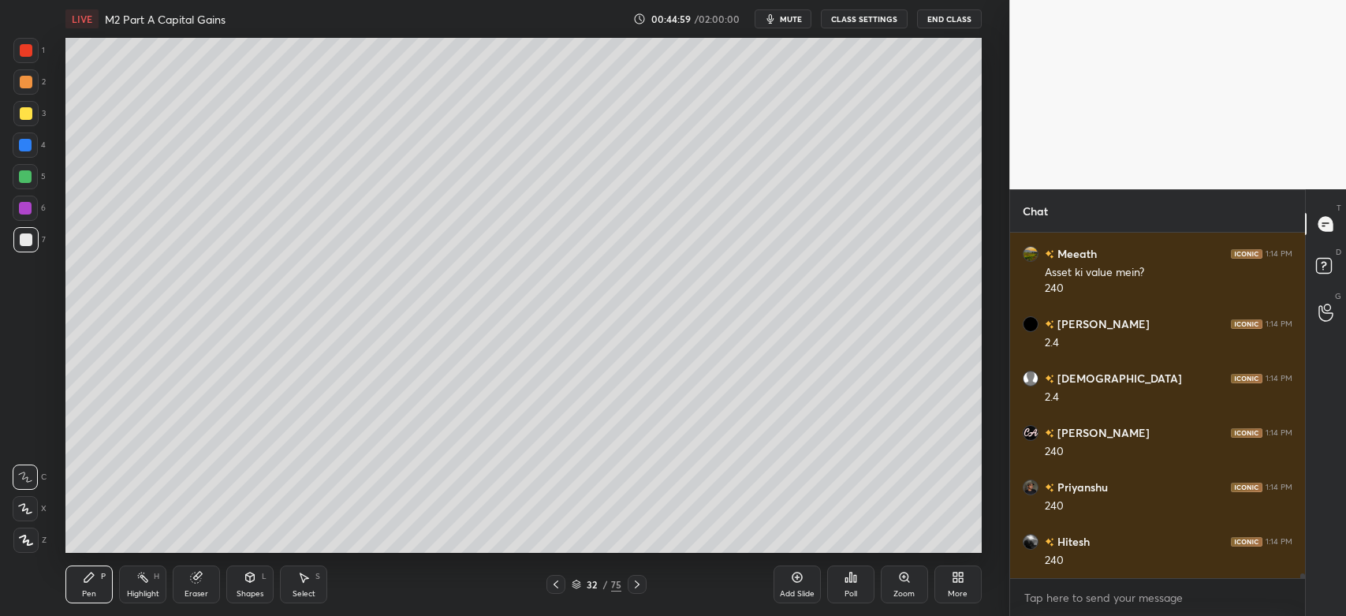
scroll to position [24852, 0]
click at [20, 116] on div at bounding box center [26, 113] width 13 height 13
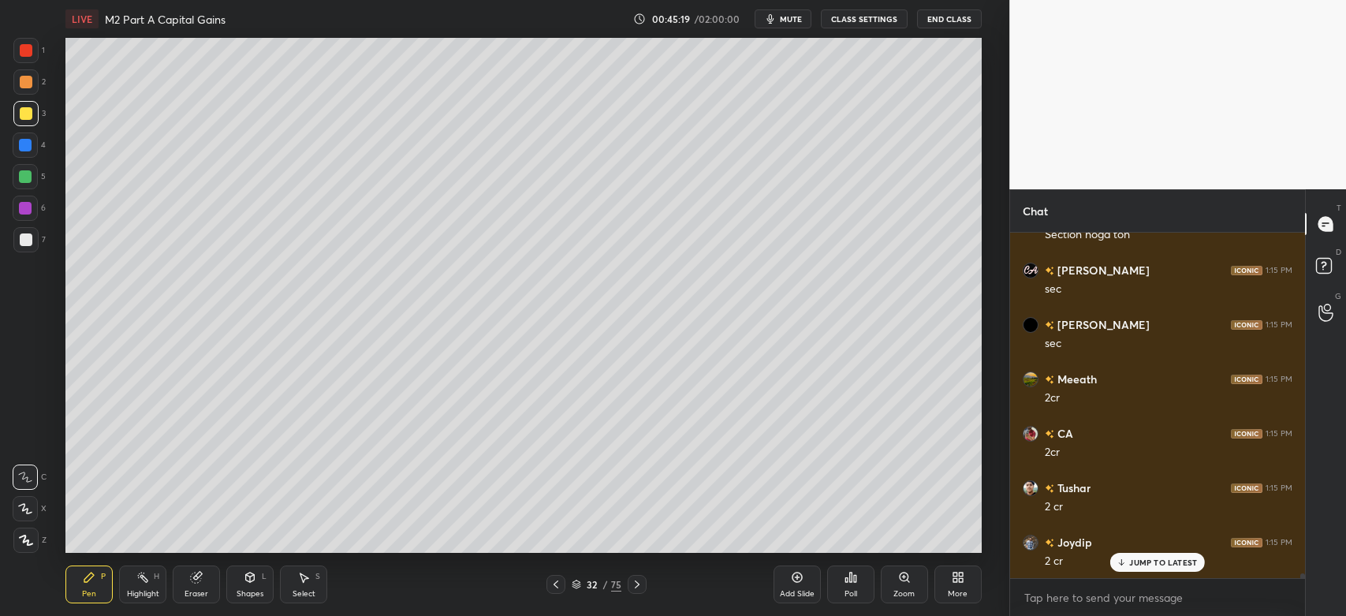
scroll to position [25343, 0]
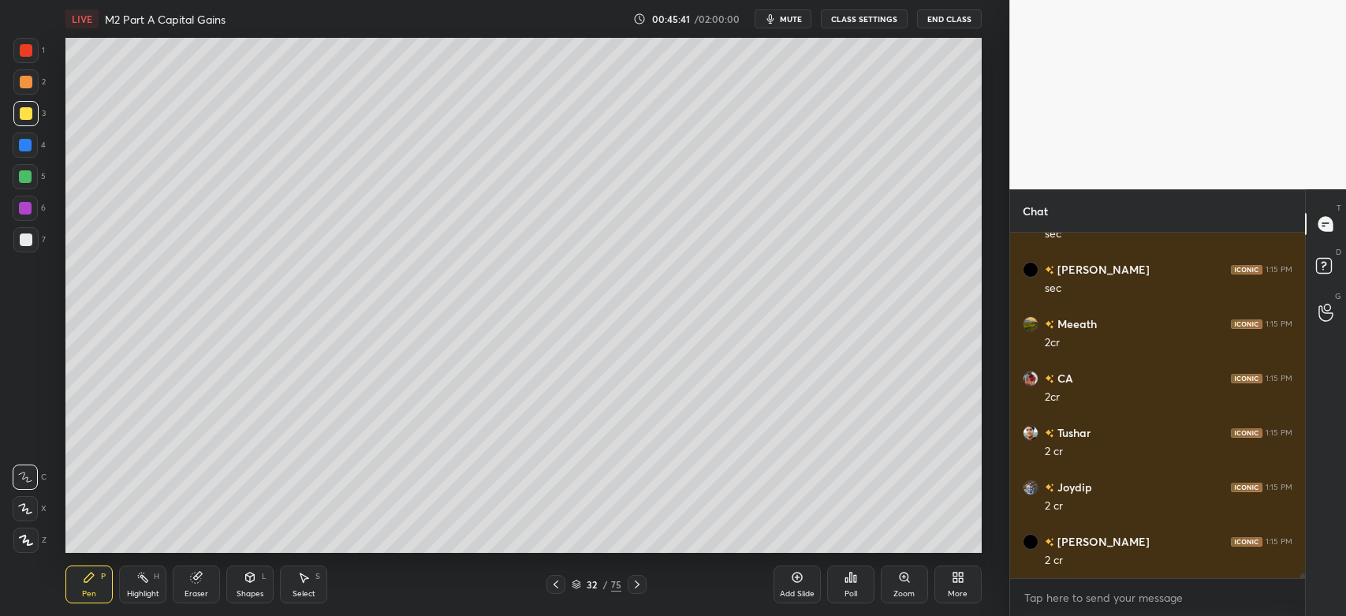
click at [25, 513] on icon at bounding box center [25, 508] width 14 height 11
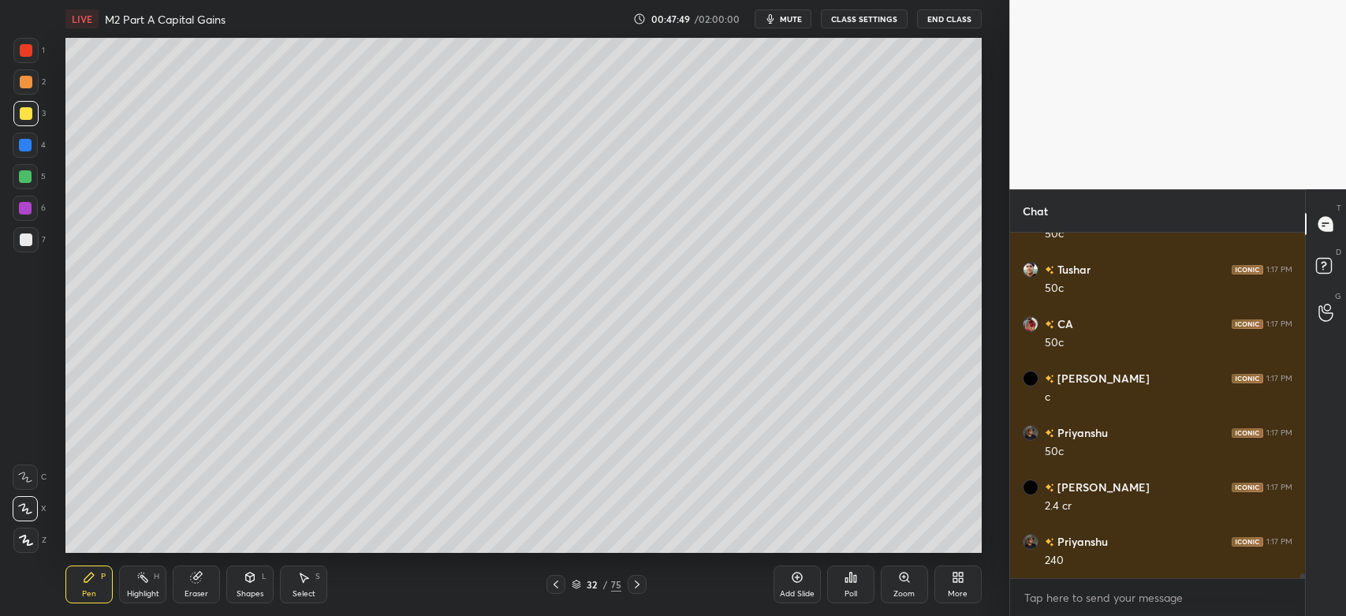
scroll to position [26935, 0]
click at [304, 590] on div "Select" at bounding box center [303, 594] width 23 height 8
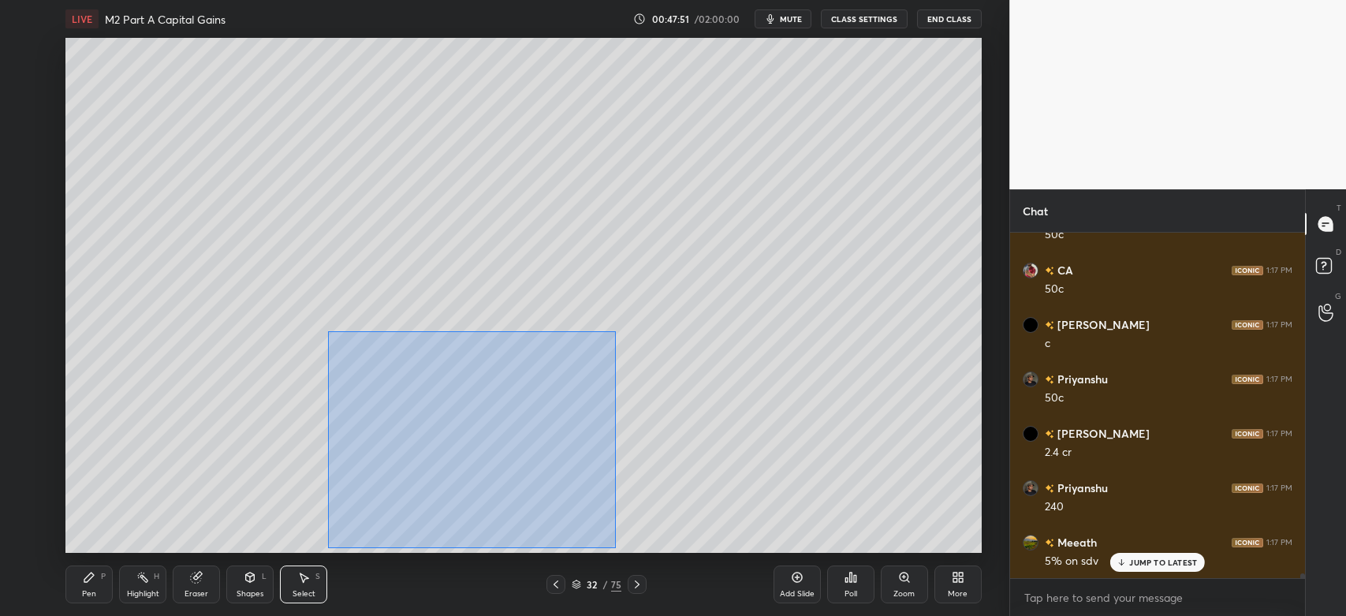
scroll to position [26990, 0]
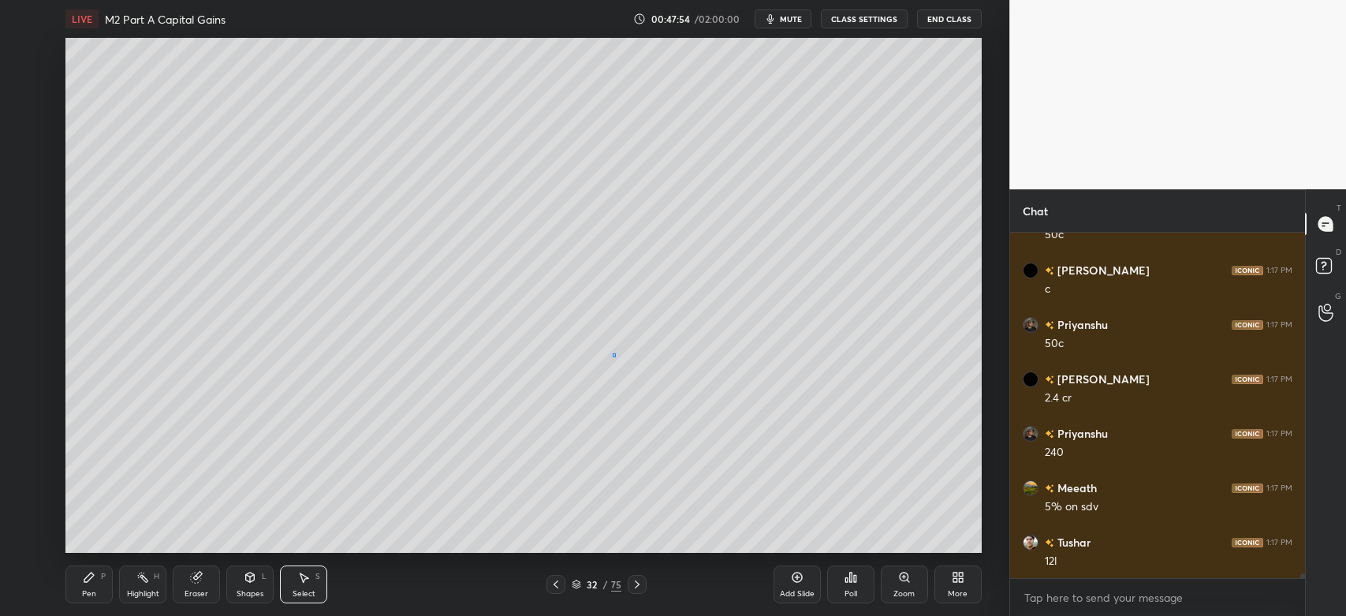
click at [610, 361] on div "0 ° Undo Copy Duplicate Duplicate to new slide Delete" at bounding box center [522, 295] width 915 height 515
click at [102, 587] on div "Pen P" at bounding box center [88, 584] width 47 height 38
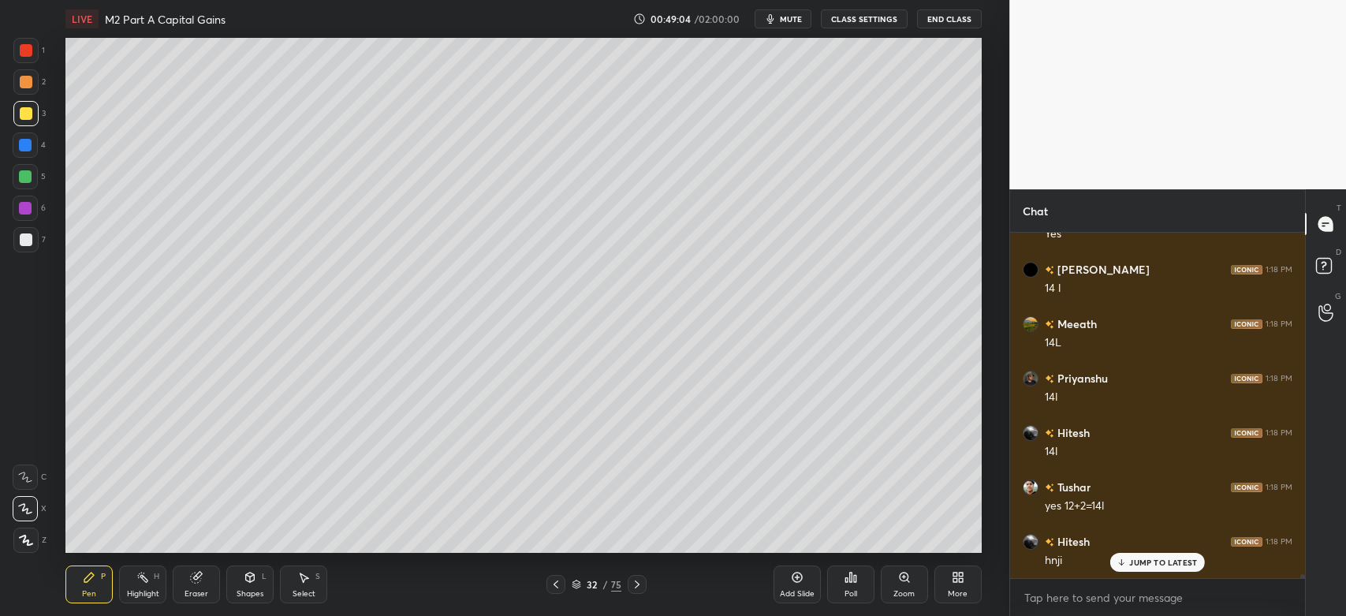
scroll to position [27534, 0]
click at [155, 584] on div "Highlight H" at bounding box center [142, 584] width 47 height 38
click at [158, 584] on div "Highlight H" at bounding box center [142, 584] width 47 height 38
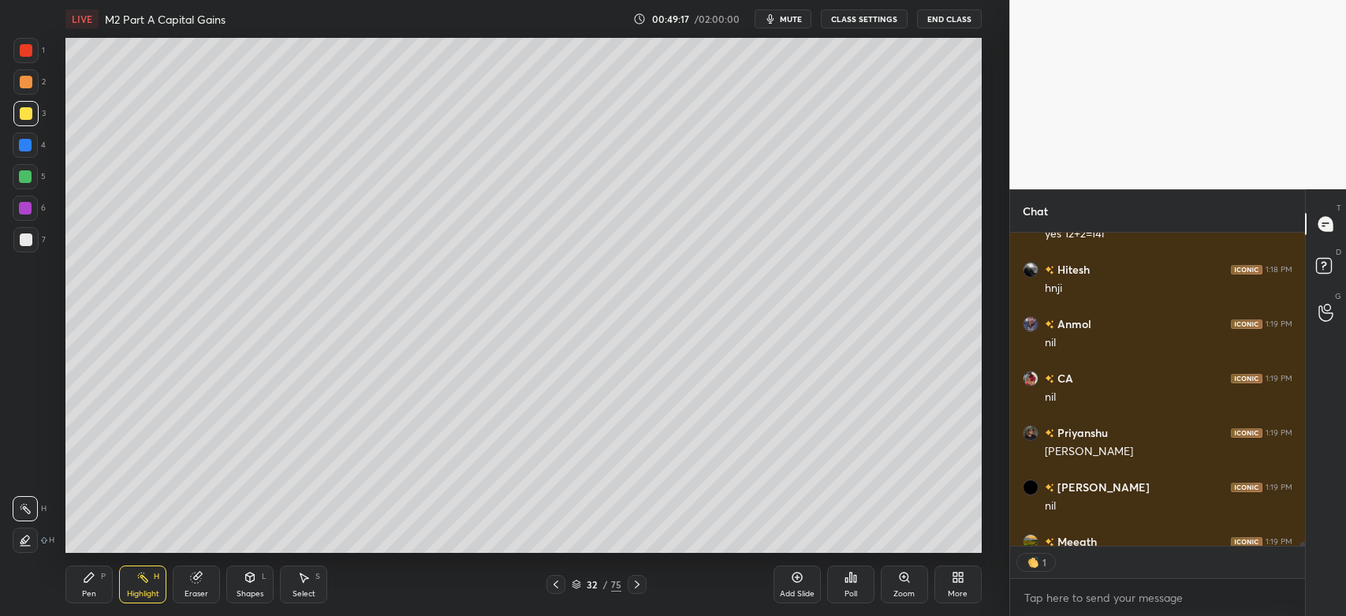
scroll to position [5, 5]
click at [88, 586] on div "Pen P" at bounding box center [88, 584] width 47 height 38
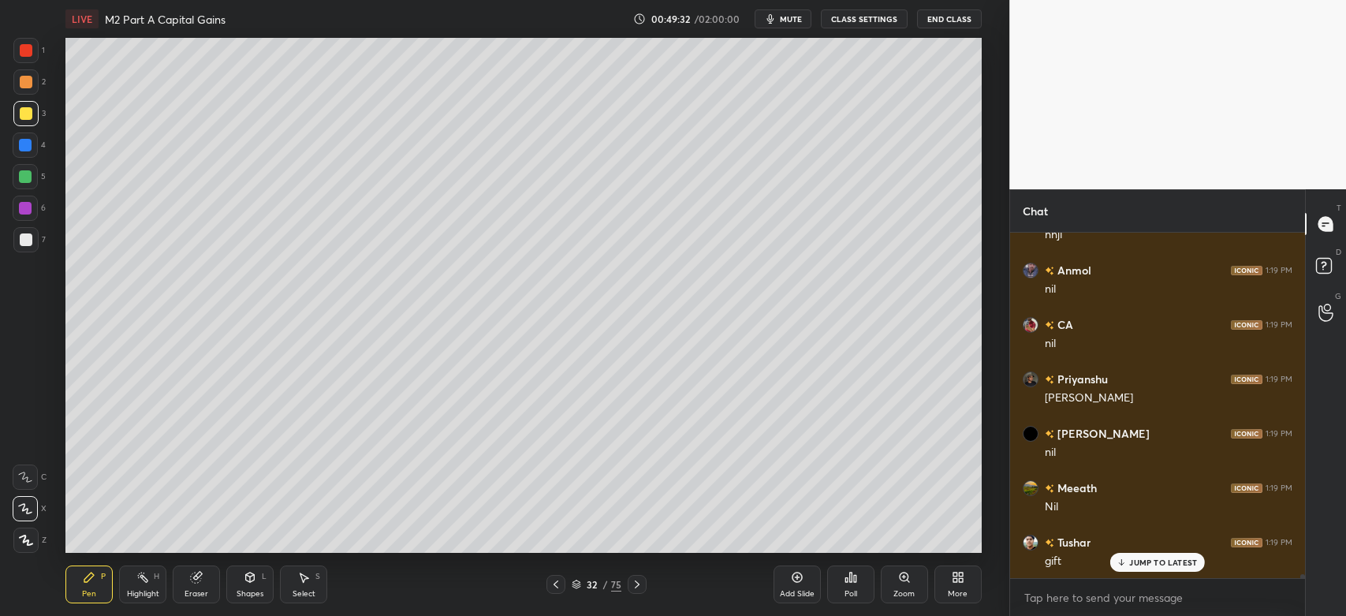
scroll to position [341, 290]
click at [124, 605] on div "Pen P Highlight H Eraser Shapes L Select S 32 / 75 Add Slide Poll Zoom More" at bounding box center [522, 584] width 915 height 63
click at [133, 594] on div "Highlight" at bounding box center [143, 594] width 32 height 8
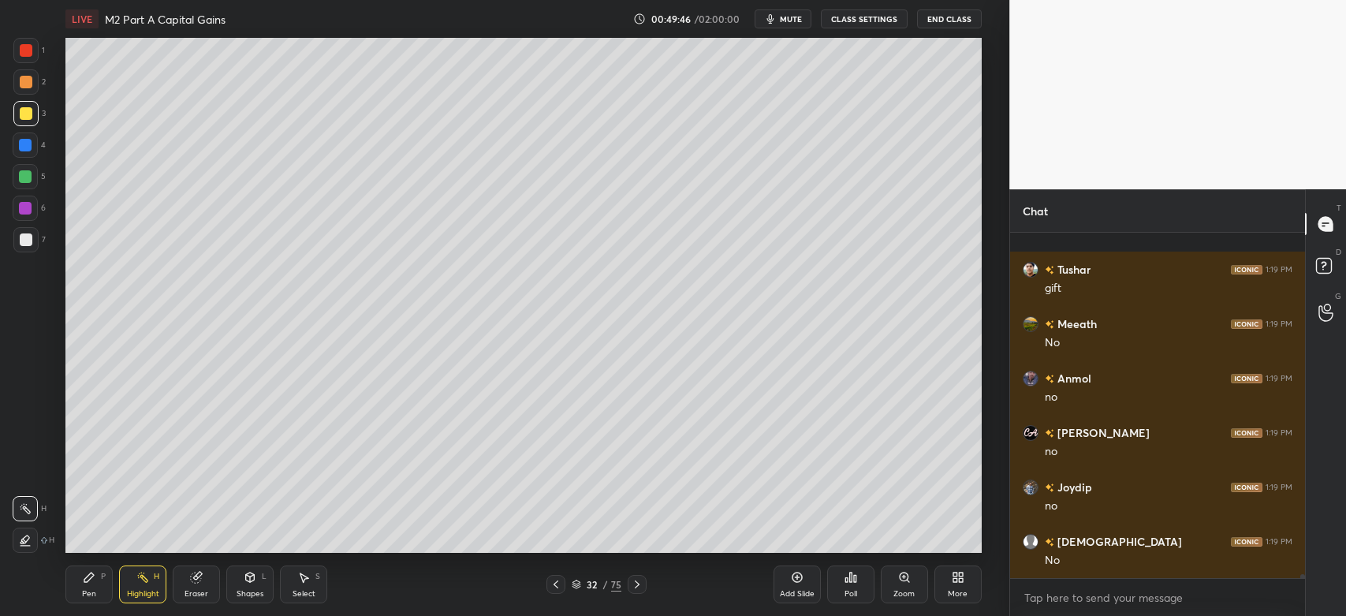
scroll to position [28187, 0]
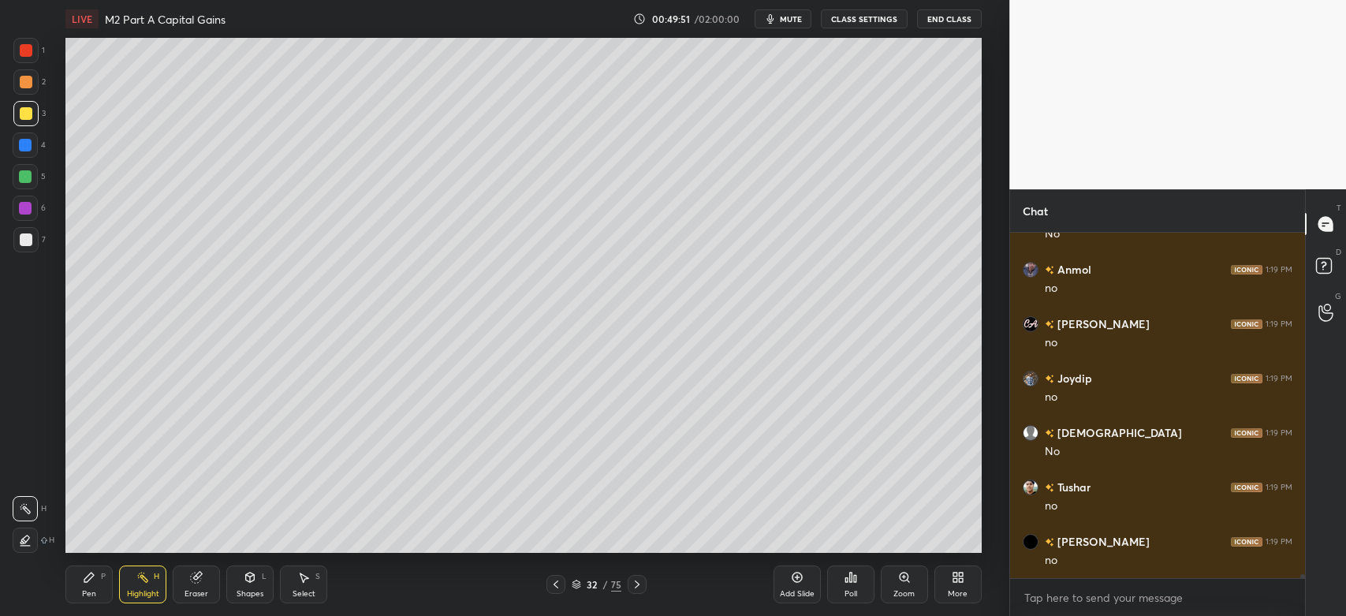
click at [26, 86] on div at bounding box center [26, 82] width 13 height 13
click at [155, 583] on div "Highlight H" at bounding box center [142, 584] width 47 height 38
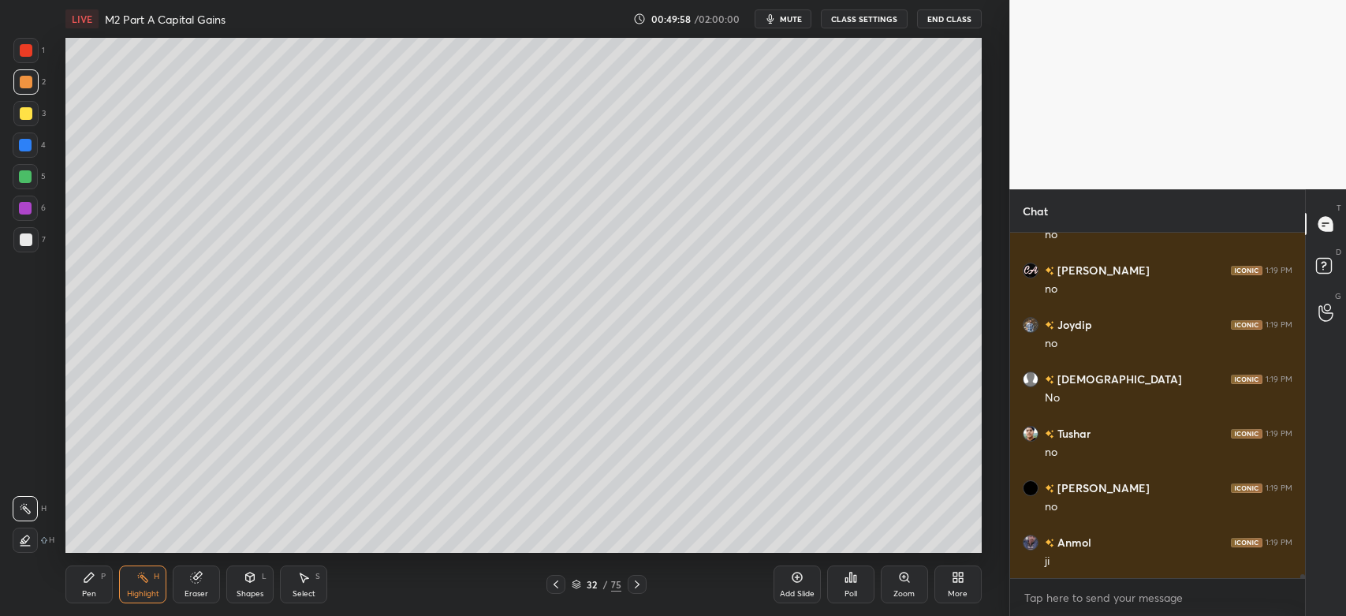
scroll to position [28295, 0]
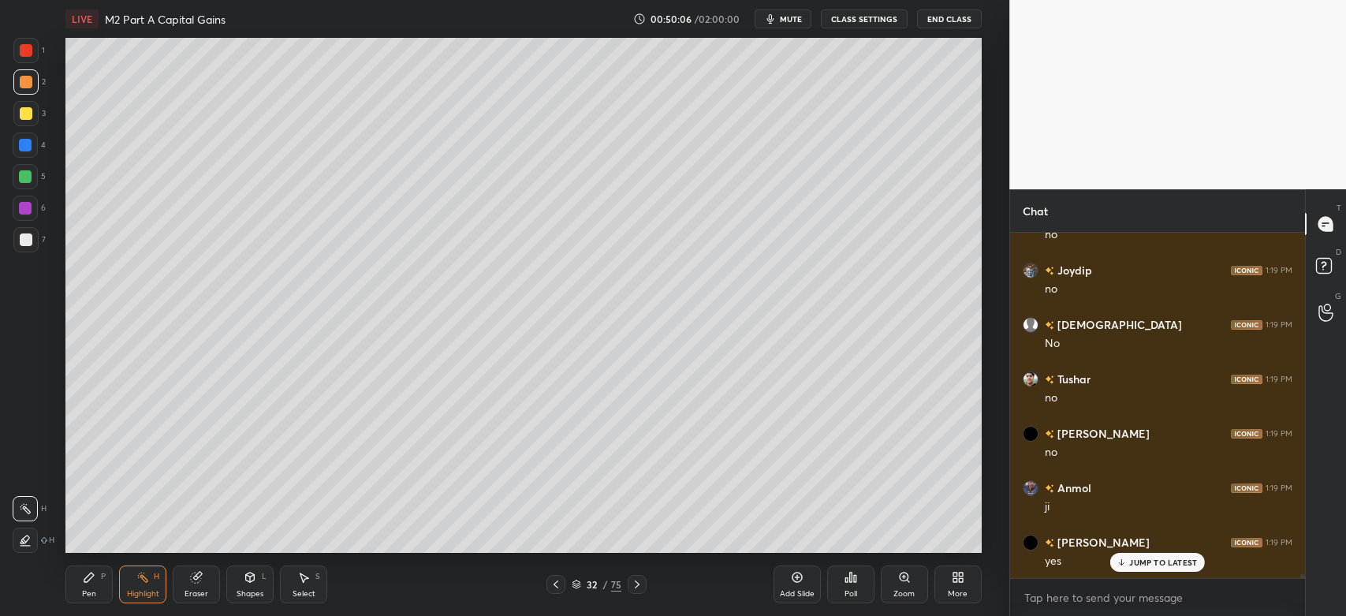
click at [86, 577] on icon at bounding box center [89, 577] width 13 height 13
click at [38, 118] on div at bounding box center [25, 113] width 25 height 25
click at [145, 580] on rect at bounding box center [144, 579] width 8 height 8
click at [21, 240] on div at bounding box center [26, 239] width 13 height 13
click at [71, 598] on div "Pen P" at bounding box center [88, 584] width 47 height 38
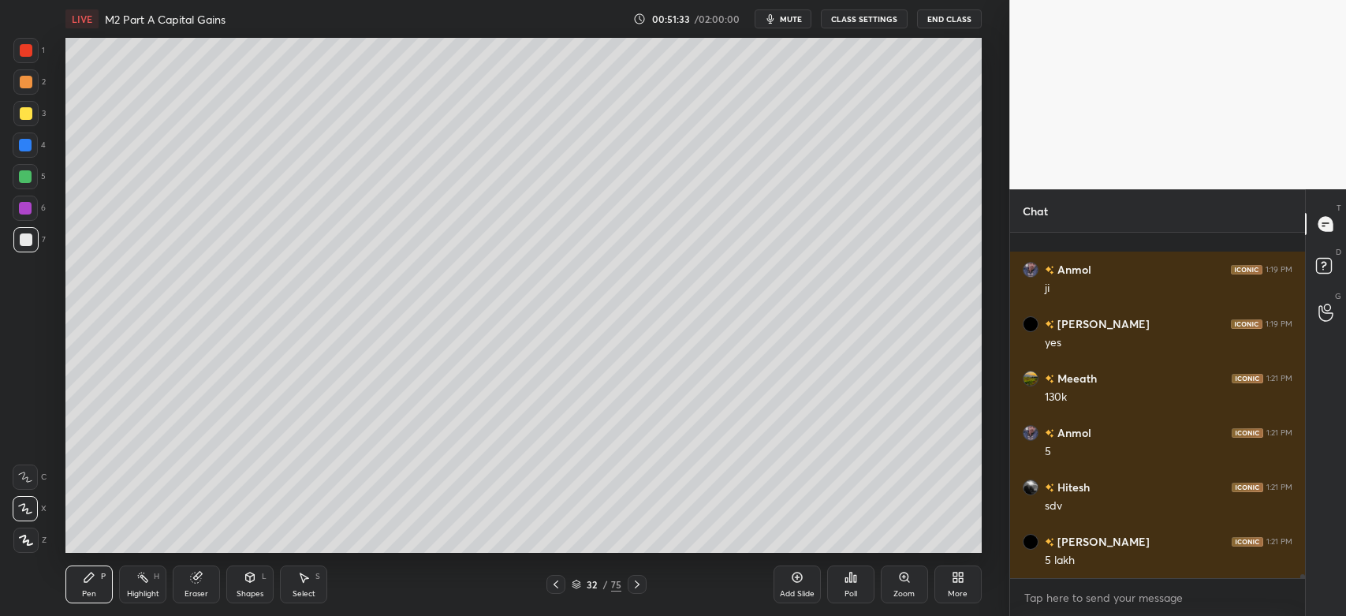
scroll to position [28622, 0]
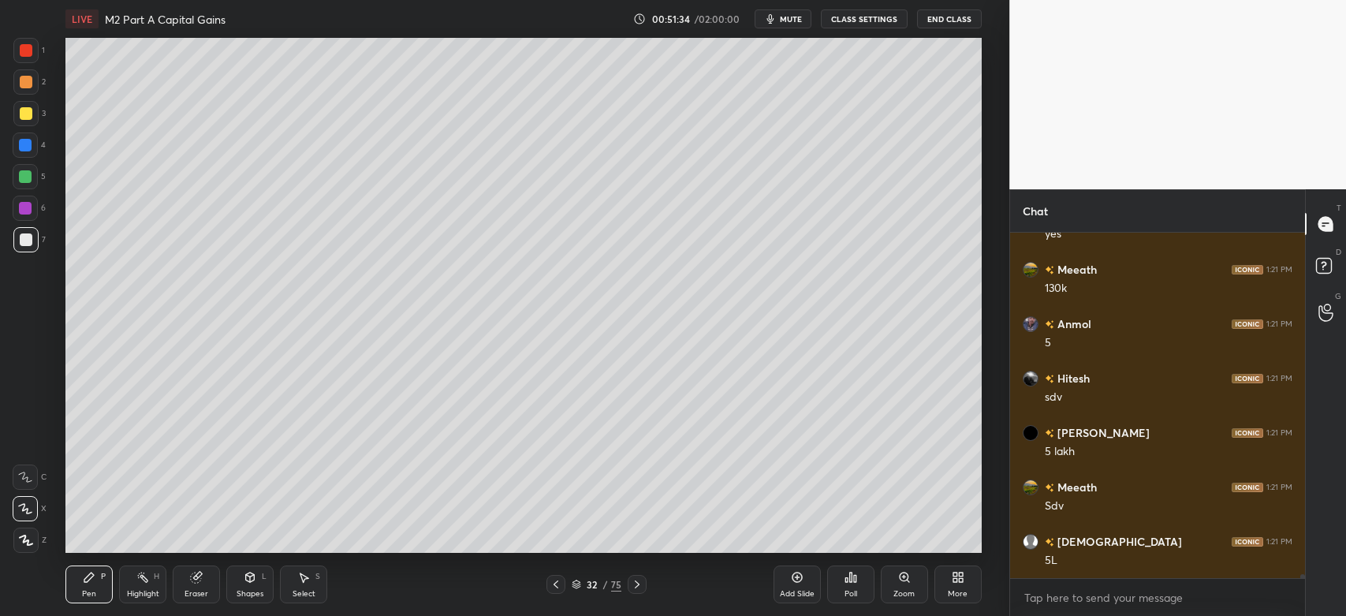
click at [20, 116] on div at bounding box center [26, 113] width 13 height 13
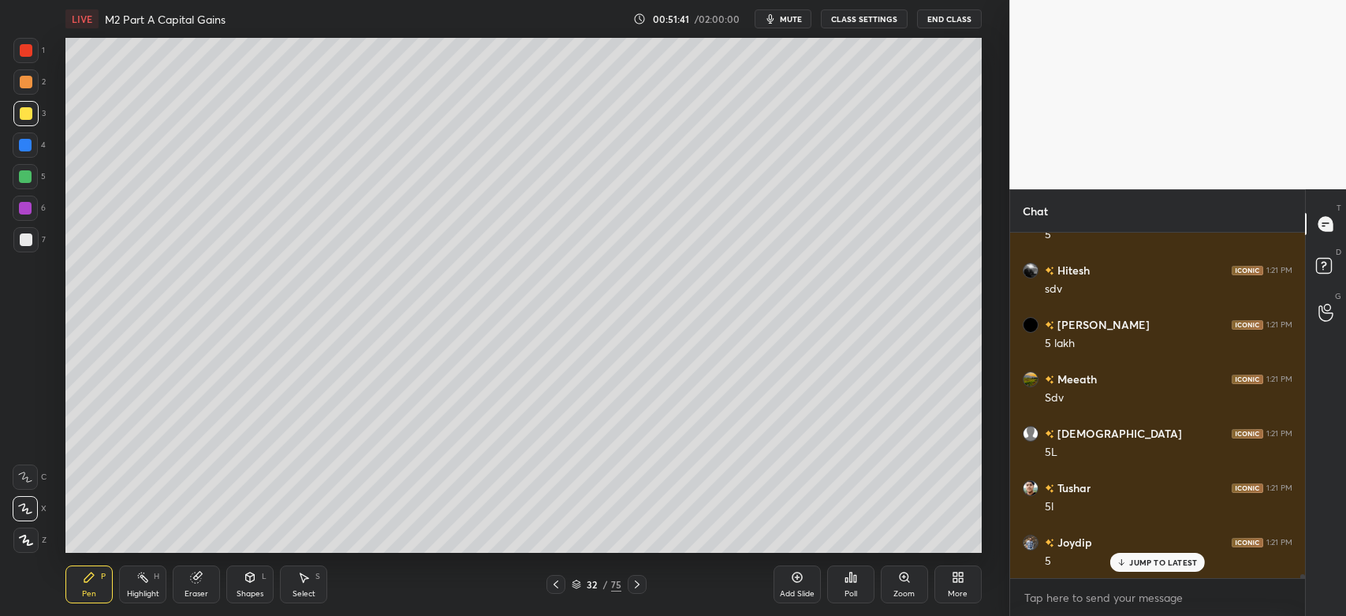
click at [5, 246] on div "1 2 3 4 5 6 7 C X Z C X Z E E Erase all H H" at bounding box center [25, 295] width 50 height 515
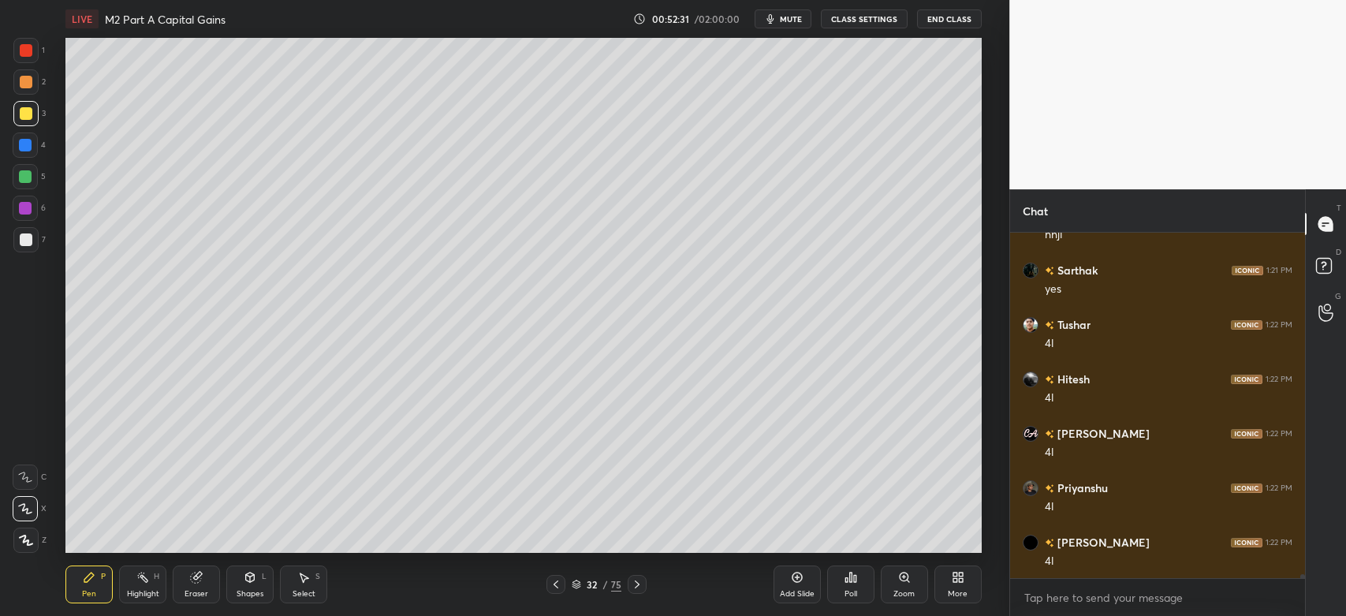
scroll to position [29221, 0]
click at [146, 591] on div "Highlight" at bounding box center [143, 594] width 32 height 8
click at [91, 579] on icon at bounding box center [88, 576] width 9 height 9
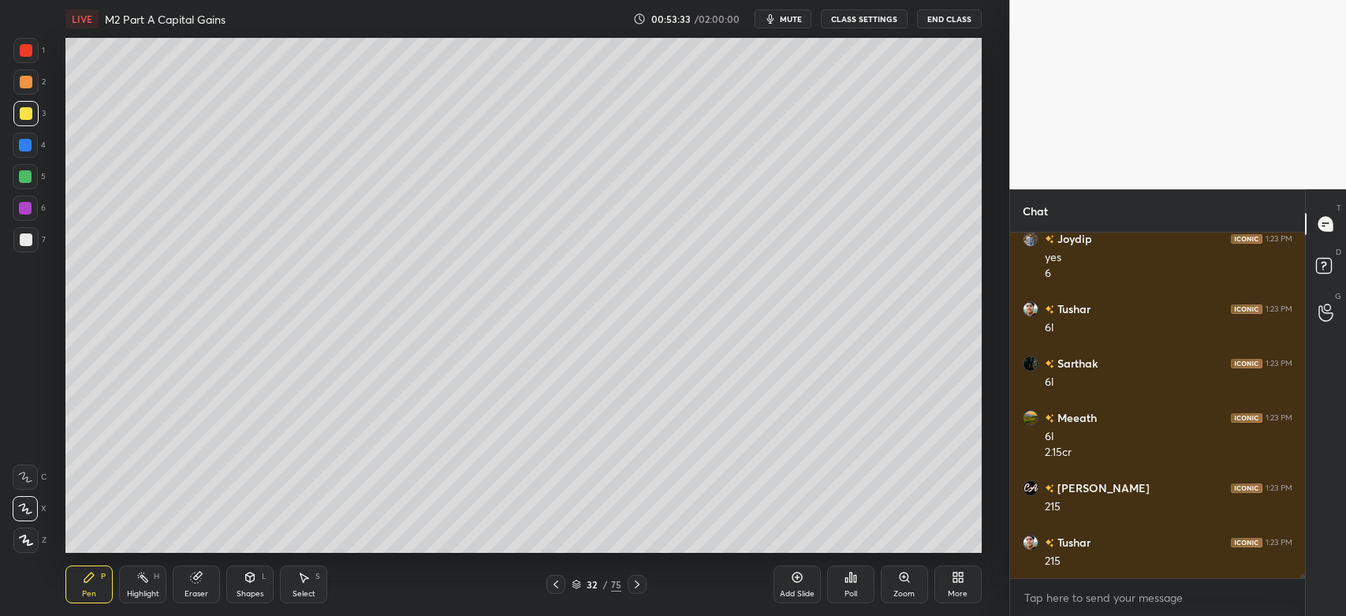
scroll to position [30123, 0]
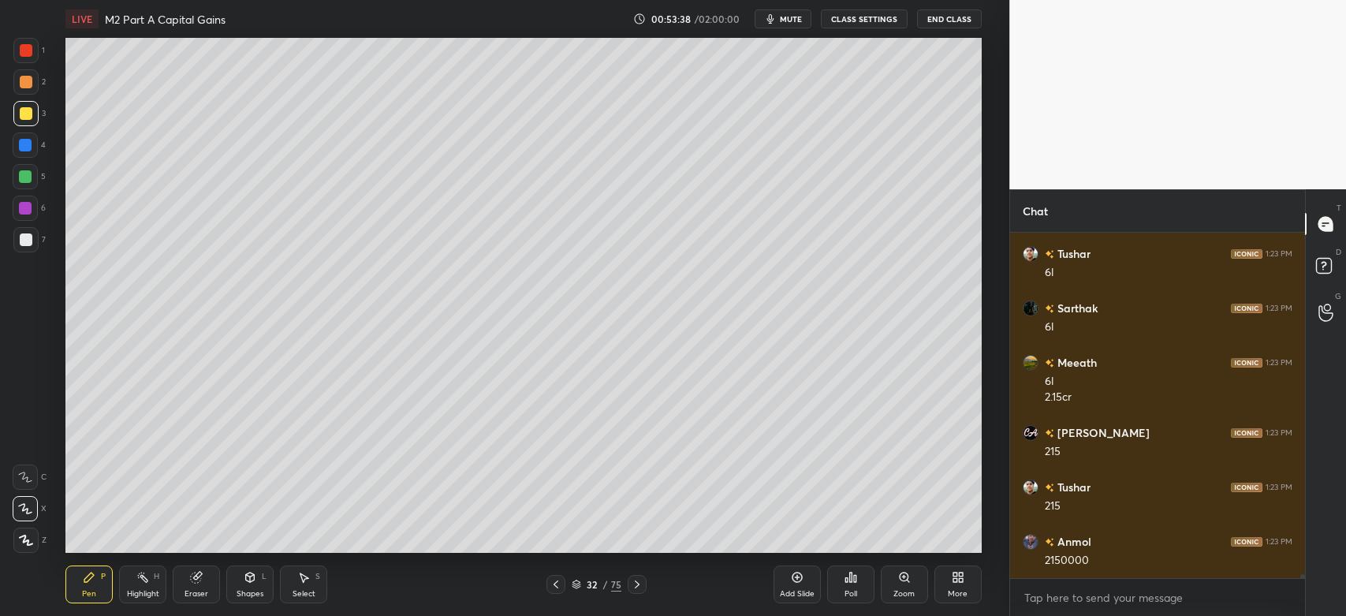
click at [725, 554] on div "Pen P Highlight H Eraser Shapes L Select S 32 / 75 Add Slide Poll Zoom More" at bounding box center [522, 584] width 915 height 63
click at [738, 558] on div "Pen P Highlight H Eraser Shapes L Select S 32 / 75 Add Slide Poll Zoom More" at bounding box center [522, 584] width 915 height 63
click at [742, 562] on div "Pen P Highlight H Eraser Shapes L Select S 32 / 75 Add Slide Poll Zoom More" at bounding box center [522, 584] width 915 height 63
click at [744, 555] on div "Pen P Highlight H Eraser Shapes L Select S 32 / 75 Add Slide Poll Zoom More" at bounding box center [522, 584] width 915 height 63
click at [753, 554] on div "Pen P Highlight H Eraser Shapes L Select S 32 / 75 Add Slide Poll Zoom More" at bounding box center [522, 584] width 915 height 63
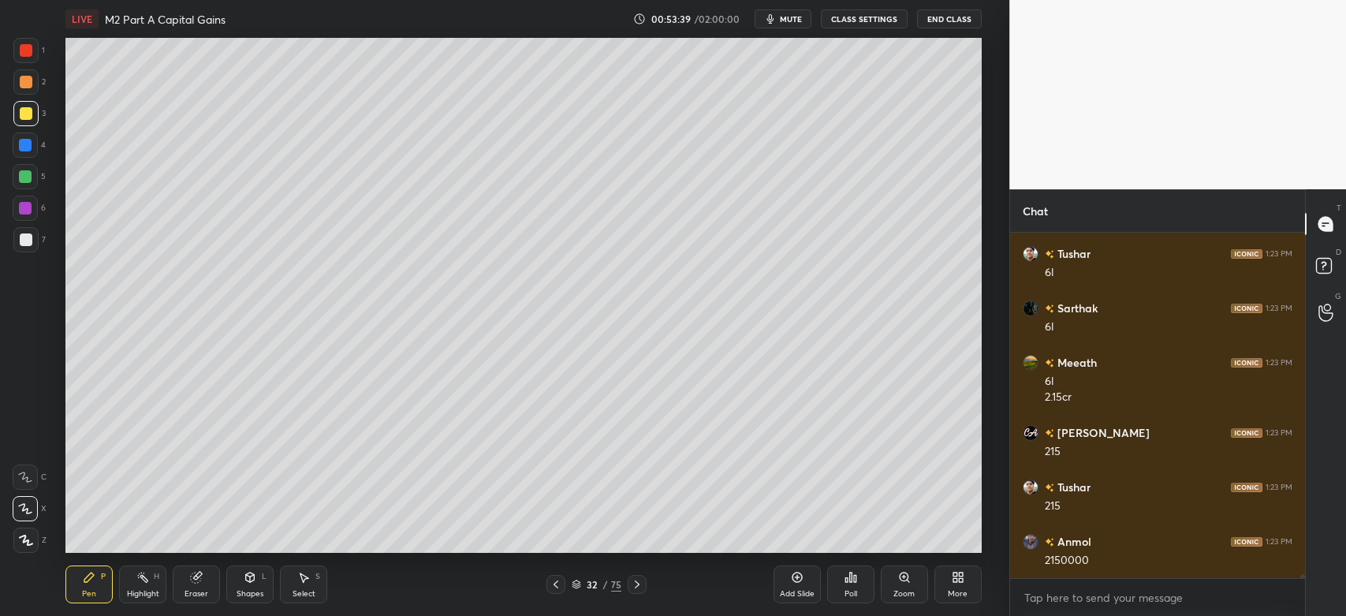
click at [746, 557] on div "Pen P Highlight H Eraser Shapes L Select S 32 / 75 Add Slide Poll Zoom More" at bounding box center [522, 584] width 915 height 63
click at [311, 588] on div "Select S" at bounding box center [303, 584] width 47 height 38
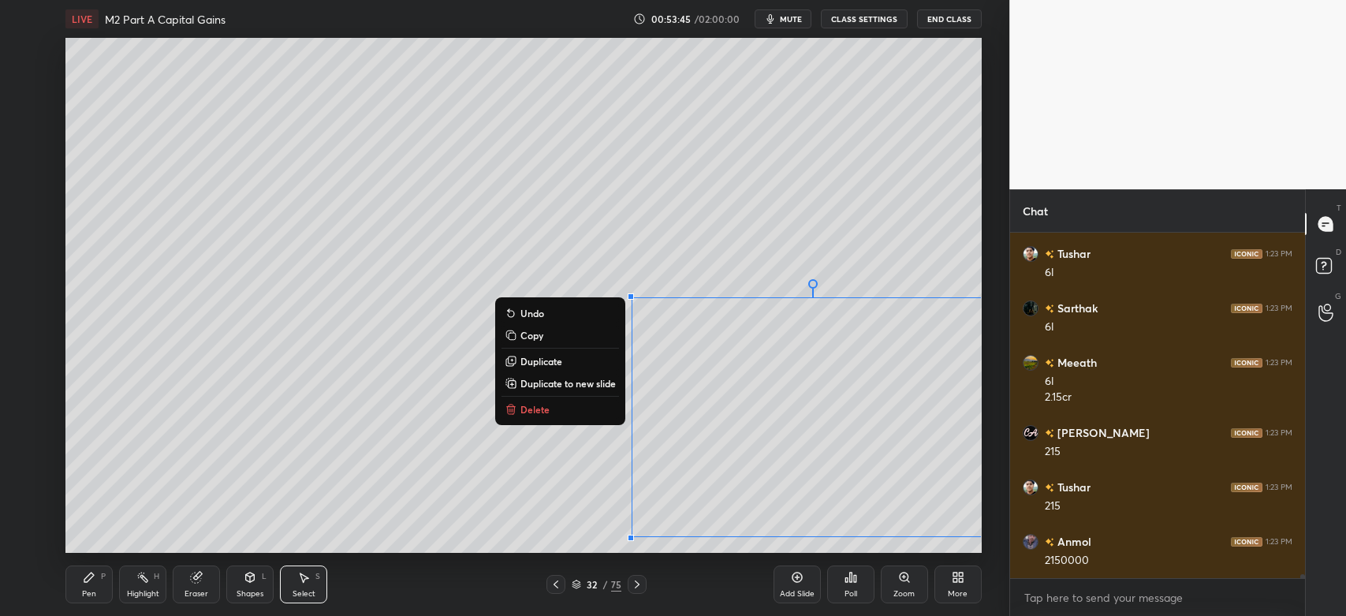
click at [575, 471] on div "0 ° Undo Copy Duplicate Duplicate to new slide Delete" at bounding box center [522, 295] width 915 height 515
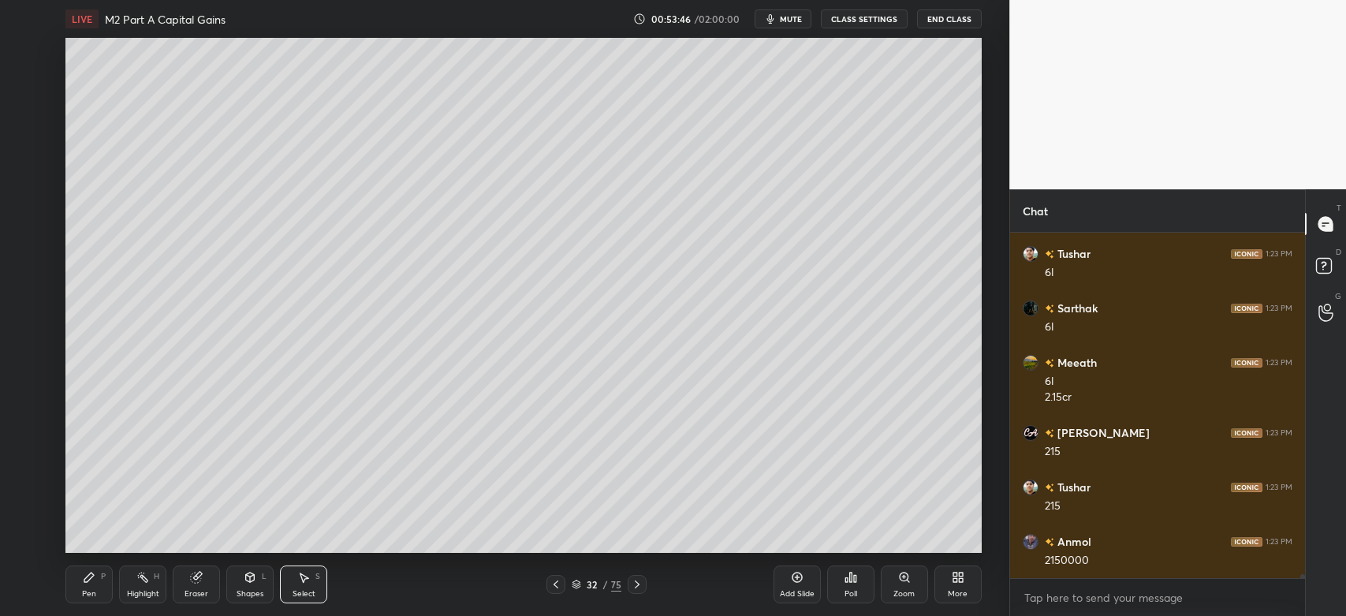
click at [89, 591] on div "Pen" at bounding box center [89, 594] width 14 height 8
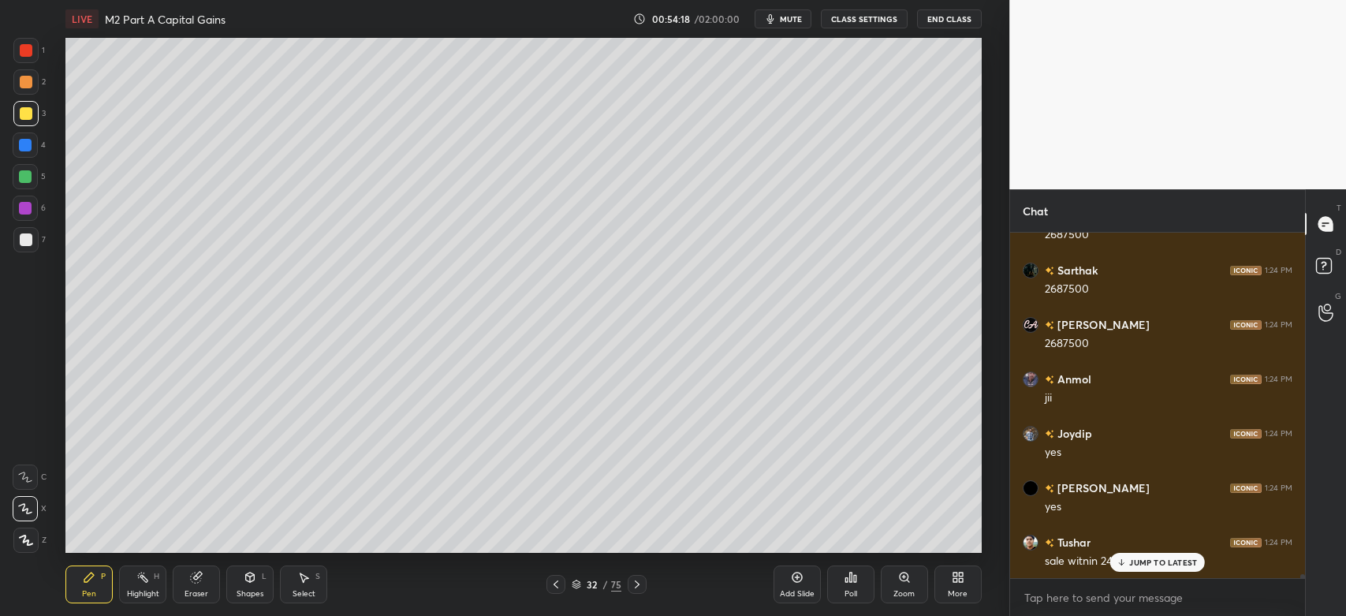
scroll to position [30628, 0]
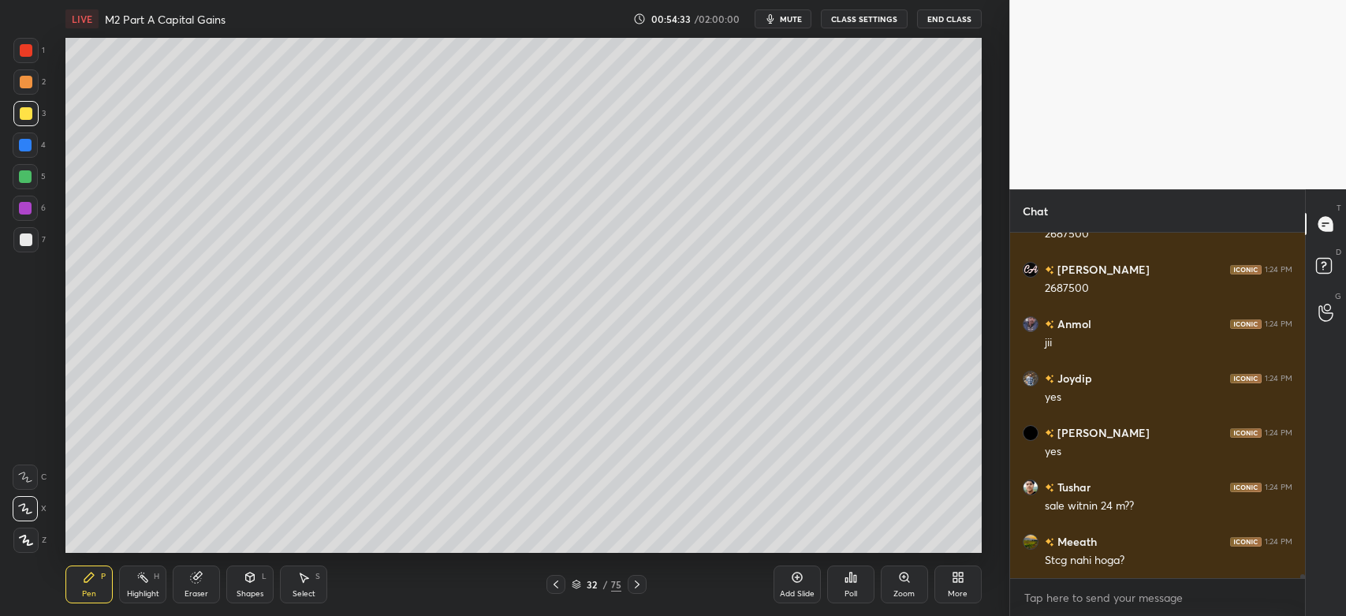
click at [210, 591] on div "Eraser" at bounding box center [196, 584] width 47 height 38
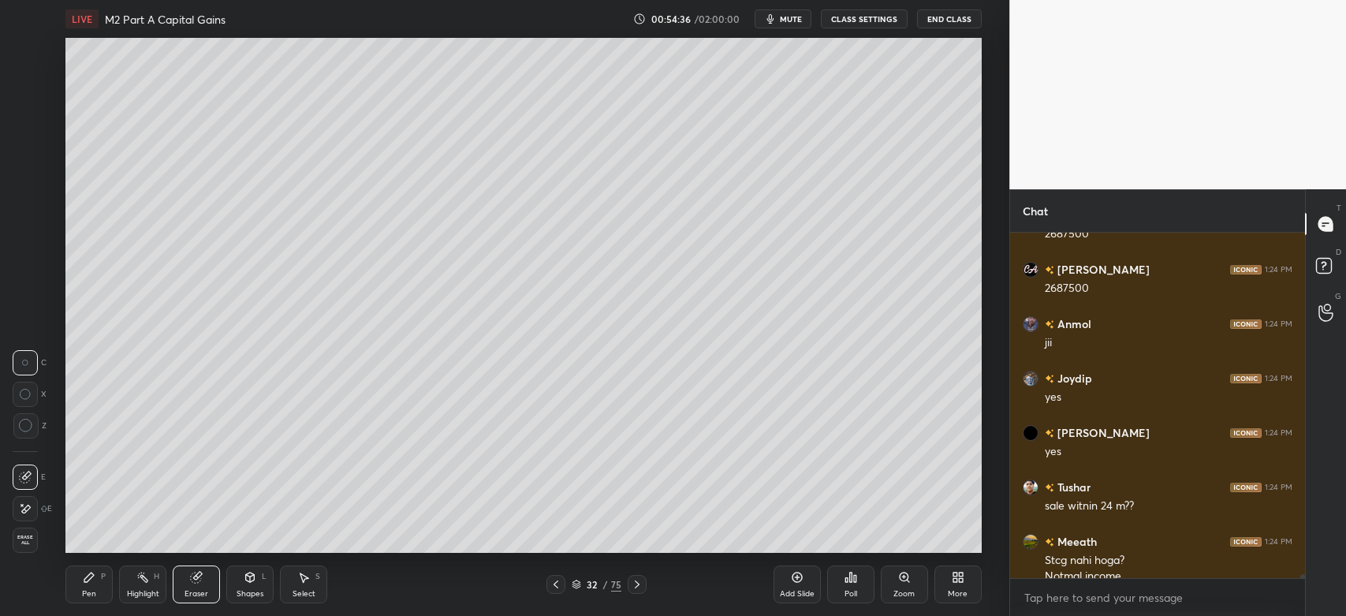
scroll to position [30643, 0]
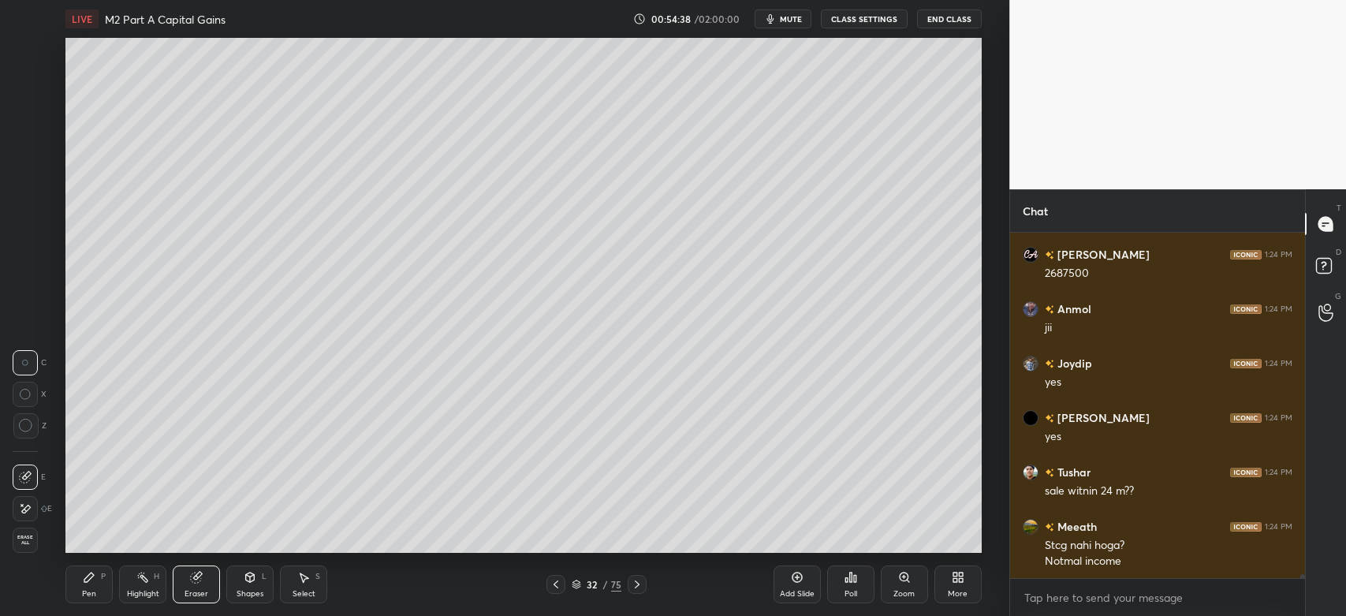
click at [95, 590] on div "Pen" at bounding box center [89, 594] width 14 height 8
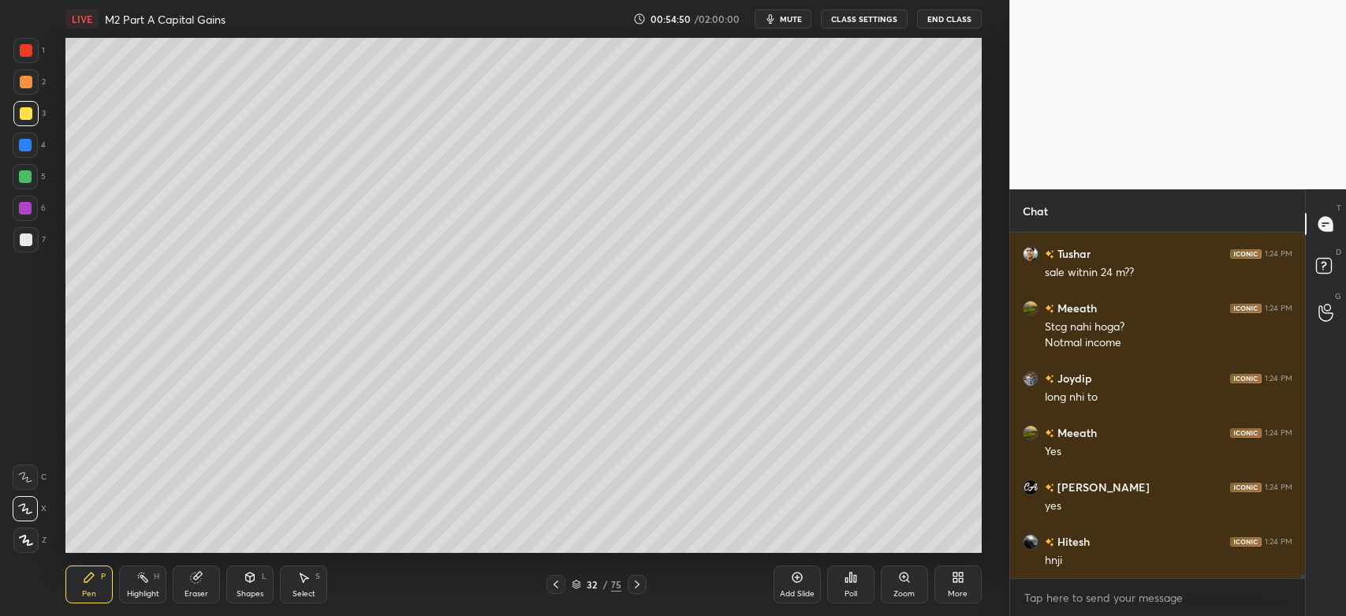
scroll to position [30915, 0]
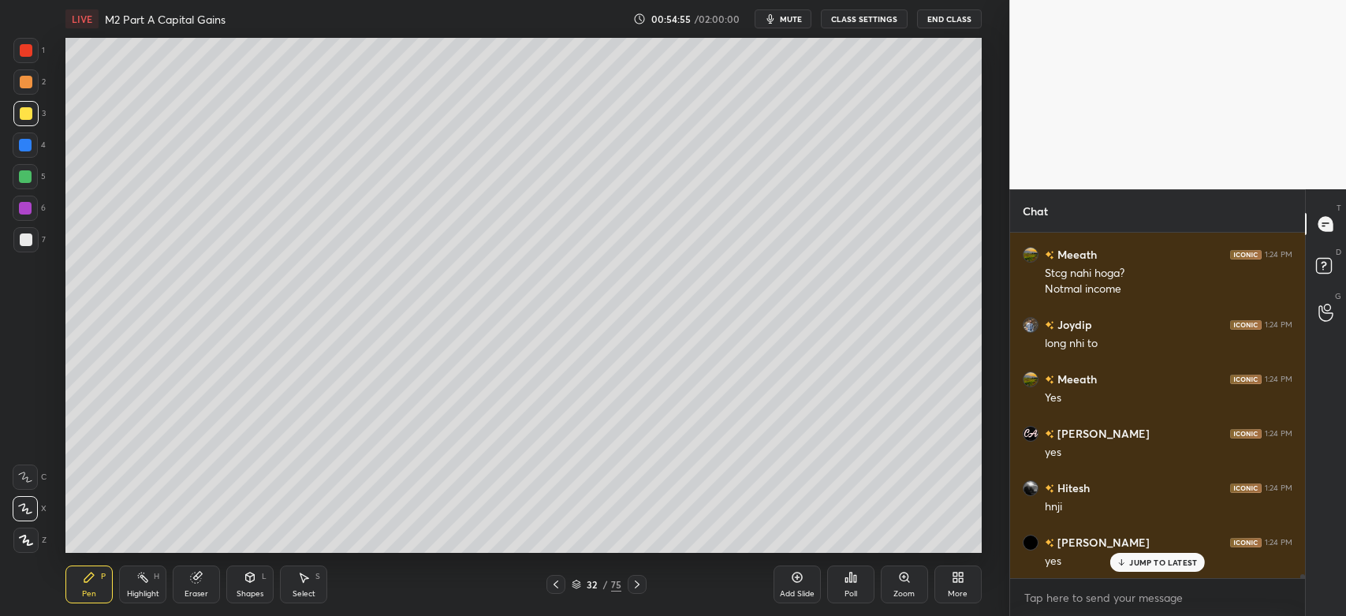
click at [791, 579] on icon at bounding box center [797, 577] width 13 height 13
click at [25, 238] on div at bounding box center [26, 239] width 13 height 13
click at [561, 584] on icon at bounding box center [556, 584] width 13 height 13
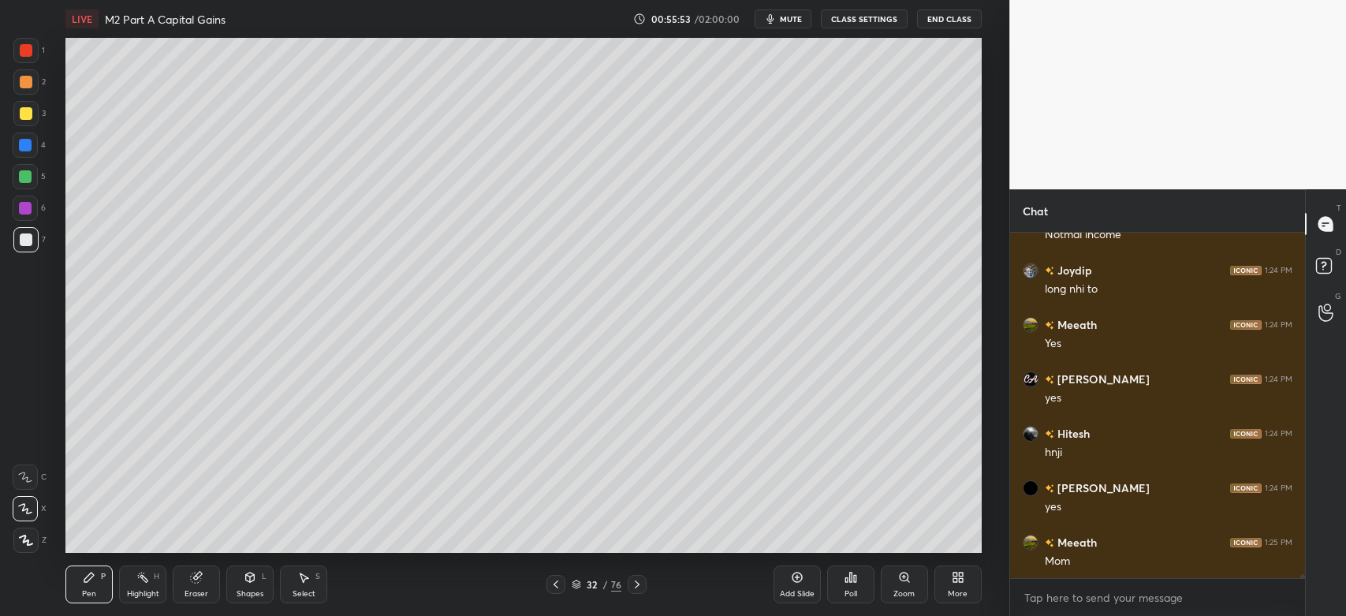
scroll to position [31025, 0]
click at [635, 586] on icon at bounding box center [637, 584] width 13 height 13
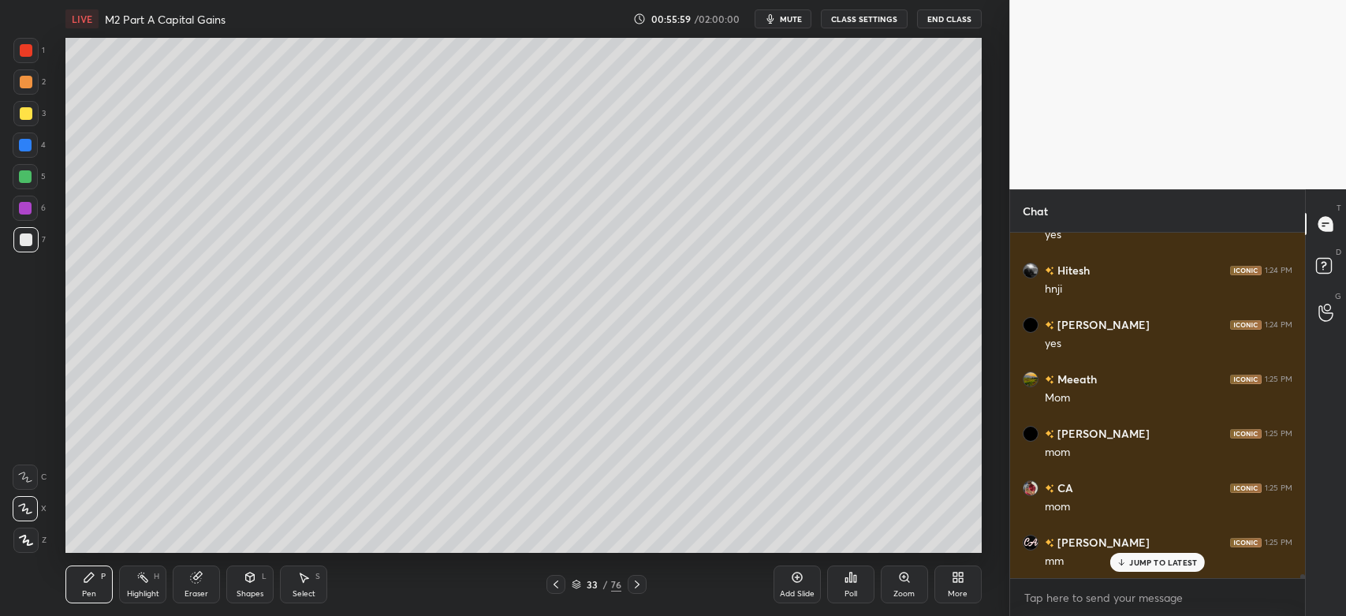
click at [550, 585] on icon at bounding box center [556, 584] width 13 height 13
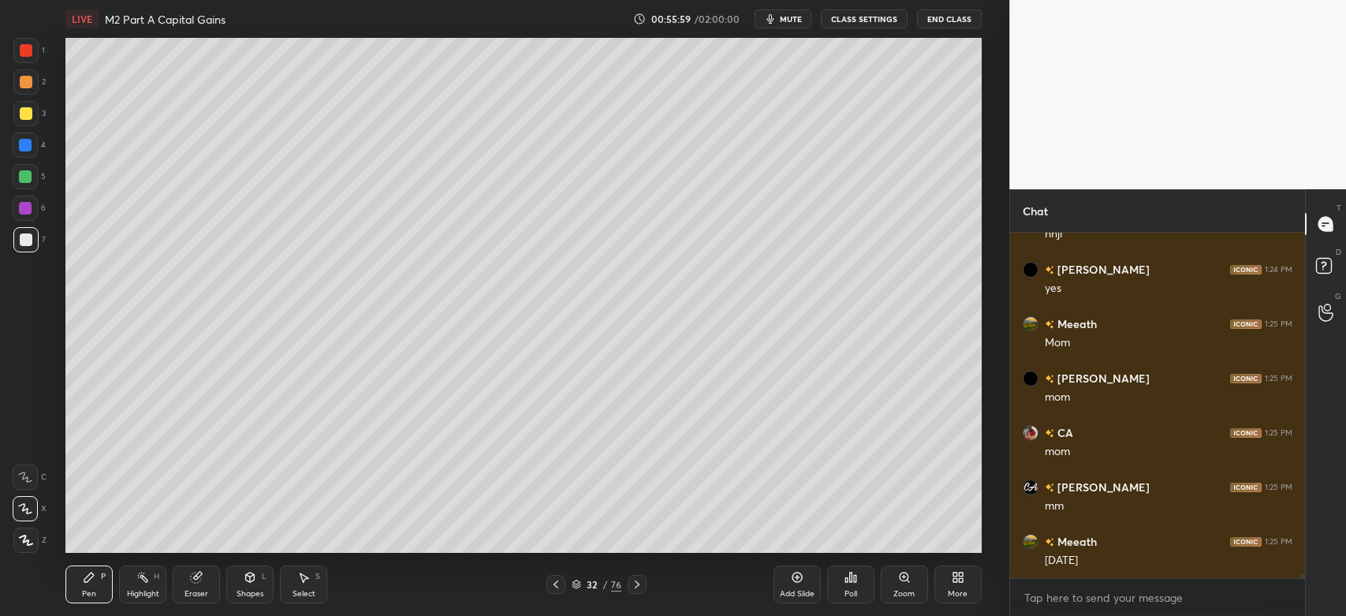
click at [552, 583] on icon at bounding box center [556, 584] width 13 height 13
click at [635, 585] on icon at bounding box center [637, 584] width 13 height 13
click at [635, 587] on icon at bounding box center [637, 584] width 13 height 13
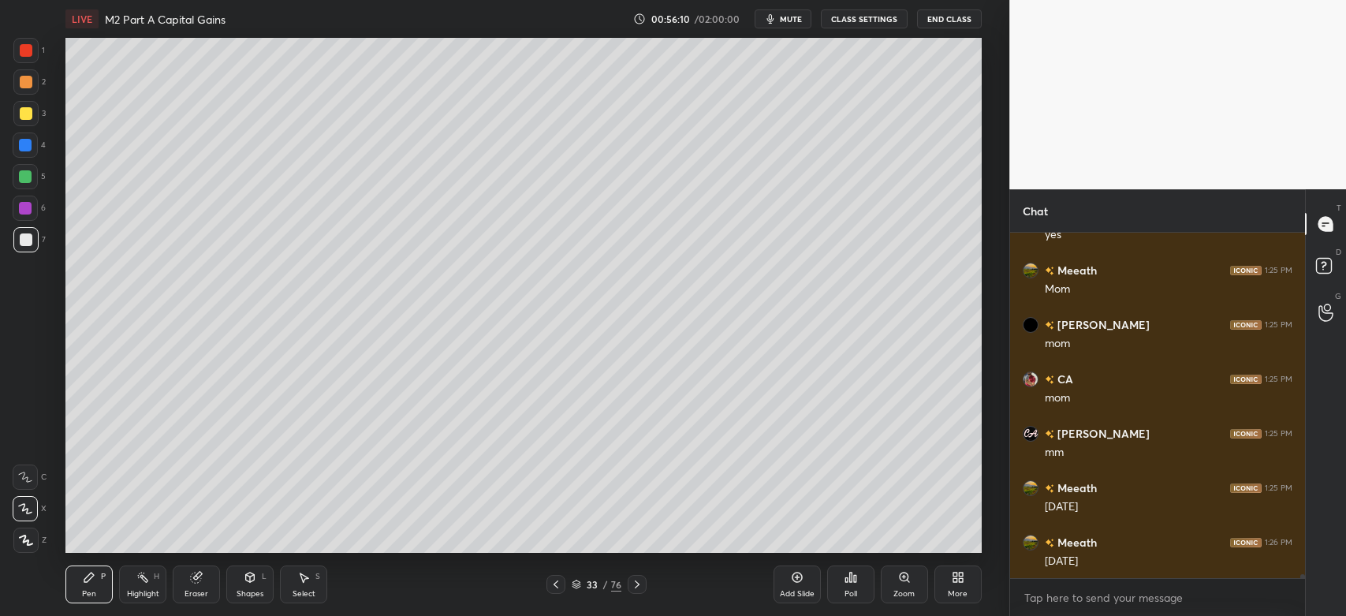
click at [30, 114] on div at bounding box center [26, 113] width 13 height 13
click at [542, 587] on div "33 / 76" at bounding box center [596, 584] width 354 height 19
click at [550, 586] on icon at bounding box center [556, 584] width 13 height 13
click at [637, 587] on icon at bounding box center [637, 584] width 13 height 13
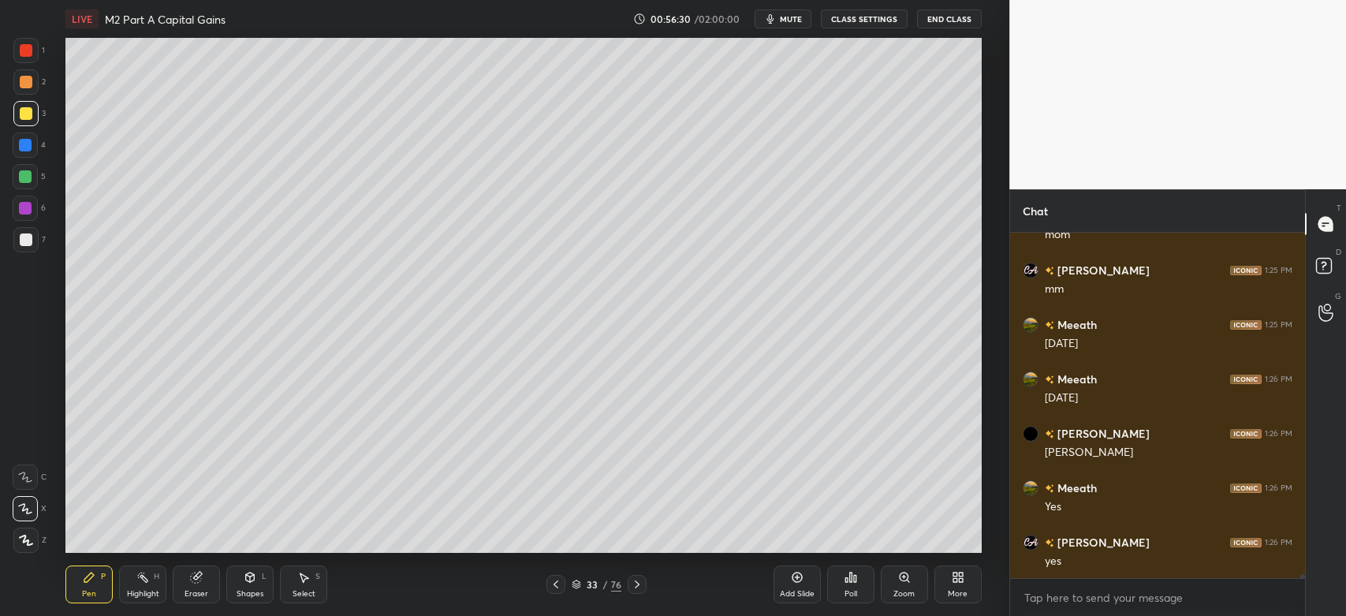
scroll to position [31623, 0]
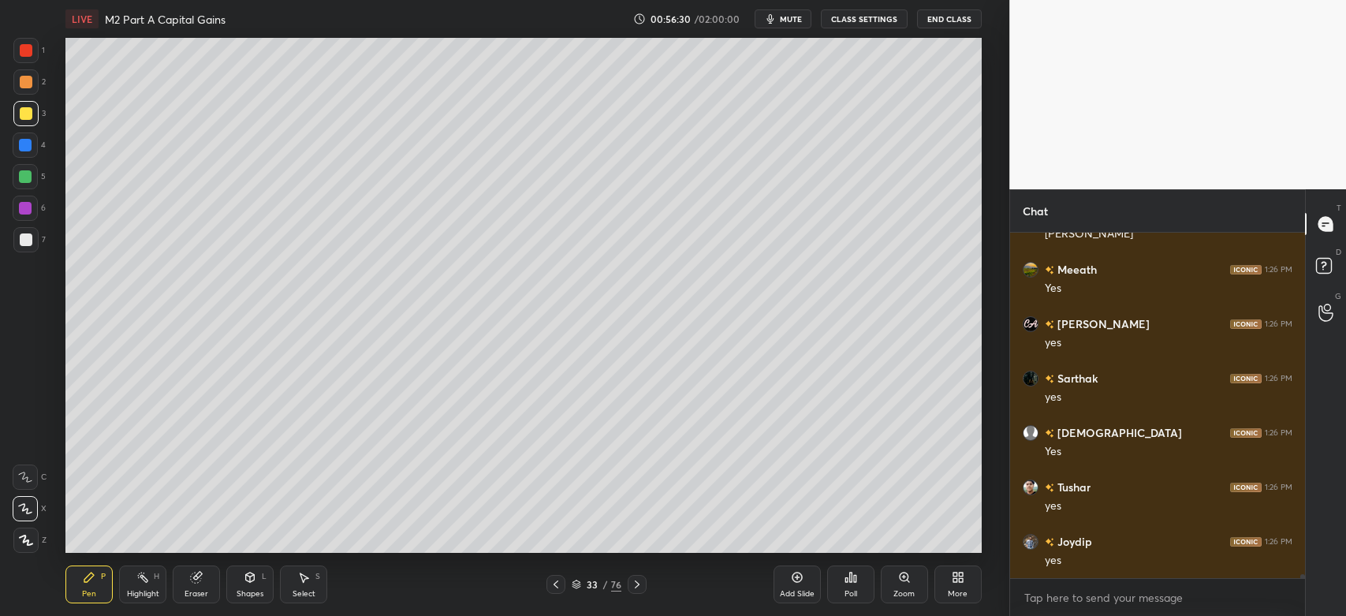
click at [28, 240] on div at bounding box center [26, 239] width 13 height 13
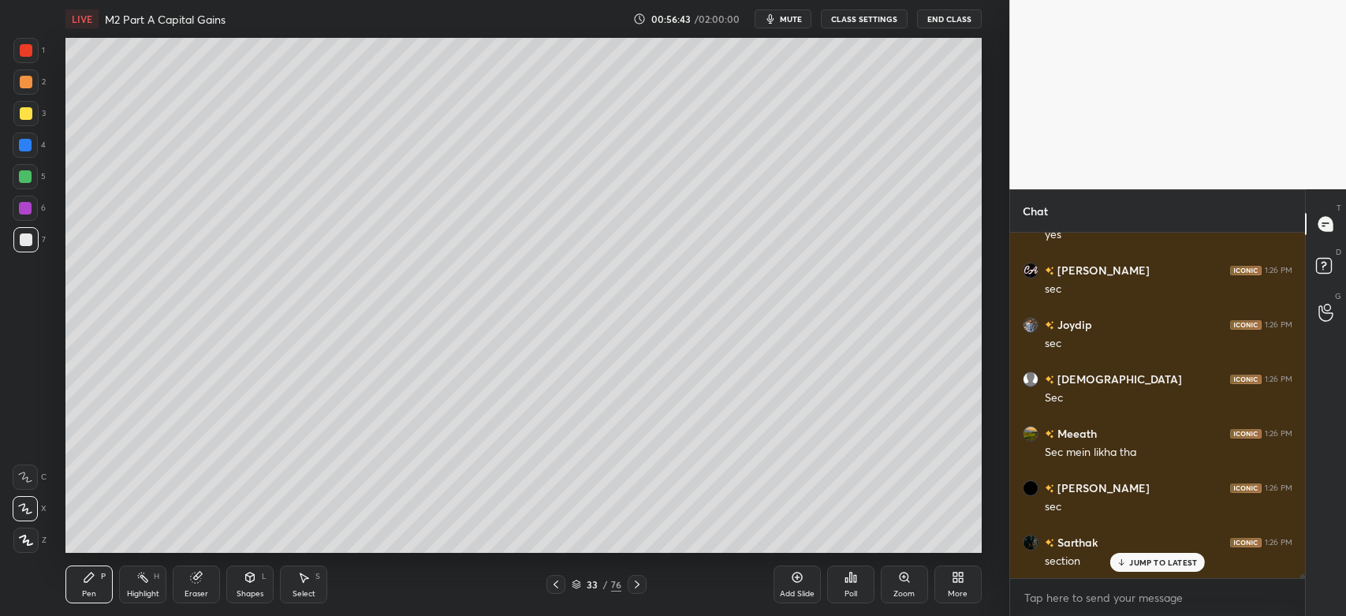
scroll to position [32003, 0]
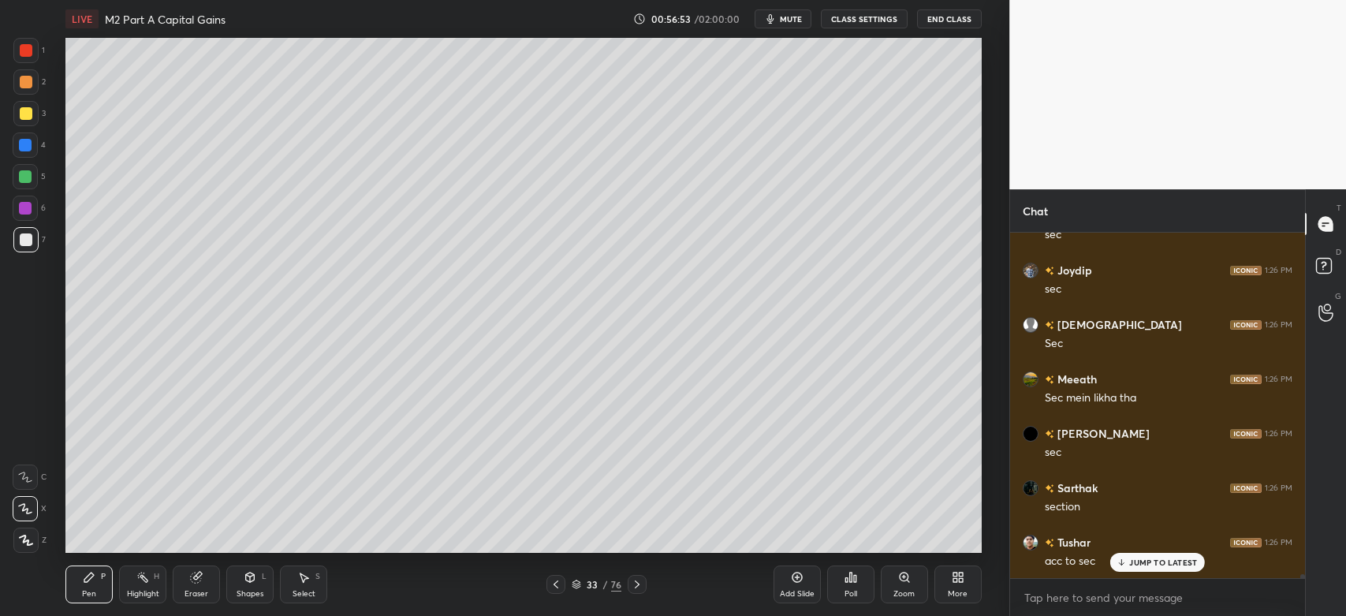
click at [24, 90] on div at bounding box center [25, 81] width 25 height 25
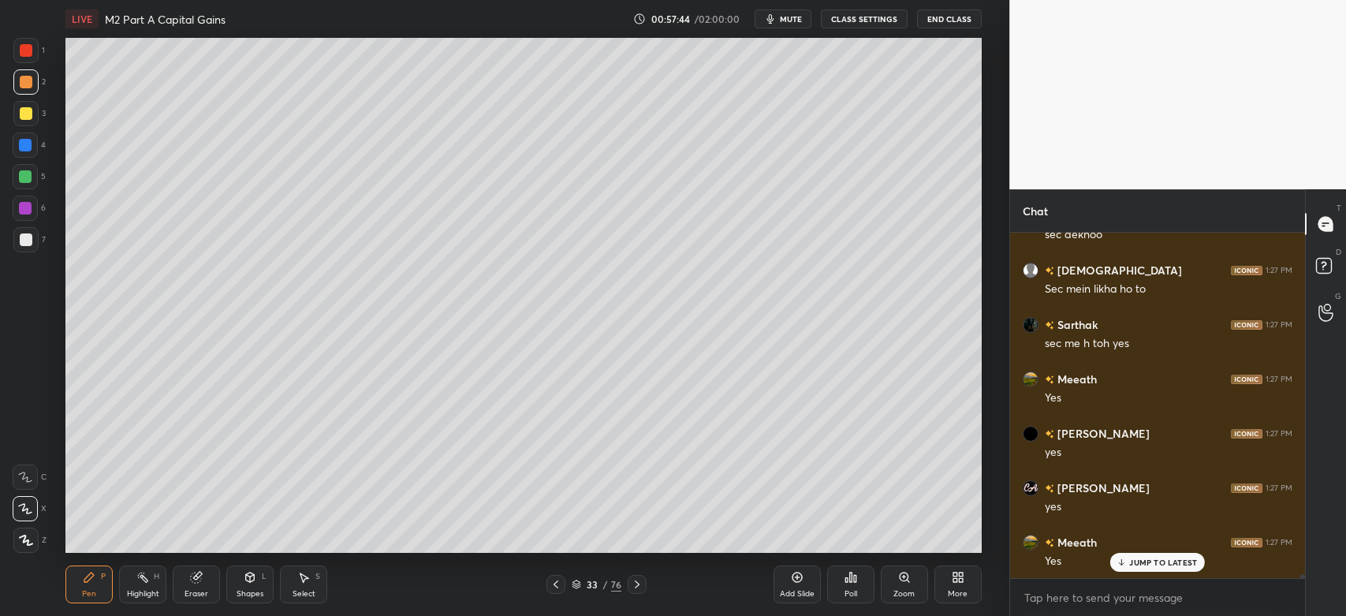
scroll to position [32710, 0]
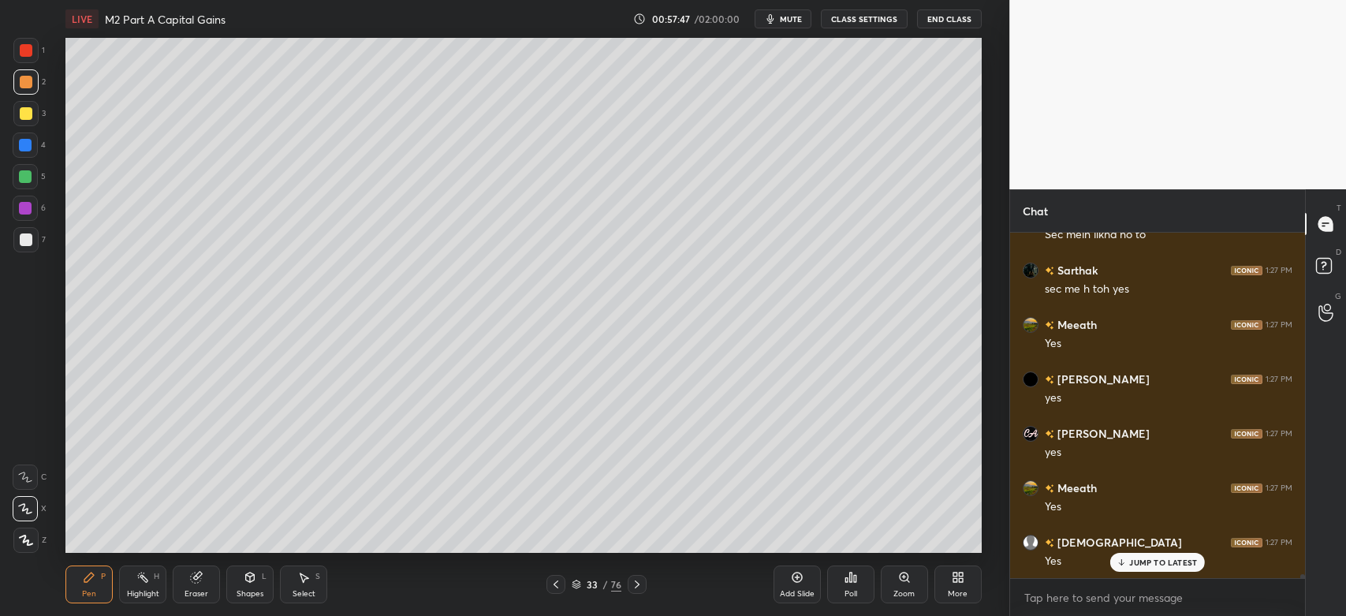
click at [557, 585] on icon at bounding box center [556, 584] width 13 height 13
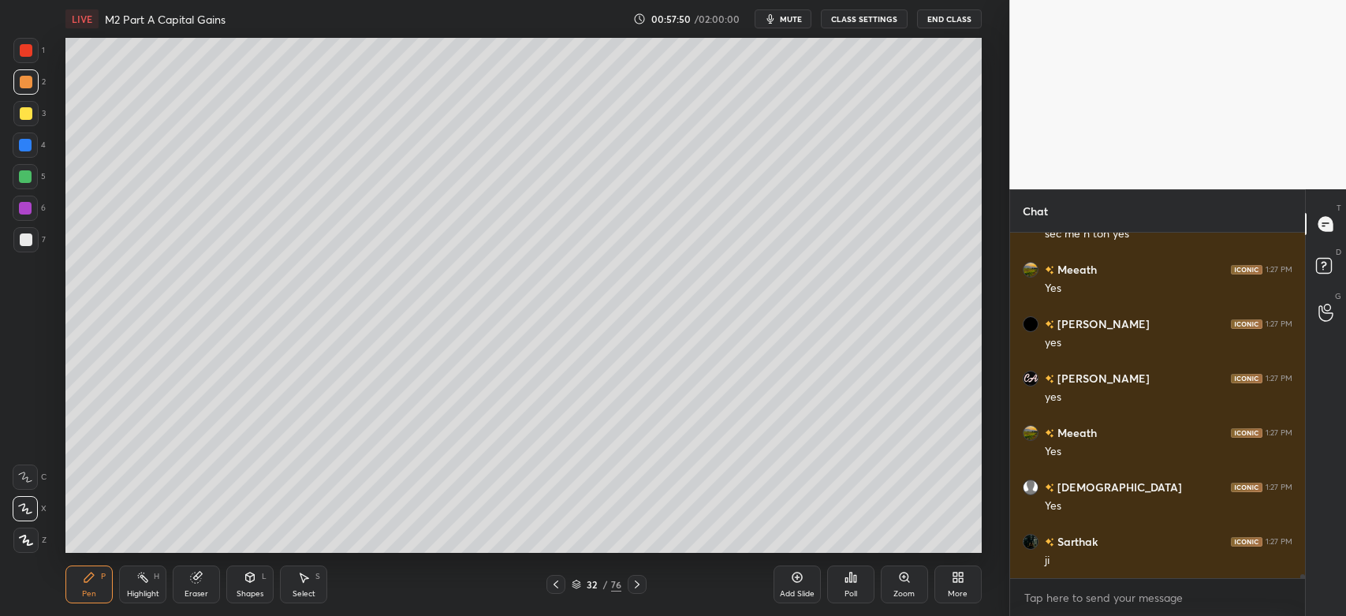
click at [20, 116] on div at bounding box center [26, 113] width 13 height 13
click at [637, 586] on icon at bounding box center [637, 584] width 5 height 8
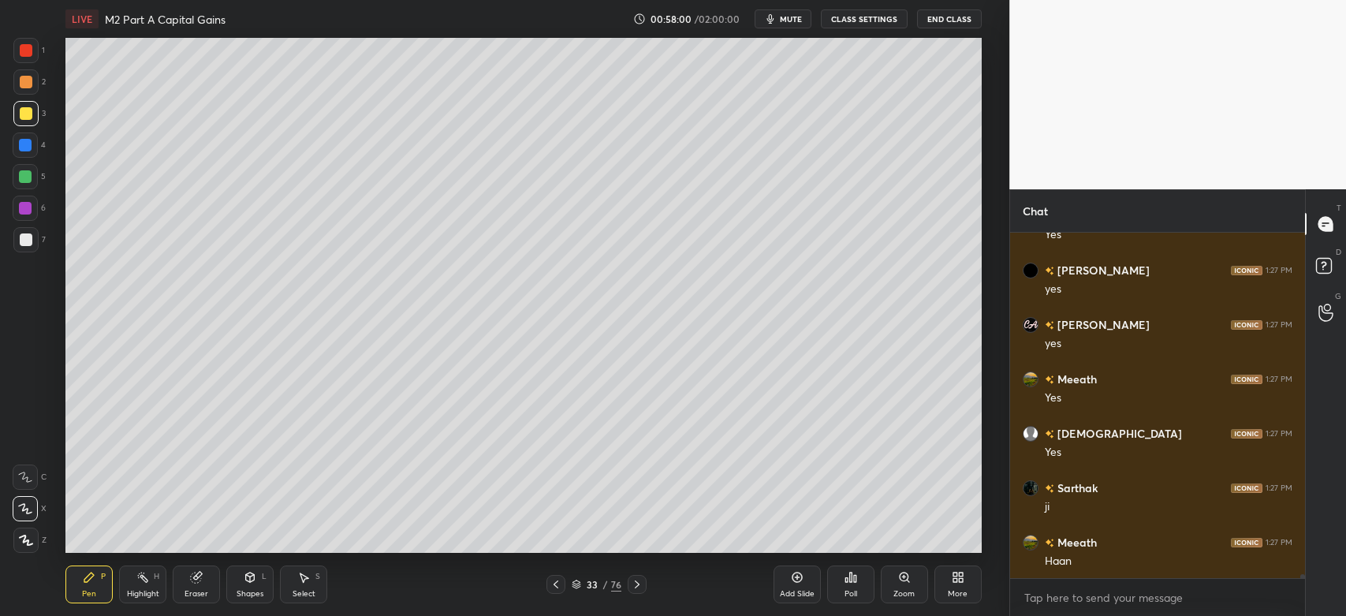
scroll to position [32873, 0]
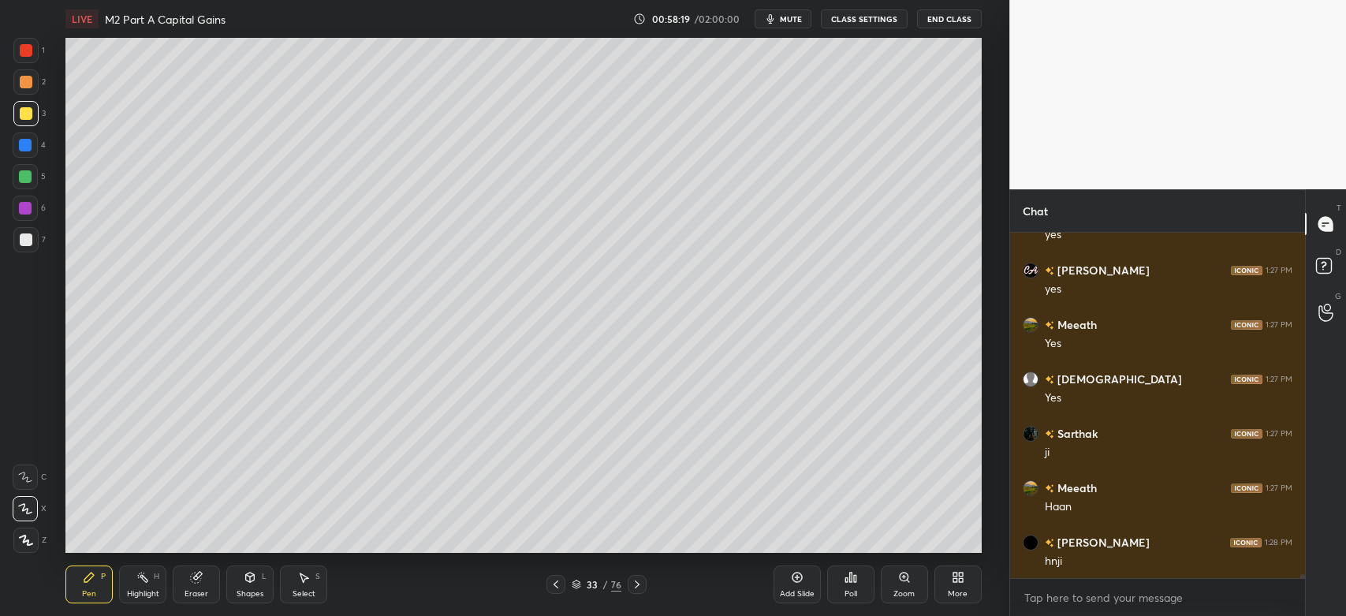
click at [28, 241] on div at bounding box center [26, 239] width 13 height 13
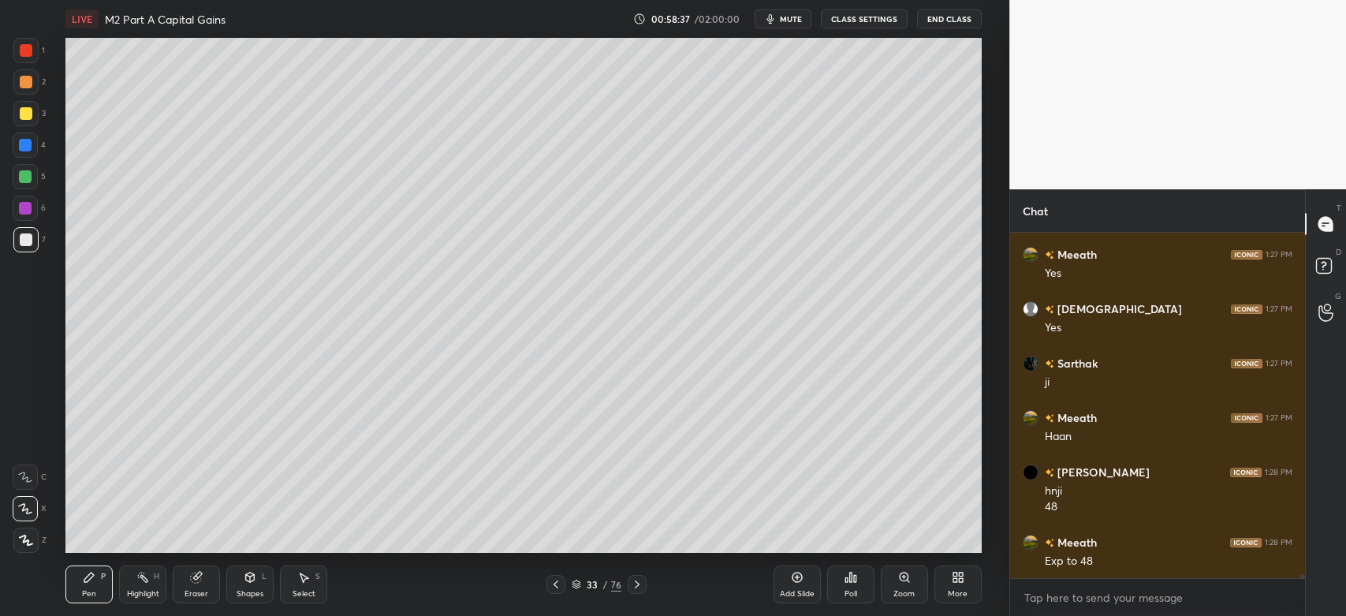
scroll to position [32999, 0]
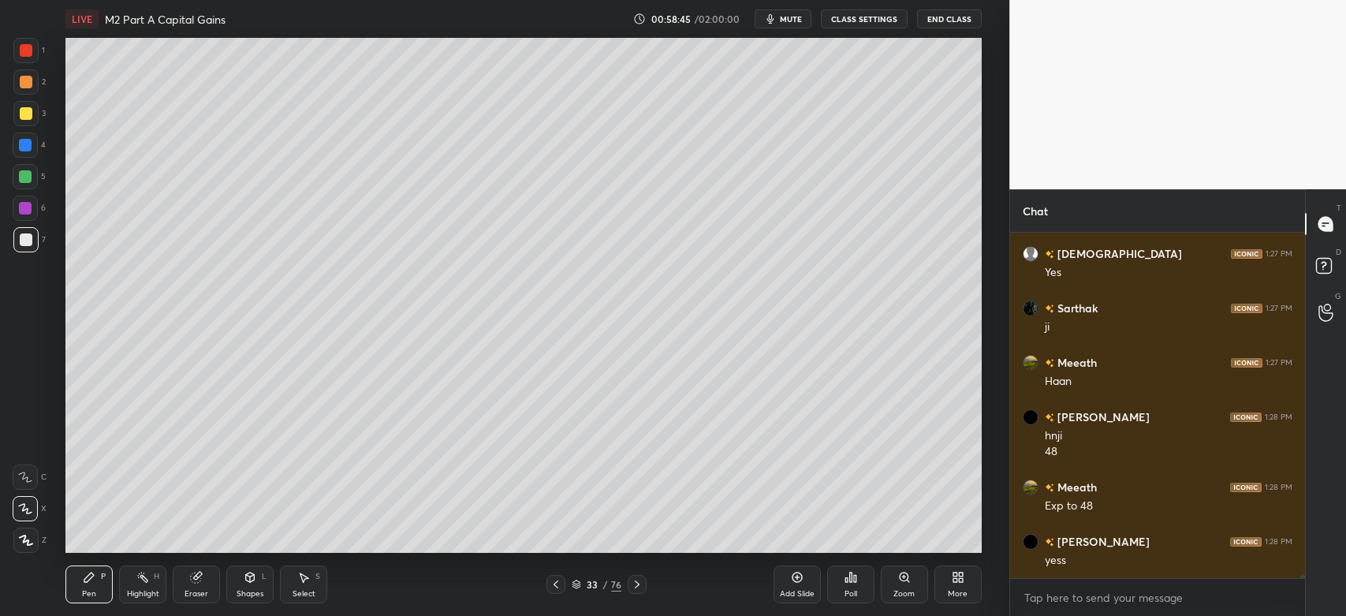
click at [147, 587] on div "Highlight H" at bounding box center [142, 584] width 47 height 38
click at [32, 53] on div at bounding box center [26, 50] width 13 height 13
click at [82, 587] on div "Pen P" at bounding box center [88, 584] width 47 height 38
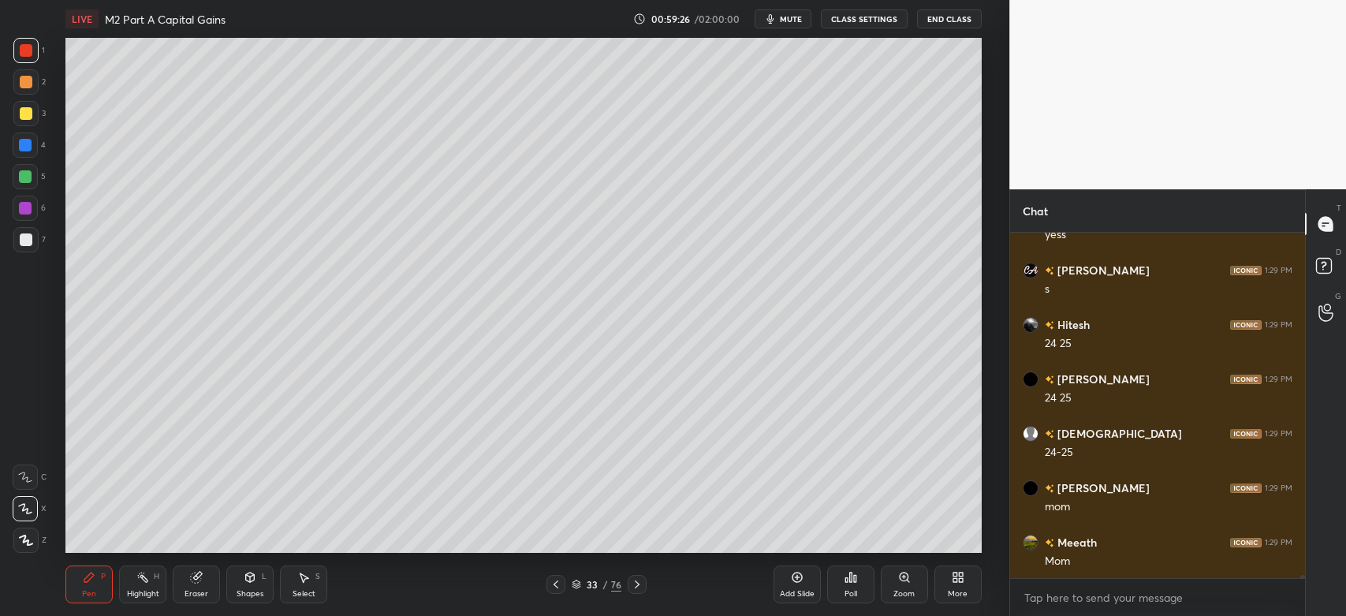
scroll to position [33379, 0]
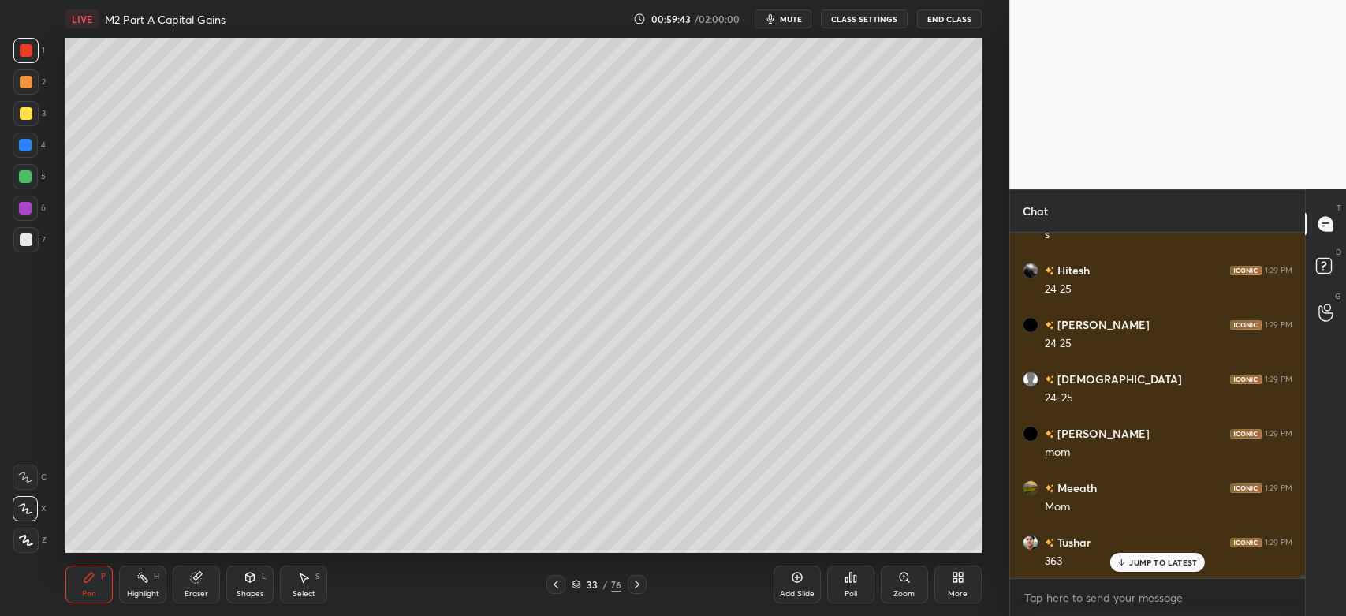
click at [143, 599] on div "Highlight H" at bounding box center [142, 584] width 47 height 38
click at [26, 93] on div at bounding box center [25, 81] width 25 height 25
click at [31, 204] on div at bounding box center [25, 208] width 13 height 13
click at [1173, 560] on p "JUMP TO LATEST" at bounding box center [1163, 561] width 68 height 9
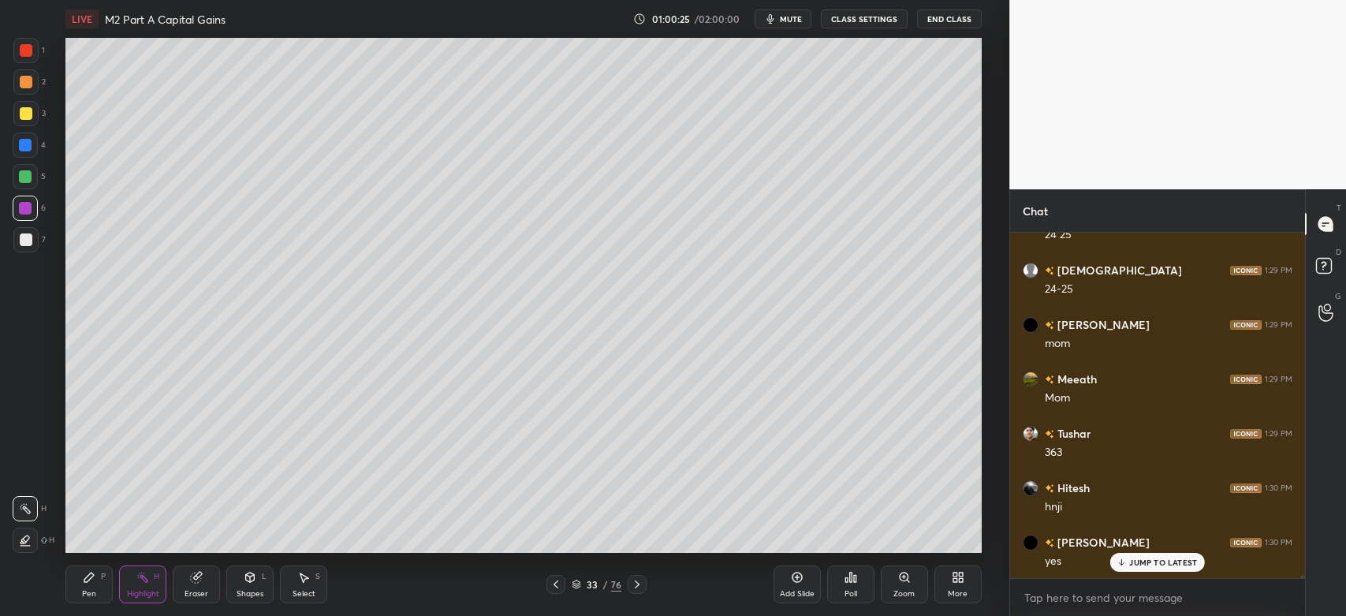
scroll to position [33542, 0]
click at [95, 590] on div "Pen" at bounding box center [89, 594] width 14 height 8
click at [32, 535] on icon at bounding box center [26, 540] width 14 height 11
click at [20, 238] on div at bounding box center [26, 239] width 13 height 13
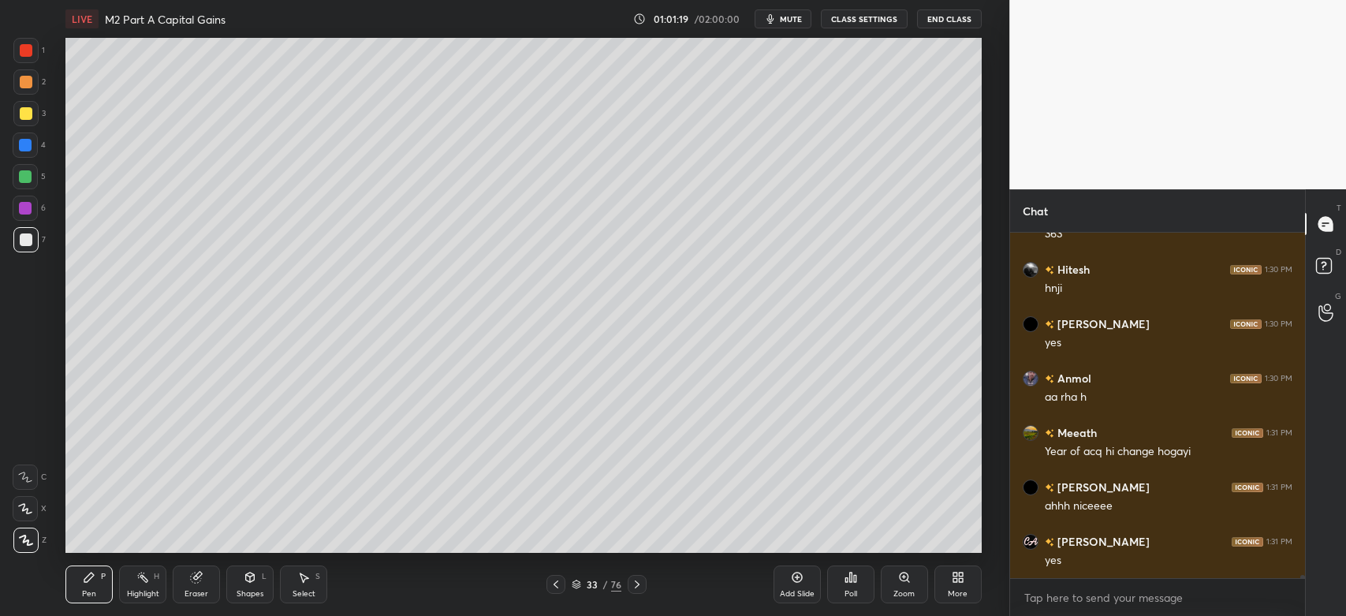
scroll to position [33760, 0]
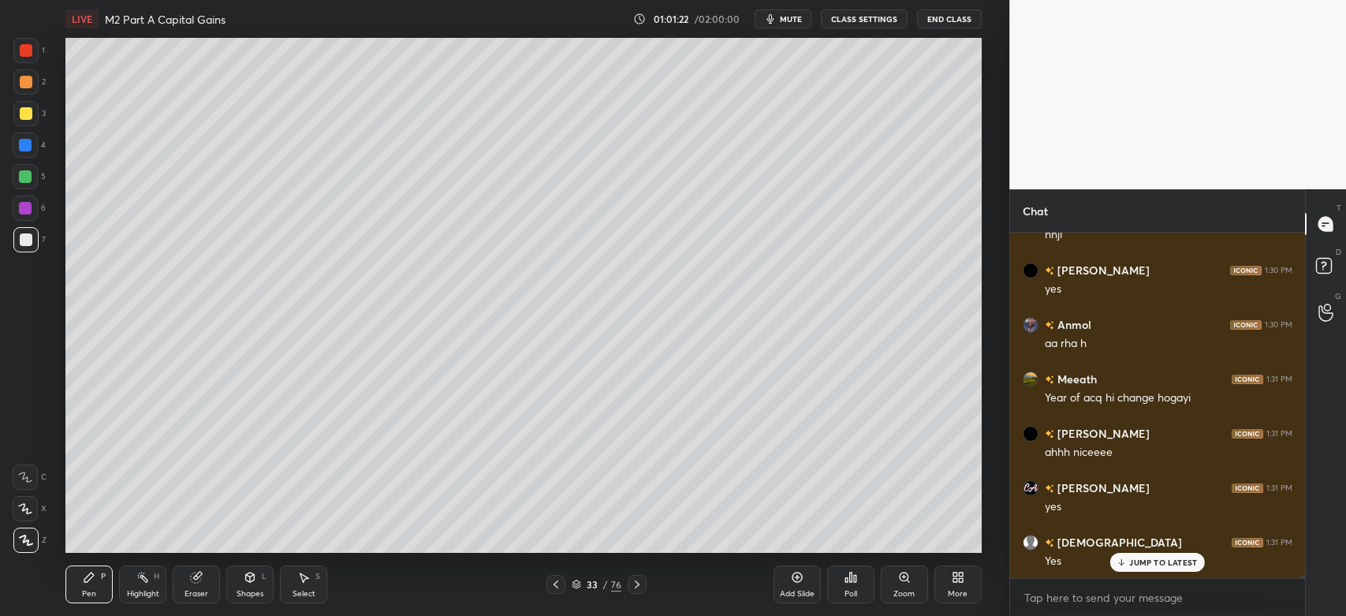
click at [198, 591] on div "Eraser" at bounding box center [196, 594] width 24 height 8
click at [95, 585] on div "Pen P" at bounding box center [88, 584] width 47 height 38
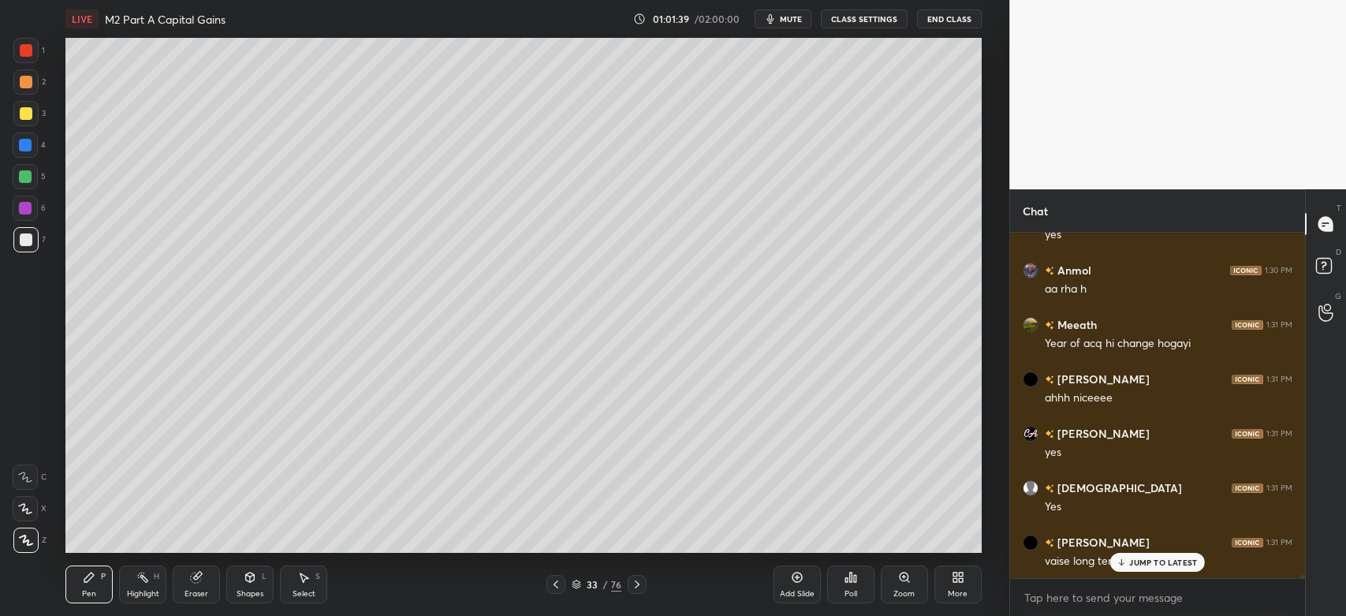
click at [133, 585] on div "Highlight H" at bounding box center [142, 584] width 47 height 38
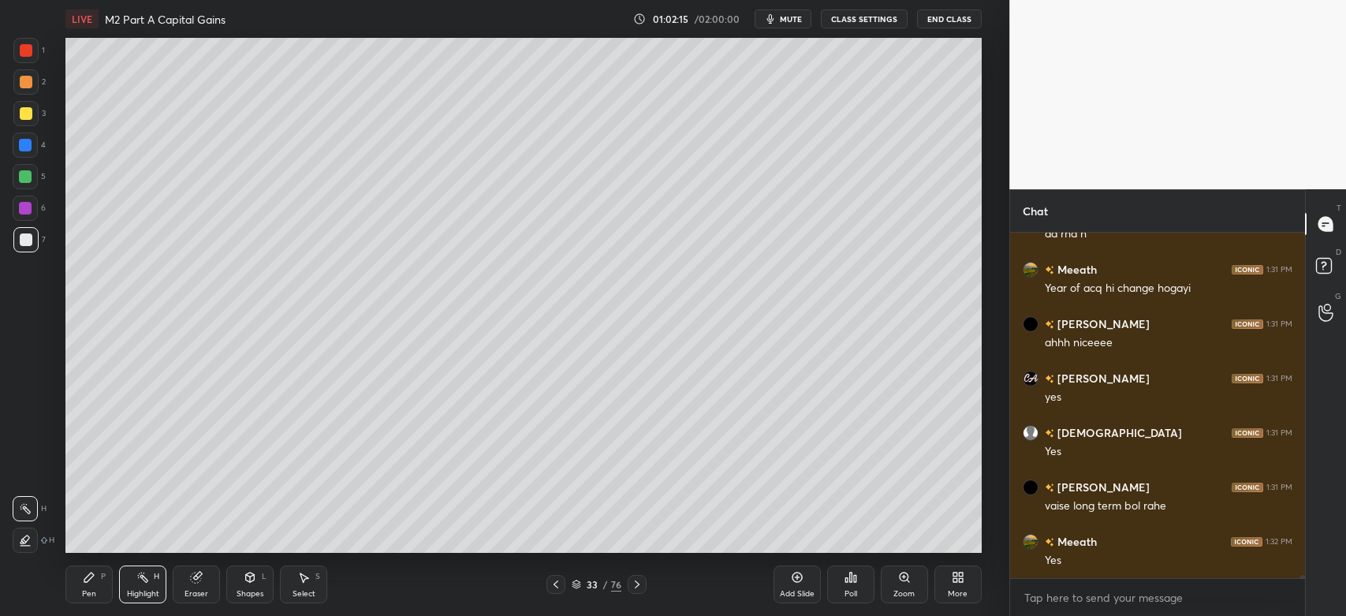
click at [90, 592] on div "Pen" at bounding box center [89, 594] width 14 height 8
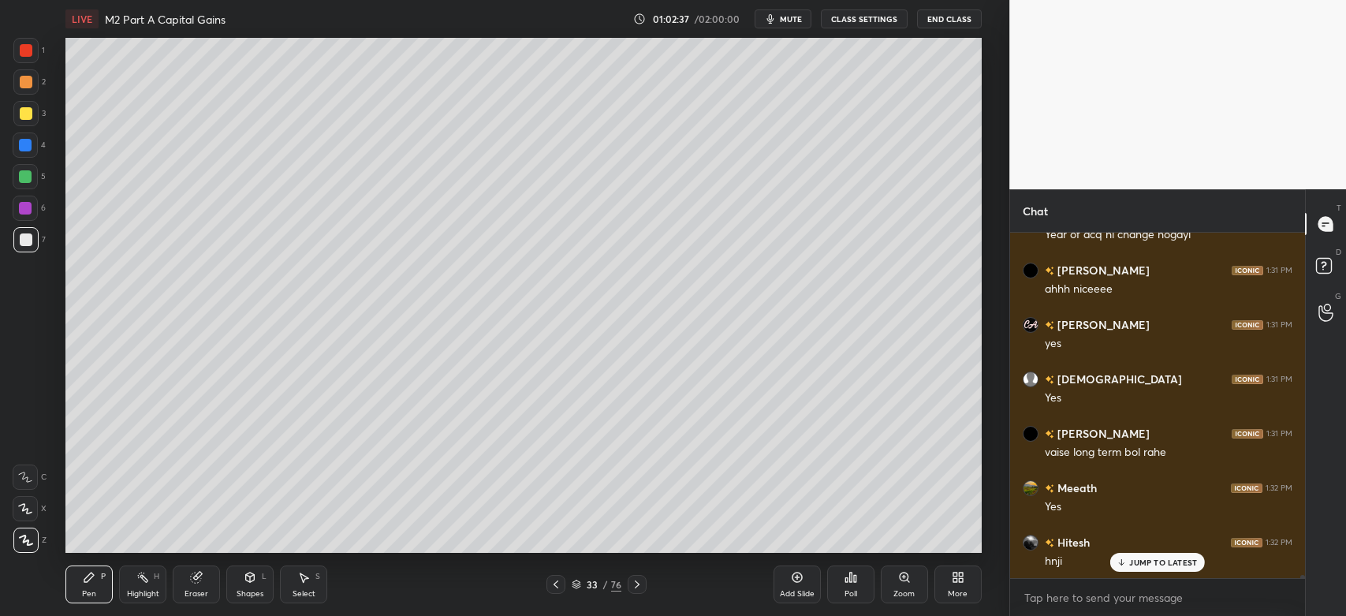
scroll to position [33977, 0]
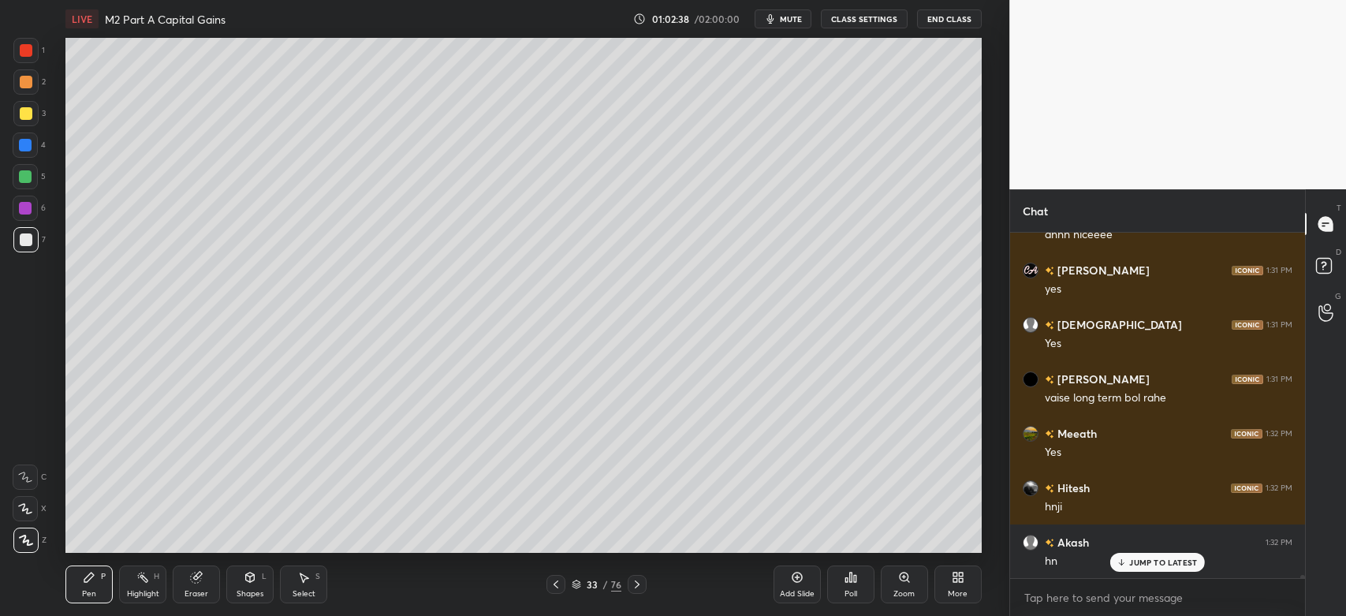
click at [555, 584] on icon at bounding box center [555, 584] width 5 height 8
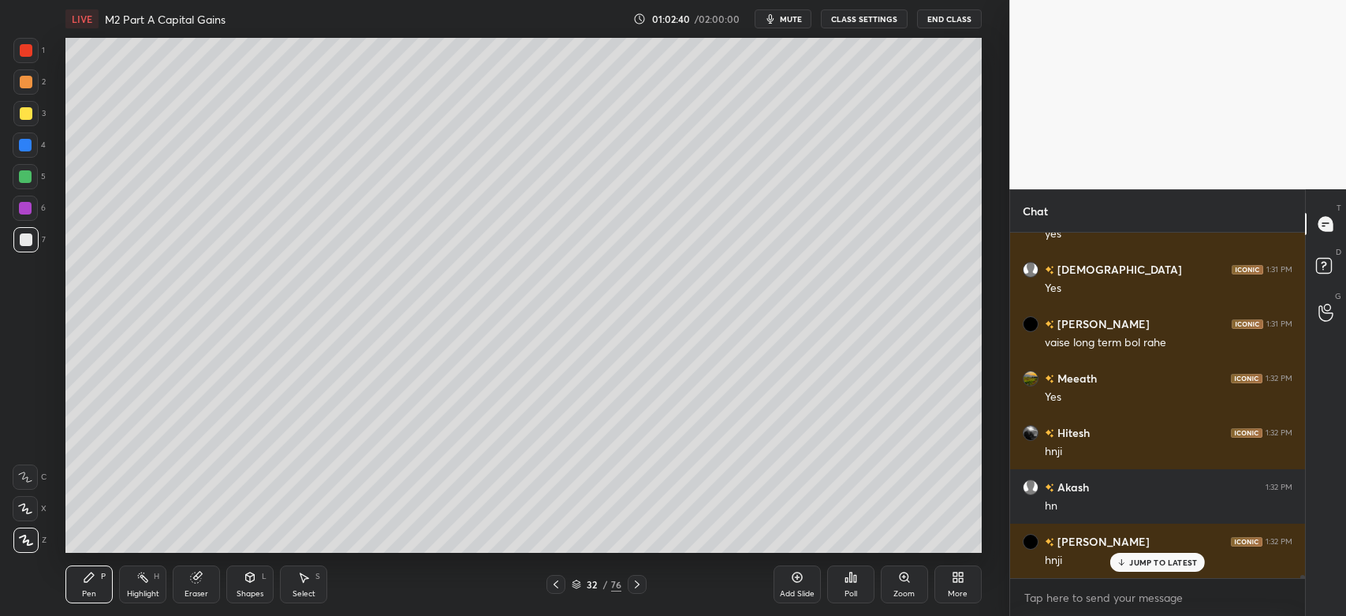
scroll to position [34086, 0]
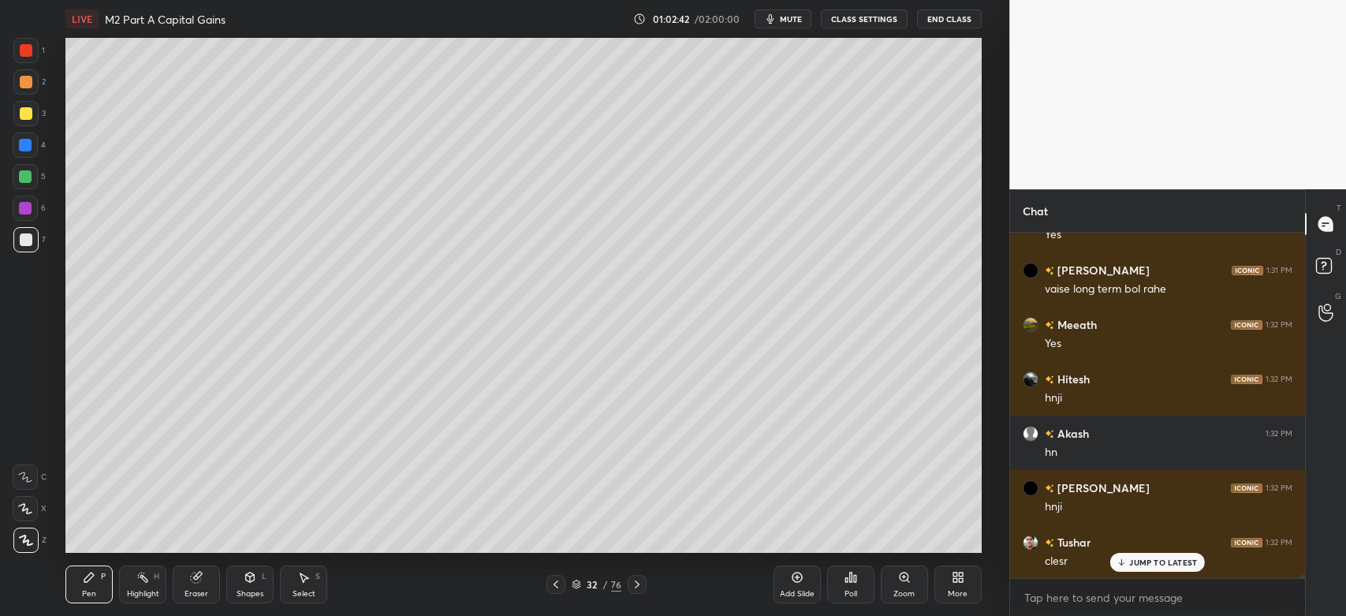
click at [637, 584] on icon at bounding box center [637, 584] width 13 height 13
click at [550, 586] on icon at bounding box center [556, 584] width 13 height 13
click at [635, 587] on icon at bounding box center [637, 584] width 13 height 13
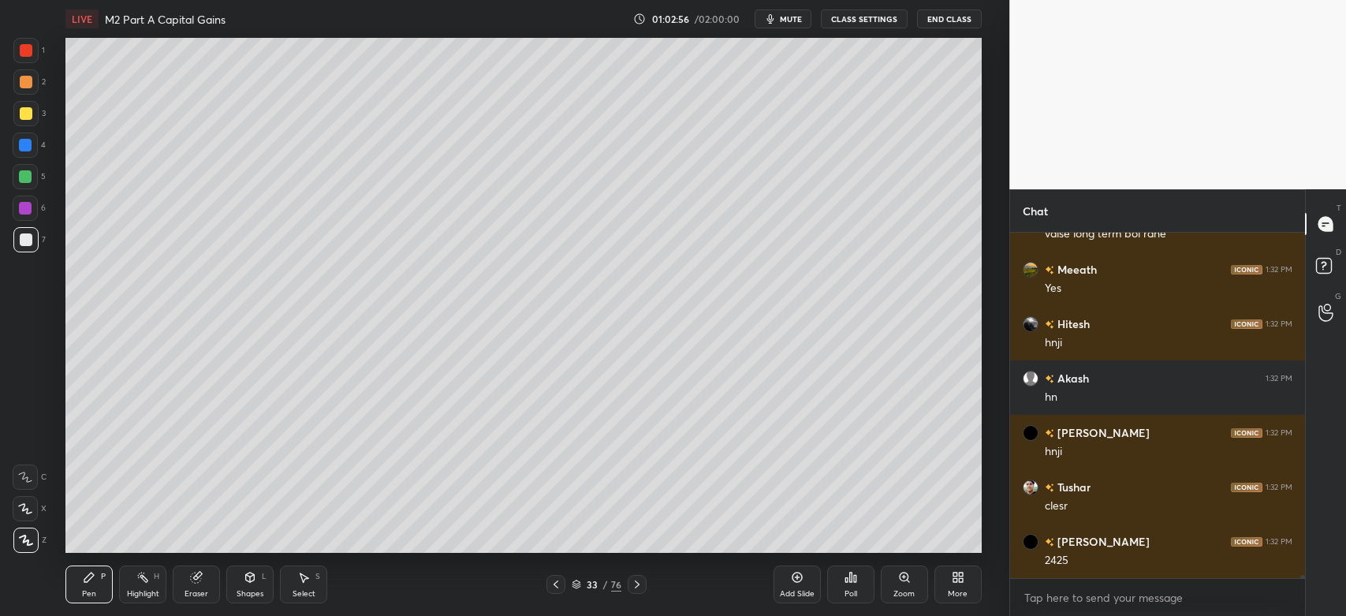
click at [637, 587] on icon at bounding box center [637, 584] width 13 height 13
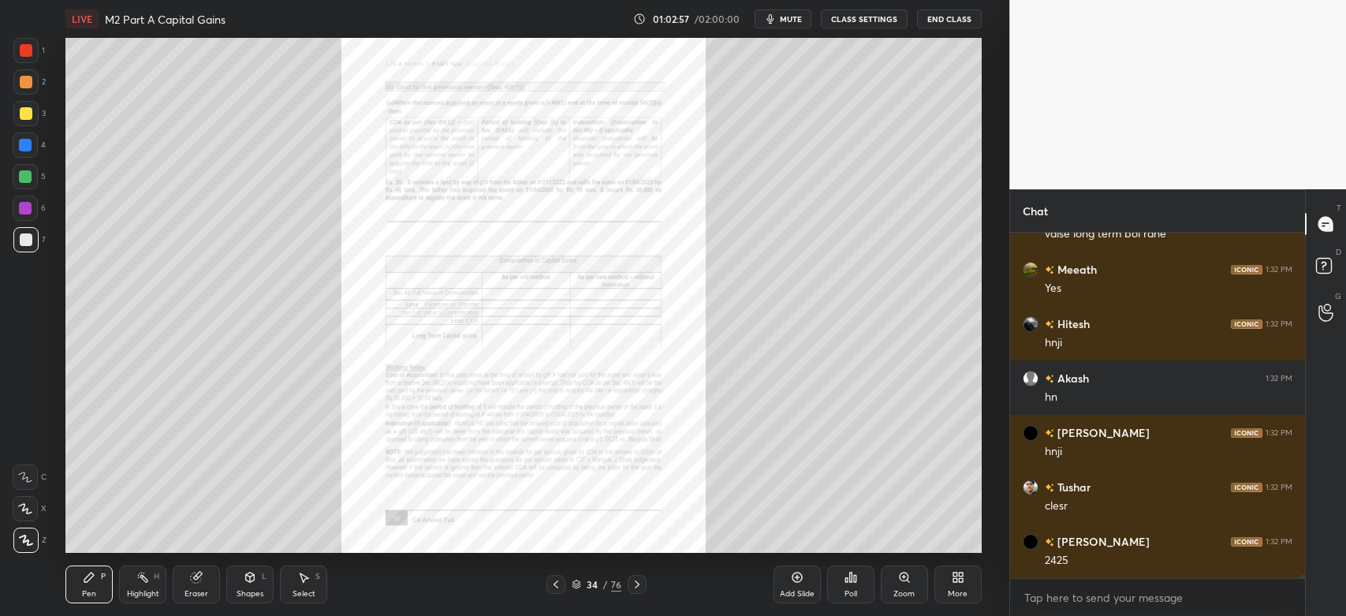
click at [637, 585] on icon at bounding box center [637, 584] width 13 height 13
click at [898, 584] on div "Zoom" at bounding box center [904, 584] width 47 height 38
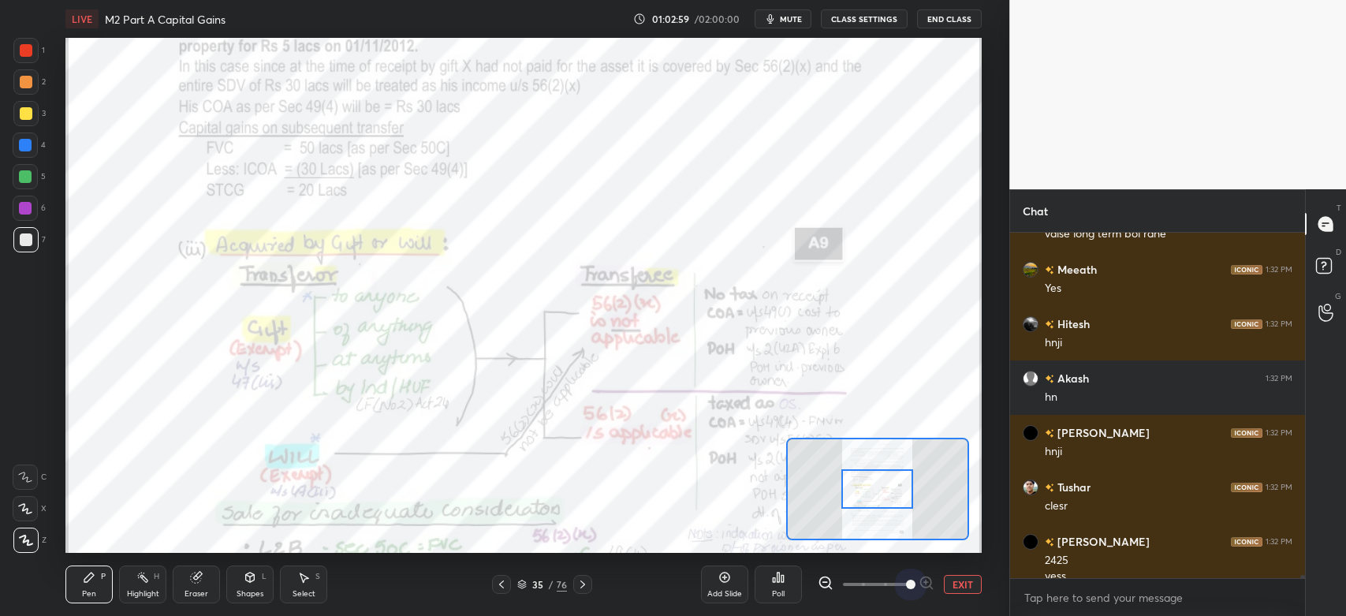
scroll to position [34156, 0]
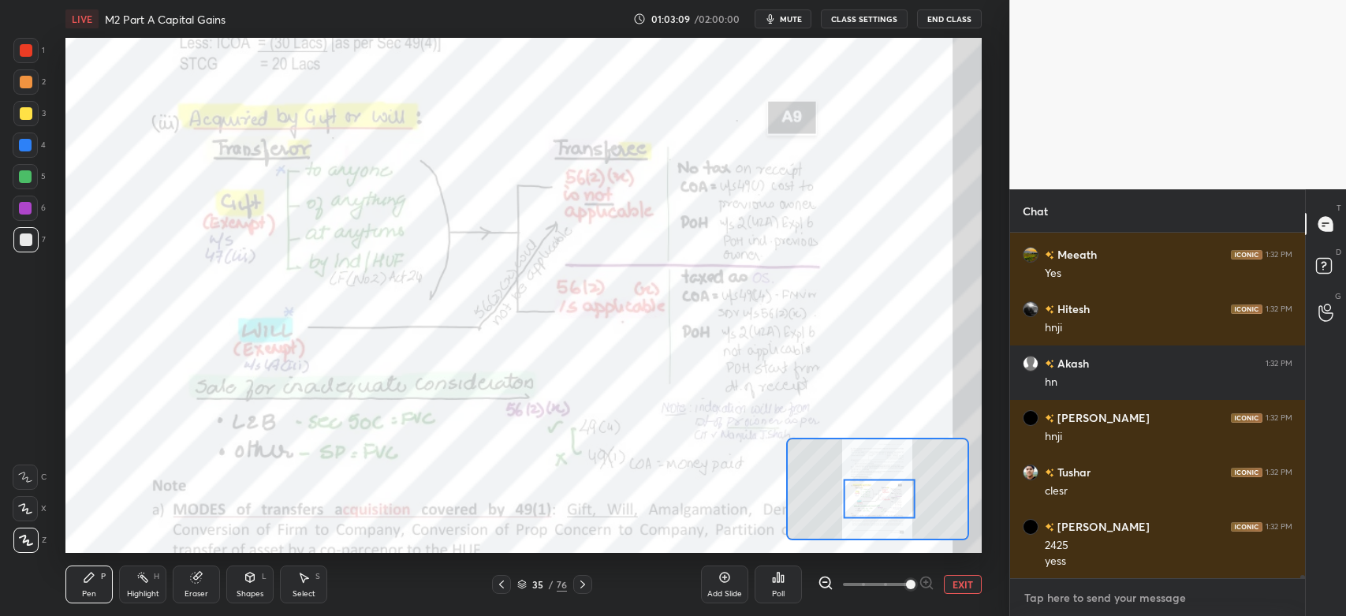
click at [1071, 607] on textarea at bounding box center [1158, 597] width 270 height 25
click at [956, 585] on button "EXIT" at bounding box center [963, 584] width 38 height 19
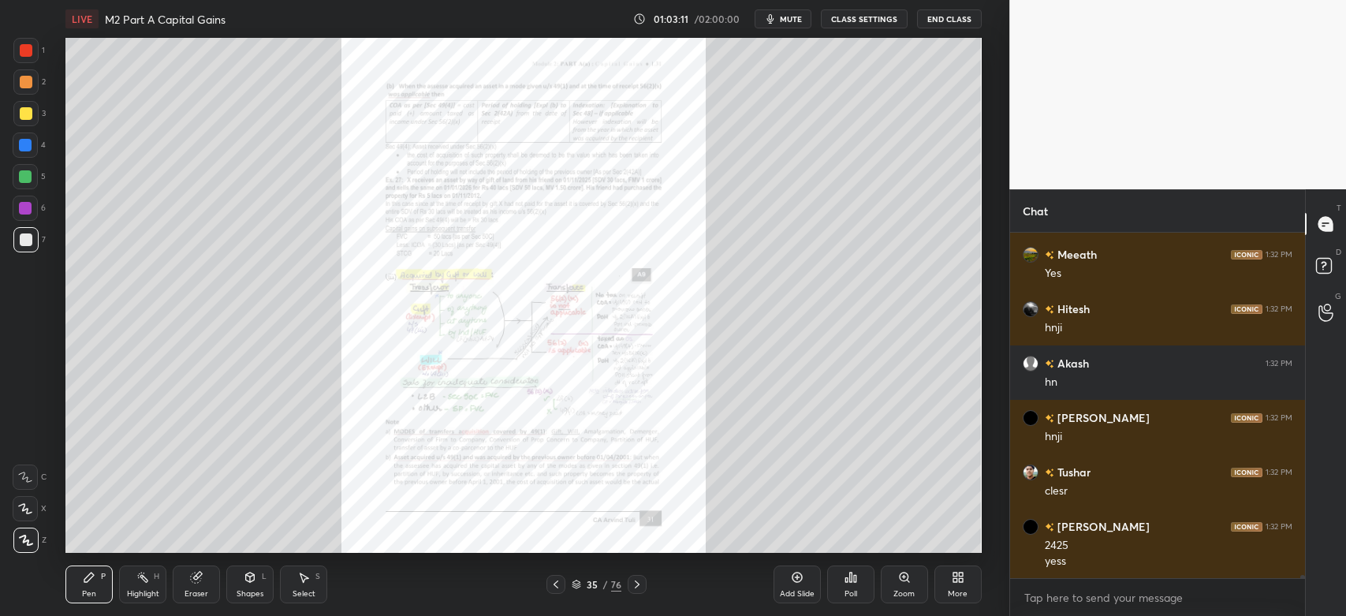
click at [959, 581] on icon at bounding box center [961, 580] width 4 height 4
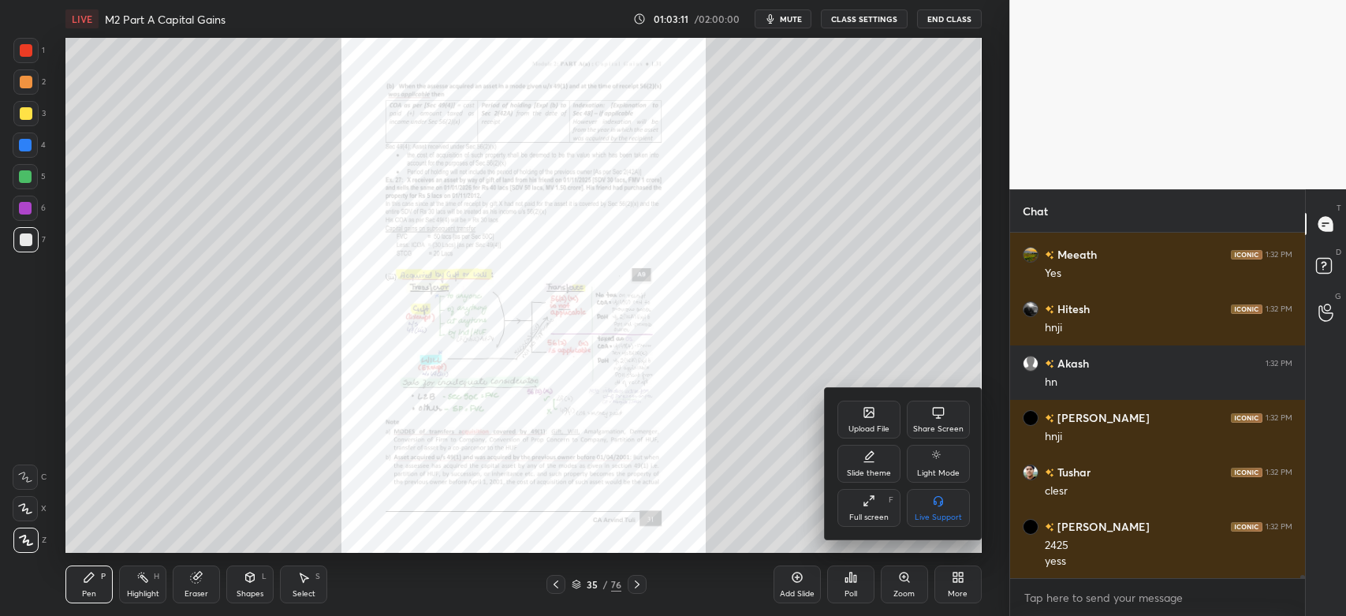
click at [931, 422] on div "Share Screen" at bounding box center [938, 420] width 63 height 38
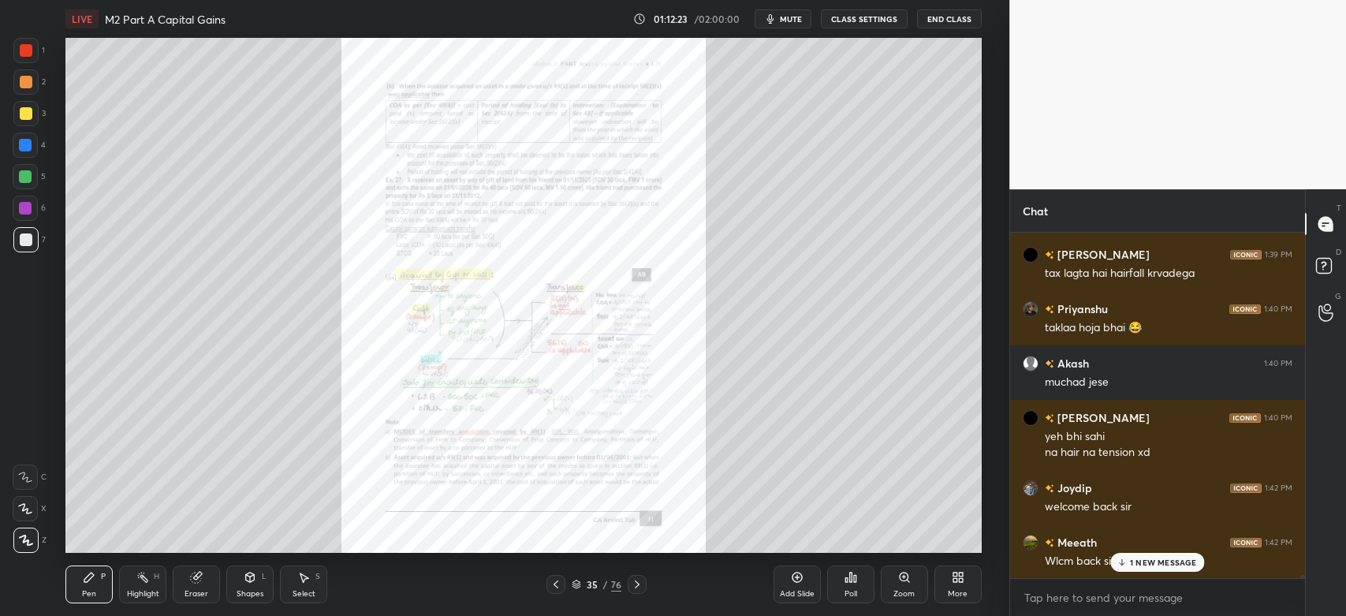
scroll to position [34747, 0]
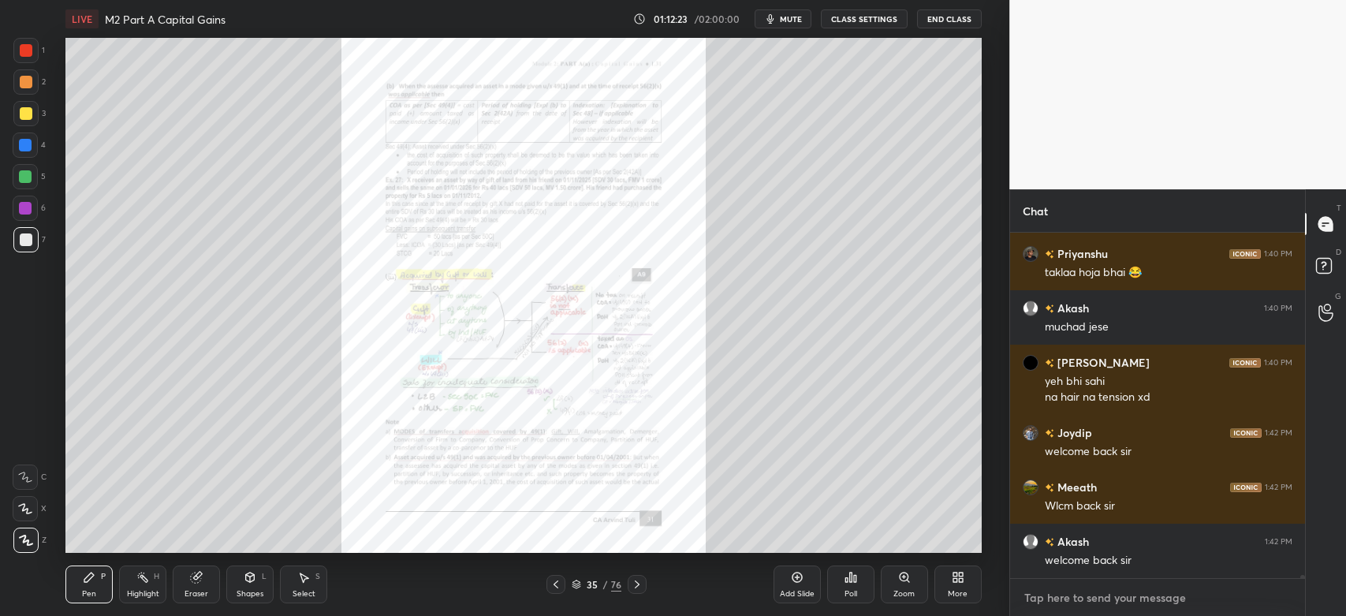
click at [1056, 602] on textarea at bounding box center [1158, 597] width 270 height 25
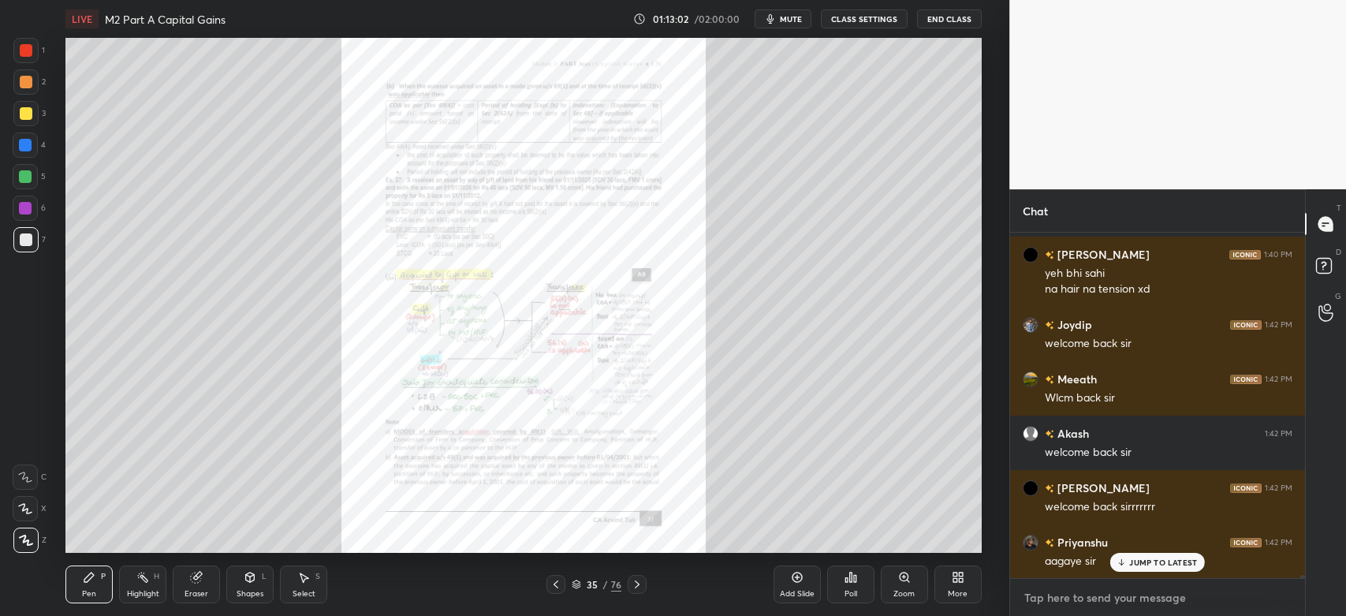
scroll to position [34910, 0]
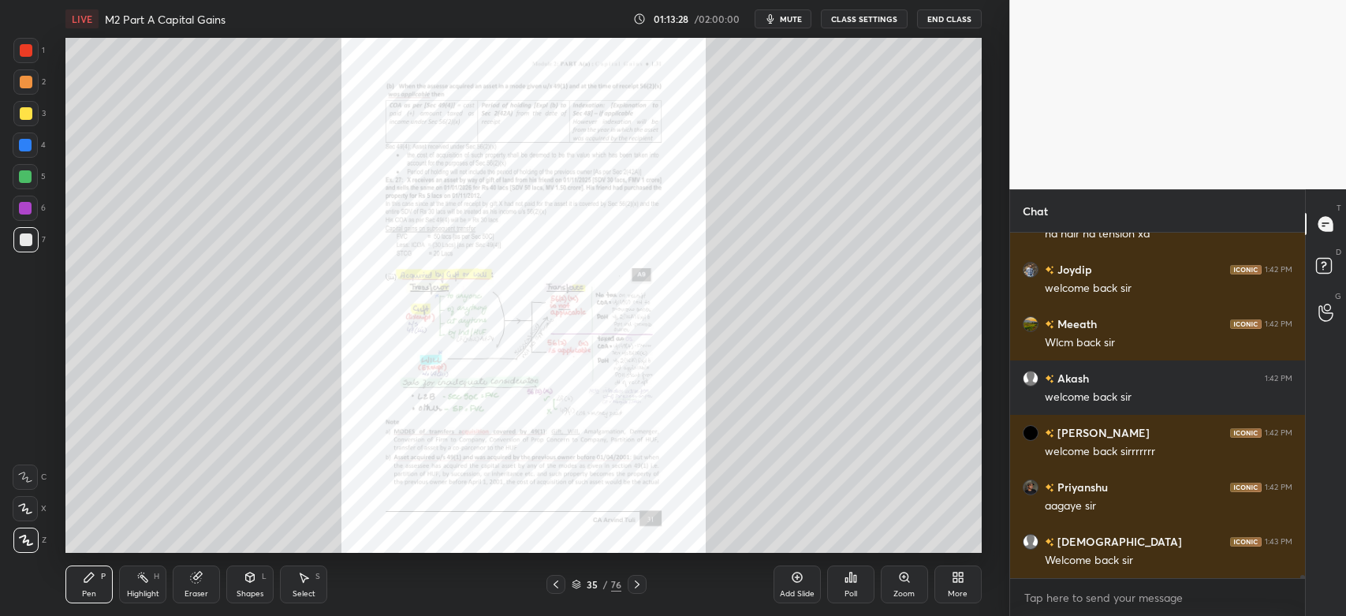
click at [906, 571] on icon at bounding box center [904, 577] width 13 height 13
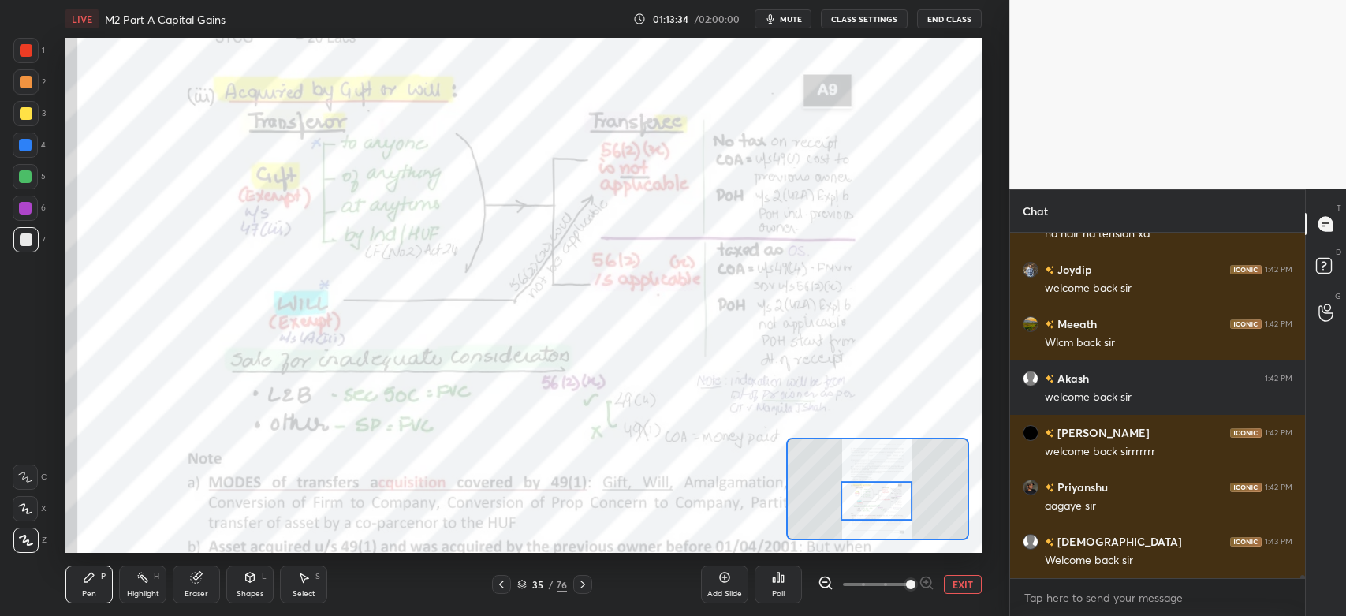
click at [139, 587] on div "Highlight H" at bounding box center [142, 584] width 47 height 38
click at [135, 591] on div "Highlight" at bounding box center [143, 594] width 32 height 8
click at [26, 46] on div at bounding box center [26, 50] width 13 height 13
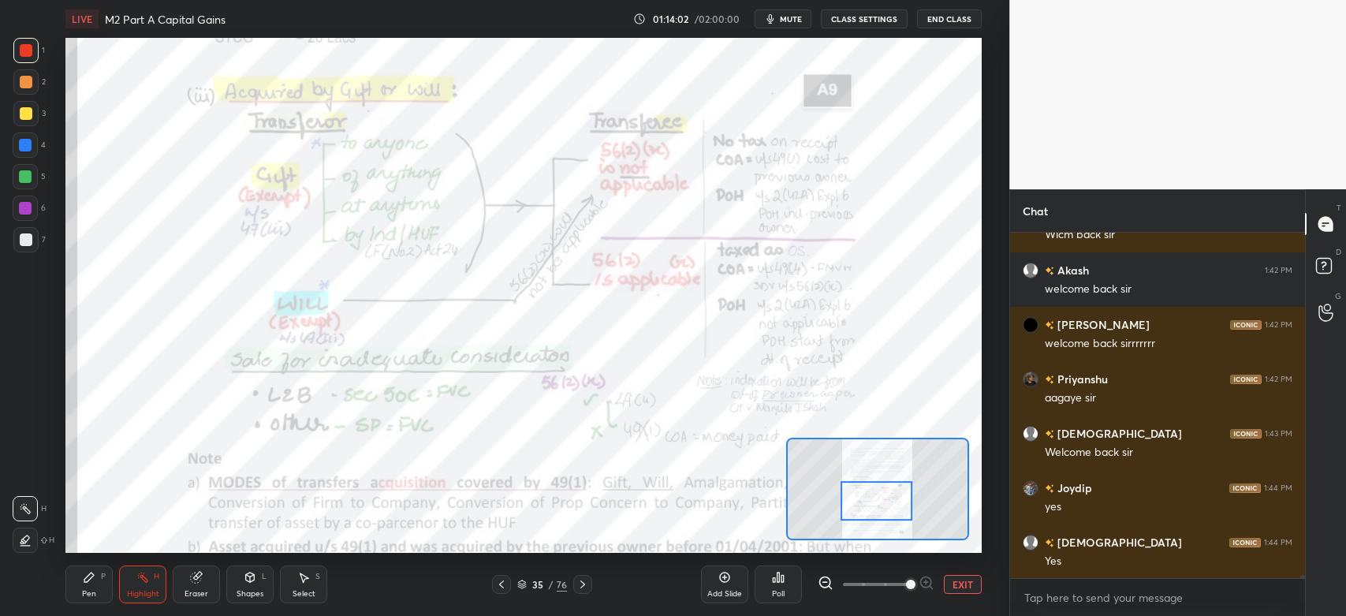
scroll to position [35073, 0]
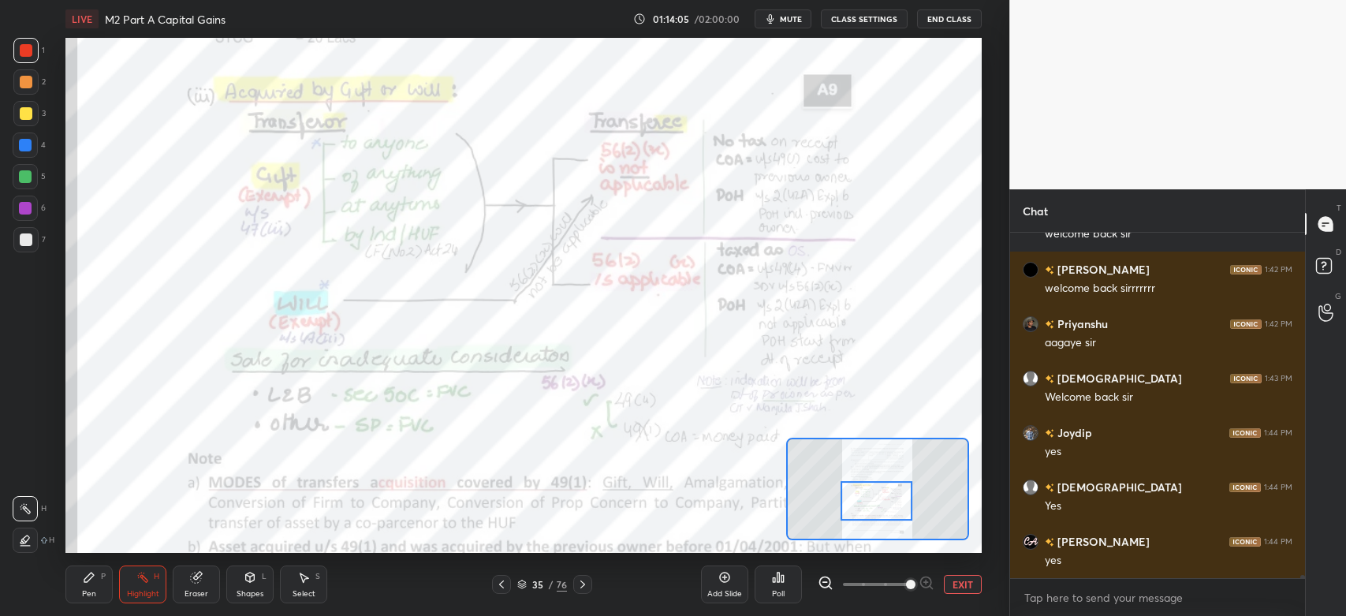
click at [95, 585] on div "Pen P" at bounding box center [88, 584] width 47 height 38
click at [202, 586] on div "Eraser" at bounding box center [196, 584] width 47 height 38
click at [91, 584] on div "Pen P" at bounding box center [88, 584] width 47 height 38
click at [20, 479] on icon at bounding box center [25, 476] width 14 height 11
click at [152, 588] on div "Highlight H" at bounding box center [142, 584] width 47 height 38
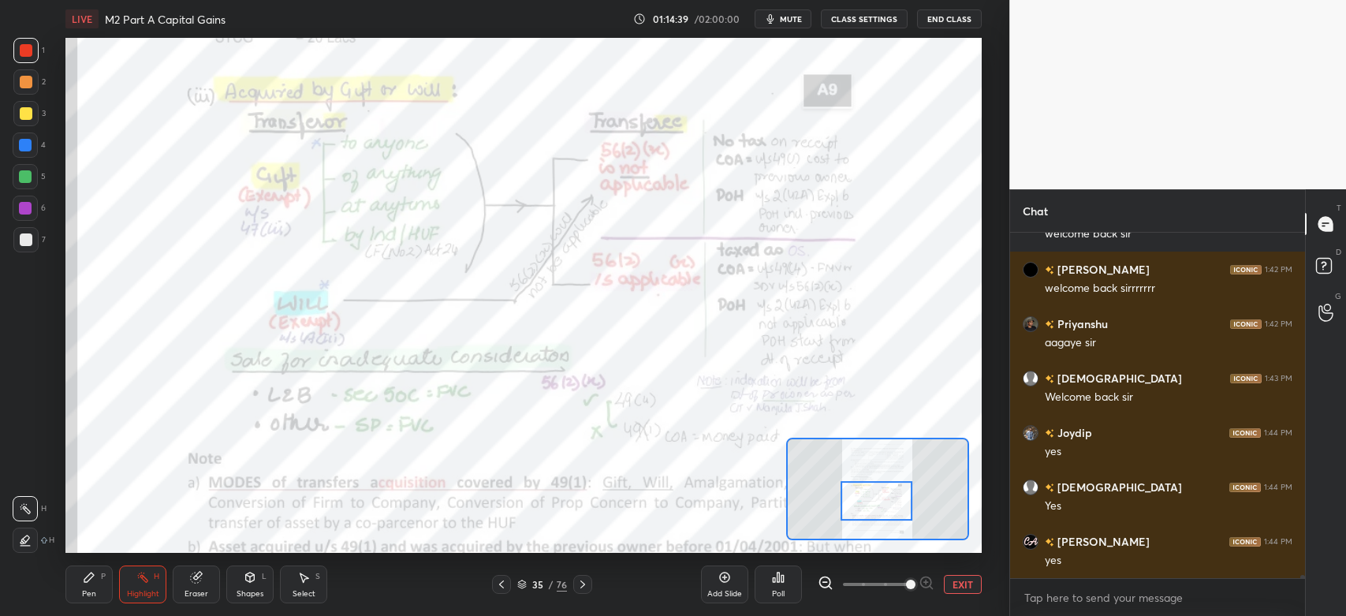
click at [95, 593] on div "Pen" at bounding box center [89, 594] width 14 height 8
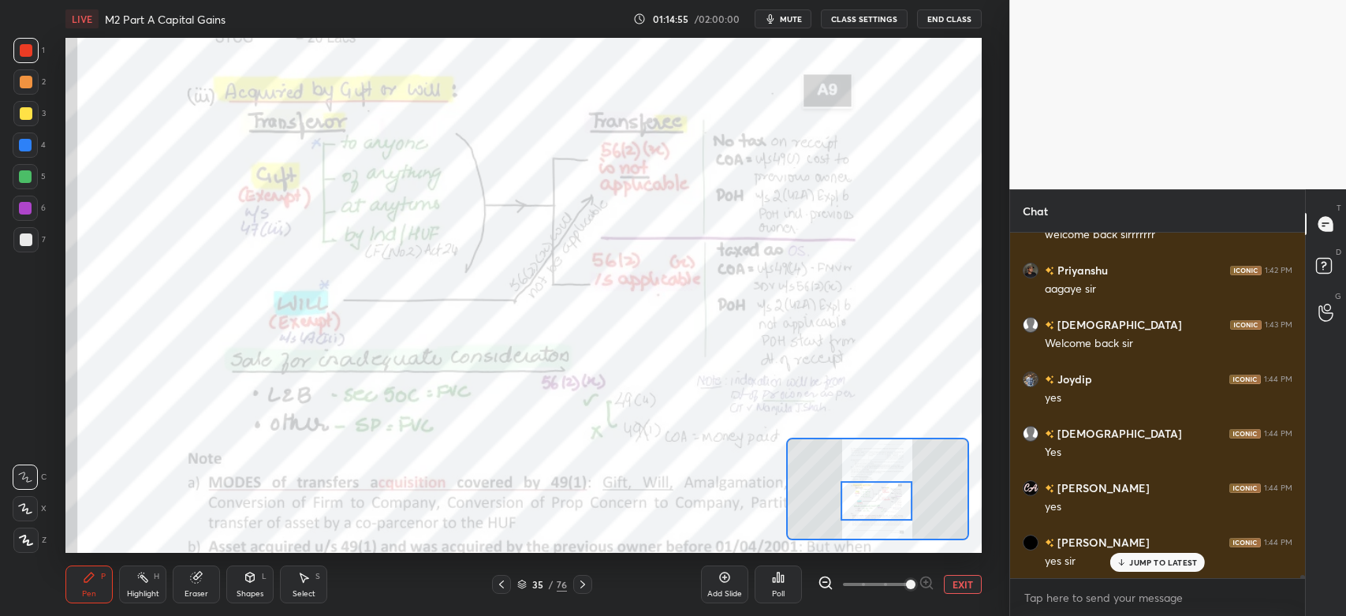
click at [150, 599] on div "Highlight H" at bounding box center [142, 584] width 47 height 38
click at [500, 584] on icon at bounding box center [501, 584] width 5 height 8
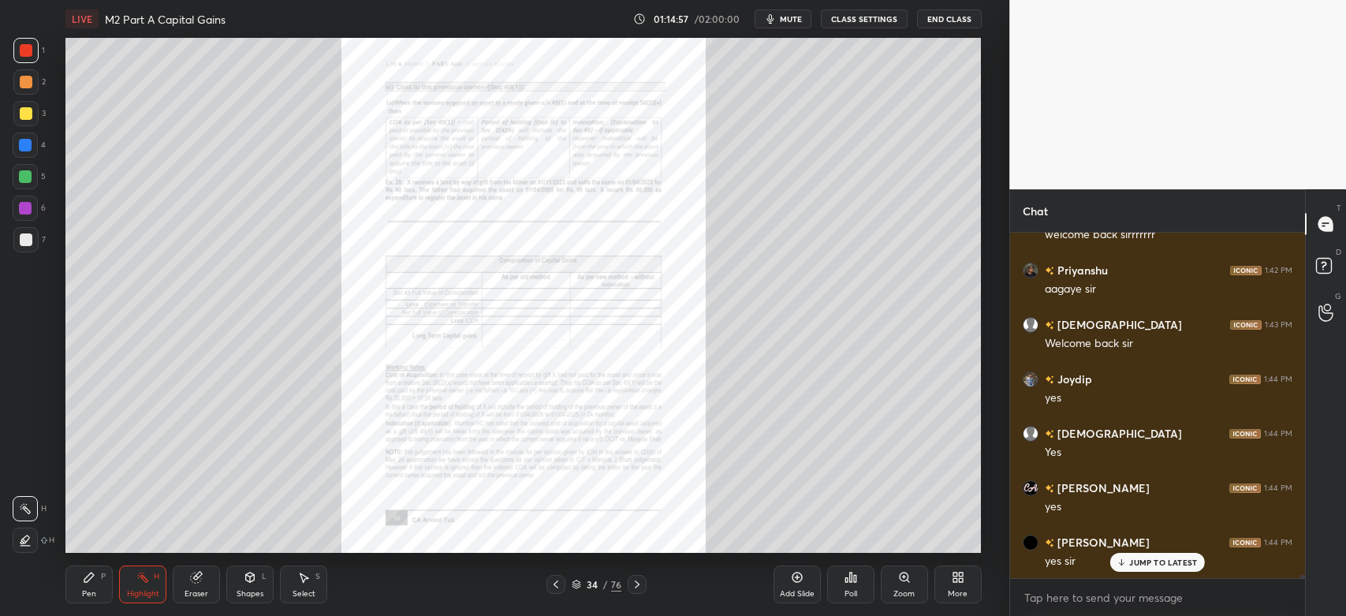
click at [555, 591] on div at bounding box center [555, 584] width 19 height 19
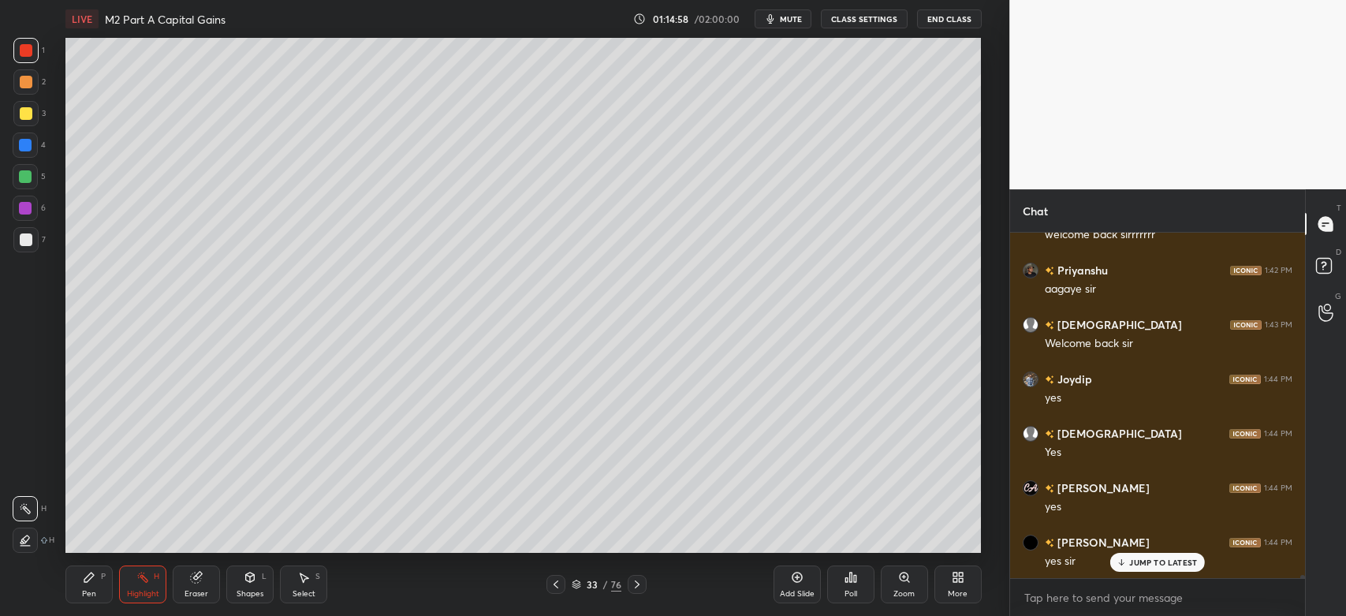
click at [557, 584] on icon at bounding box center [556, 584] width 13 height 13
click at [188, 588] on div "Eraser" at bounding box center [196, 584] width 47 height 38
click at [83, 583] on icon at bounding box center [89, 577] width 13 height 13
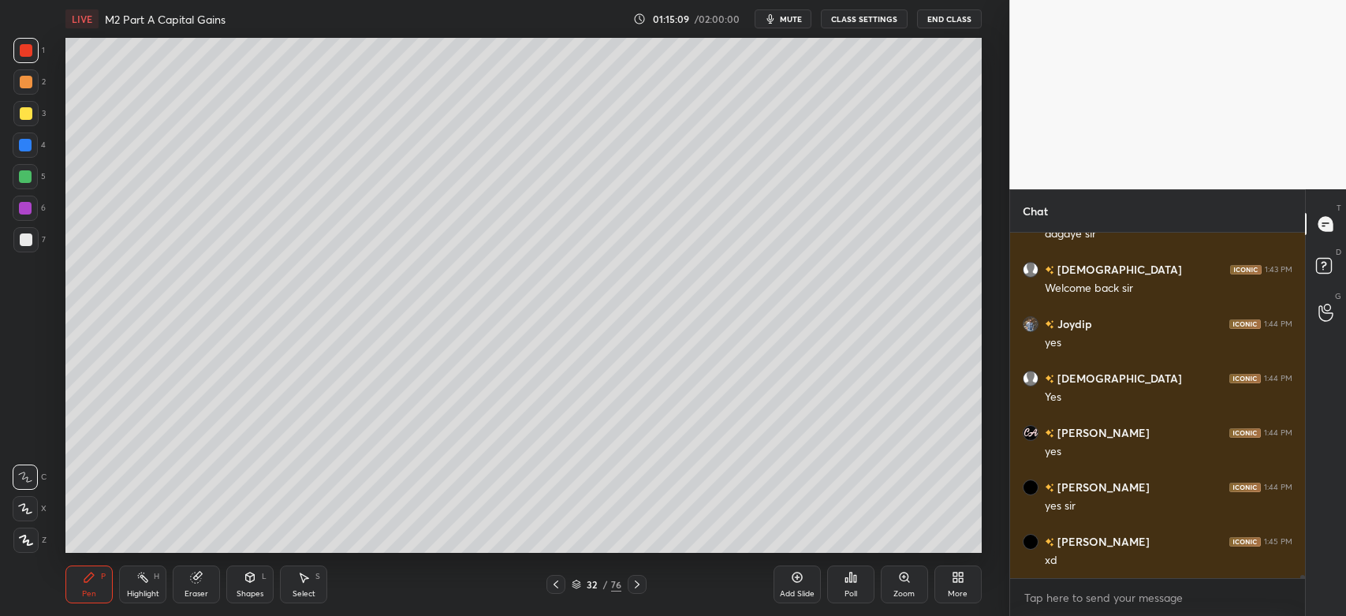
click at [151, 591] on div "Highlight" at bounding box center [143, 594] width 32 height 8
click at [132, 587] on div "Highlight H" at bounding box center [142, 584] width 47 height 38
click at [28, 240] on div at bounding box center [26, 239] width 13 height 13
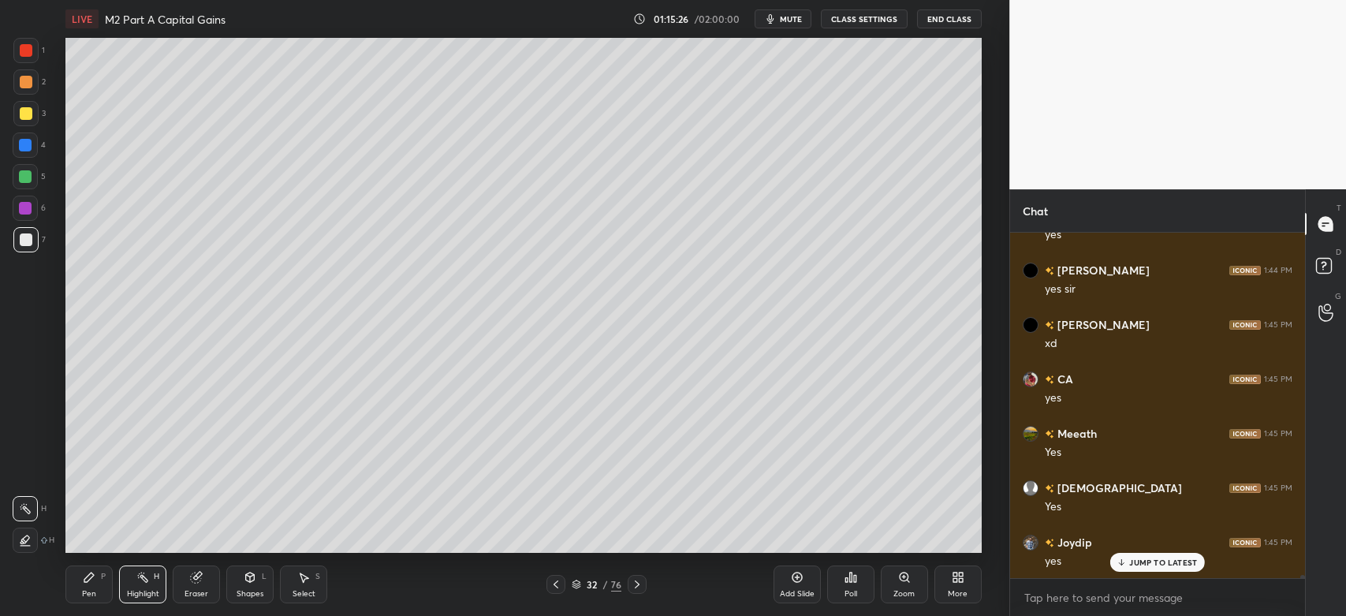
scroll to position [35453, 0]
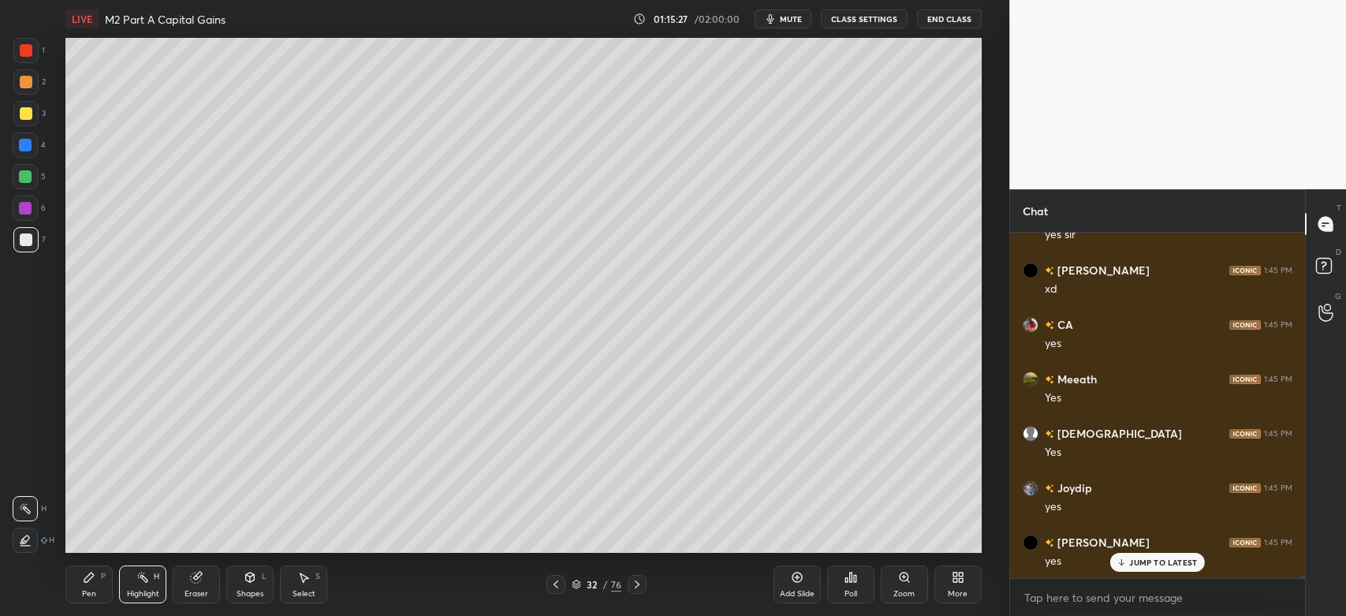
click at [245, 591] on div "Shapes" at bounding box center [250, 594] width 27 height 8
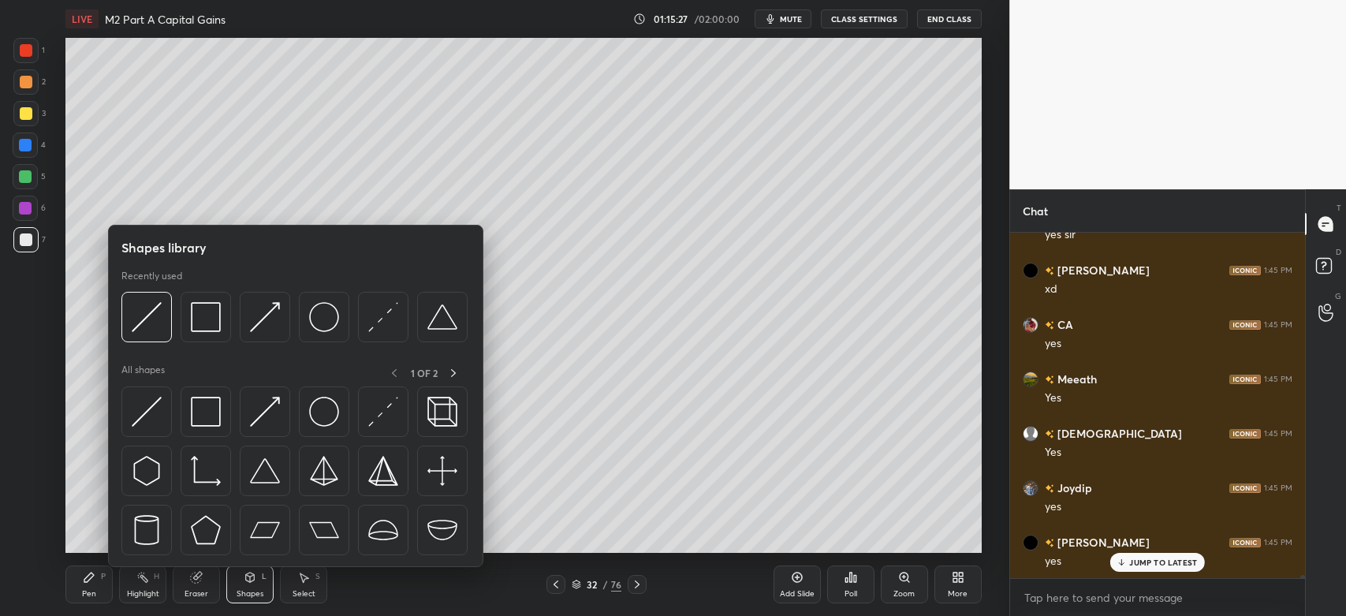
scroll to position [35508, 0]
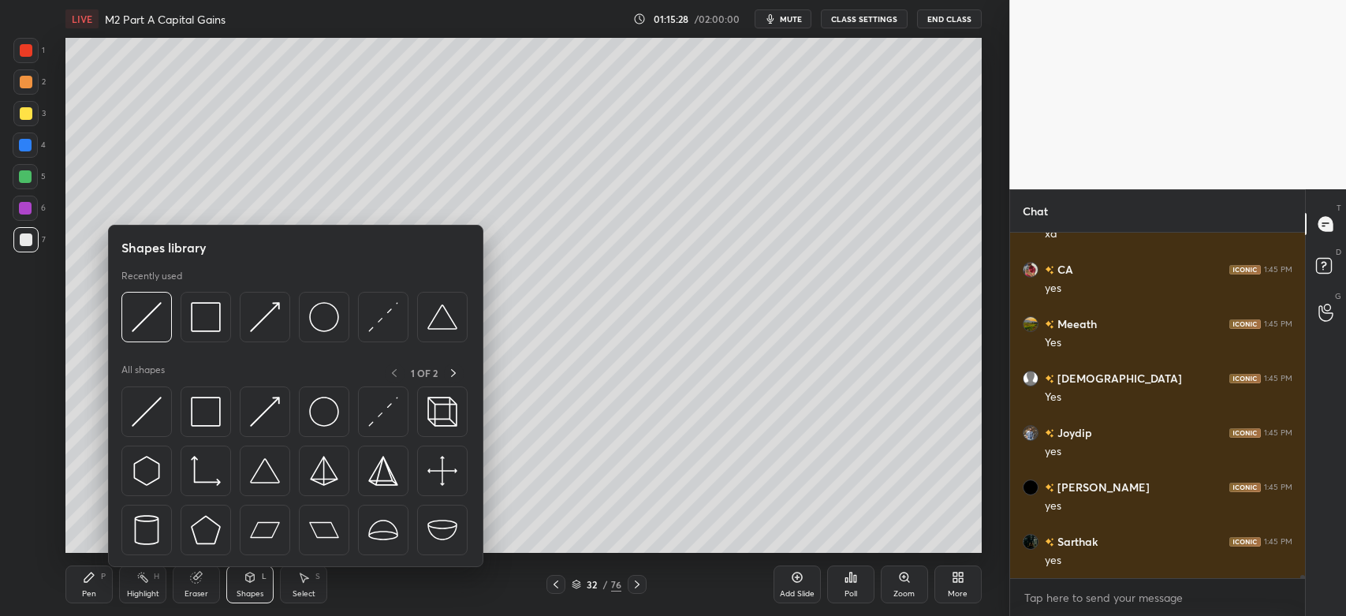
click at [201, 590] on div "Eraser" at bounding box center [196, 594] width 24 height 8
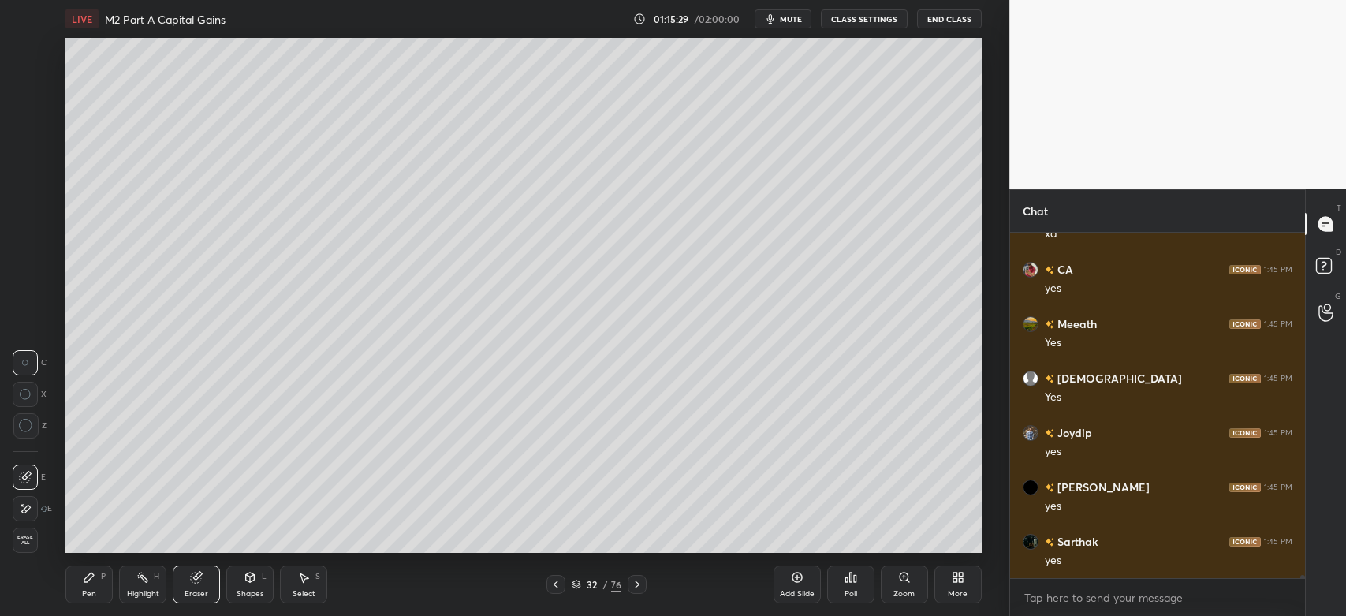
scroll to position [35562, 0]
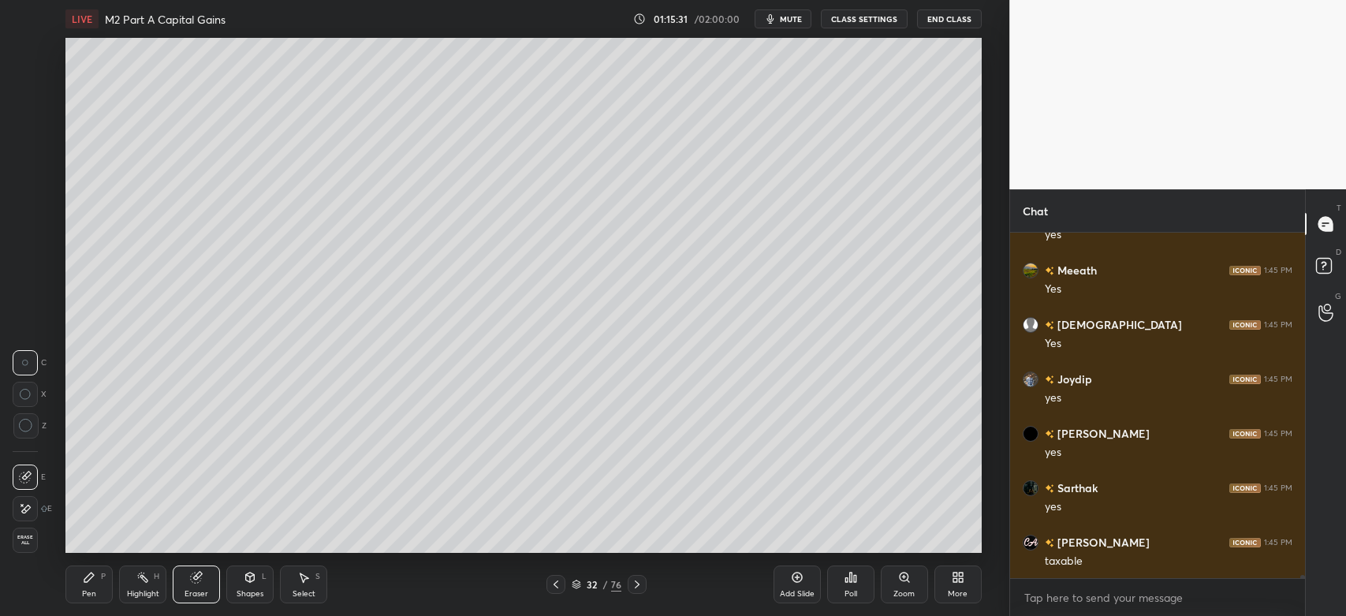
click at [98, 585] on div "Pen P" at bounding box center [88, 584] width 47 height 38
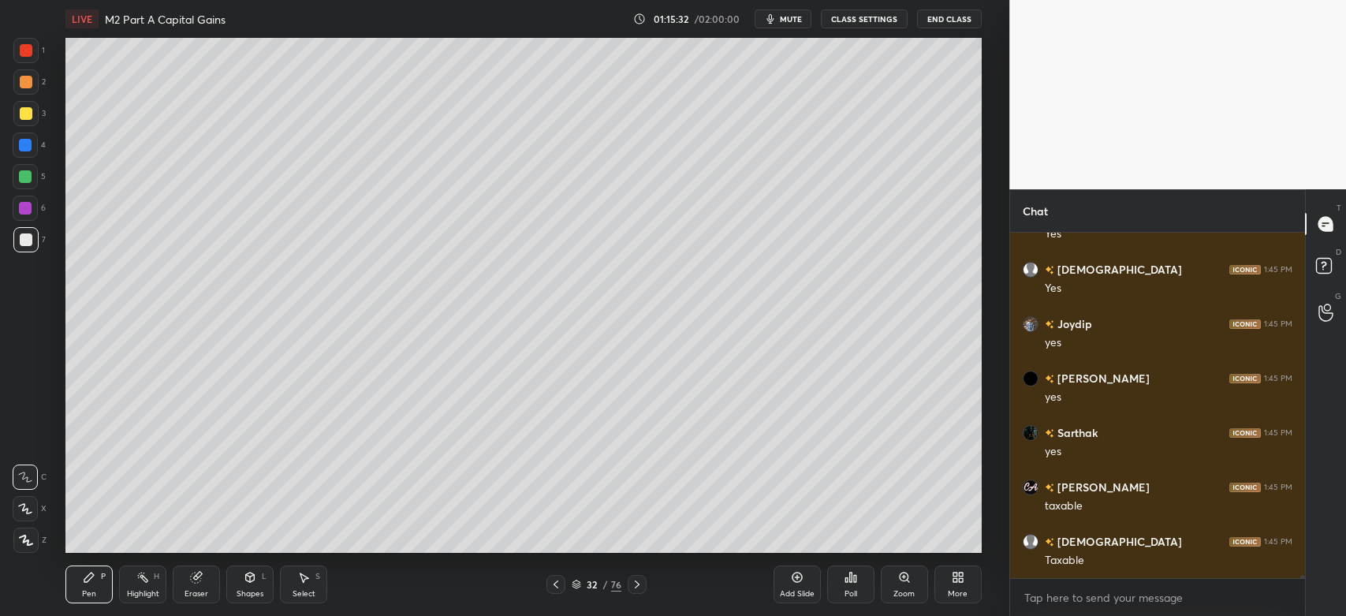
click at [27, 538] on icon at bounding box center [26, 540] width 14 height 11
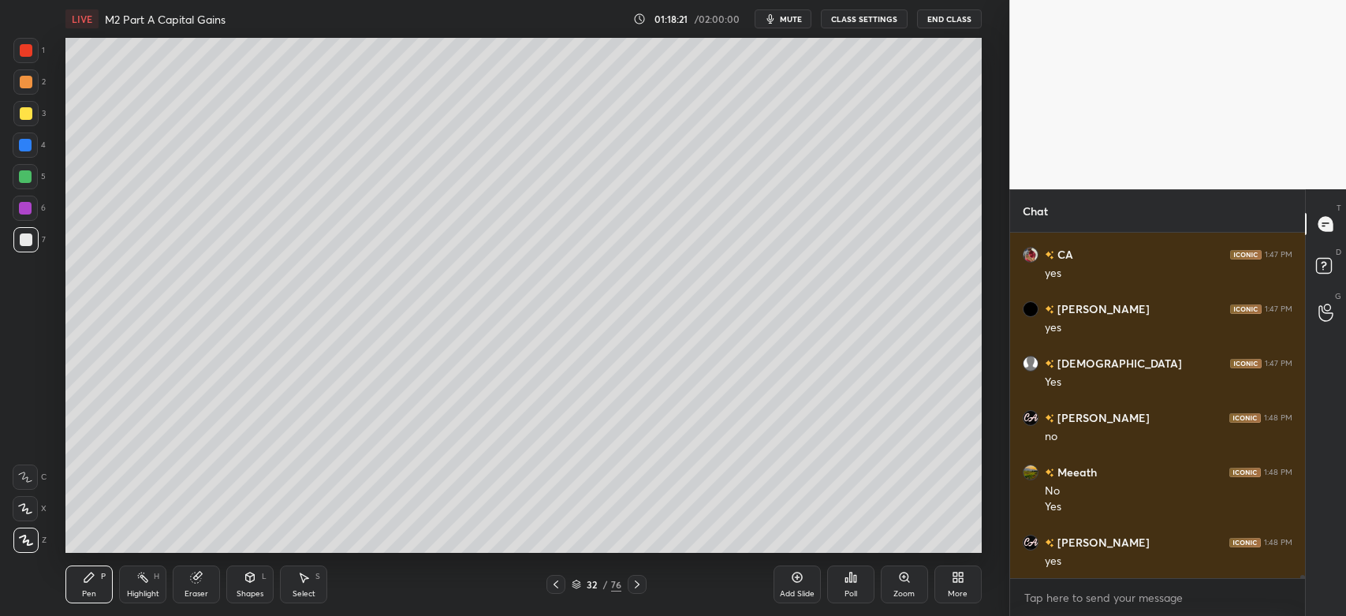
scroll to position [36986, 0]
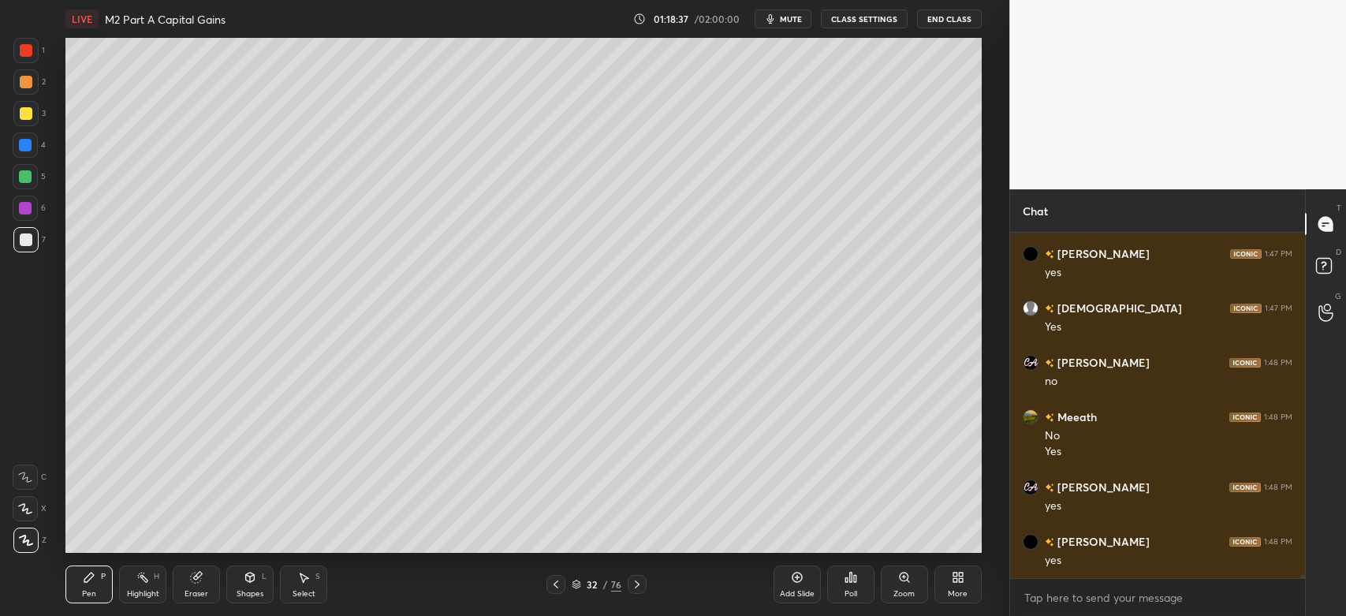
click at [201, 591] on div "Eraser" at bounding box center [196, 594] width 24 height 8
click at [101, 585] on div "Pen P" at bounding box center [88, 584] width 47 height 38
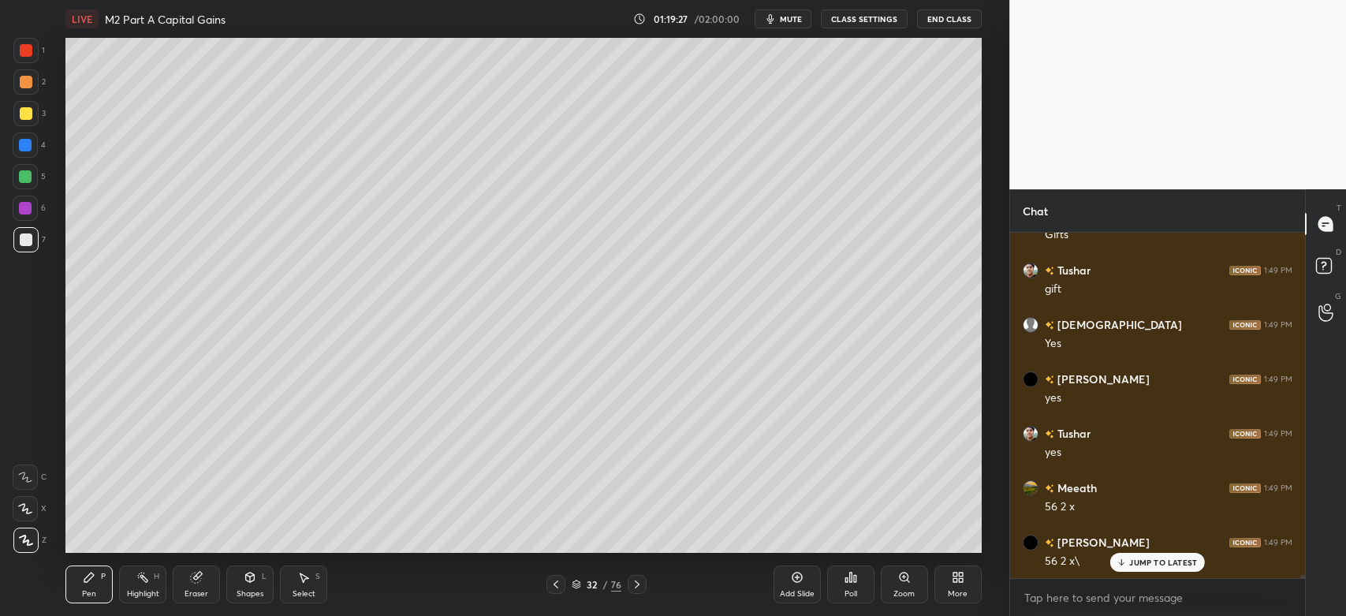
scroll to position [37529, 0]
click at [195, 590] on div "Eraser" at bounding box center [196, 594] width 24 height 8
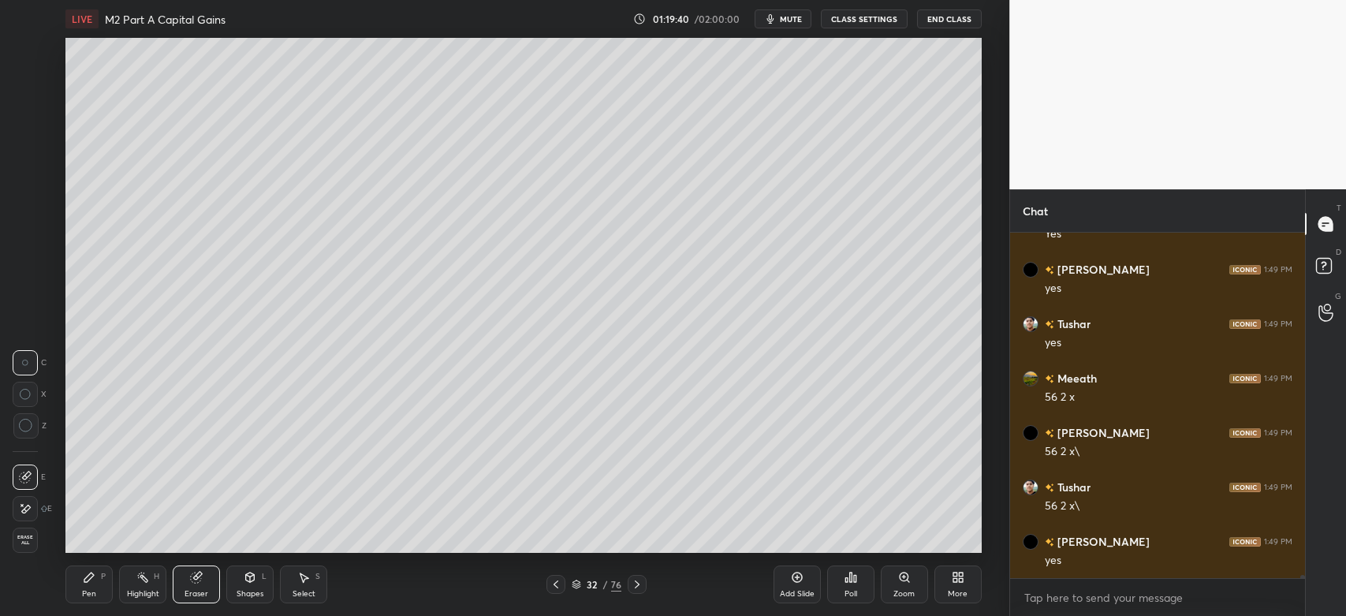
scroll to position [37638, 0]
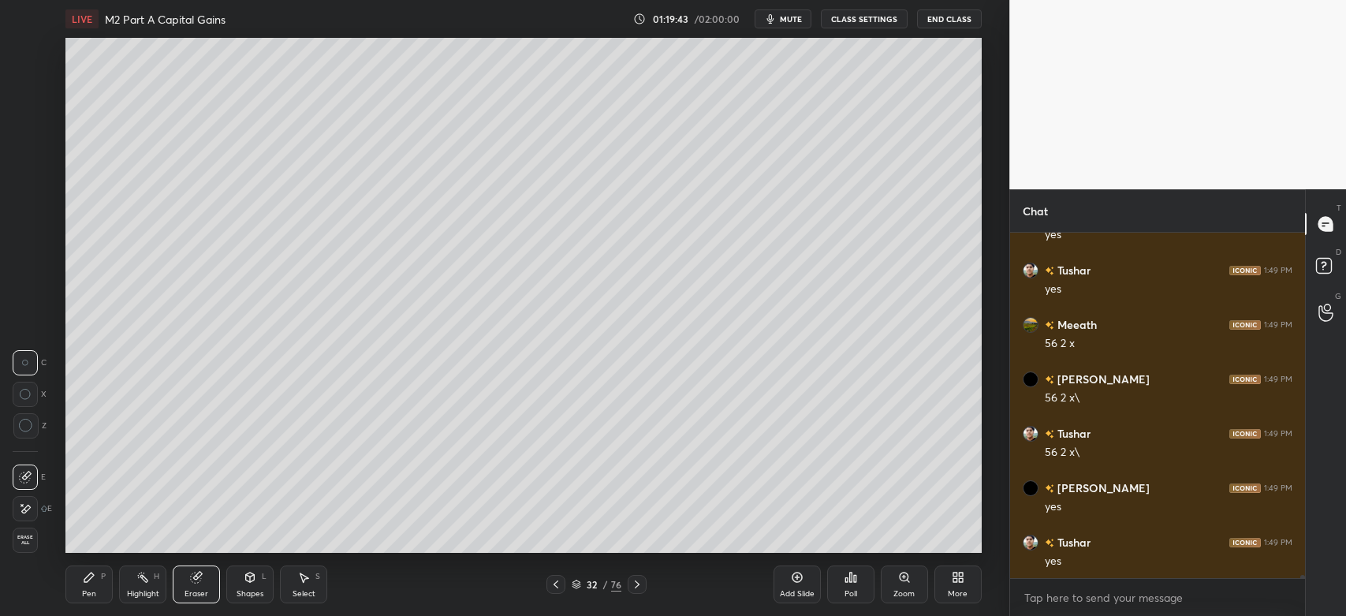
click at [97, 584] on div "Pen P" at bounding box center [88, 584] width 47 height 38
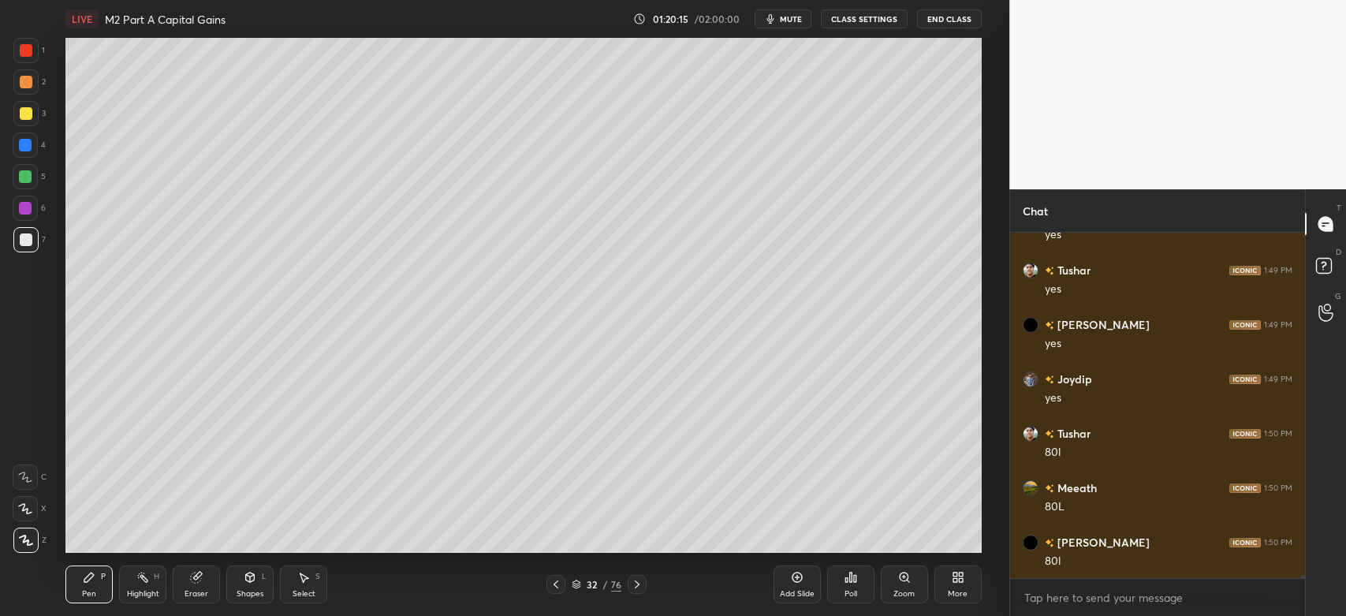
scroll to position [37964, 0]
click at [170, 594] on div "Pen P Highlight H Eraser Shapes L Select S" at bounding box center [242, 584] width 354 height 38
click at [152, 594] on div "Highlight" at bounding box center [143, 594] width 32 height 8
click at [193, 590] on div "Eraser" at bounding box center [196, 594] width 24 height 8
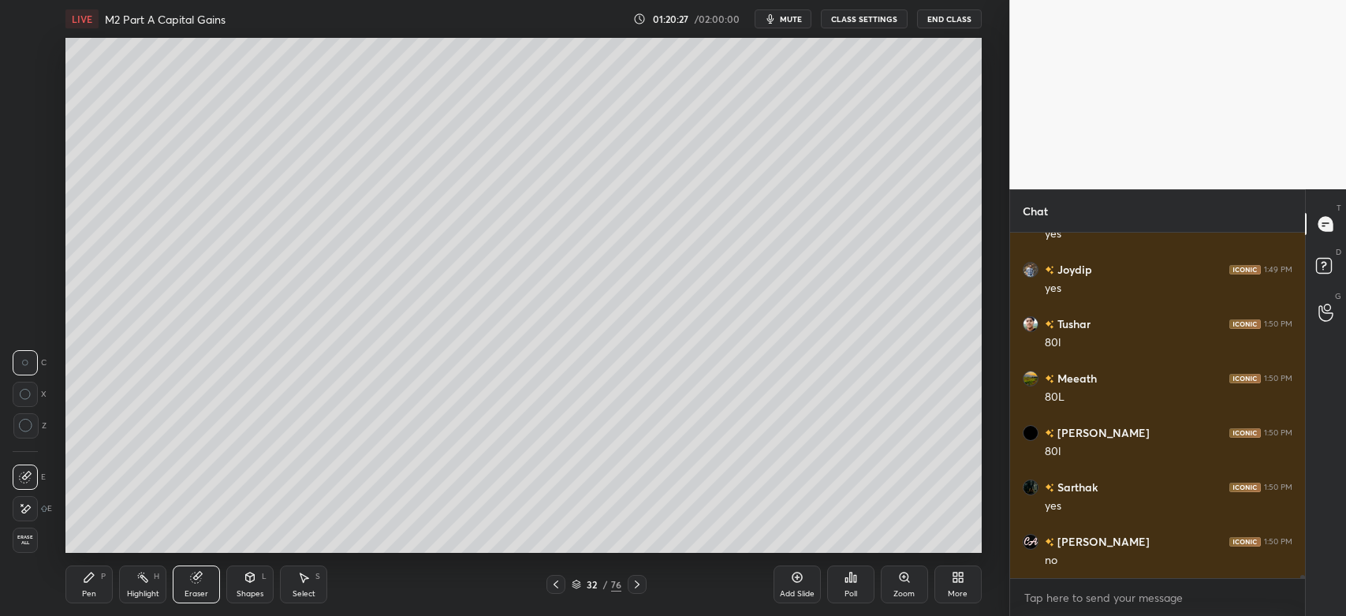
click at [22, 511] on icon at bounding box center [26, 509] width 9 height 8
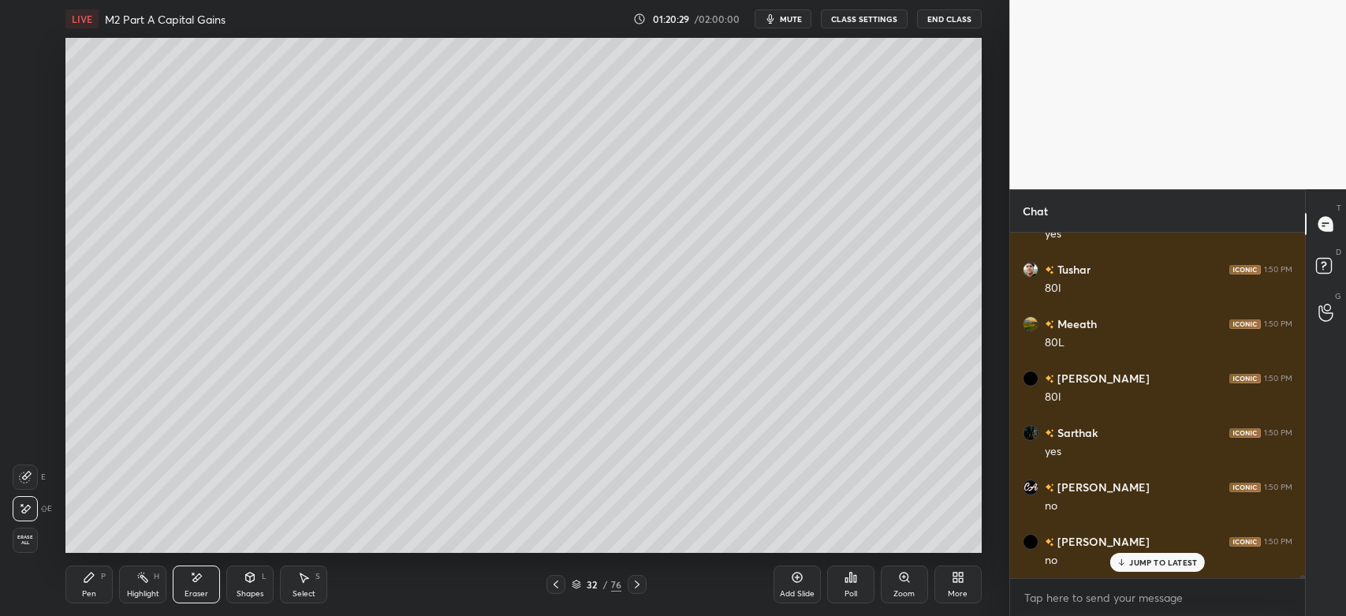
click at [88, 595] on div "Pen" at bounding box center [89, 594] width 14 height 8
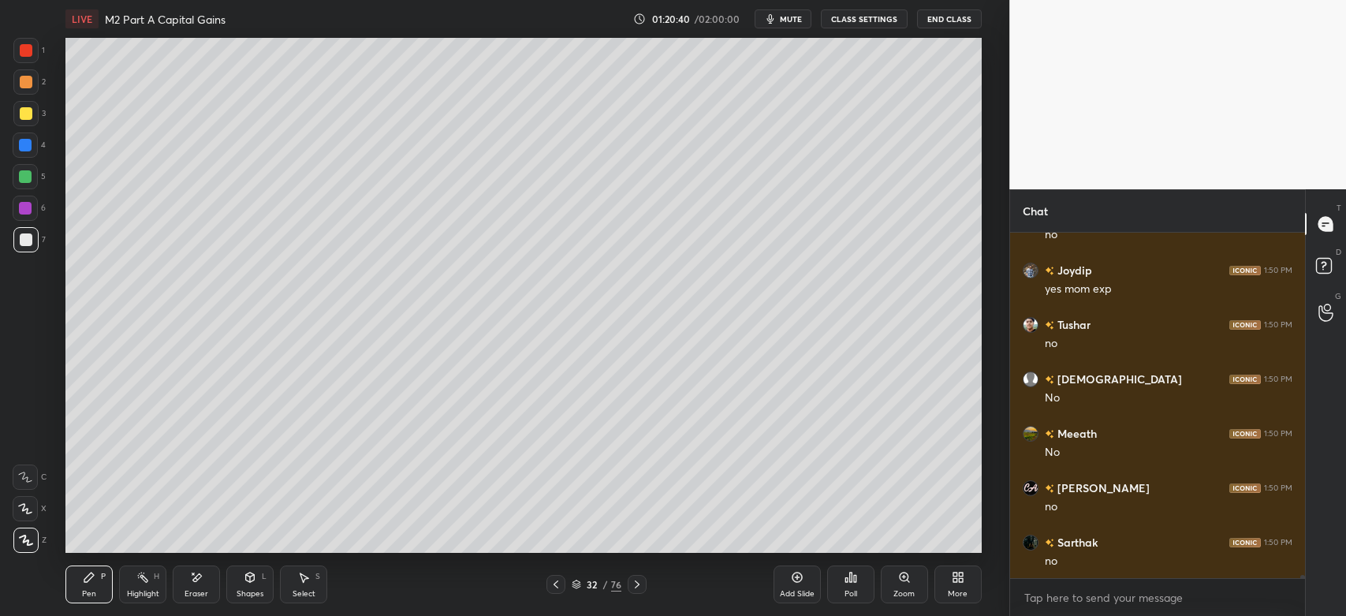
scroll to position [38455, 0]
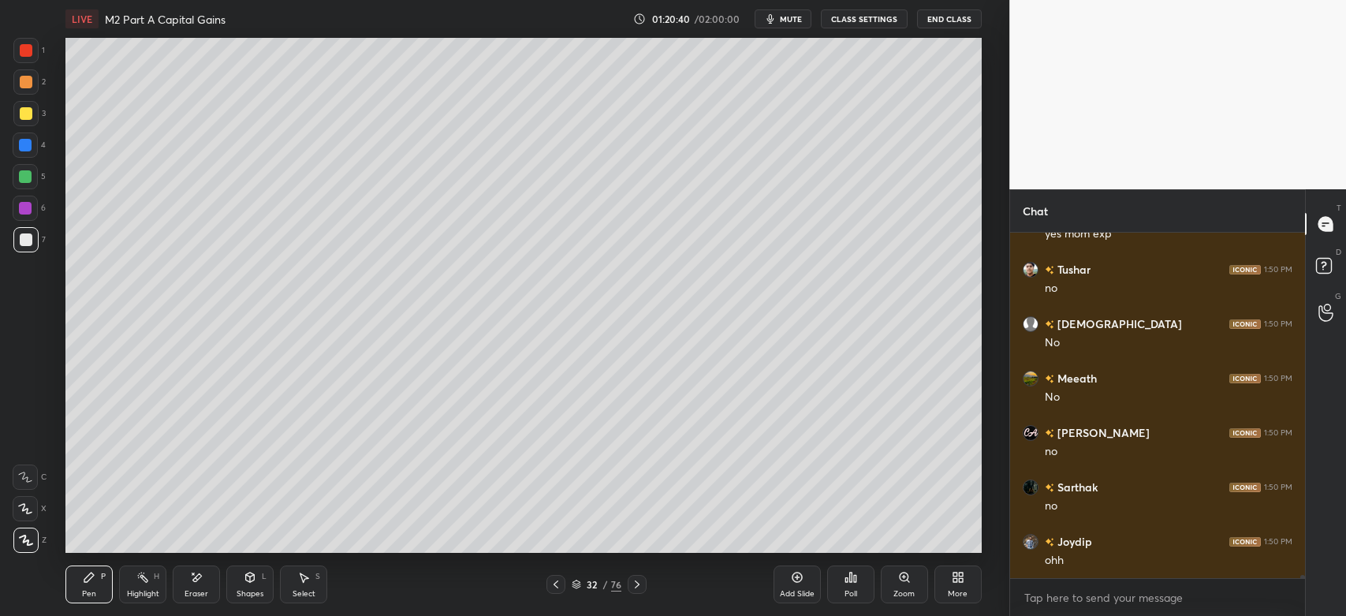
click at [199, 587] on div "Eraser" at bounding box center [196, 584] width 47 height 38
click at [144, 583] on icon at bounding box center [142, 577] width 13 height 13
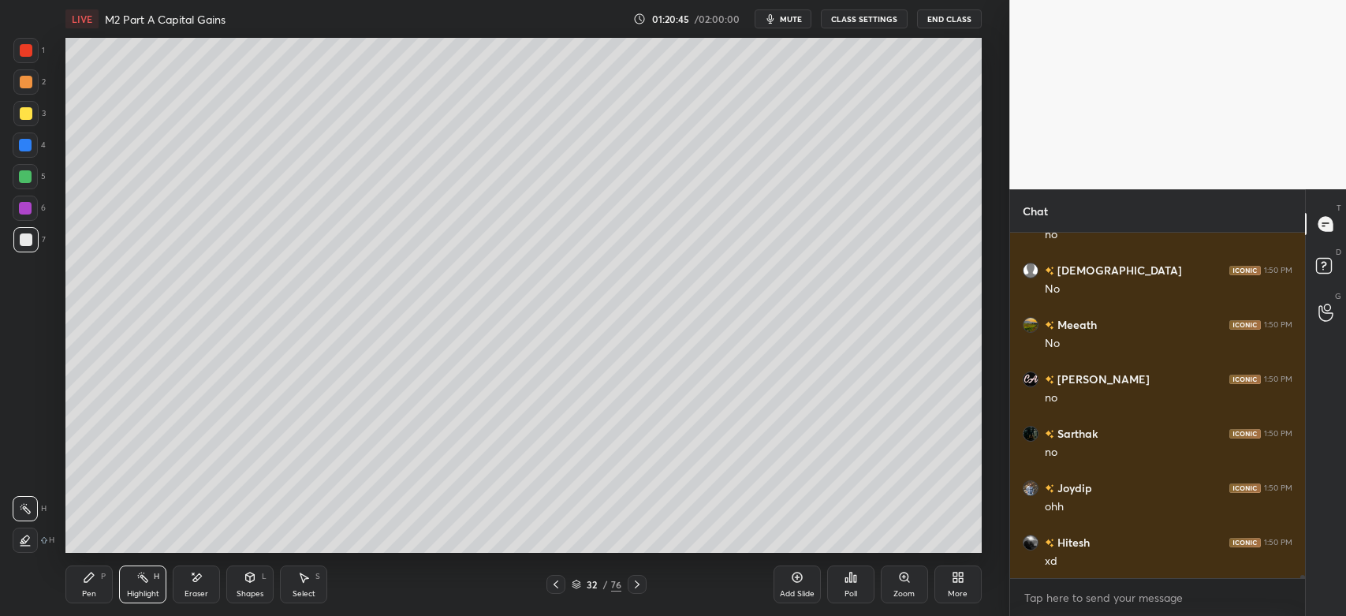
scroll to position [38563, 0]
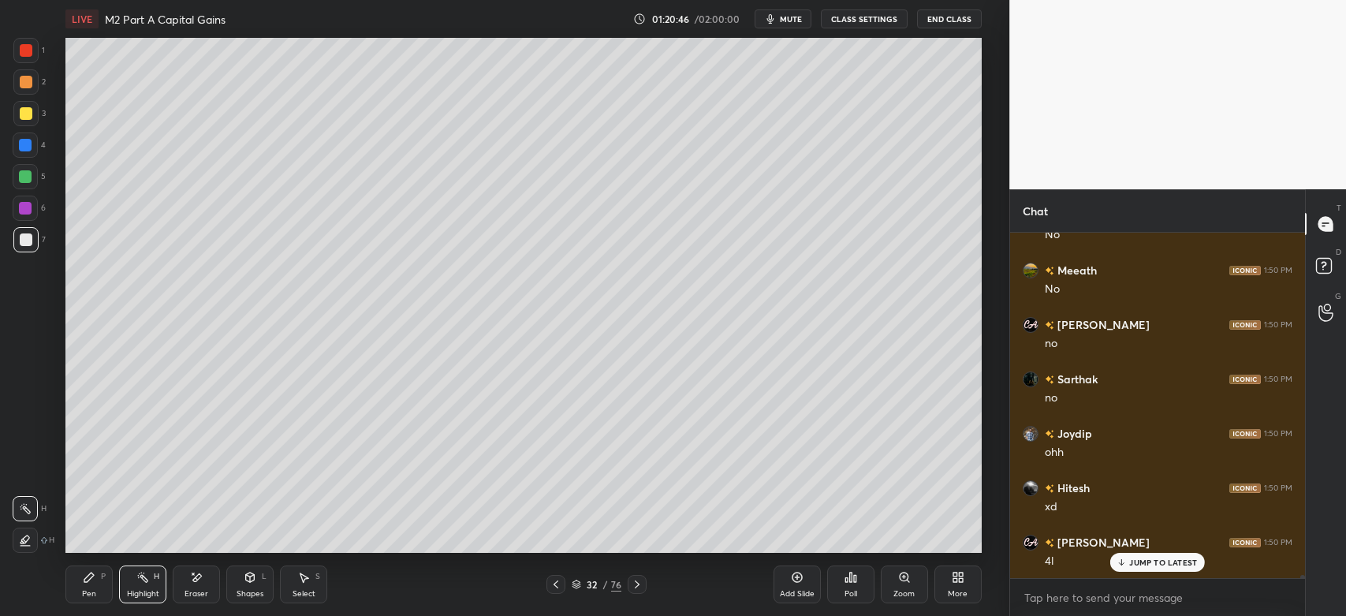
click at [91, 592] on div "Pen" at bounding box center [89, 594] width 14 height 8
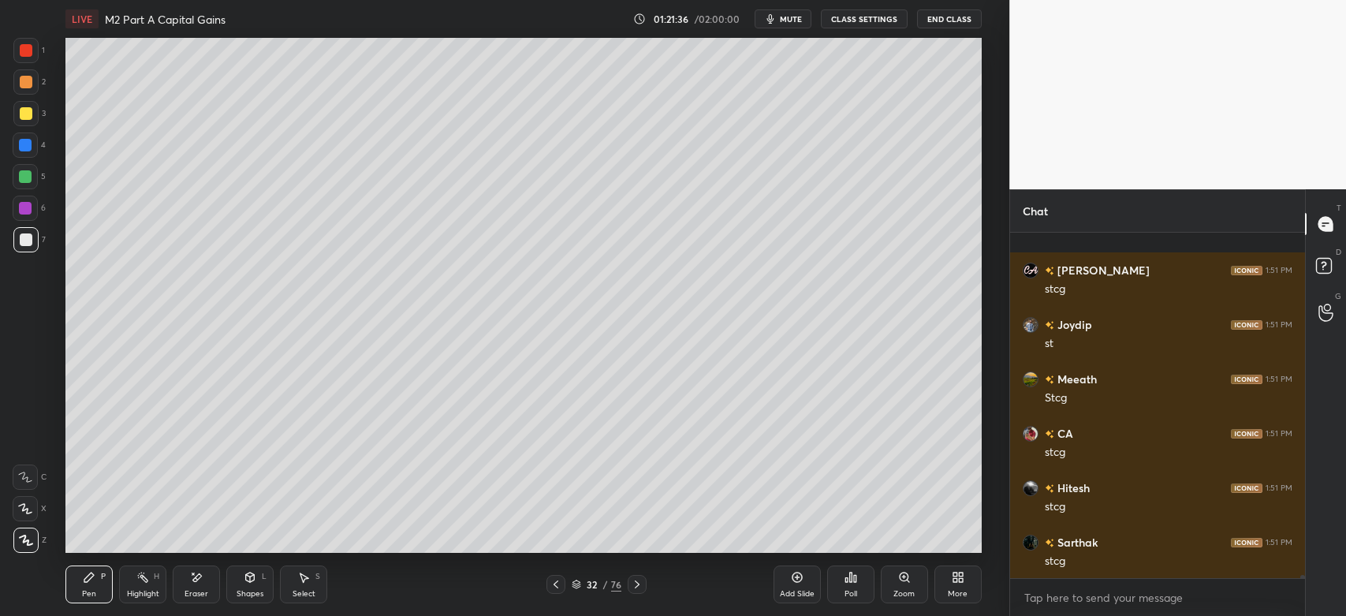
scroll to position [39814, 0]
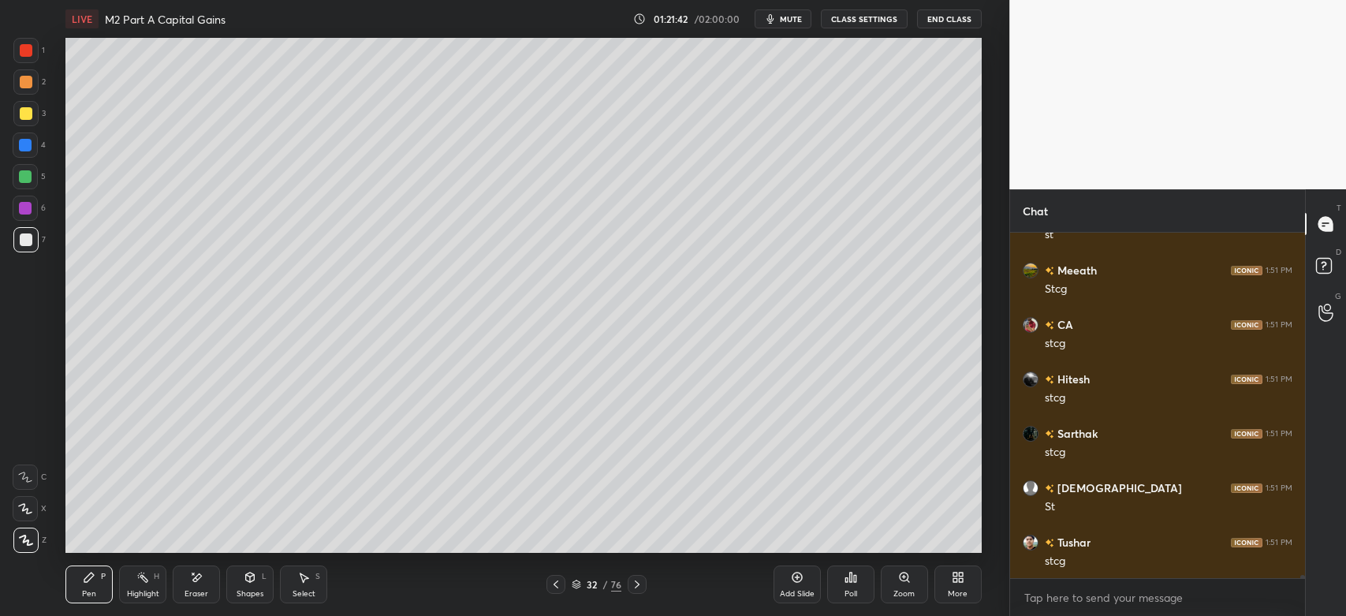
click at [637, 590] on icon at bounding box center [637, 584] width 13 height 13
click at [635, 585] on icon at bounding box center [637, 584] width 13 height 13
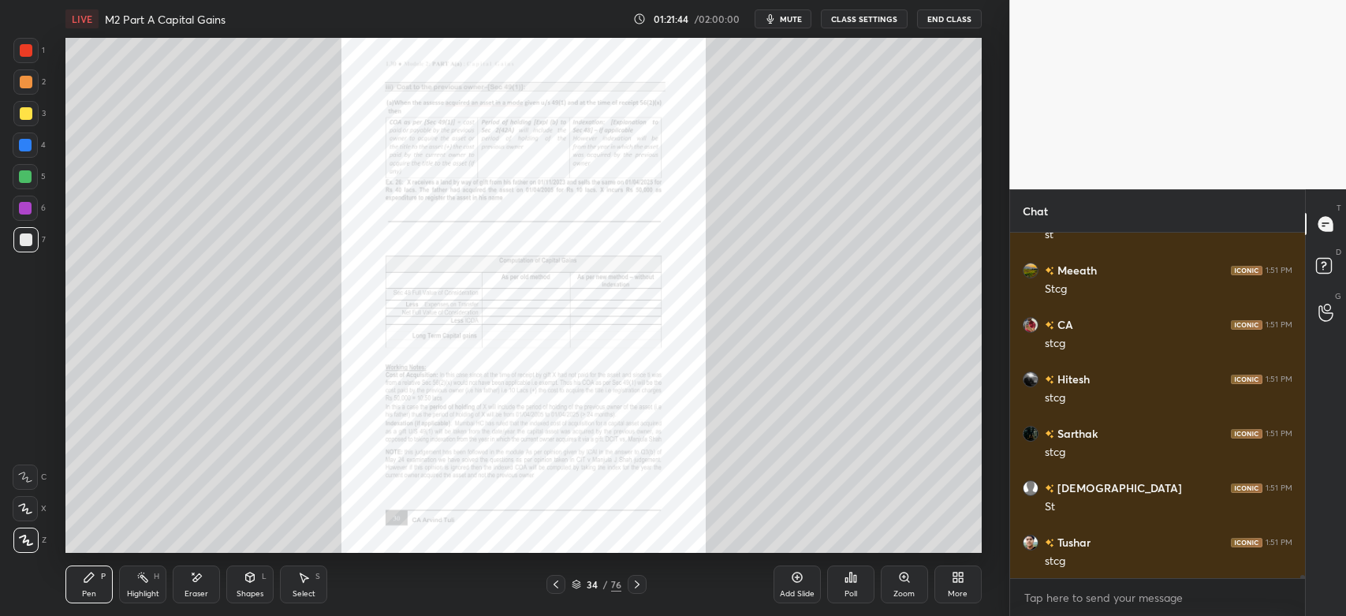
click at [631, 591] on icon at bounding box center [637, 584] width 13 height 13
click at [903, 585] on div "Zoom" at bounding box center [904, 584] width 47 height 38
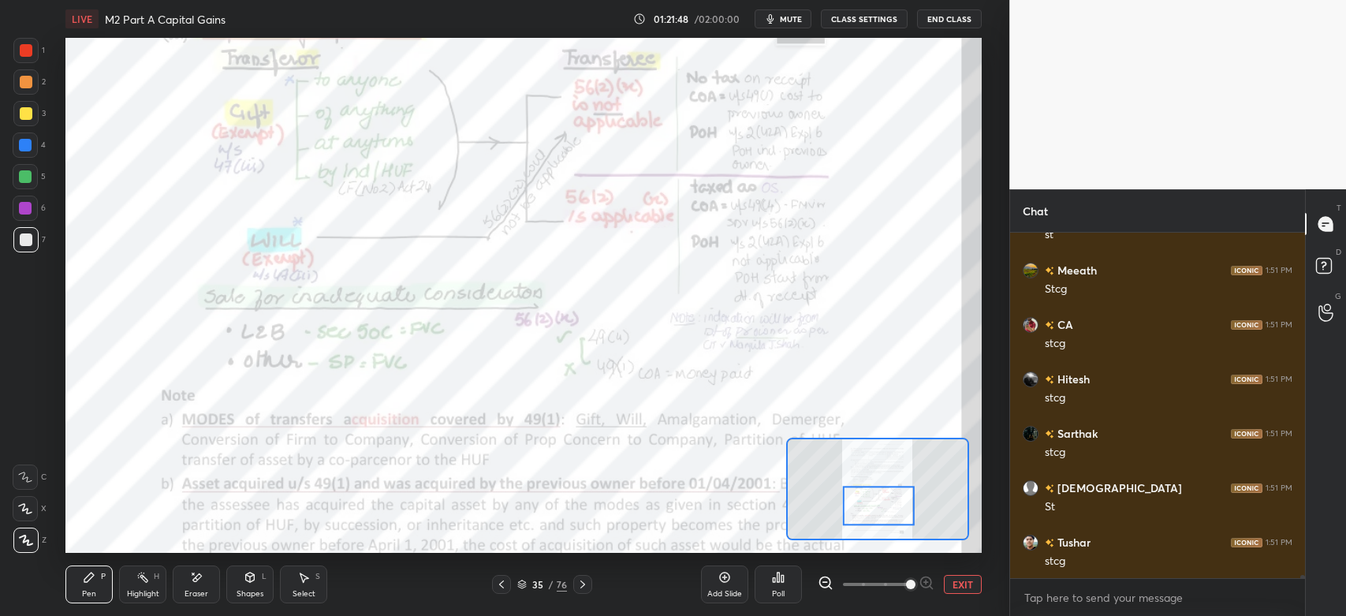
click at [143, 591] on div "Highlight" at bounding box center [143, 594] width 32 height 8
click at [95, 587] on div "Pen P" at bounding box center [88, 584] width 47 height 38
click at [36, 472] on div at bounding box center [25, 476] width 25 height 25
click at [39, 476] on div "C" at bounding box center [30, 476] width 34 height 25
click at [29, 213] on div at bounding box center [25, 208] width 13 height 13
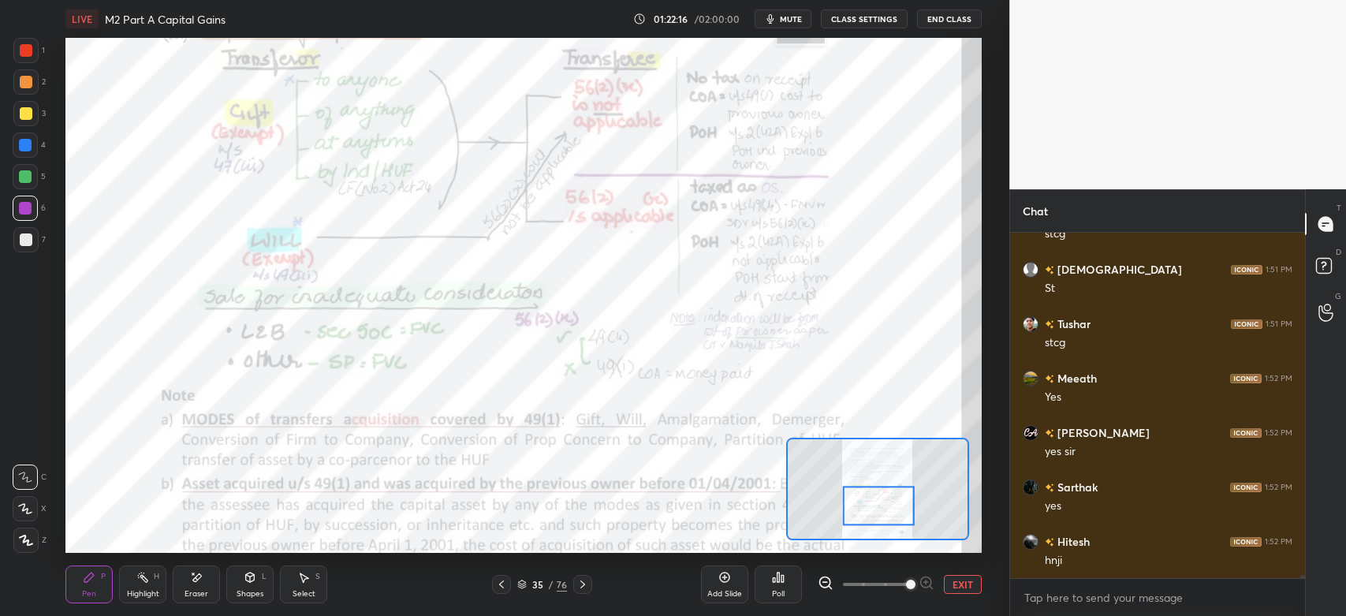
scroll to position [40086, 0]
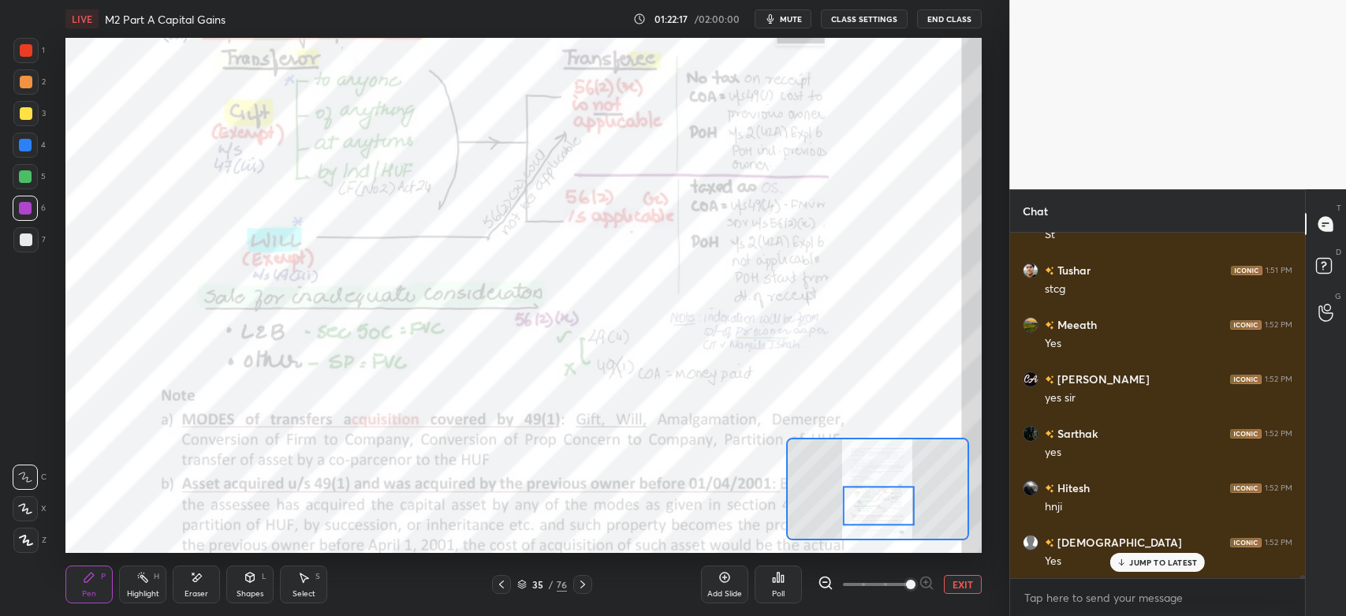
click at [500, 590] on icon at bounding box center [501, 584] width 13 height 13
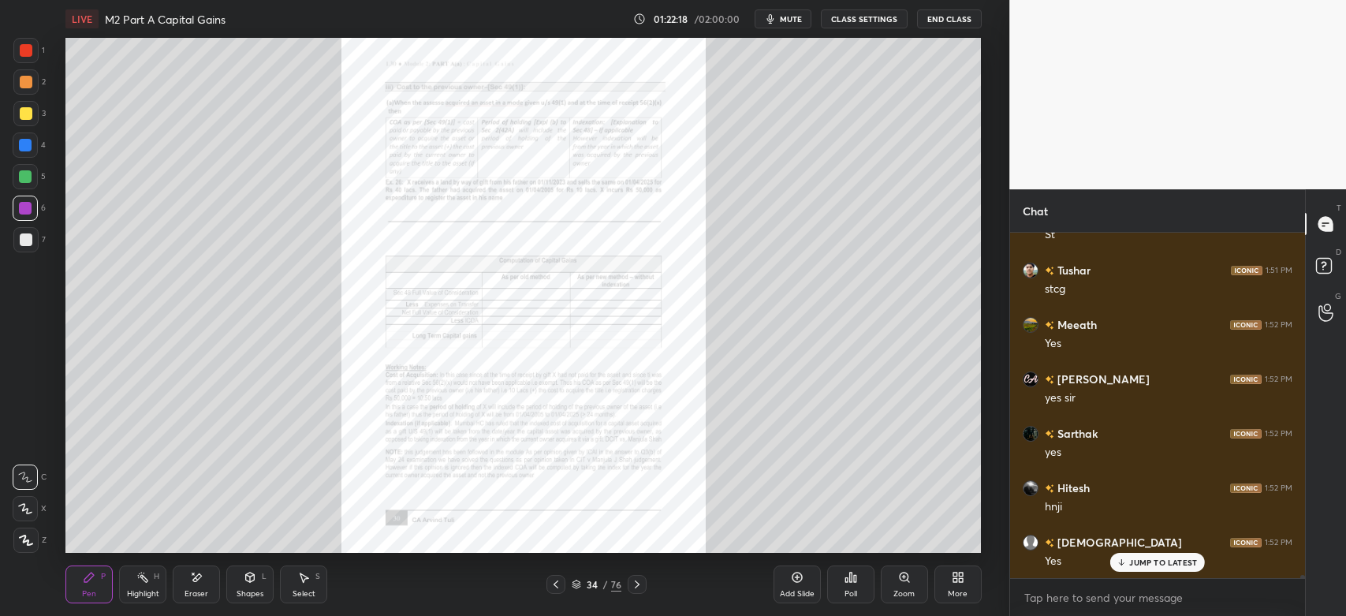
click at [556, 587] on icon at bounding box center [555, 584] width 5 height 8
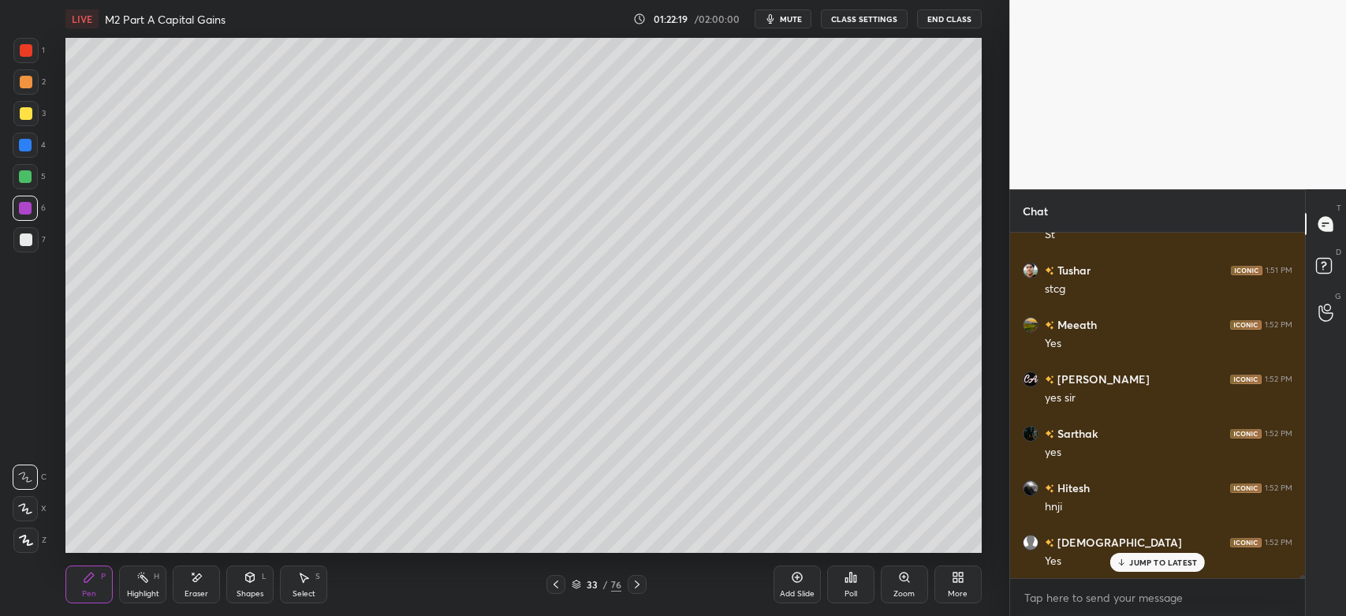
click at [556, 588] on icon at bounding box center [556, 584] width 13 height 13
click at [555, 588] on icon at bounding box center [556, 584] width 13 height 13
click at [555, 590] on icon at bounding box center [556, 584] width 13 height 13
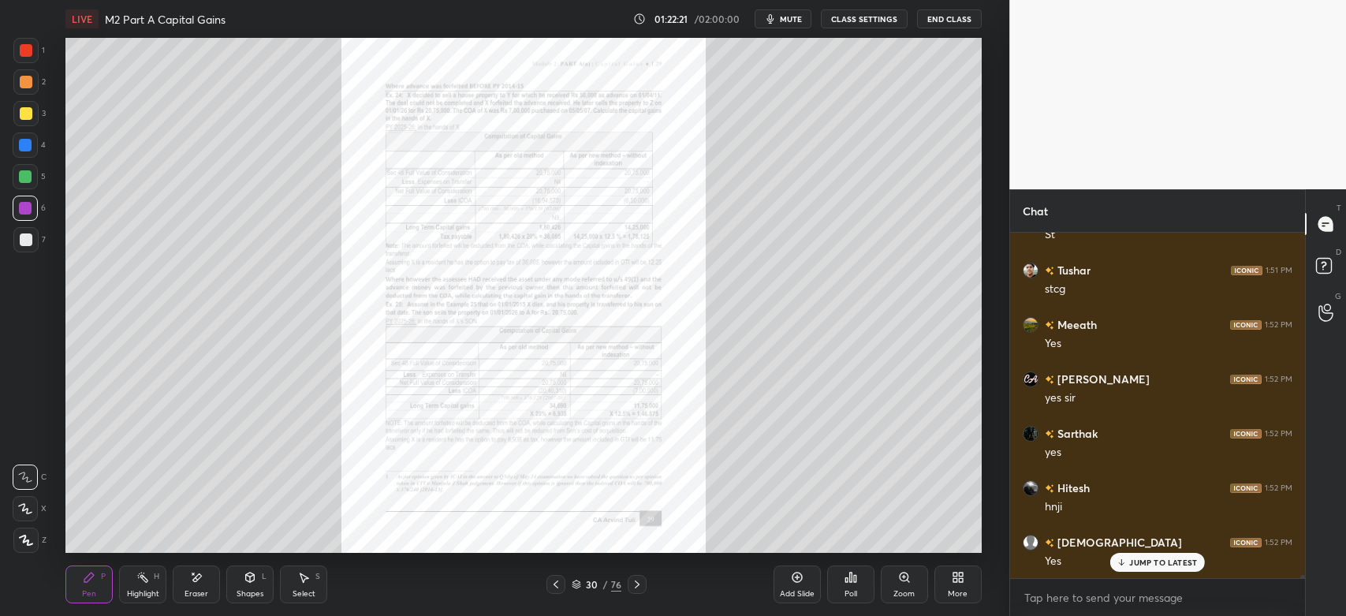
click at [555, 589] on icon at bounding box center [556, 584] width 13 height 13
click at [555, 590] on icon at bounding box center [556, 584] width 13 height 13
click at [556, 589] on icon at bounding box center [556, 584] width 13 height 13
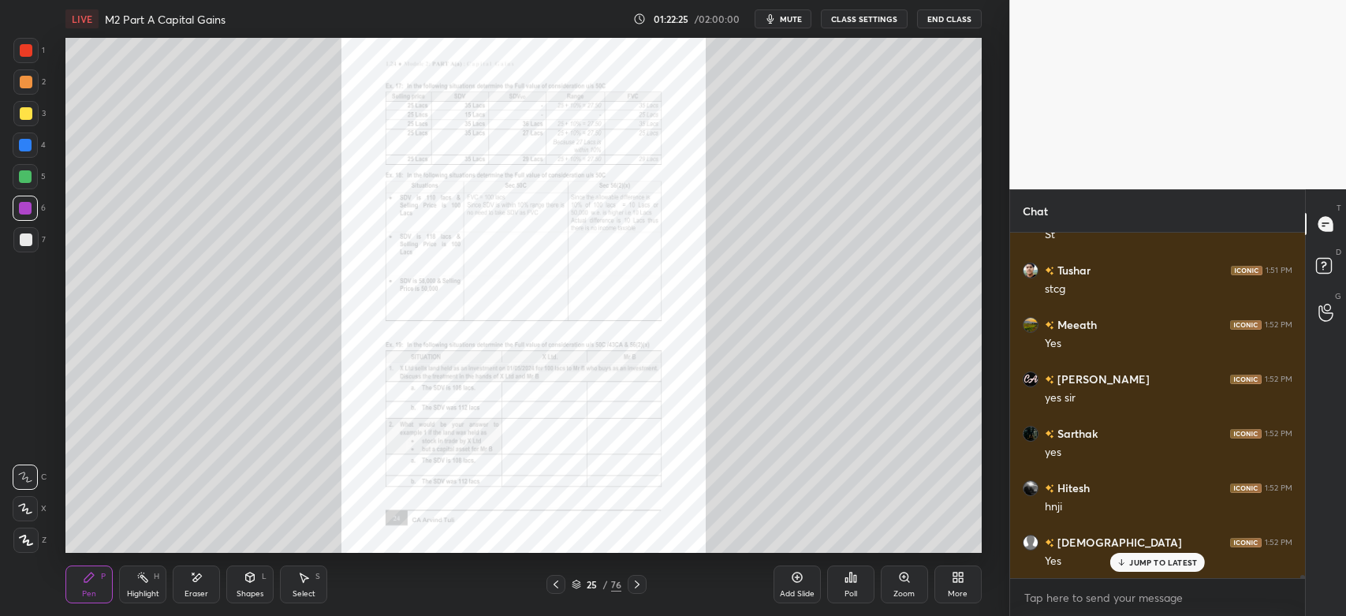
click at [900, 575] on icon at bounding box center [904, 576] width 9 height 9
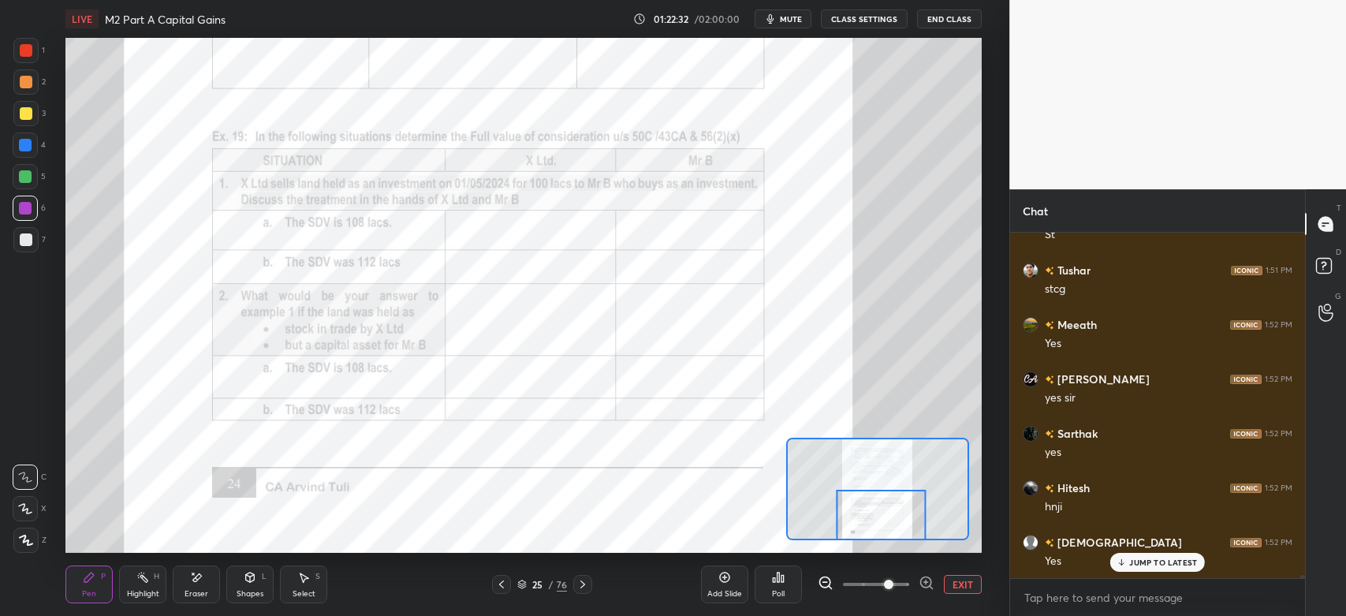
scroll to position [40140, 0]
click at [28, 478] on icon at bounding box center [25, 476] width 13 height 9
click at [92, 582] on icon at bounding box center [89, 577] width 13 height 13
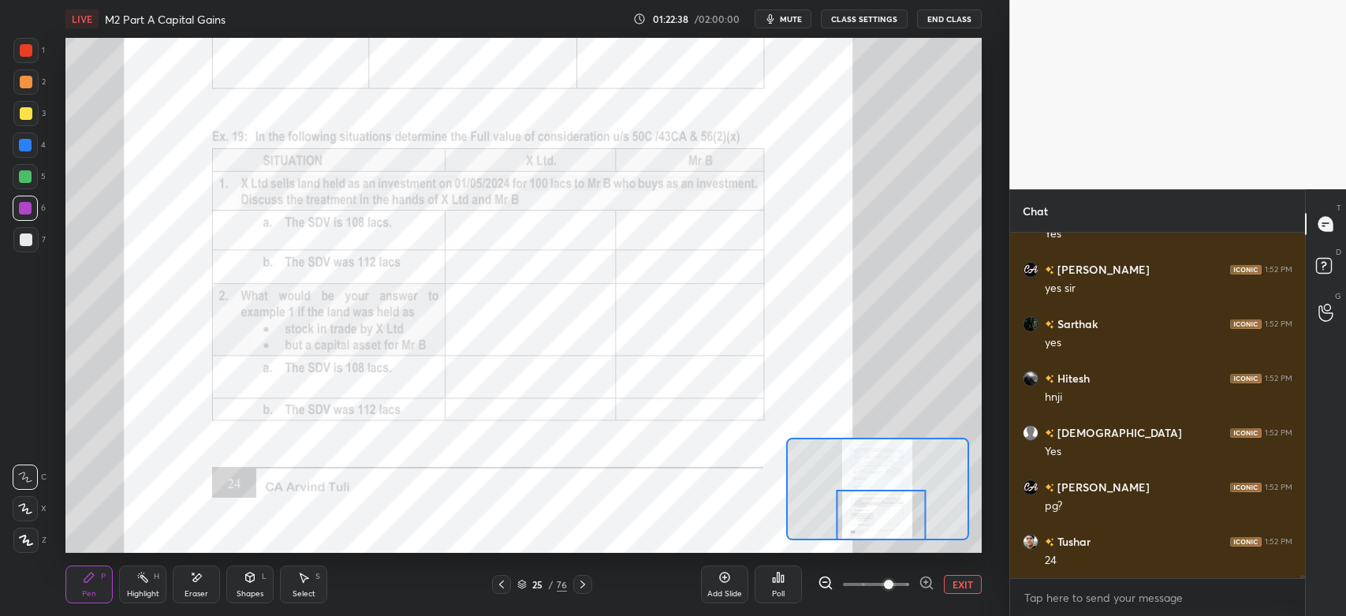
click at [25, 52] on div at bounding box center [26, 50] width 13 height 13
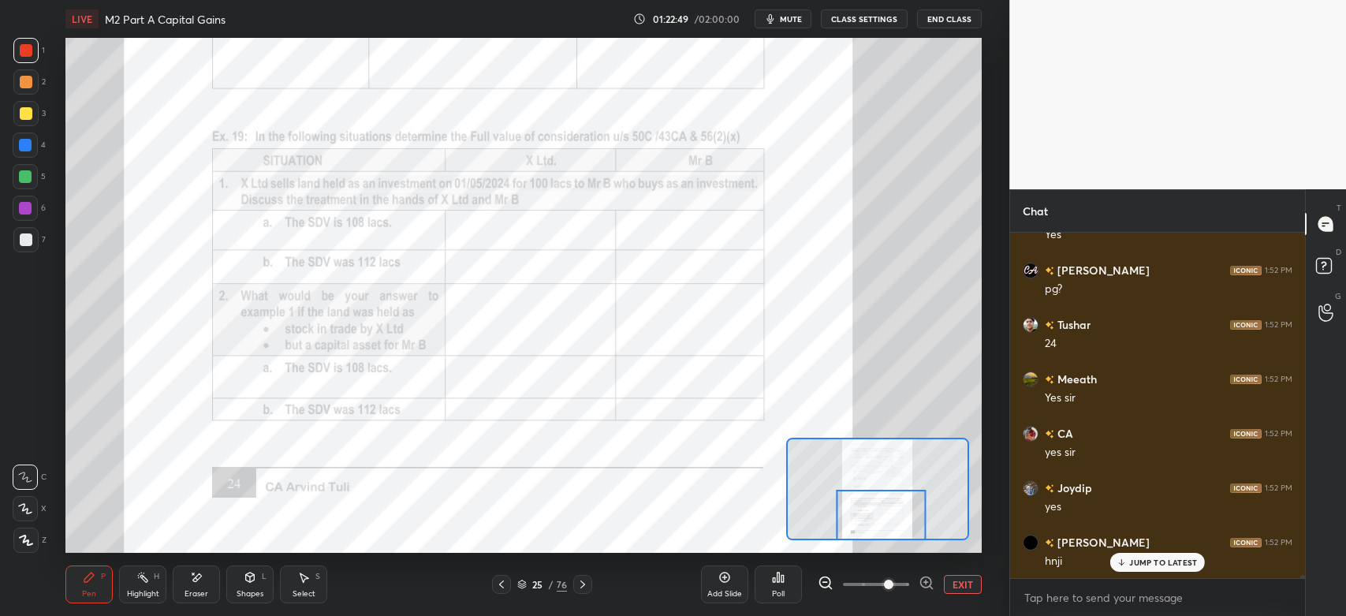
scroll to position [40467, 0]
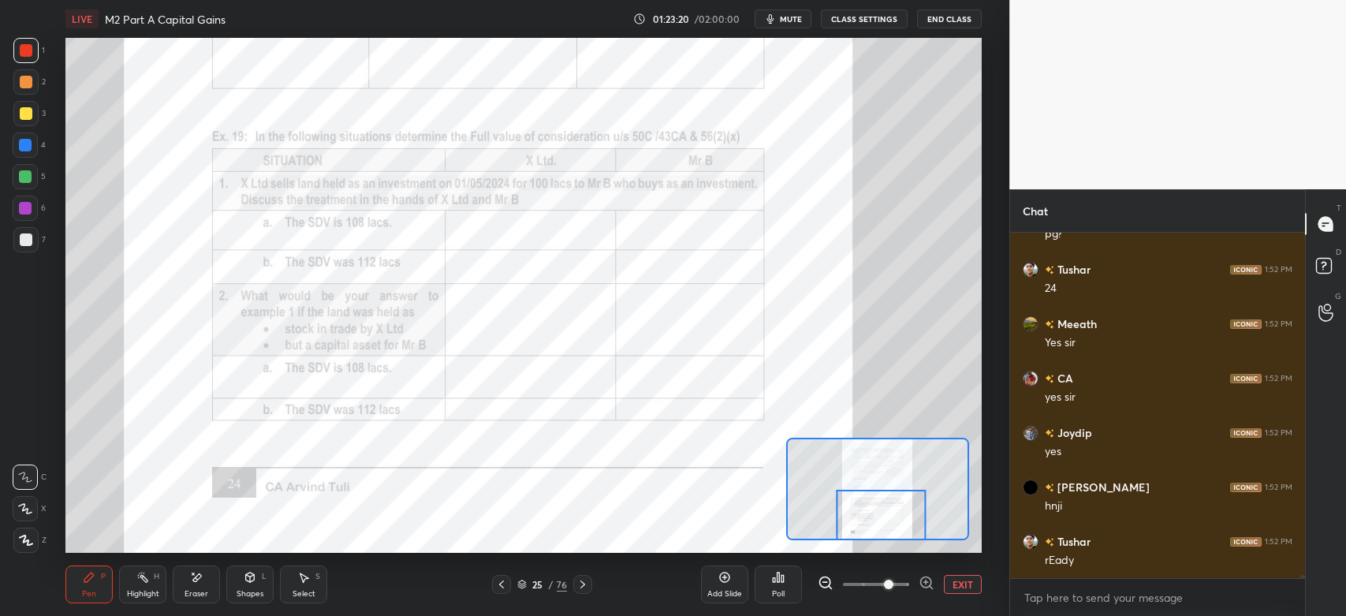
click at [25, 44] on div at bounding box center [26, 50] width 13 height 13
click at [202, 585] on div "Eraser" at bounding box center [196, 584] width 47 height 38
click at [88, 597] on div "Pen" at bounding box center [89, 594] width 14 height 8
click at [18, 211] on div at bounding box center [25, 208] width 25 height 25
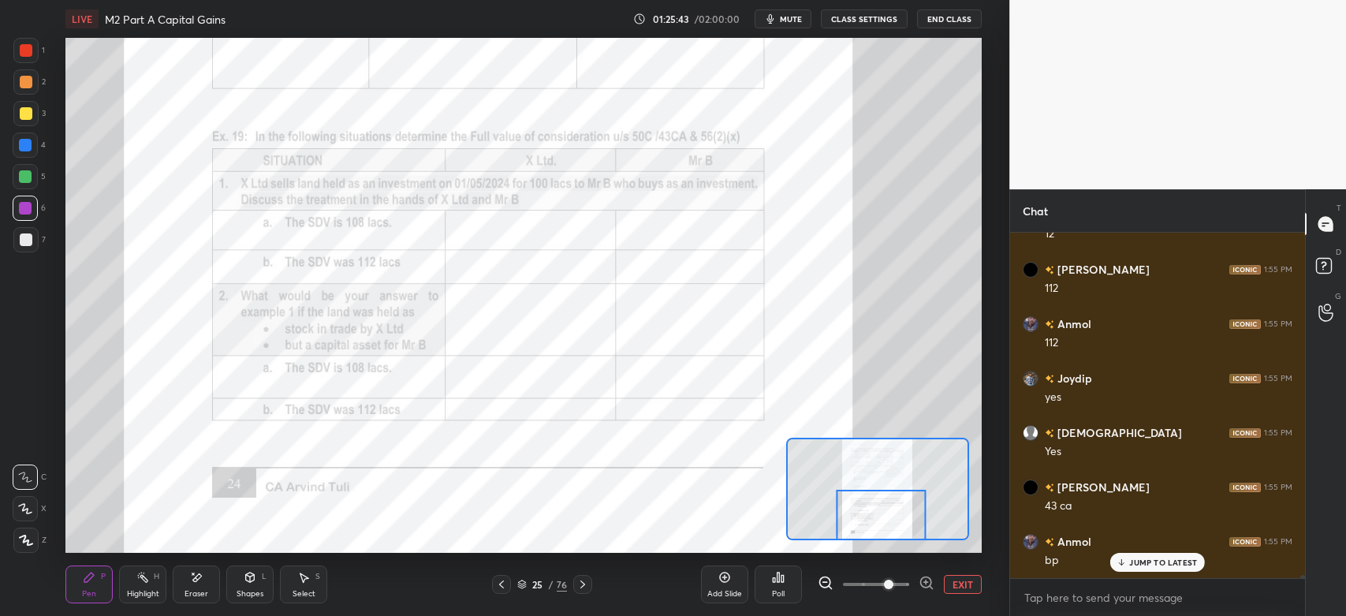
scroll to position [42697, 0]
click at [199, 591] on div "Eraser" at bounding box center [196, 594] width 24 height 8
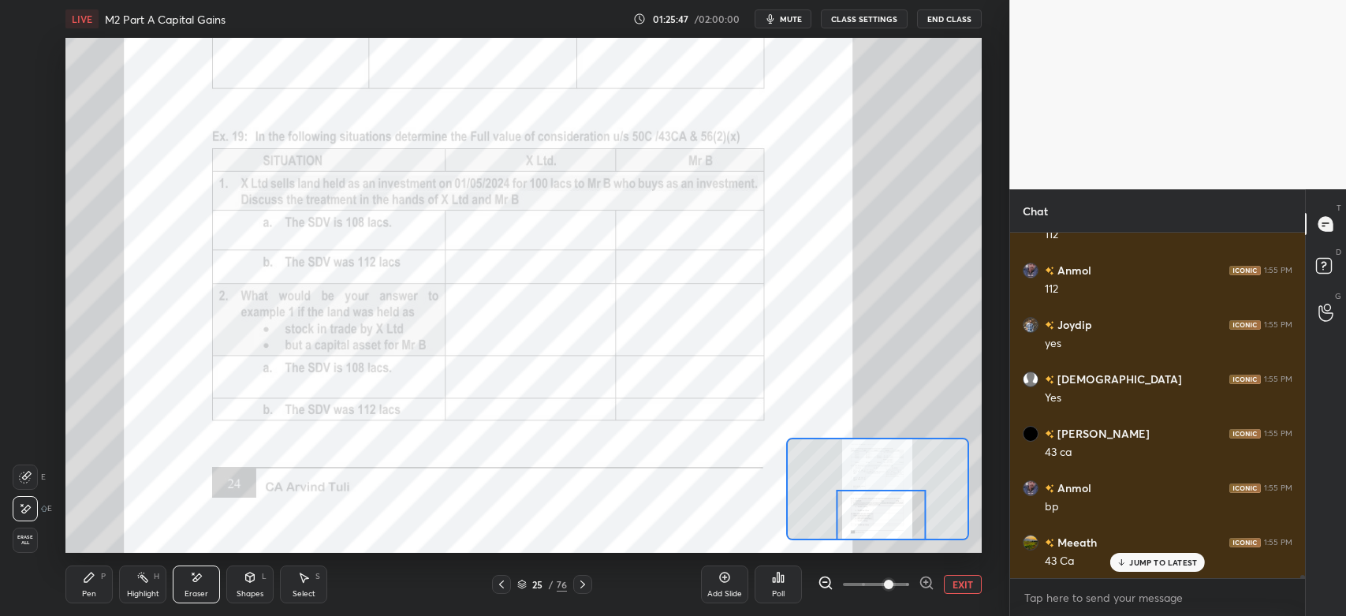
click at [90, 585] on div "Pen P" at bounding box center [88, 584] width 47 height 38
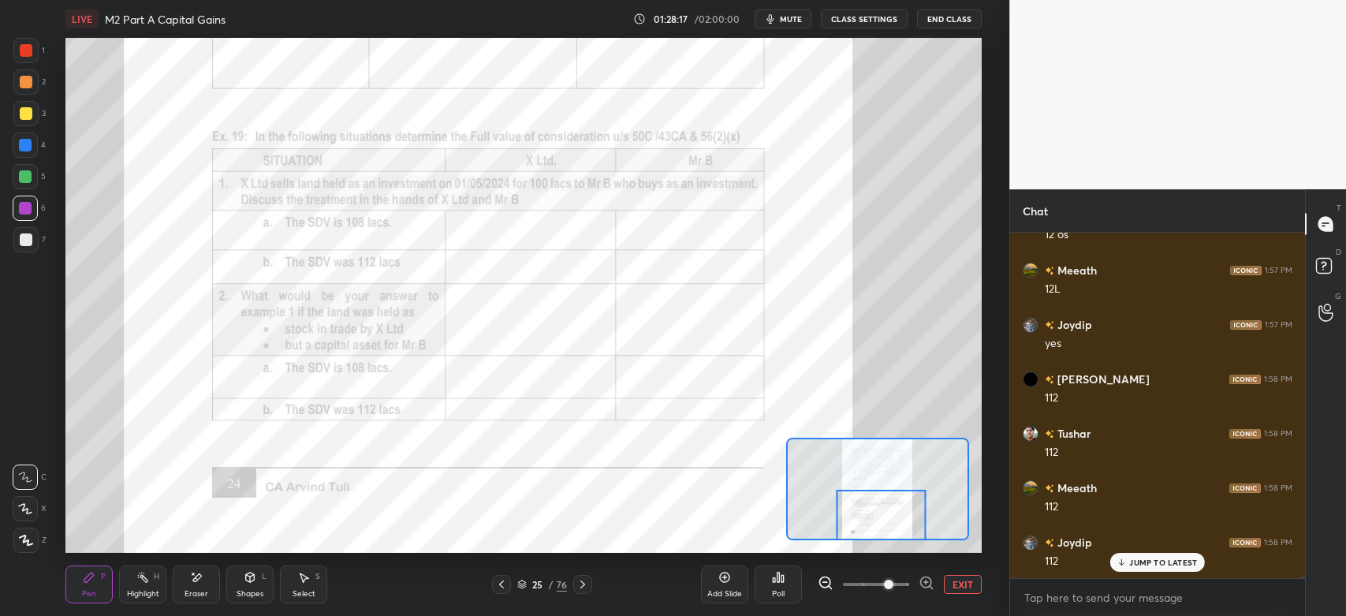
scroll to position [44290, 0]
click at [145, 591] on div "Highlight" at bounding box center [143, 594] width 32 height 8
click at [581, 587] on icon at bounding box center [582, 584] width 5 height 8
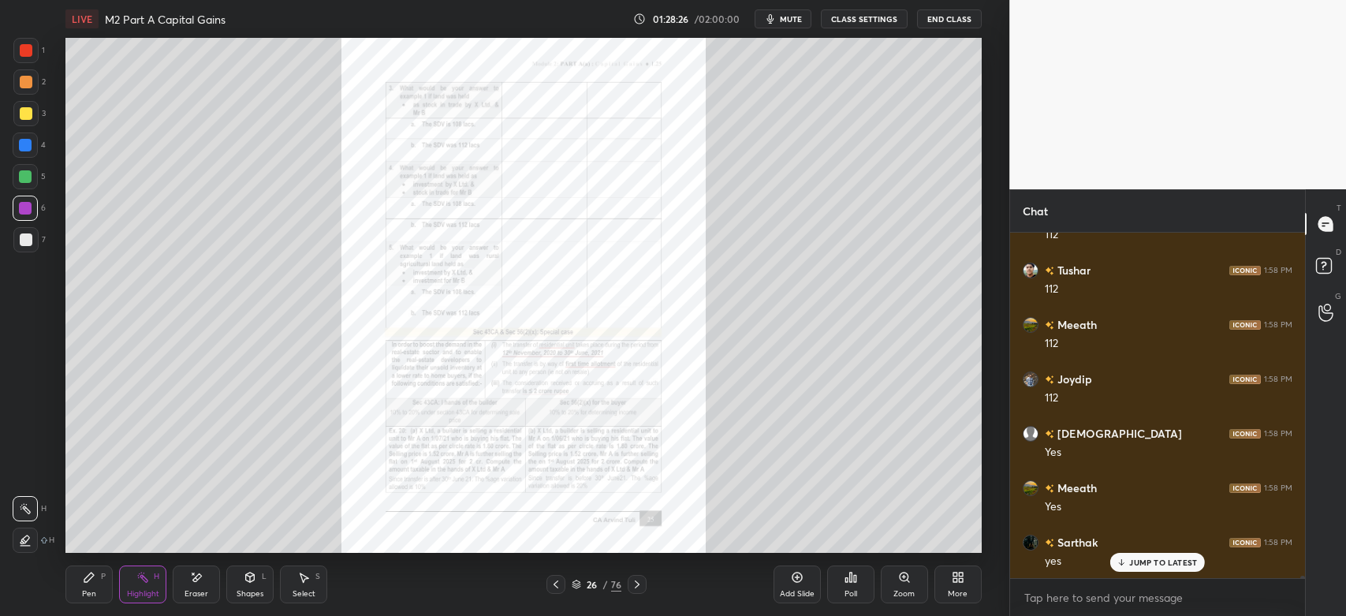
click at [902, 582] on icon at bounding box center [904, 577] width 13 height 13
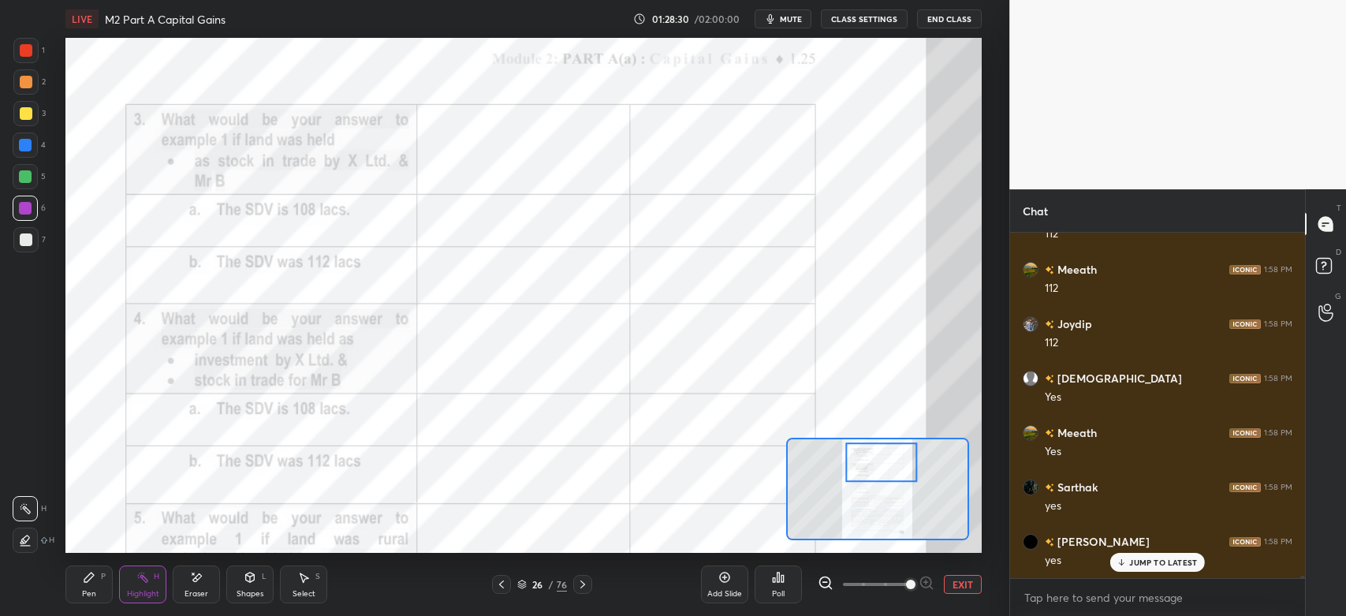
scroll to position [44507, 0]
click at [92, 588] on div "Pen P" at bounding box center [88, 584] width 47 height 38
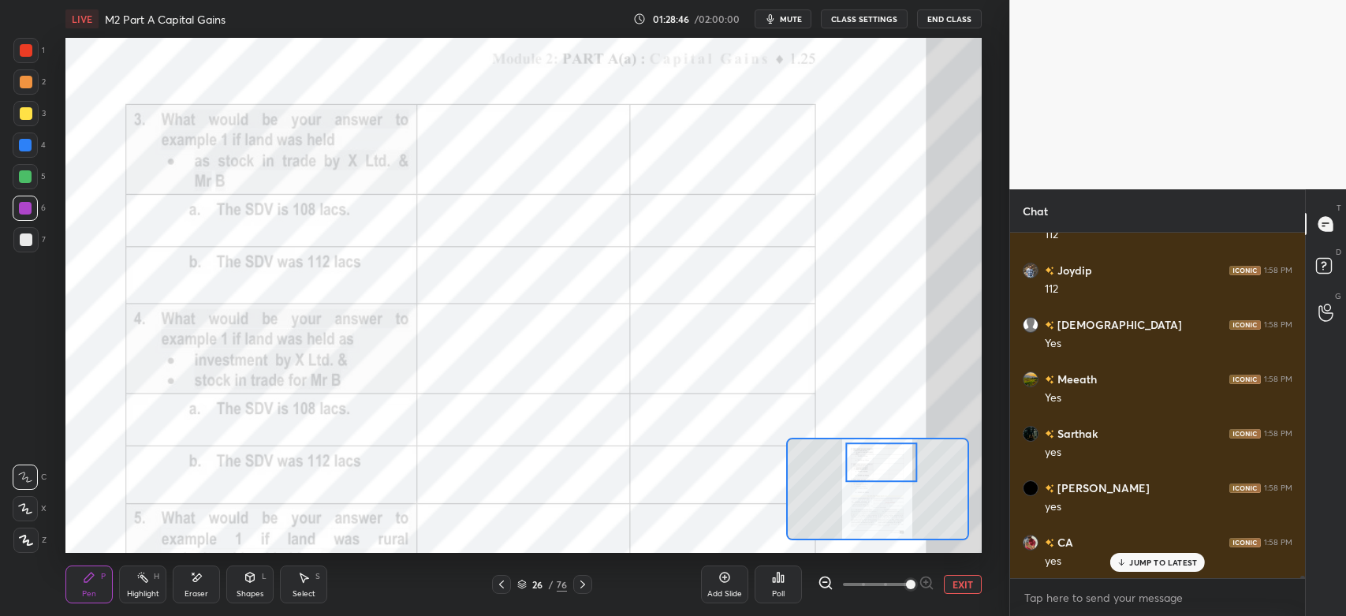
click at [26, 144] on div at bounding box center [25, 145] width 13 height 13
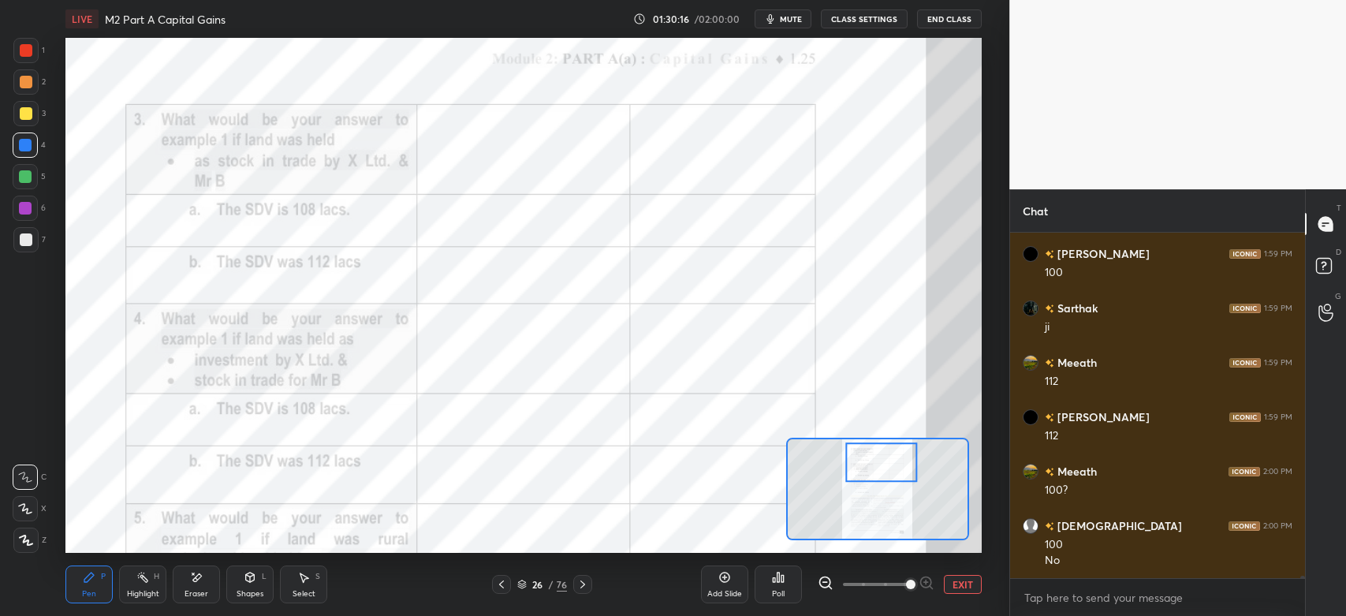
click at [19, 93] on div at bounding box center [25, 81] width 25 height 25
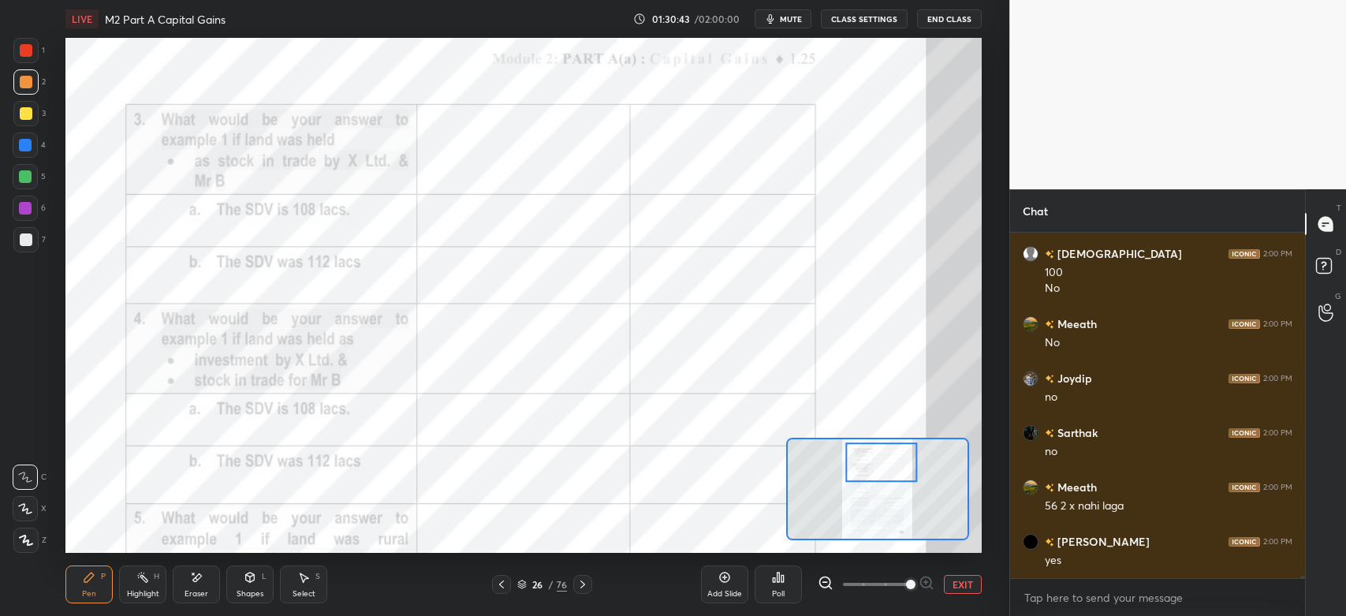
scroll to position [45339, 0]
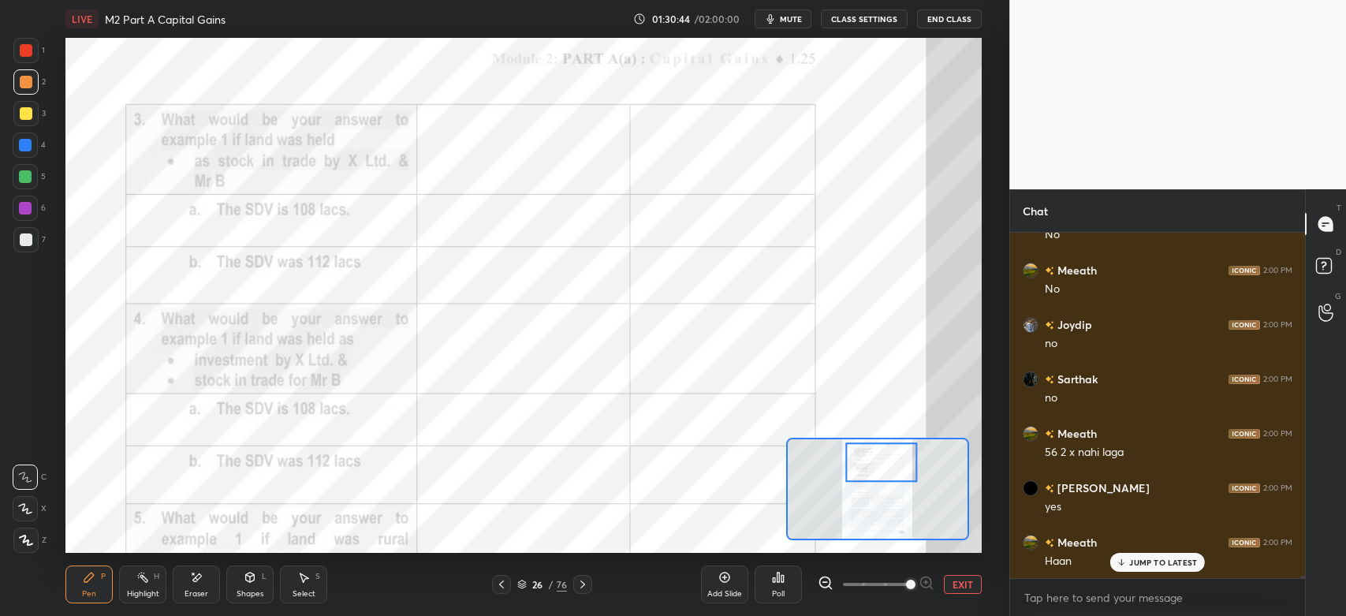
click at [501, 585] on icon at bounding box center [501, 584] width 13 height 13
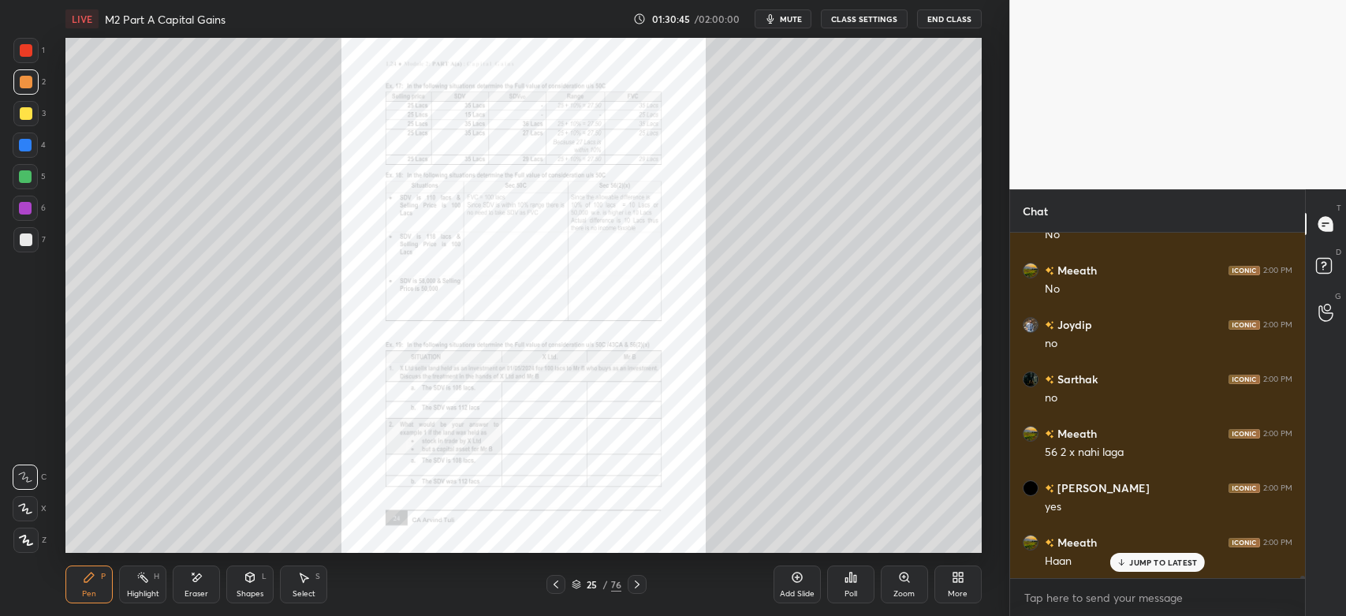
click at [151, 594] on div "Highlight" at bounding box center [143, 594] width 32 height 8
click at [904, 586] on div "Zoom" at bounding box center [904, 584] width 47 height 38
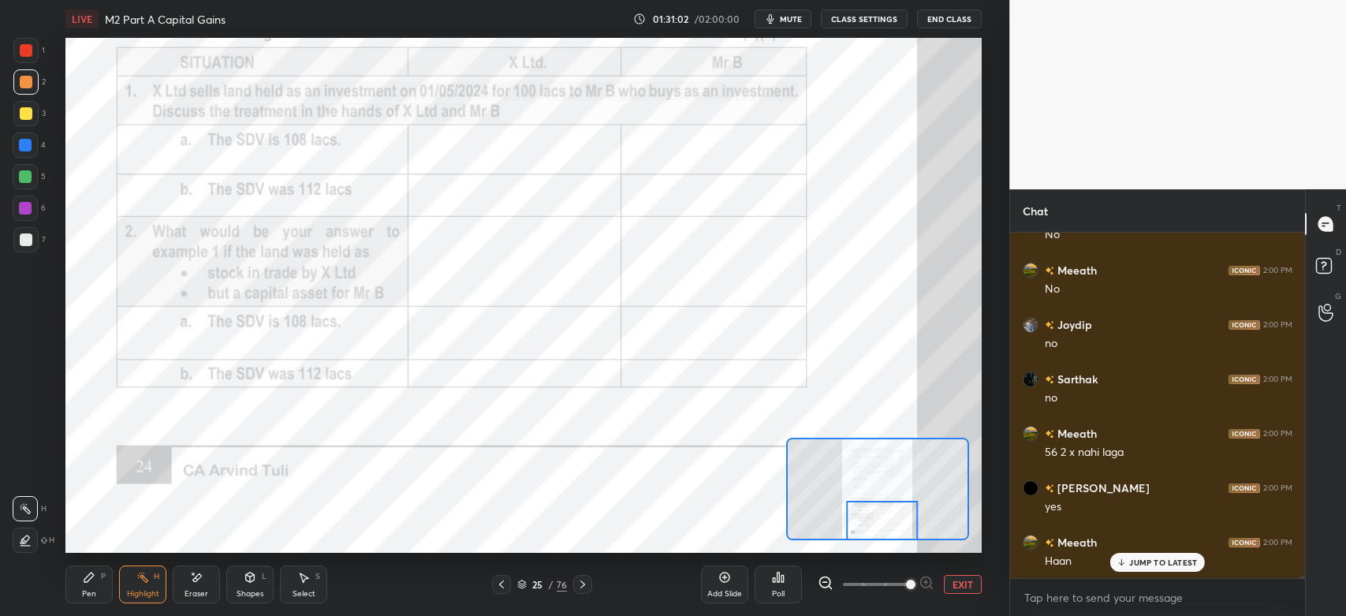
click at [583, 591] on icon at bounding box center [582, 584] width 13 height 13
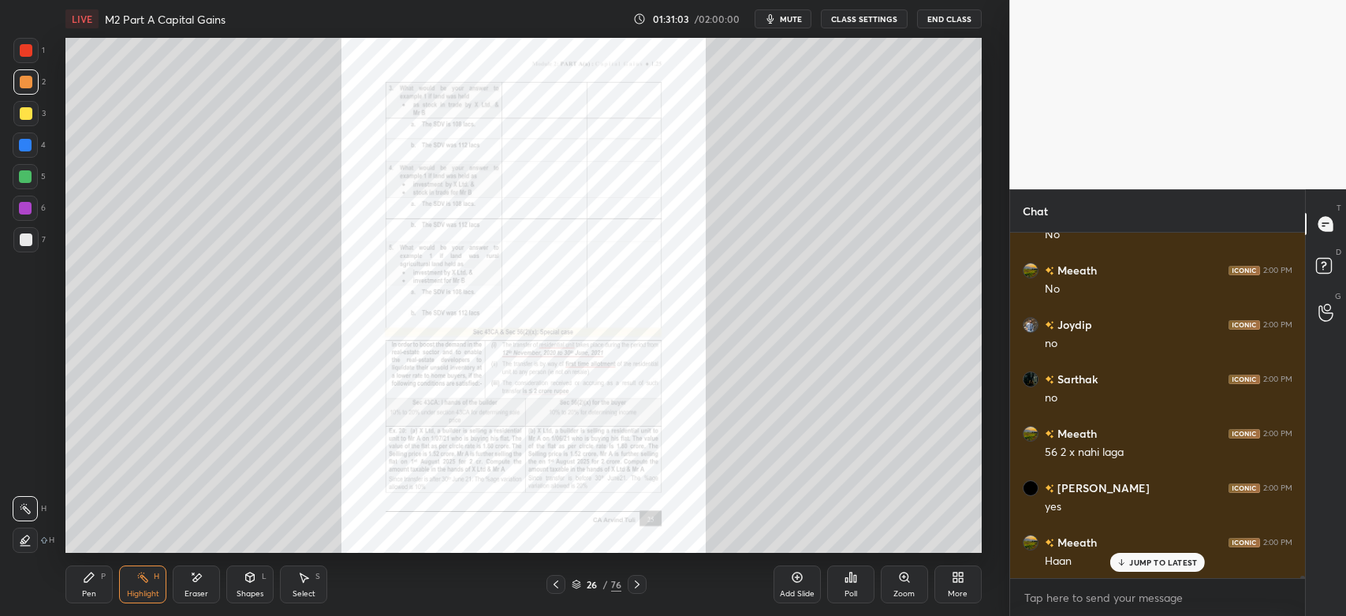
click at [901, 585] on div "Zoom" at bounding box center [904, 584] width 47 height 38
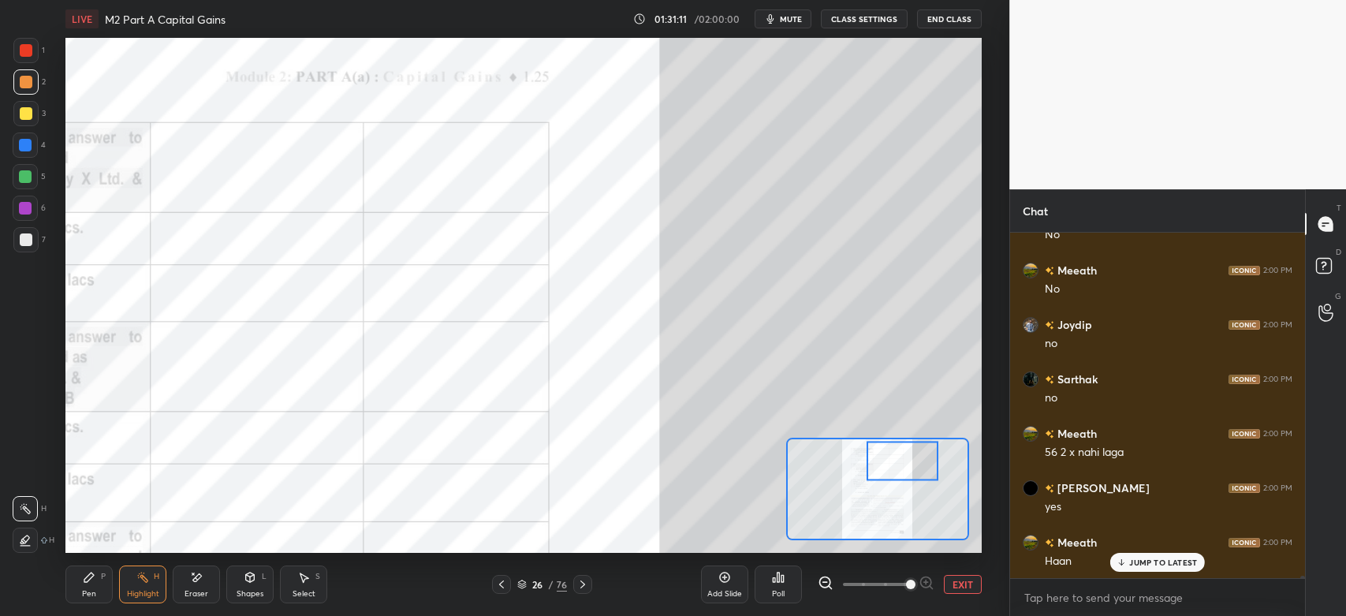
scroll to position [45393, 0]
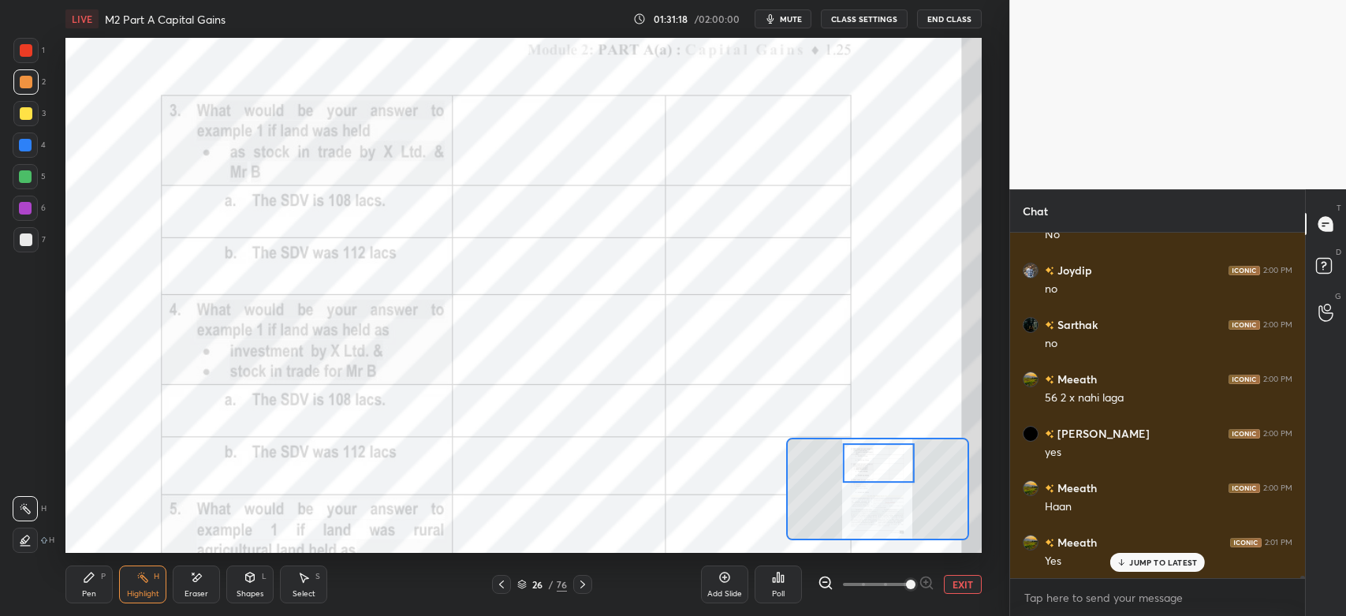
click at [88, 590] on div "Pen" at bounding box center [89, 594] width 14 height 8
click at [91, 572] on icon at bounding box center [89, 577] width 13 height 13
click at [24, 211] on div at bounding box center [25, 208] width 13 height 13
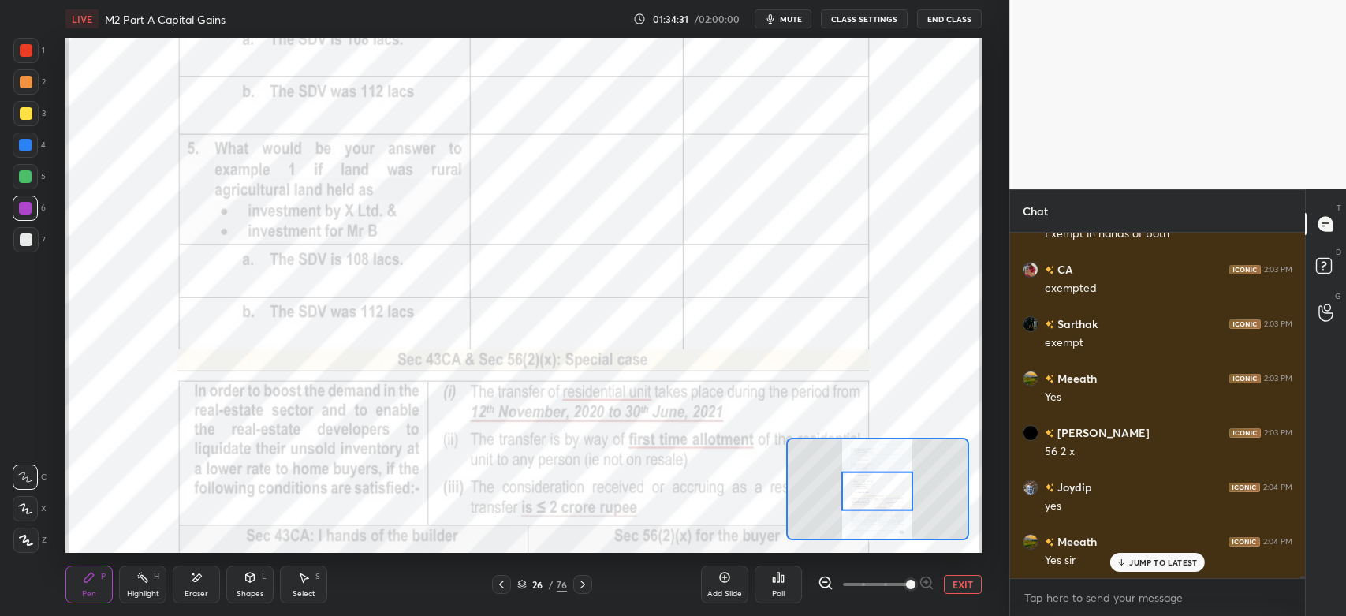
scroll to position [46185, 0]
click at [1166, 564] on p "JUMP TO LATEST" at bounding box center [1163, 561] width 68 height 9
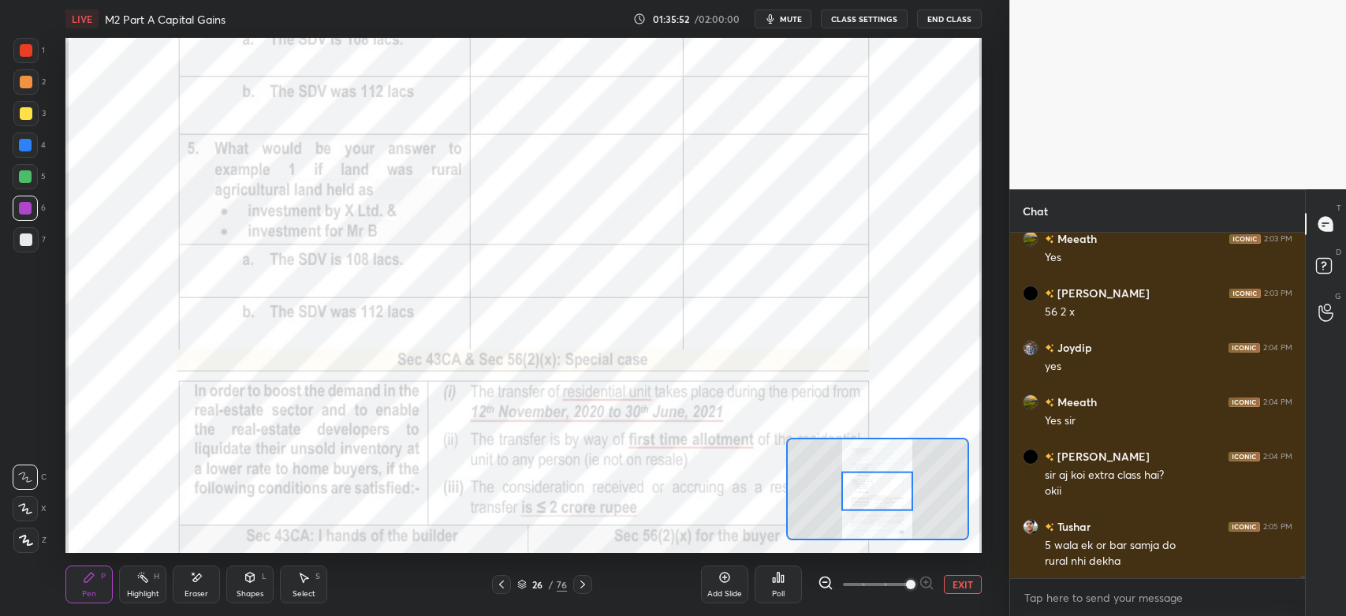
scroll to position [46326, 0]
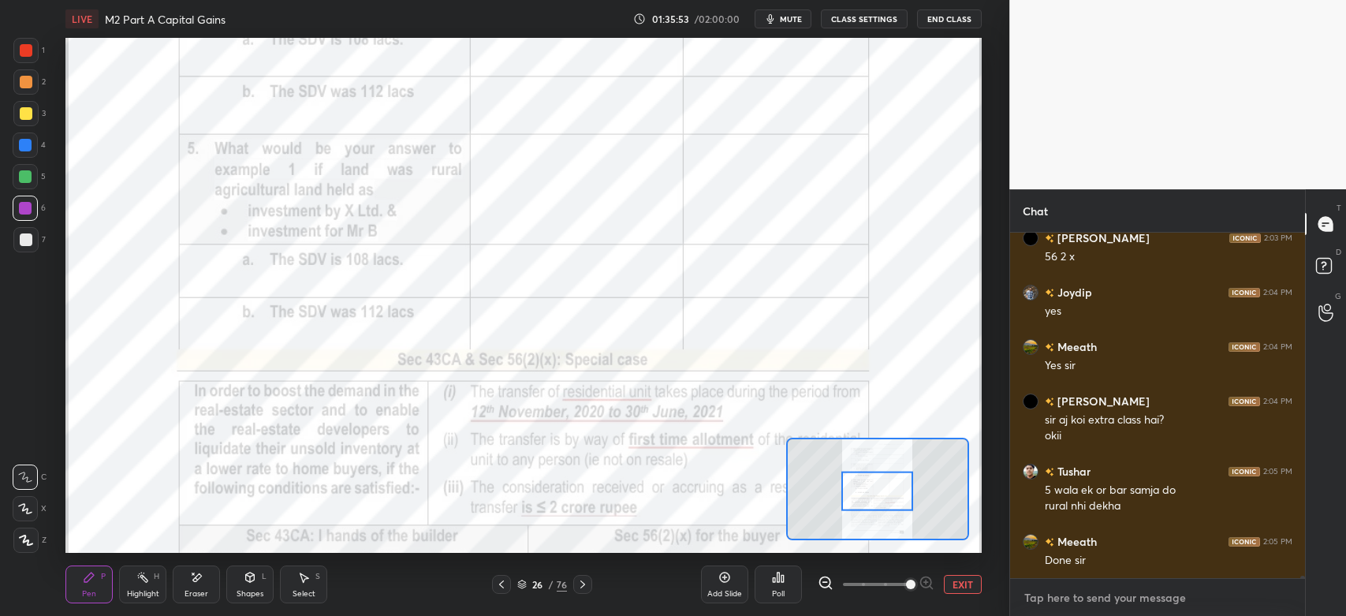
click at [1029, 592] on textarea at bounding box center [1158, 597] width 270 height 25
click at [1048, 594] on textarea at bounding box center [1158, 597] width 270 height 25
click at [584, 587] on icon at bounding box center [582, 584] width 13 height 13
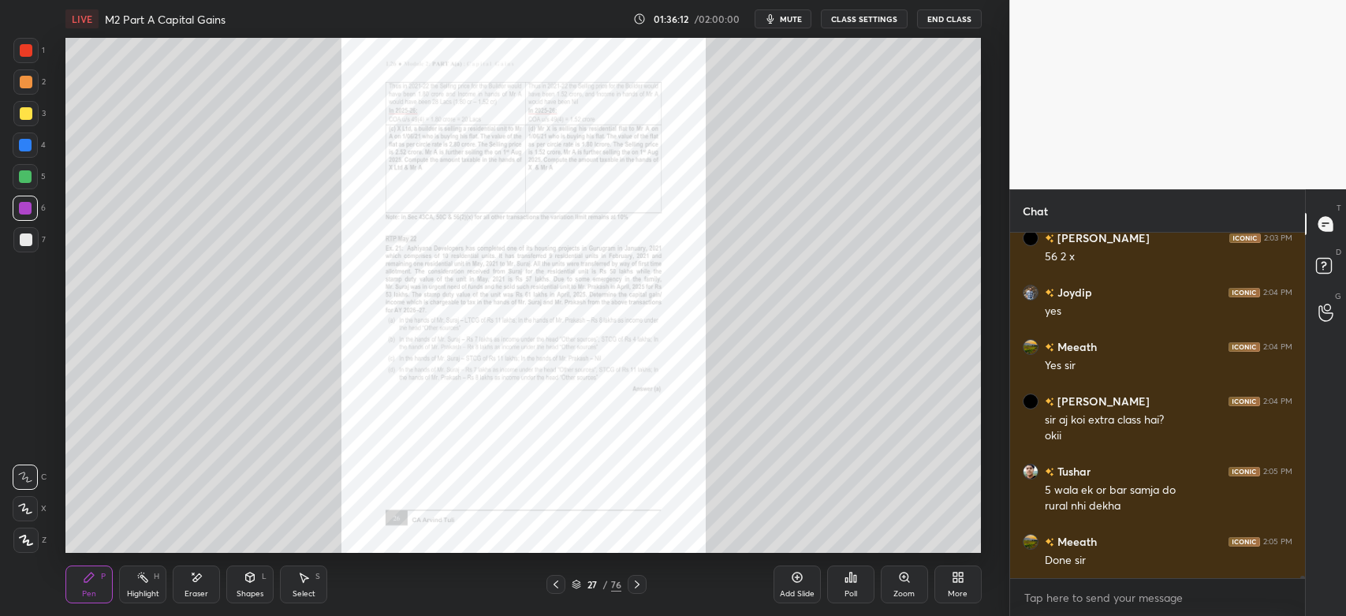
click at [636, 587] on icon at bounding box center [637, 584] width 5 height 8
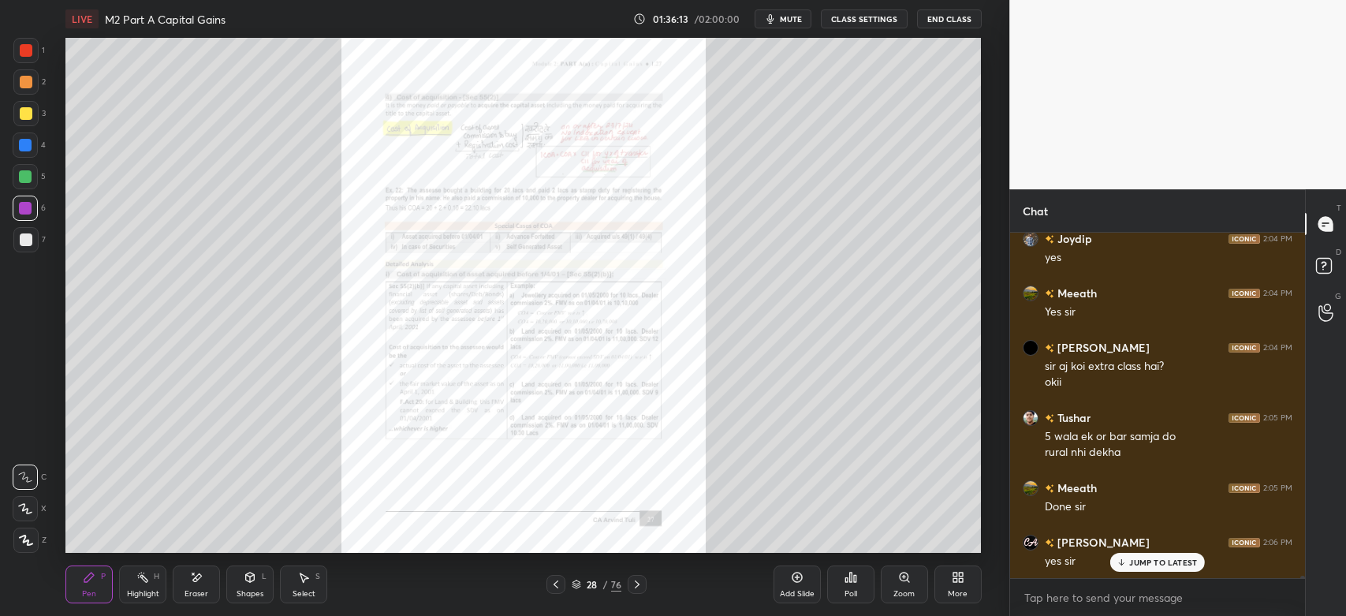
click at [637, 587] on icon at bounding box center [637, 584] width 13 height 13
click at [639, 589] on icon at bounding box center [637, 584] width 13 height 13
click at [633, 593] on div at bounding box center [637, 584] width 19 height 19
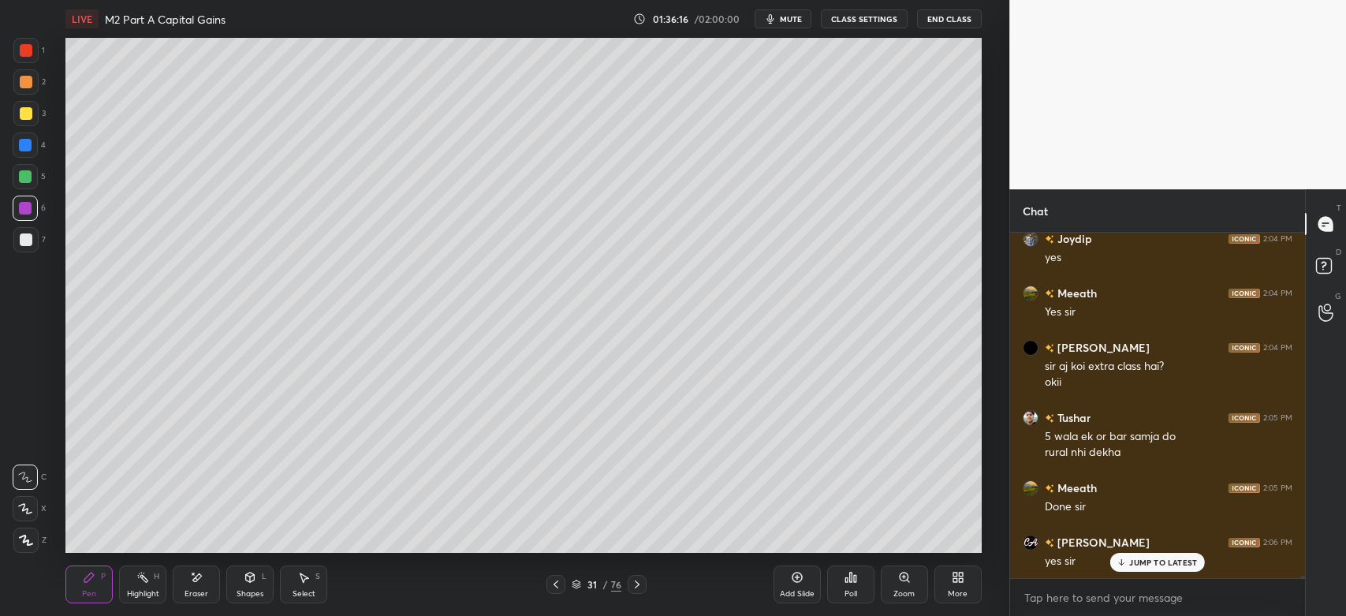
click at [640, 587] on icon at bounding box center [637, 584] width 13 height 13
click at [638, 587] on icon at bounding box center [637, 584] width 13 height 13
click at [637, 587] on icon at bounding box center [637, 584] width 13 height 13
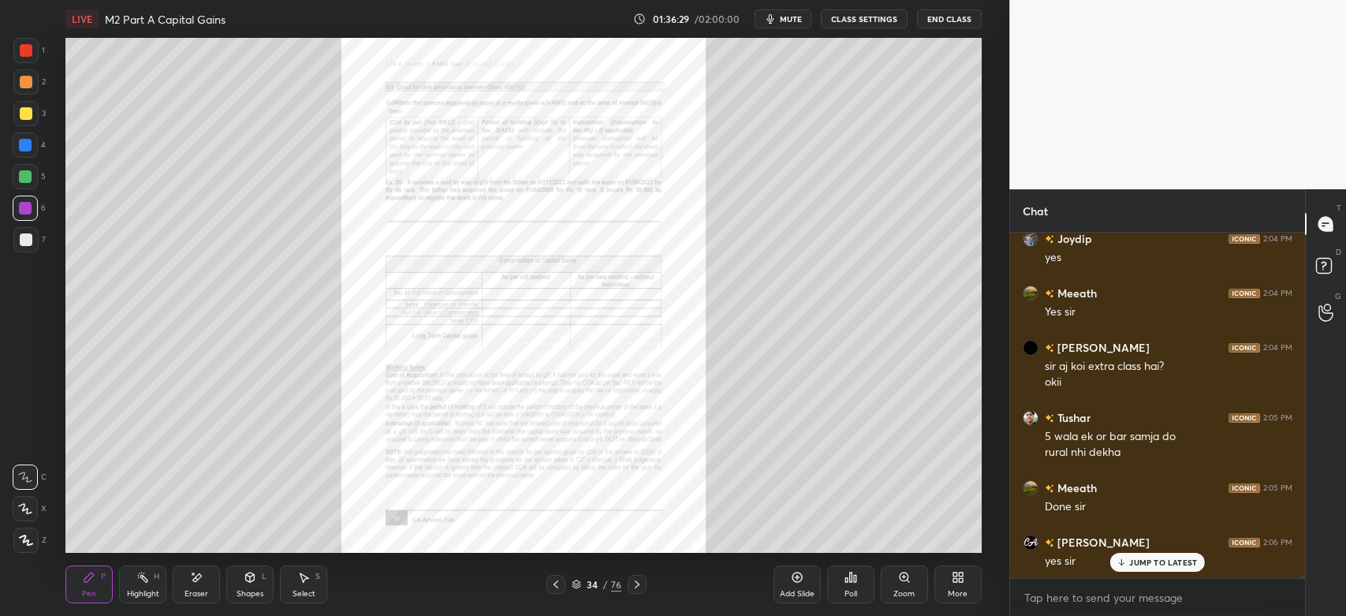
scroll to position [46434, 0]
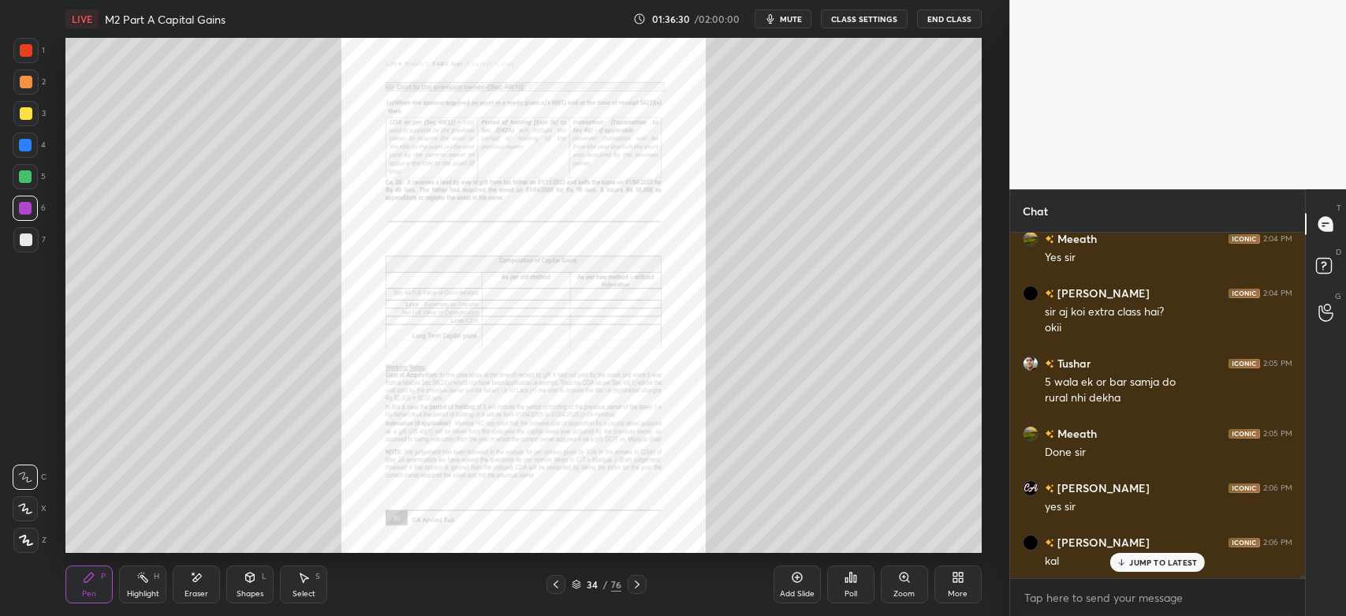
click at [908, 587] on div "Zoom" at bounding box center [904, 584] width 47 height 38
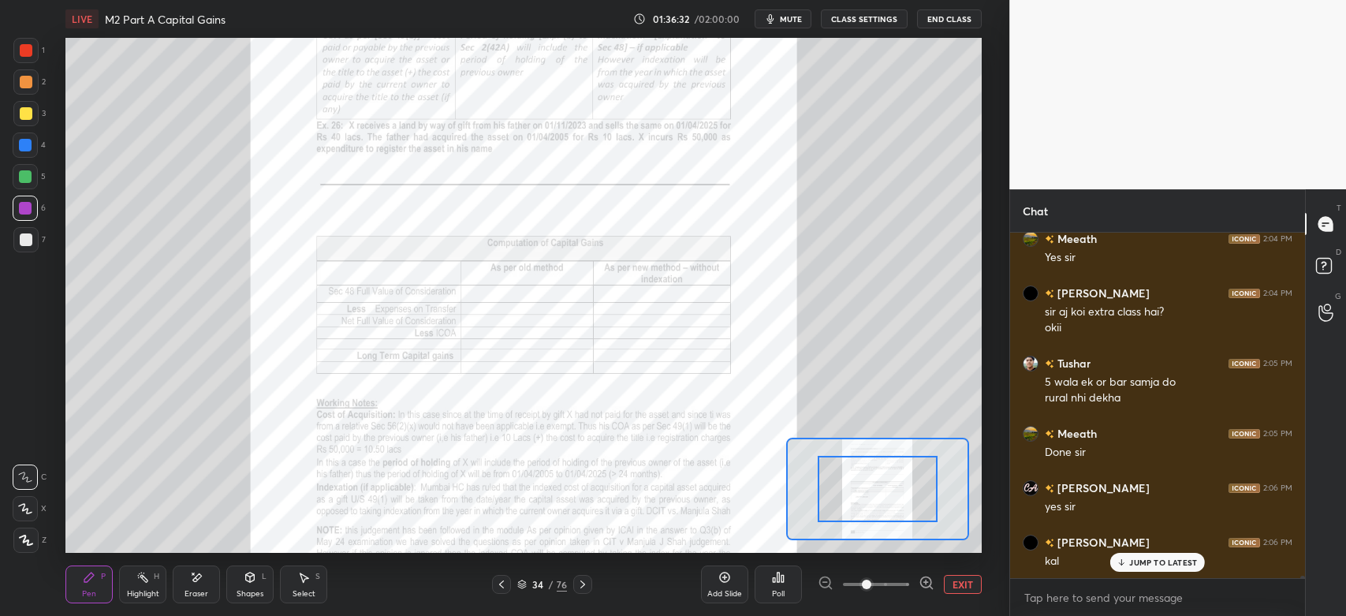
click at [917, 585] on div at bounding box center [876, 584] width 117 height 19
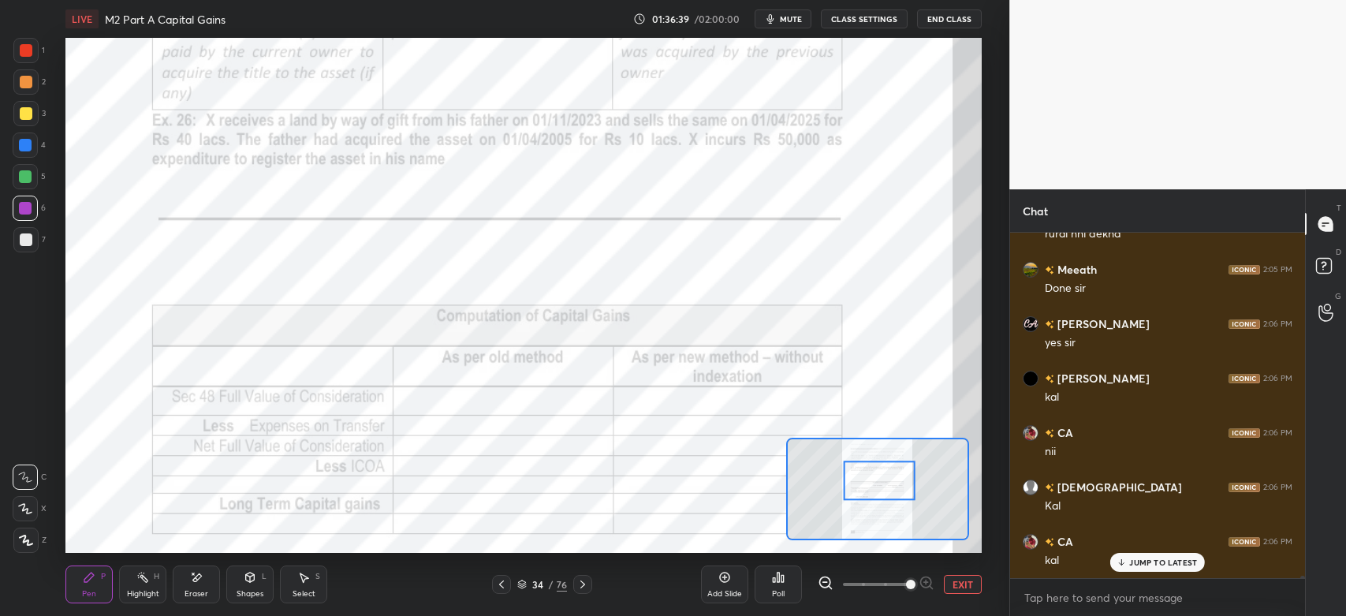
scroll to position [46652, 0]
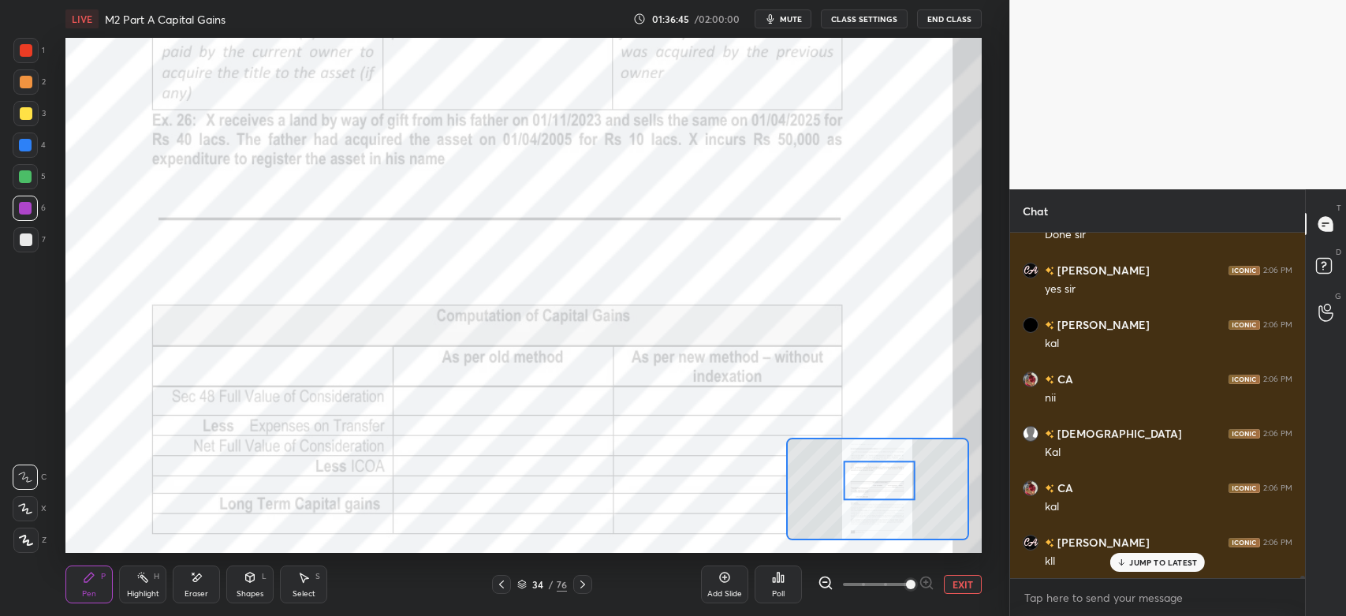
click at [588, 586] on div at bounding box center [582, 584] width 19 height 19
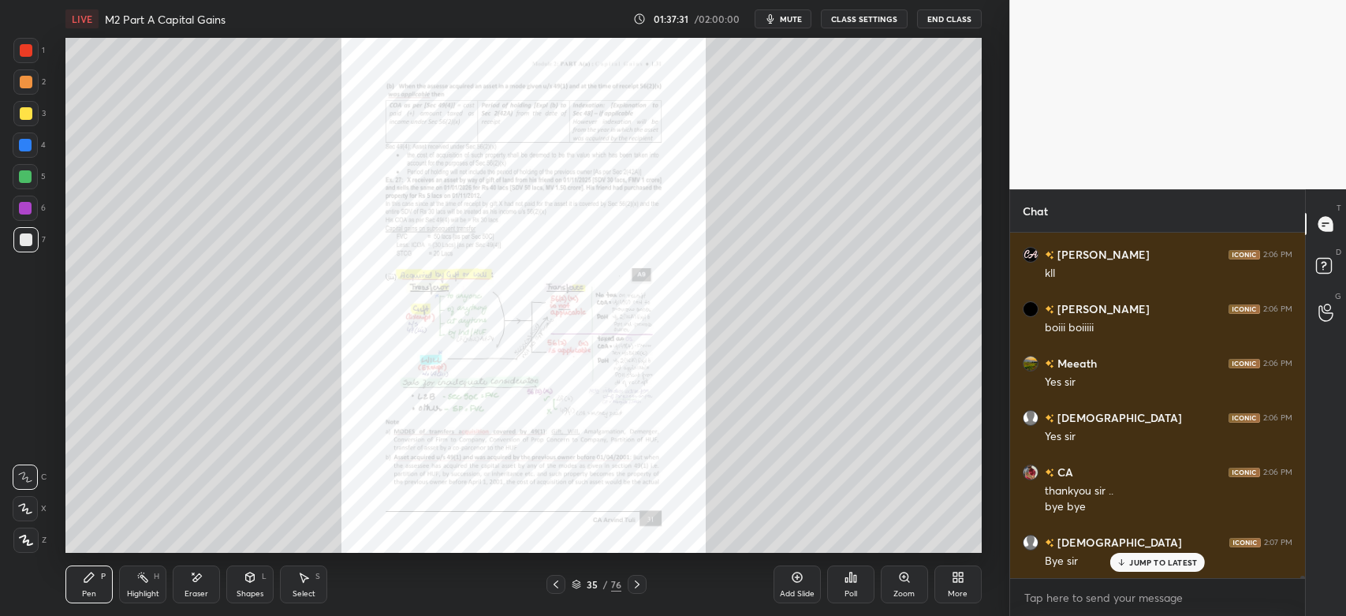
scroll to position [46995, 0]
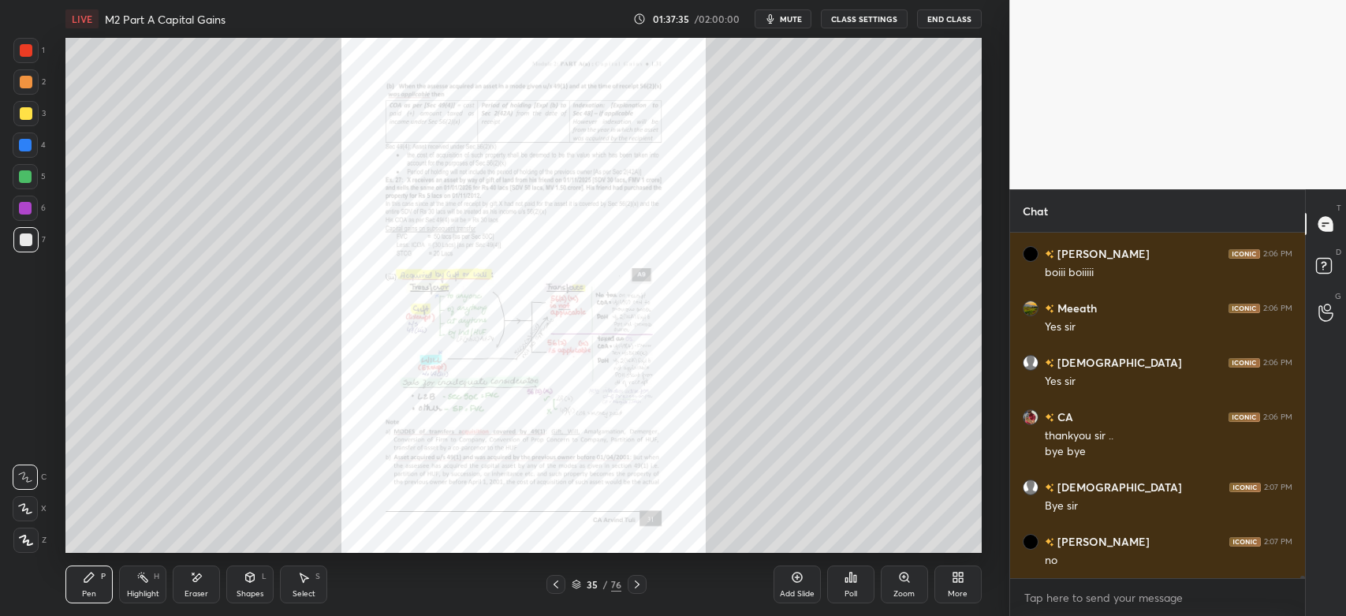
click at [952, 20] on button "End Class" at bounding box center [949, 18] width 65 height 19
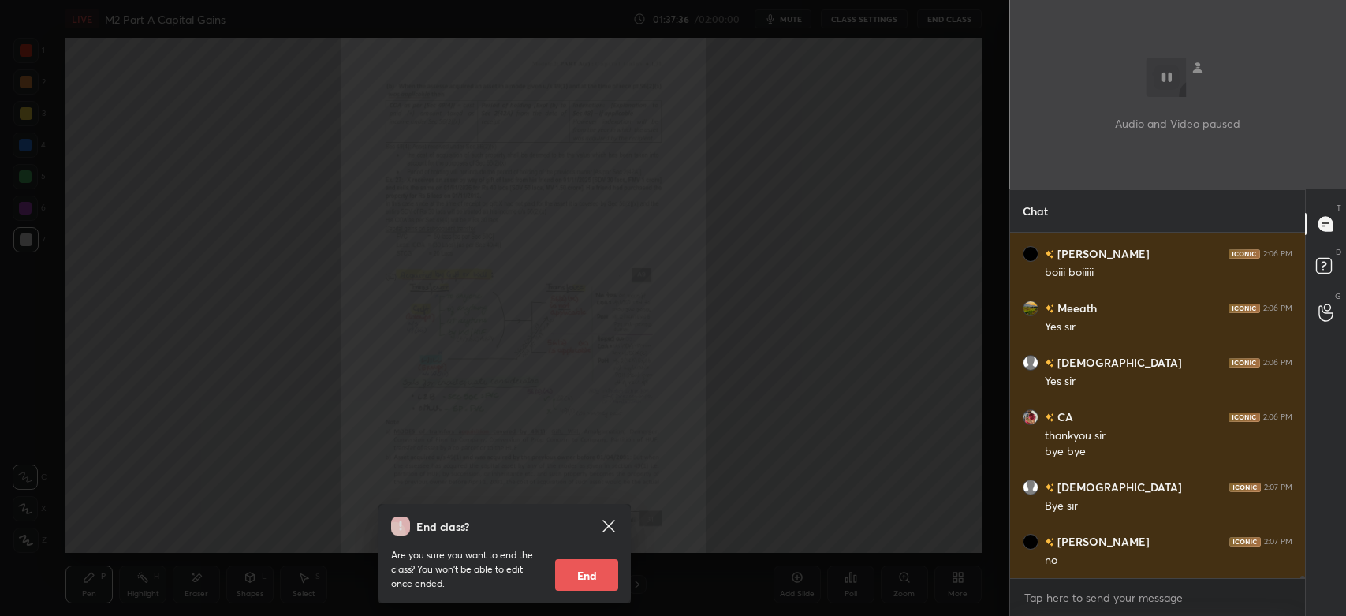
click at [602, 561] on button "End" at bounding box center [586, 575] width 63 height 32
type textarea "x"
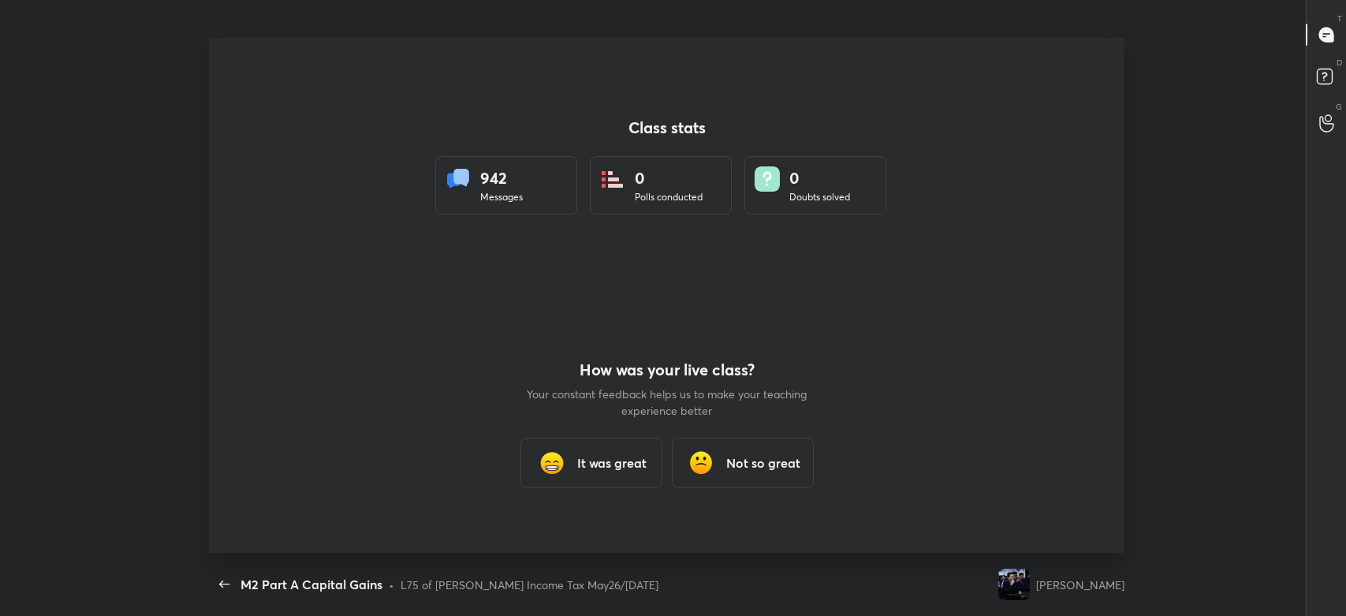
scroll to position [78325, 77507]
click at [0, 134] on div "Class stats 942 Messages 0 Polls conducted 0 Doubts solved How was your live cl…" at bounding box center [666, 295] width 1333 height 515
